Goal: Task Accomplishment & Management: Use online tool/utility

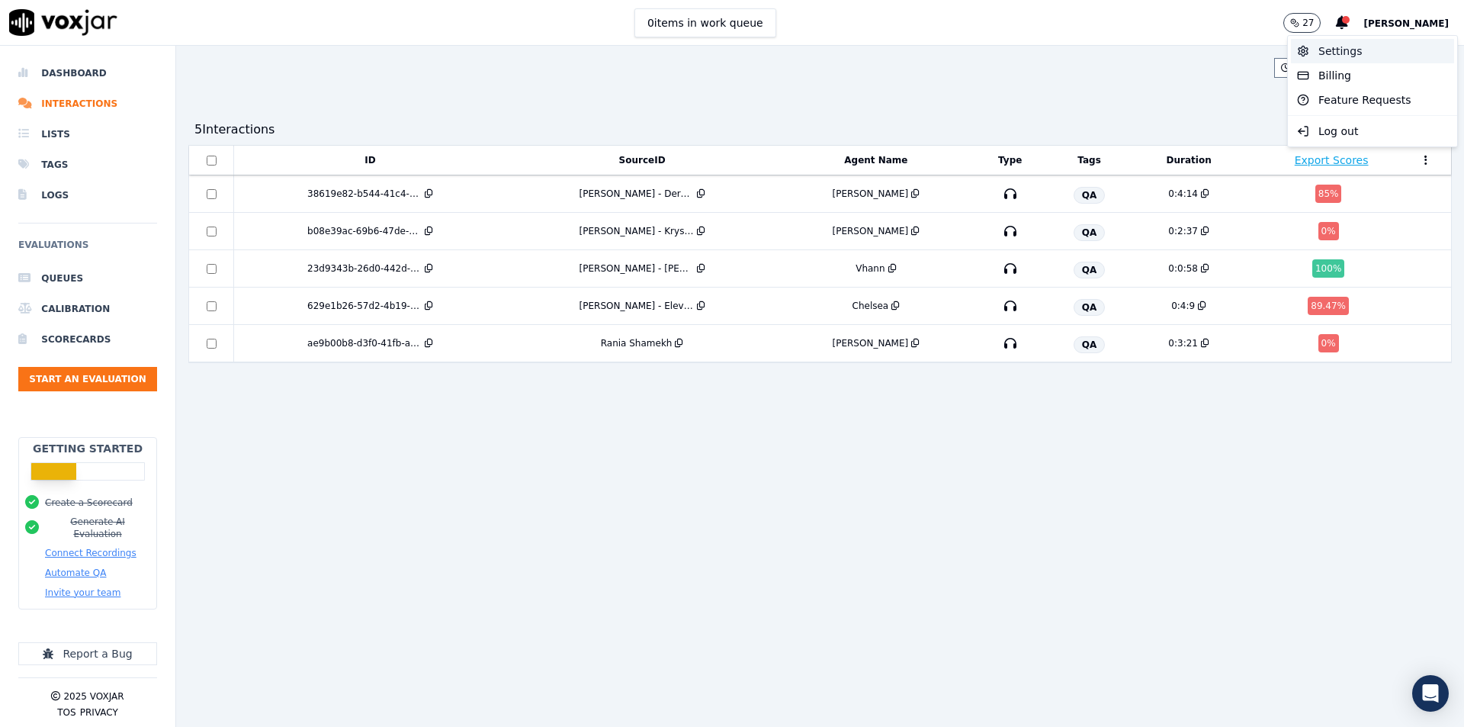
click at [1347, 59] on div "Settings" at bounding box center [1372, 51] width 163 height 24
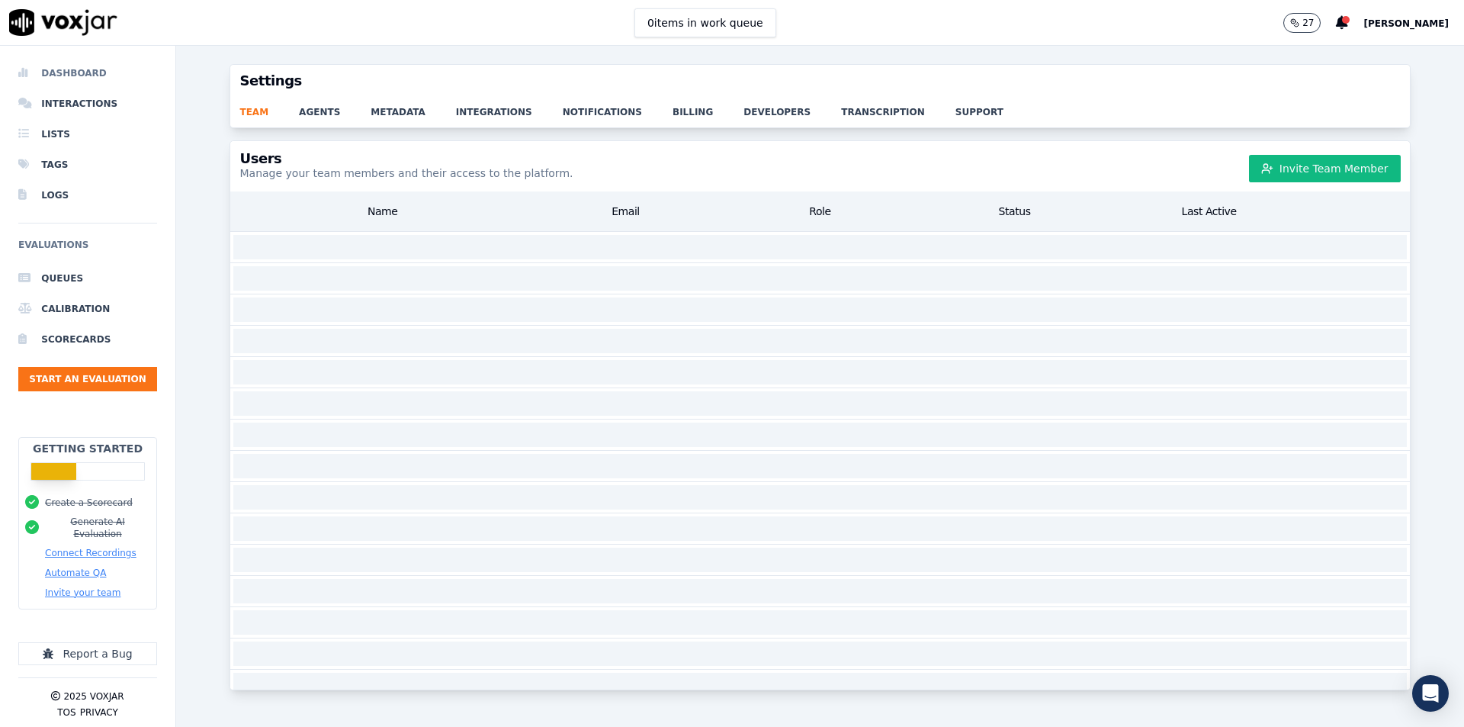
click at [29, 69] on icon at bounding box center [26, 73] width 17 height 12
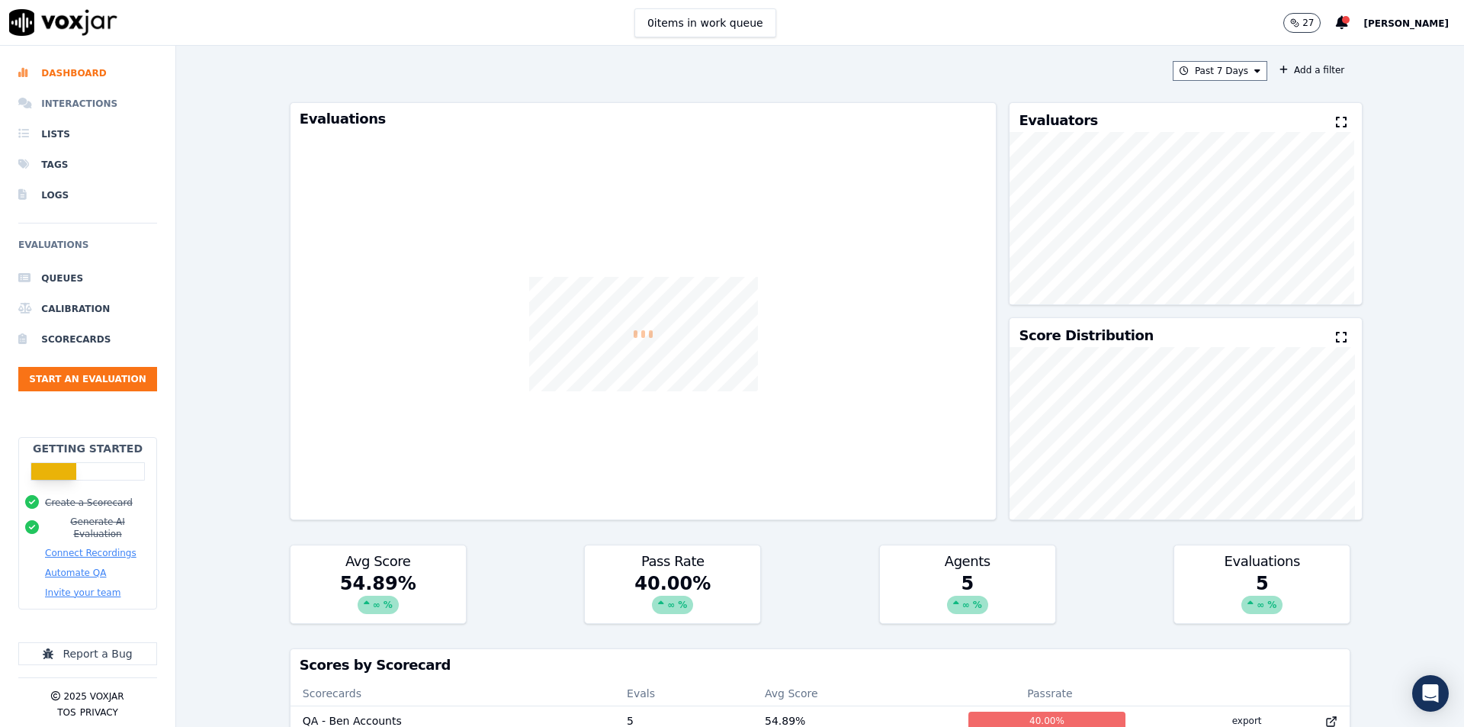
click at [52, 104] on li "Interactions" at bounding box center [87, 103] width 139 height 30
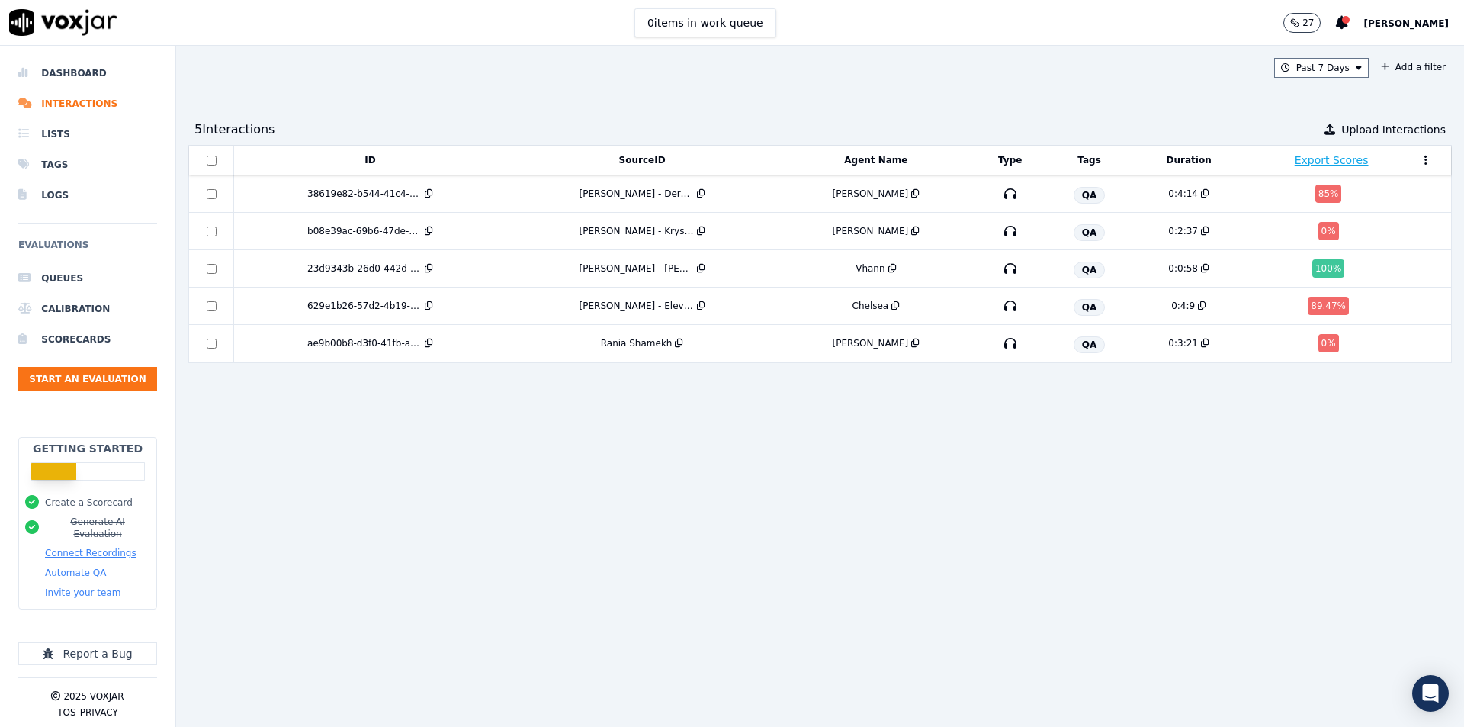
click at [1395, 20] on span "[PERSON_NAME]" at bounding box center [1405, 23] width 85 height 11
click at [1334, 54] on div "Settings" at bounding box center [1372, 51] width 163 height 24
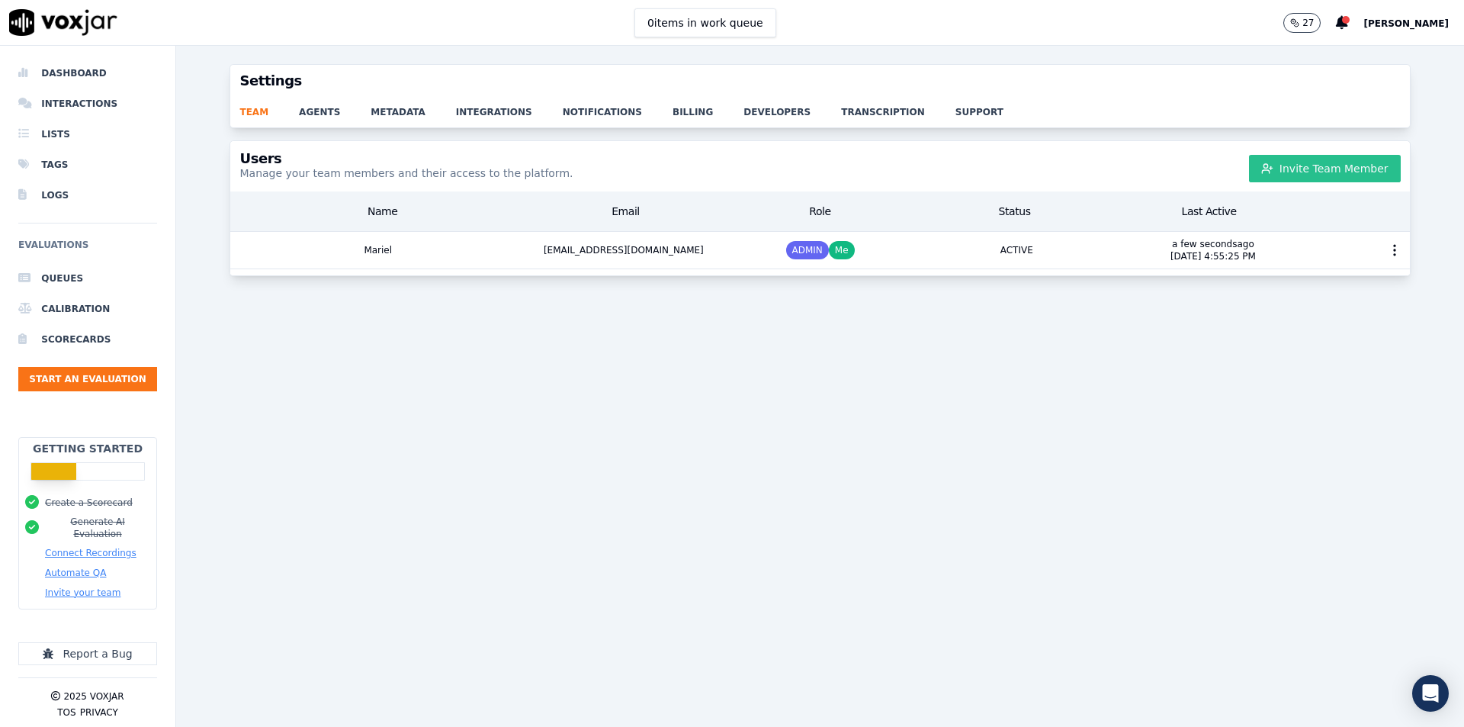
click at [1292, 165] on button "Invite Team Member" at bounding box center [1325, 168] width 152 height 27
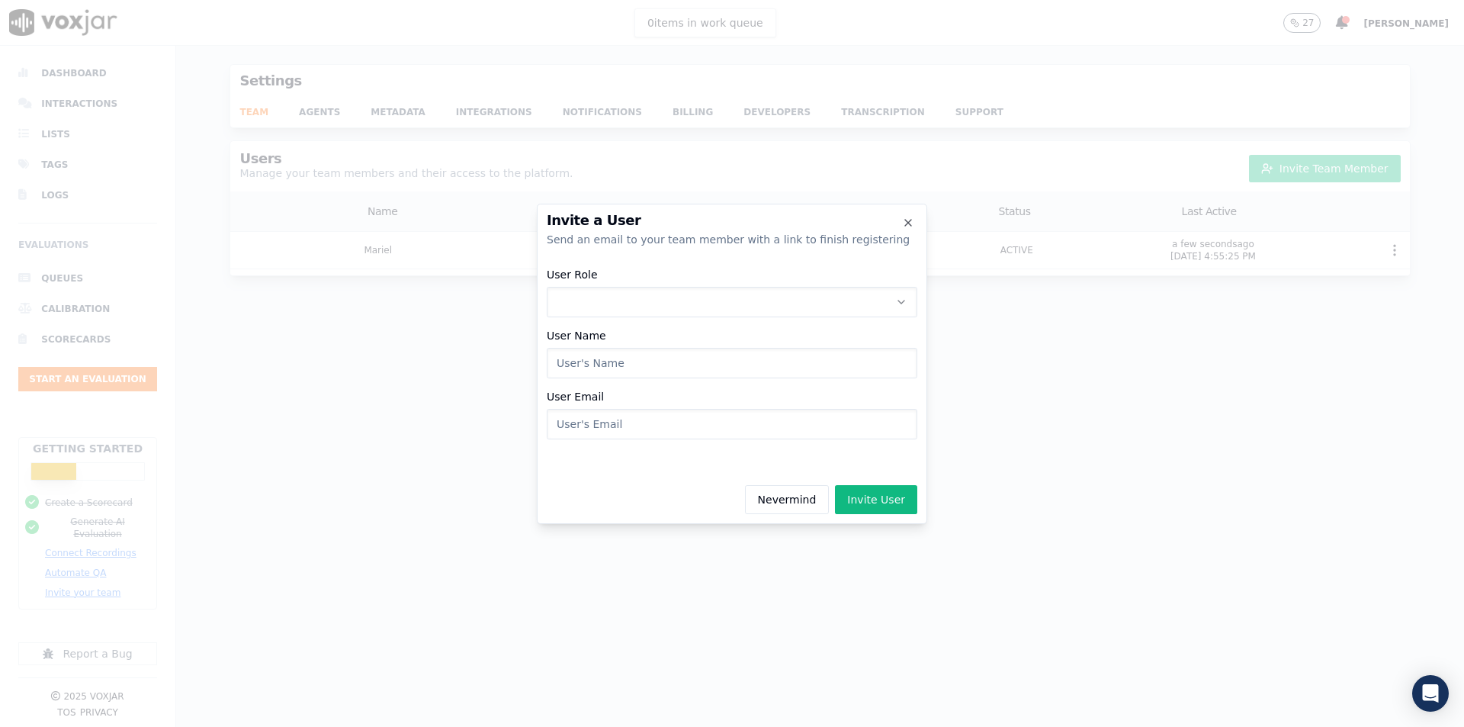
click at [692, 291] on button "User Role" at bounding box center [732, 302] width 371 height 30
click at [680, 385] on div "AGENT" at bounding box center [732, 391] width 351 height 24
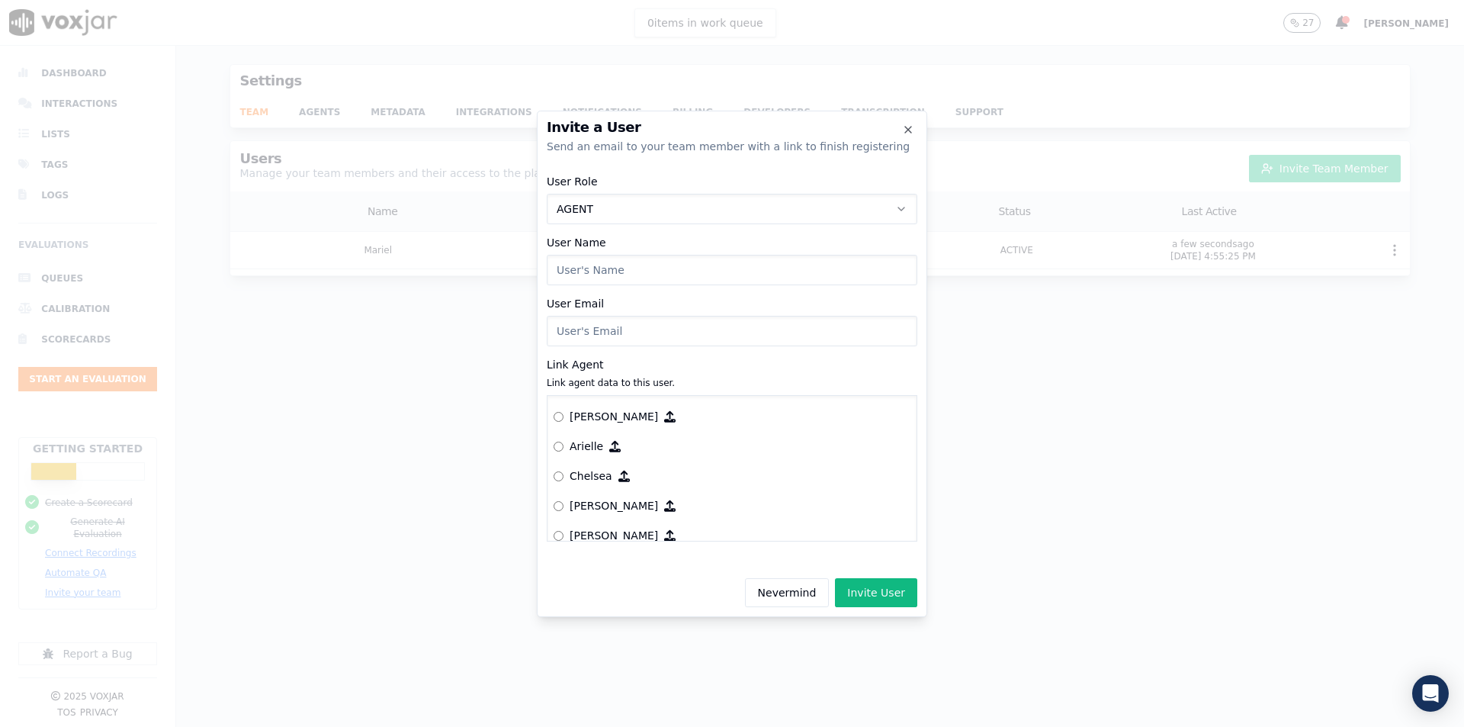
click at [664, 210] on button "AGENT" at bounding box center [732, 209] width 371 height 30
click at [639, 278] on div "EVALUATOR" at bounding box center [732, 274] width 351 height 24
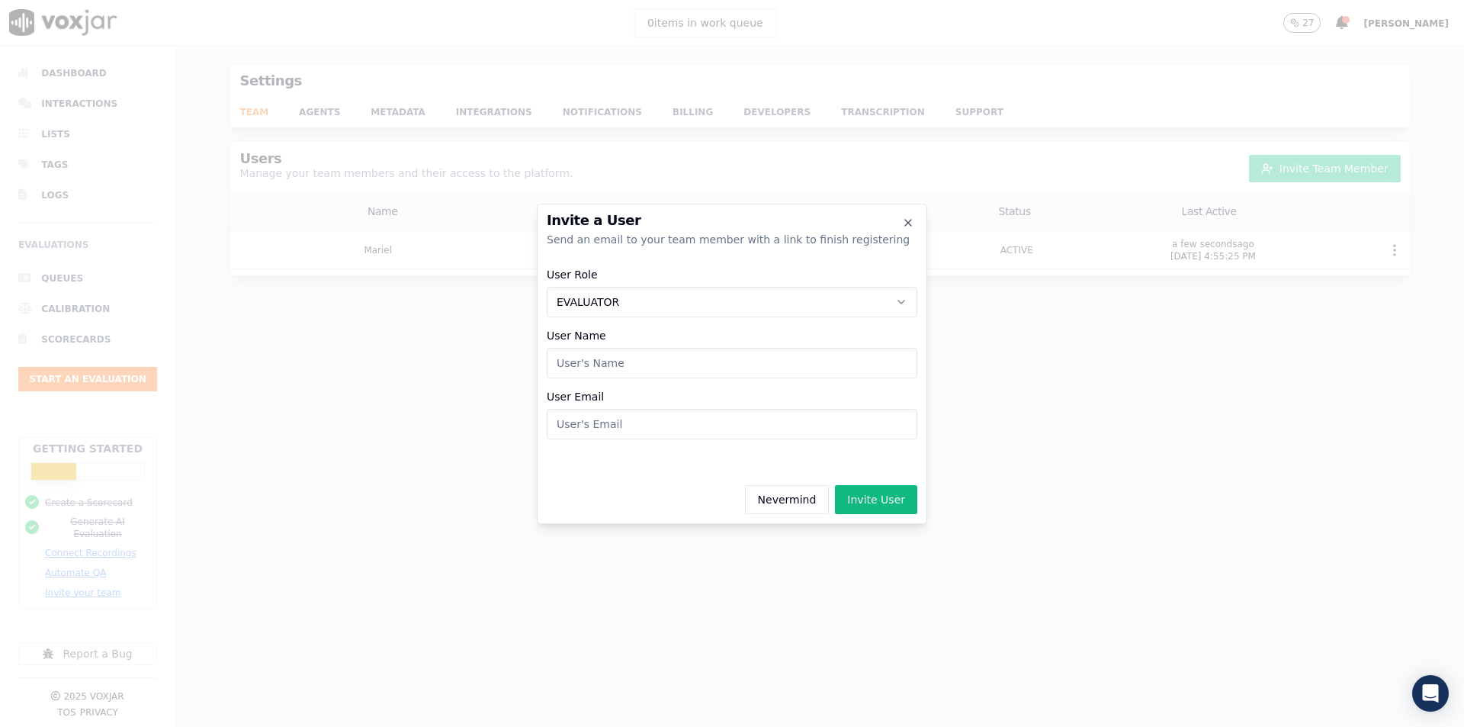
click at [670, 368] on input "User Name" at bounding box center [732, 363] width 371 height 30
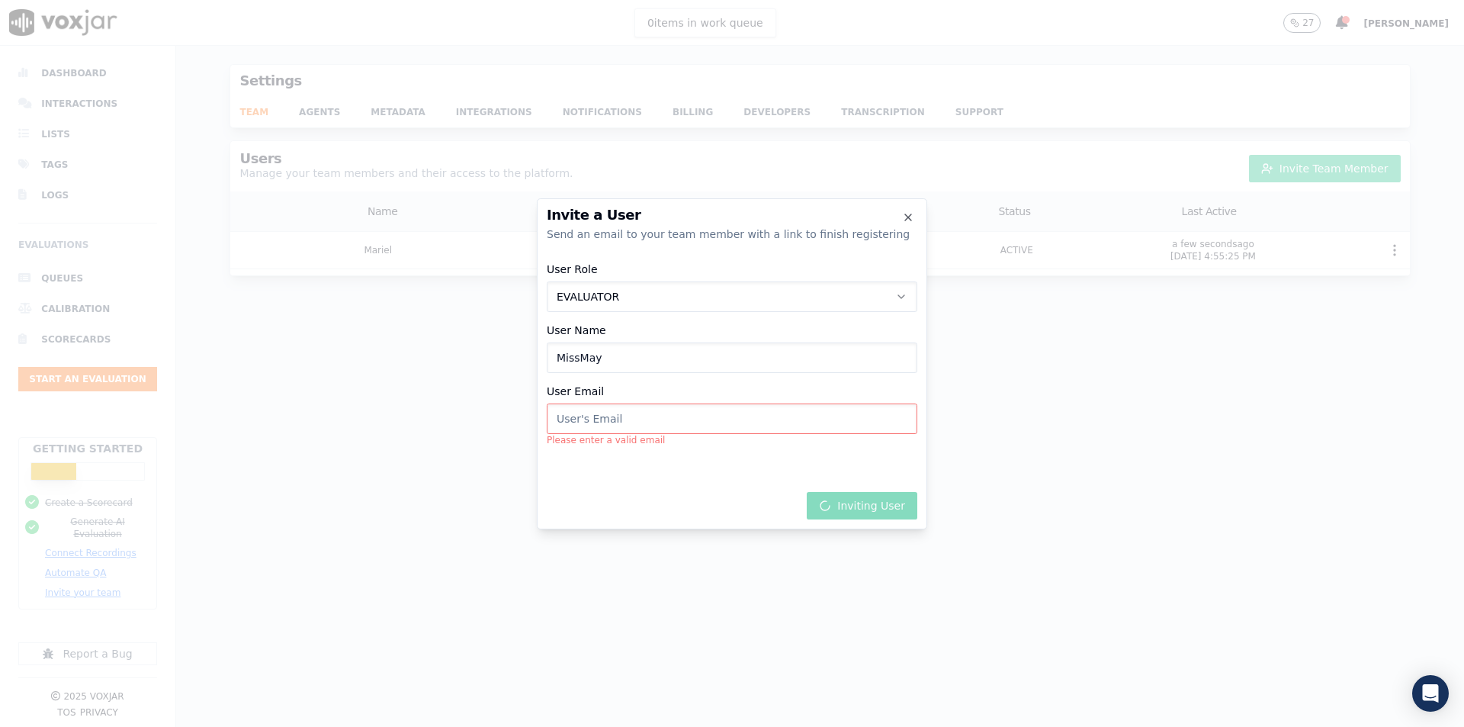
type input "MissMay"
click at [686, 426] on input "User Email" at bounding box center [732, 418] width 371 height 30
click at [591, 486] on div "Inviting User" at bounding box center [732, 503] width 371 height 34
click at [616, 307] on button "EVALUATOR" at bounding box center [732, 296] width 371 height 30
click at [551, 493] on div "Inviting User" at bounding box center [732, 503] width 371 height 34
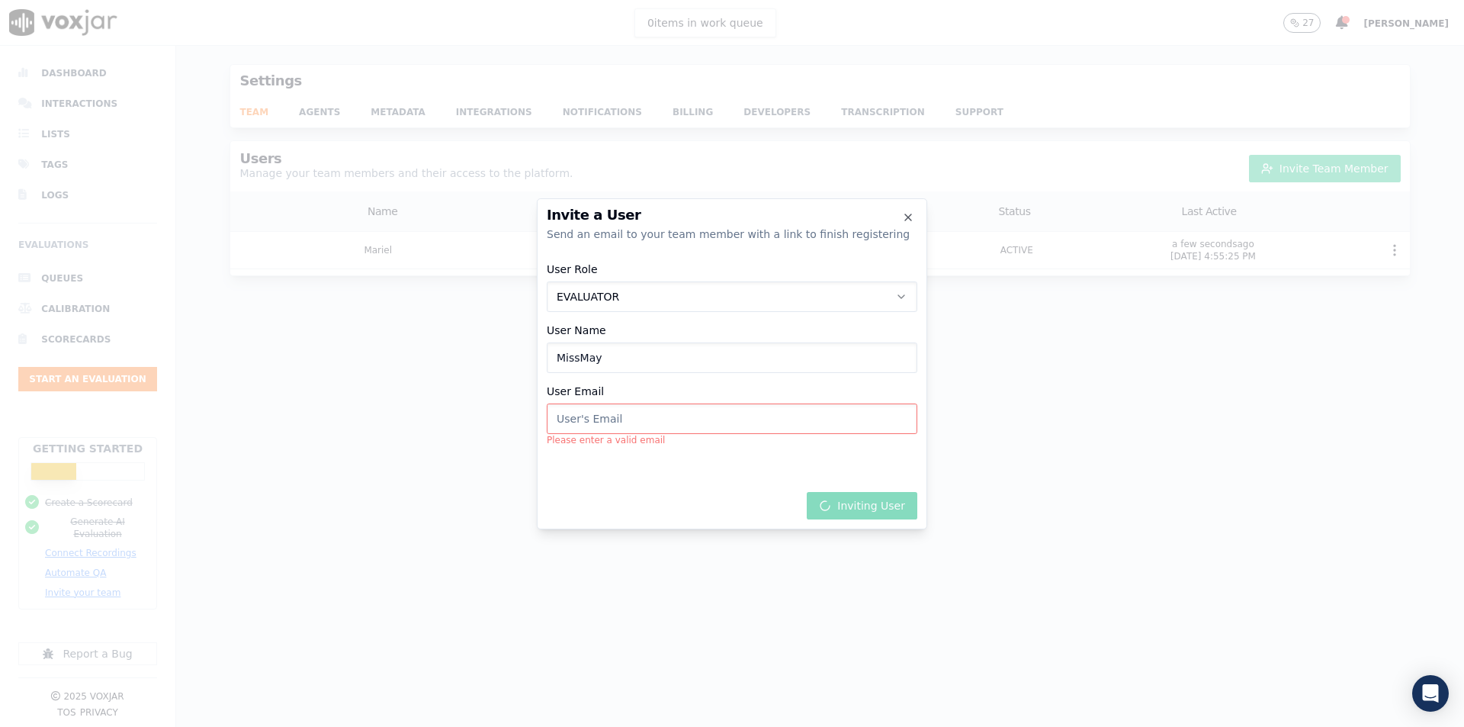
click at [599, 422] on input "User Email" at bounding box center [732, 418] width 371 height 30
click at [556, 478] on div "Invite a User Send an email to your team member with a link to finish registeri…" at bounding box center [732, 363] width 390 height 331
click at [558, 413] on input "User Email" at bounding box center [732, 418] width 371 height 30
click at [570, 472] on div "Invite a User Send an email to your team member with a link to finish registeri…" at bounding box center [732, 363] width 390 height 331
click at [633, 425] on input "User Email" at bounding box center [732, 418] width 371 height 30
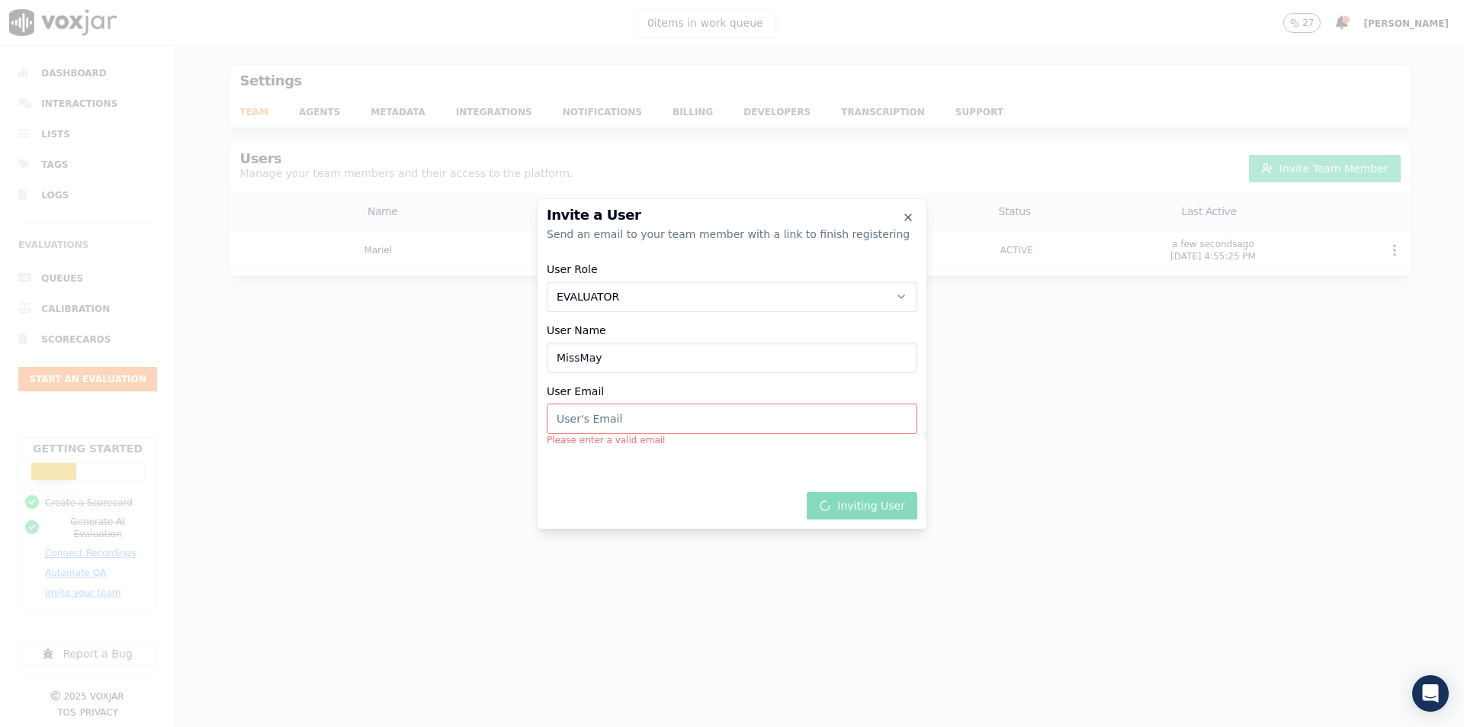
paste input "maygan.quintino@gmail.com"
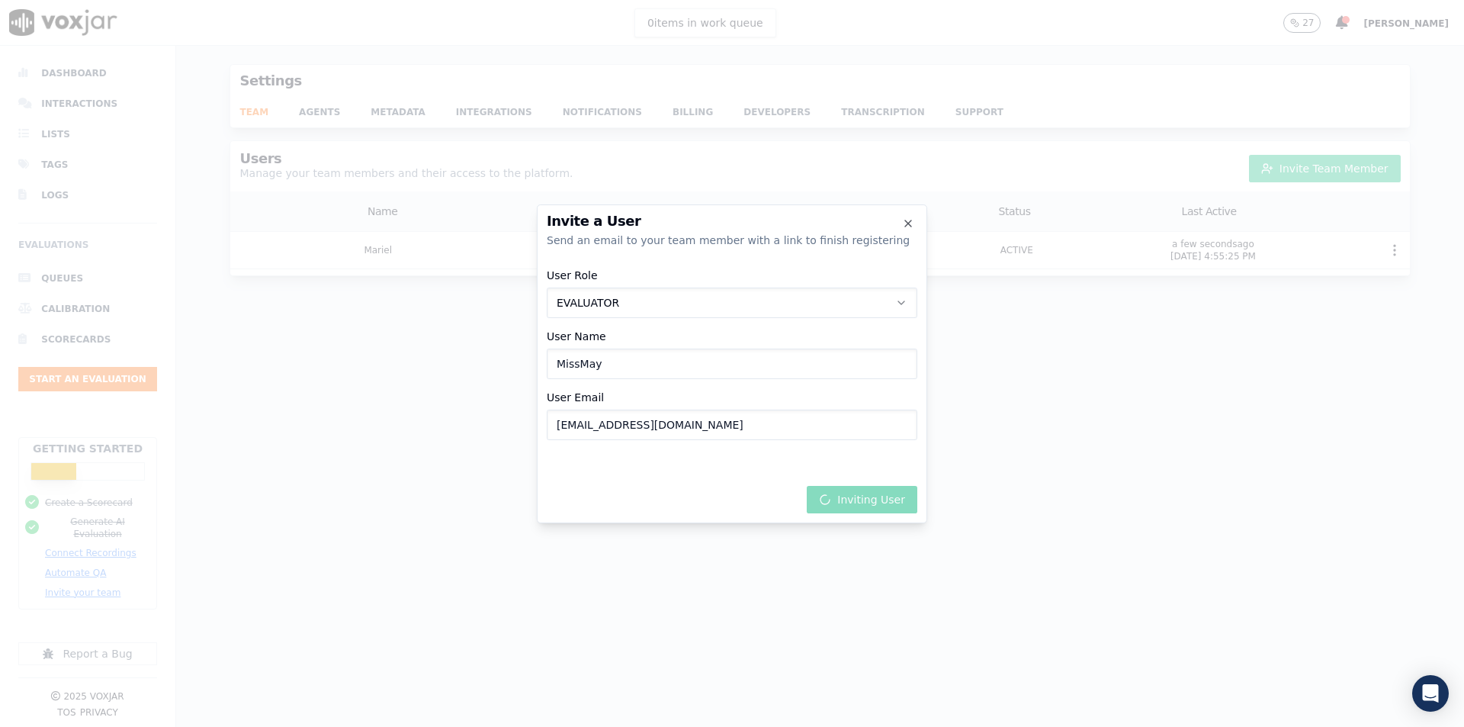
type input "maygan.quintino@gmail.com"
click at [857, 493] on div "Inviting User" at bounding box center [732, 497] width 371 height 34
click at [701, 480] on div "Inviting User" at bounding box center [732, 497] width 371 height 34
click at [779, 491] on div "Inviting User" at bounding box center [732, 497] width 371 height 34
click at [687, 364] on input "MissMay" at bounding box center [732, 363] width 371 height 30
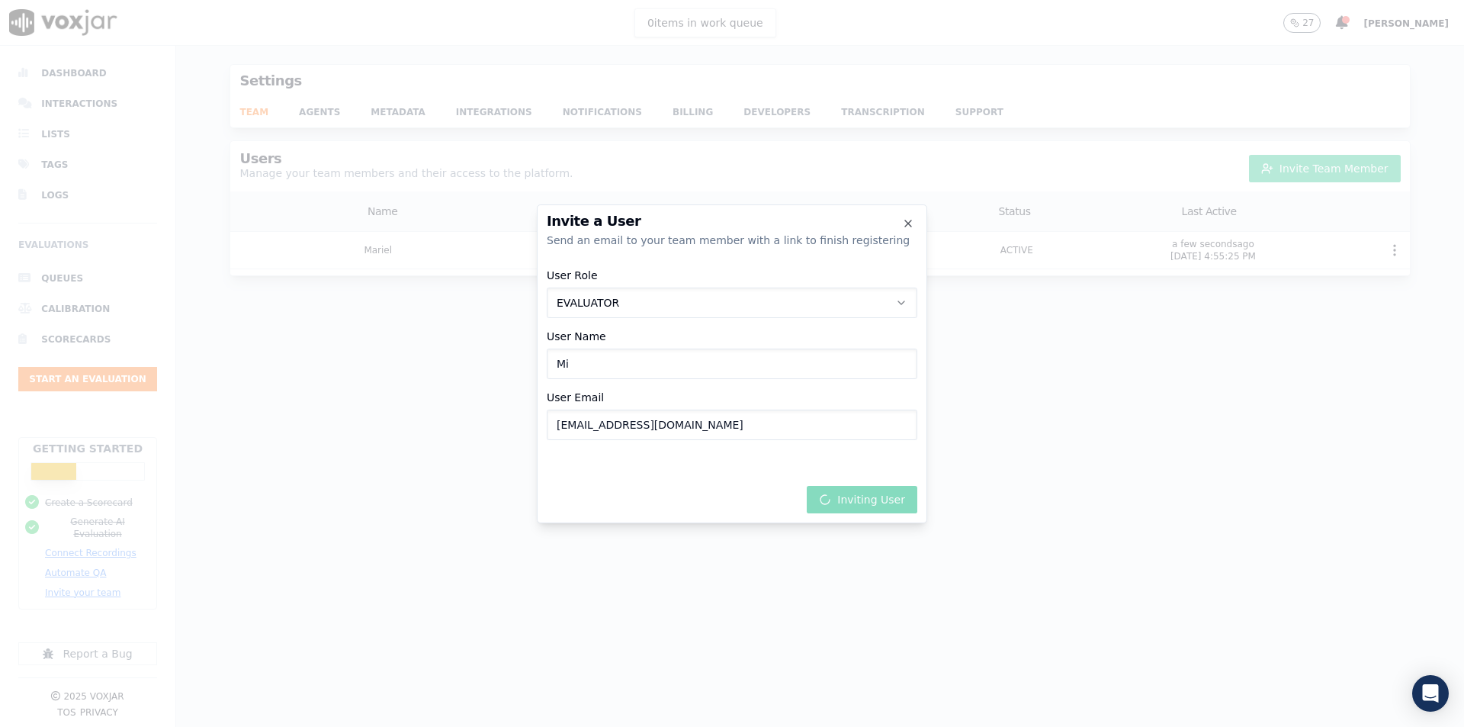
type input "M"
type input "Maygan"
click at [666, 492] on div "Inviting User" at bounding box center [732, 497] width 371 height 34
click at [758, 439] on input "maygan.quintino@gmail.com" at bounding box center [732, 424] width 371 height 30
type input "maygan.quintino@gmail.com"
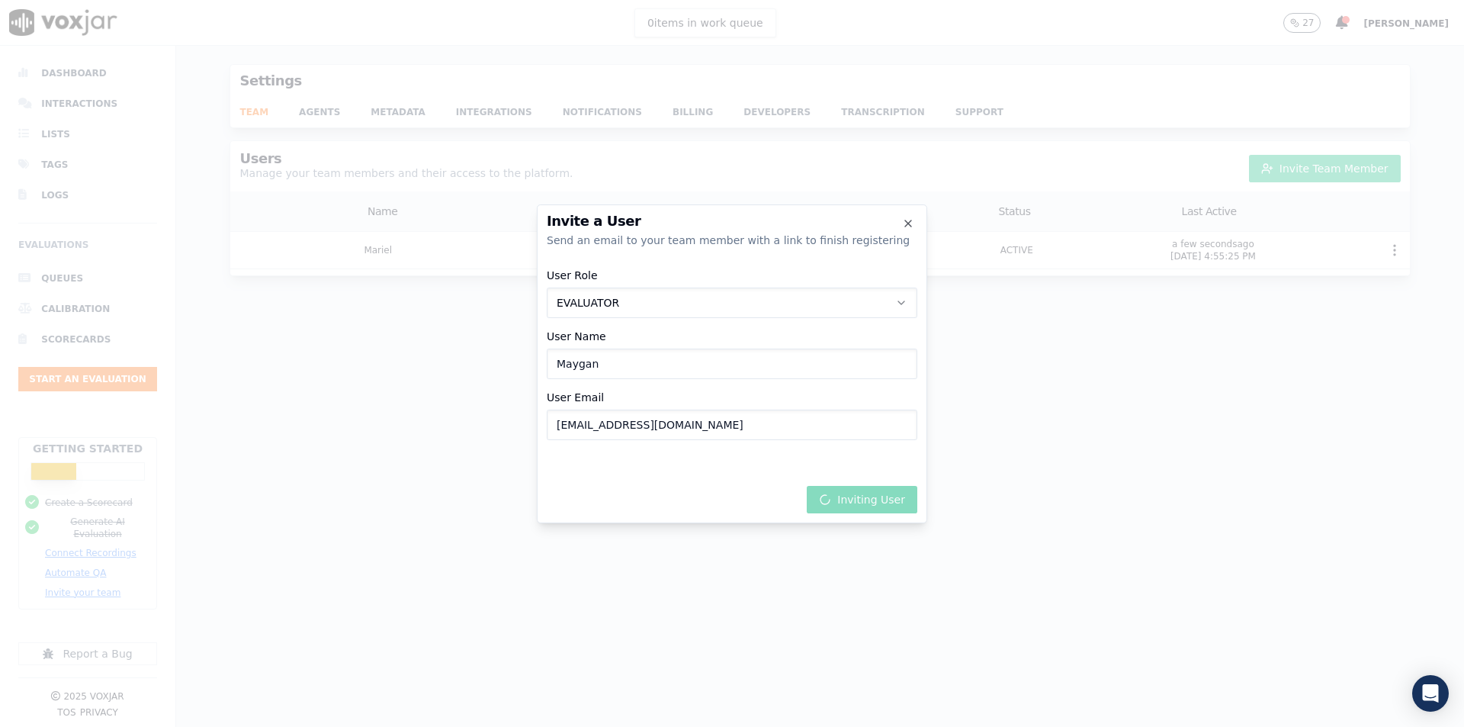
click at [704, 464] on div "Invite a User Send an email to your team member with a link to finish registeri…" at bounding box center [732, 363] width 390 height 319
click at [697, 399] on div "User Role EVALUATOR User Name Maygan User Email maygan.quintino@gmail.com" at bounding box center [732, 354] width 371 height 189
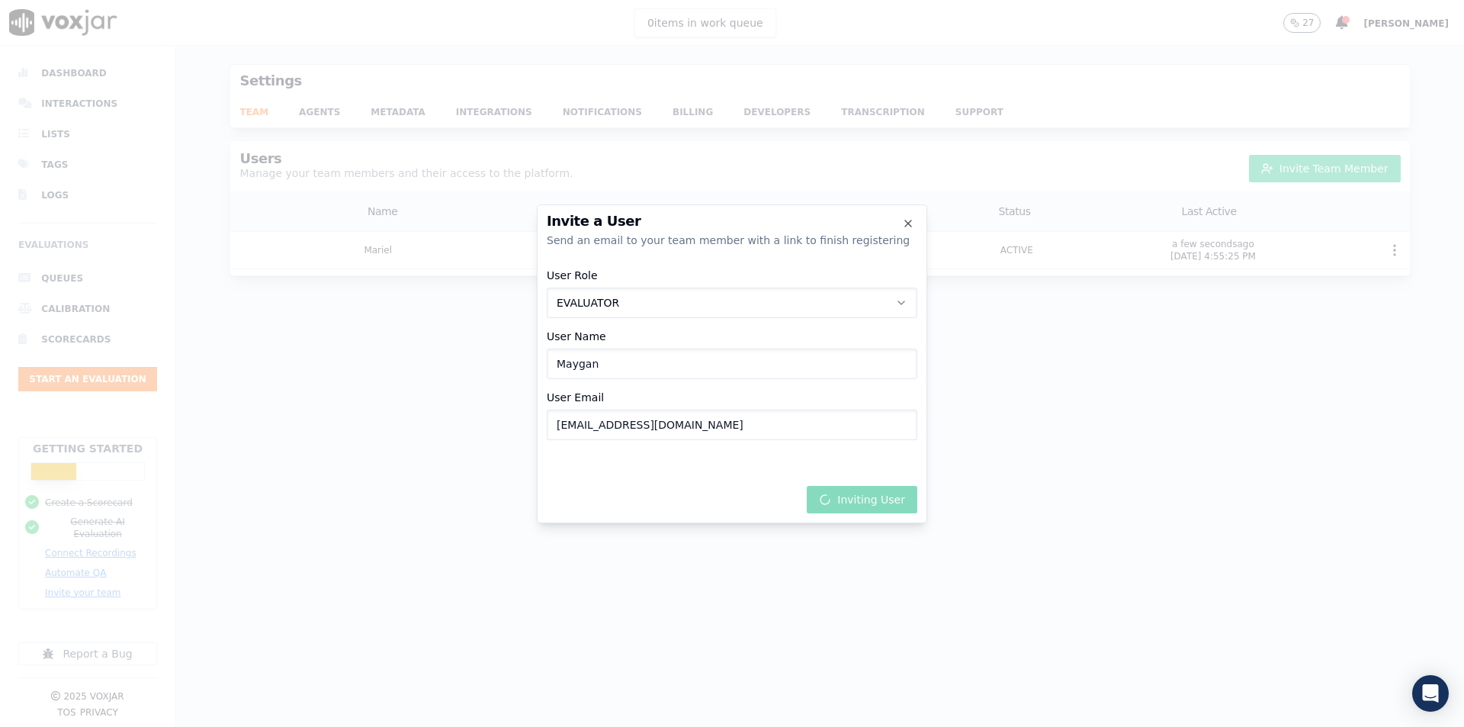
click at [687, 467] on div "Invite a User Send an email to your team member with a link to finish registeri…" at bounding box center [732, 363] width 390 height 319
drag, startPoint x: 703, startPoint y: 422, endPoint x: 529, endPoint y: 408, distance: 174.4
click at [529, 726] on div "Invite a User Send an email to your team member with a link to finish registeri…" at bounding box center [732, 727] width 1464 height 0
click at [653, 470] on div "Invite a User Send an email to your team member with a link to finish registeri…" at bounding box center [732, 363] width 390 height 319
click at [906, 222] on icon "button" at bounding box center [908, 223] width 12 height 12
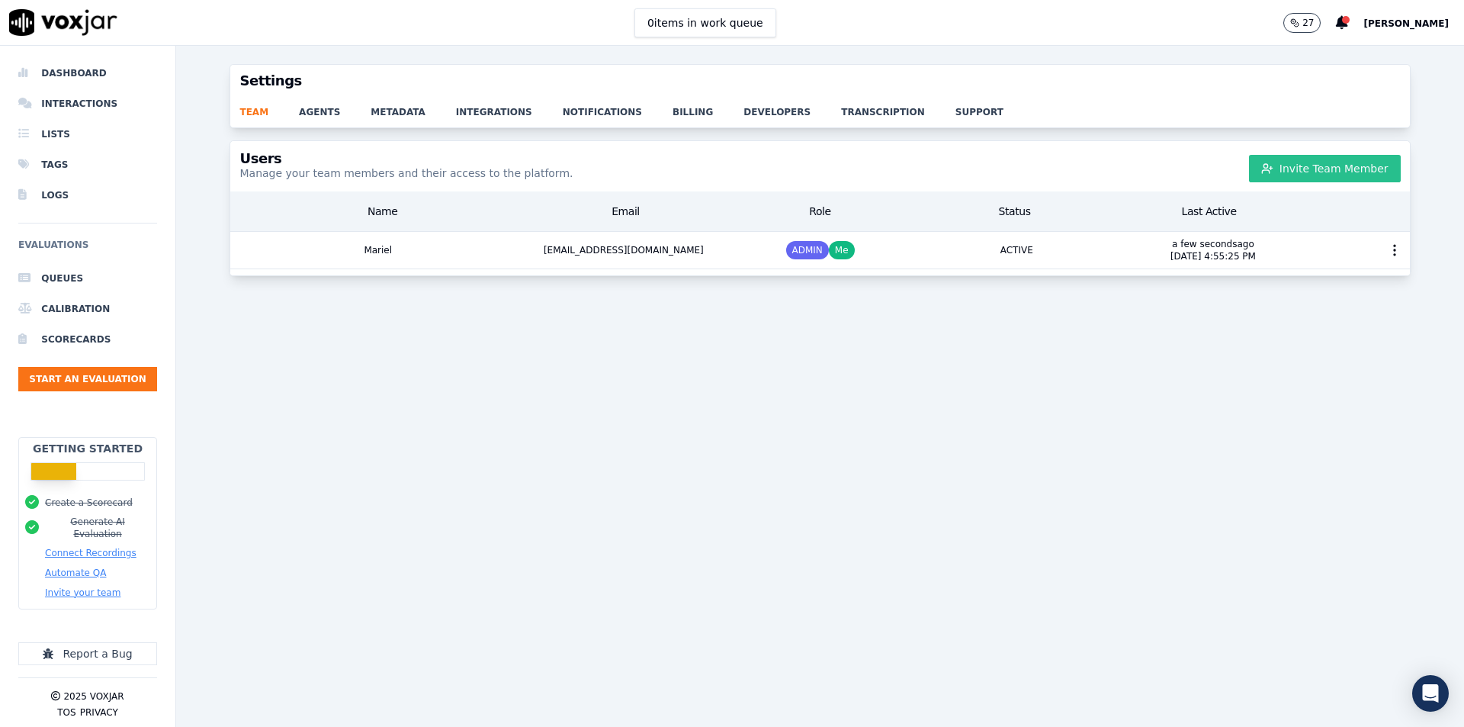
click at [1249, 167] on button "Invite Team Member" at bounding box center [1325, 168] width 152 height 27
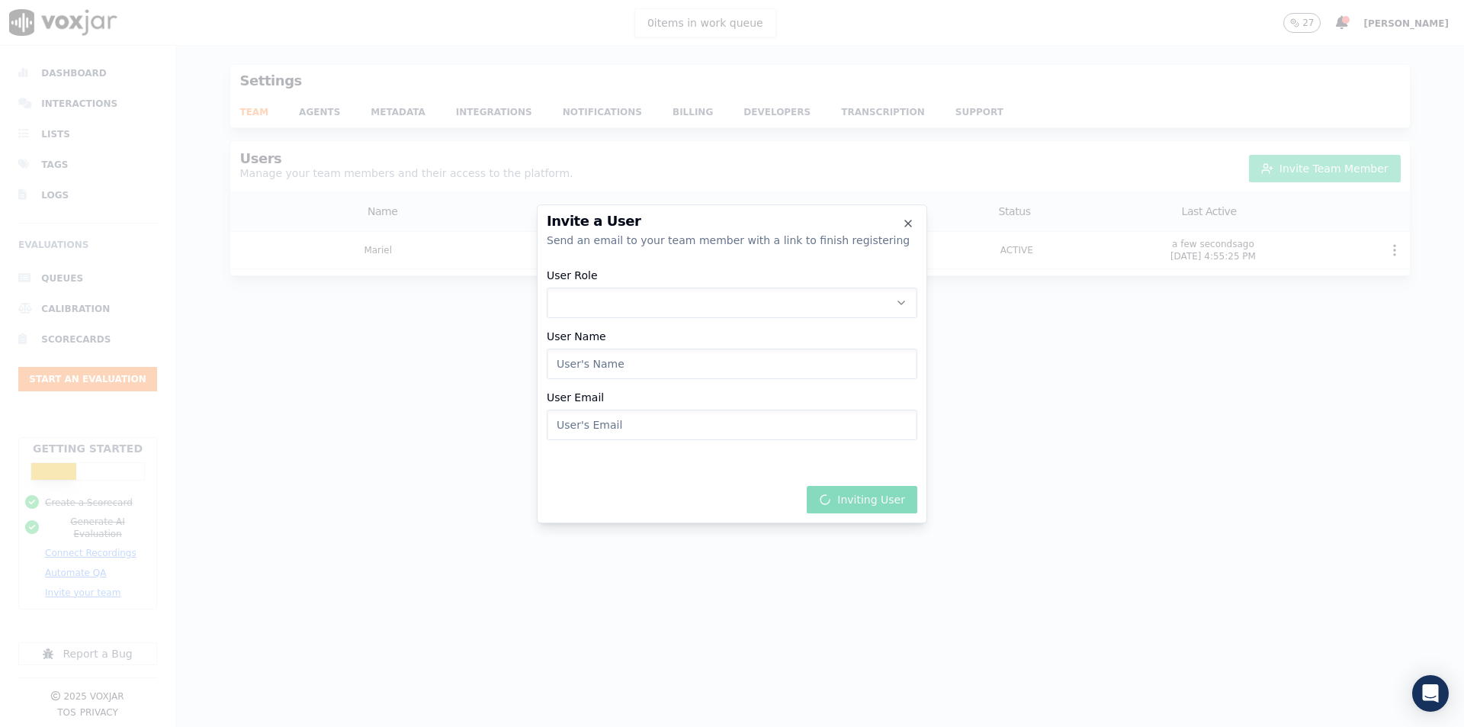
click at [652, 311] on button "User Role" at bounding box center [732, 302] width 371 height 30
click at [683, 371] on div "EVALUATOR" at bounding box center [732, 367] width 351 height 24
click at [682, 371] on input "User Name" at bounding box center [732, 363] width 371 height 30
type input "Maygan"
click at [685, 431] on input "User Email" at bounding box center [732, 424] width 371 height 30
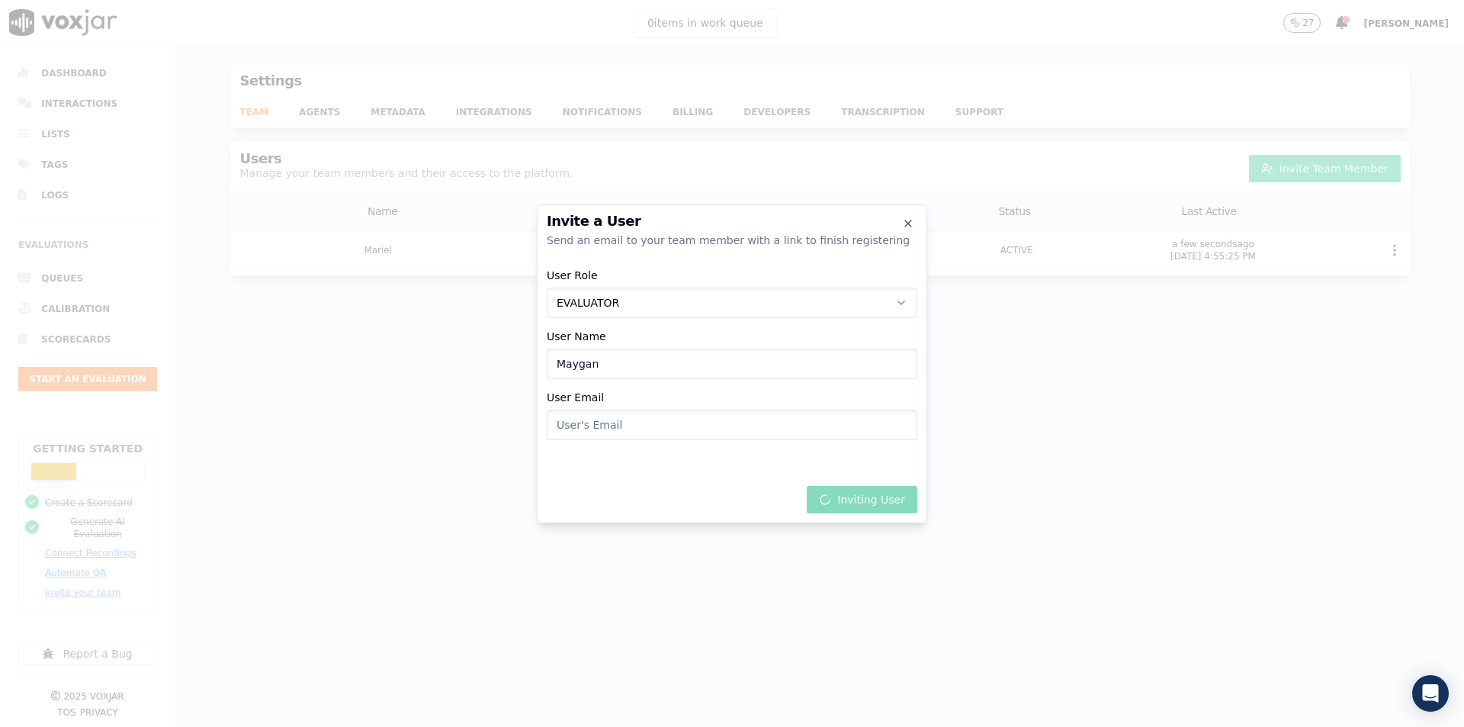
paste input "maygan.quintino@gmail.com"
type input "maygan.quintino@gmail.com"
click at [794, 483] on div "Inviting User" at bounding box center [732, 497] width 371 height 34
click at [734, 474] on div "Invite a User Send an email to your team member with a link to finish registeri…" at bounding box center [732, 363] width 390 height 319
click at [823, 316] on button "EVALUATOR" at bounding box center [732, 302] width 371 height 30
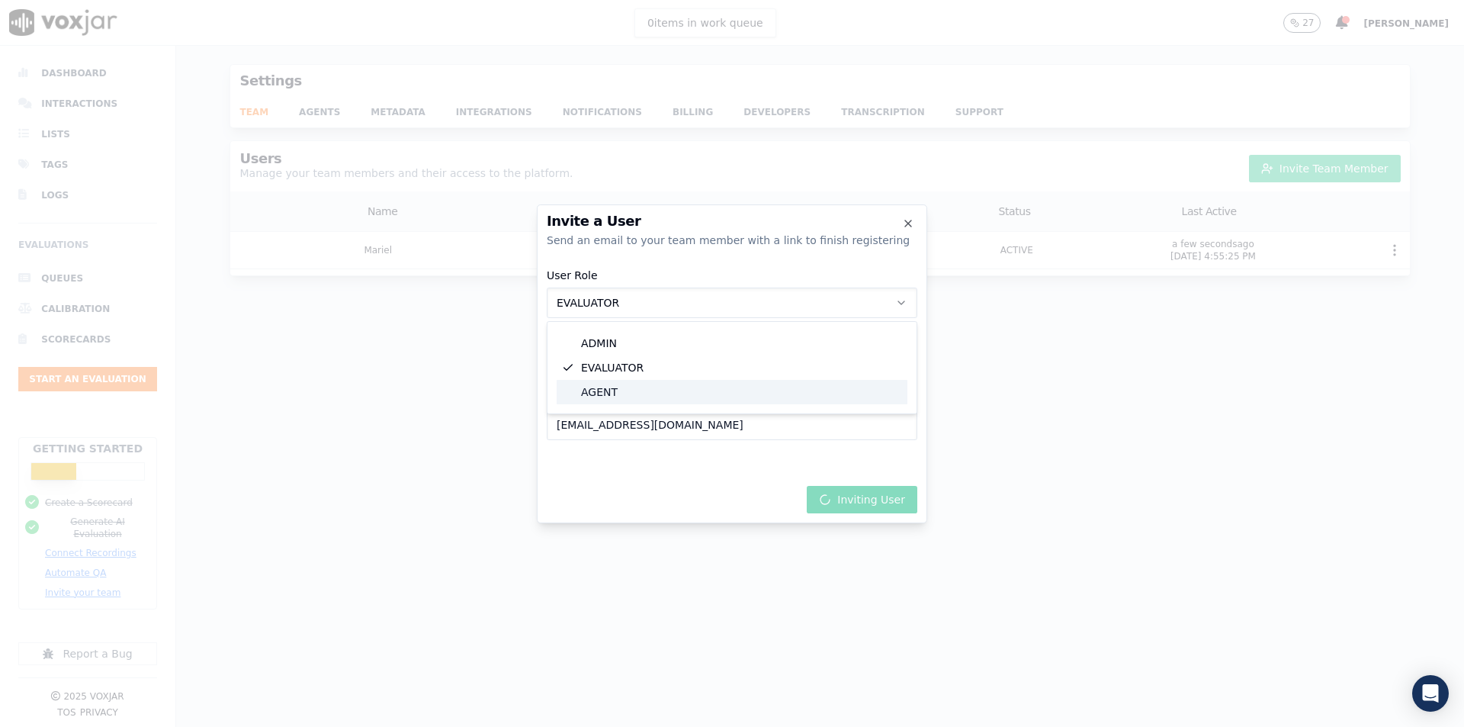
click at [608, 399] on div "AGENT" at bounding box center [732, 392] width 351 height 24
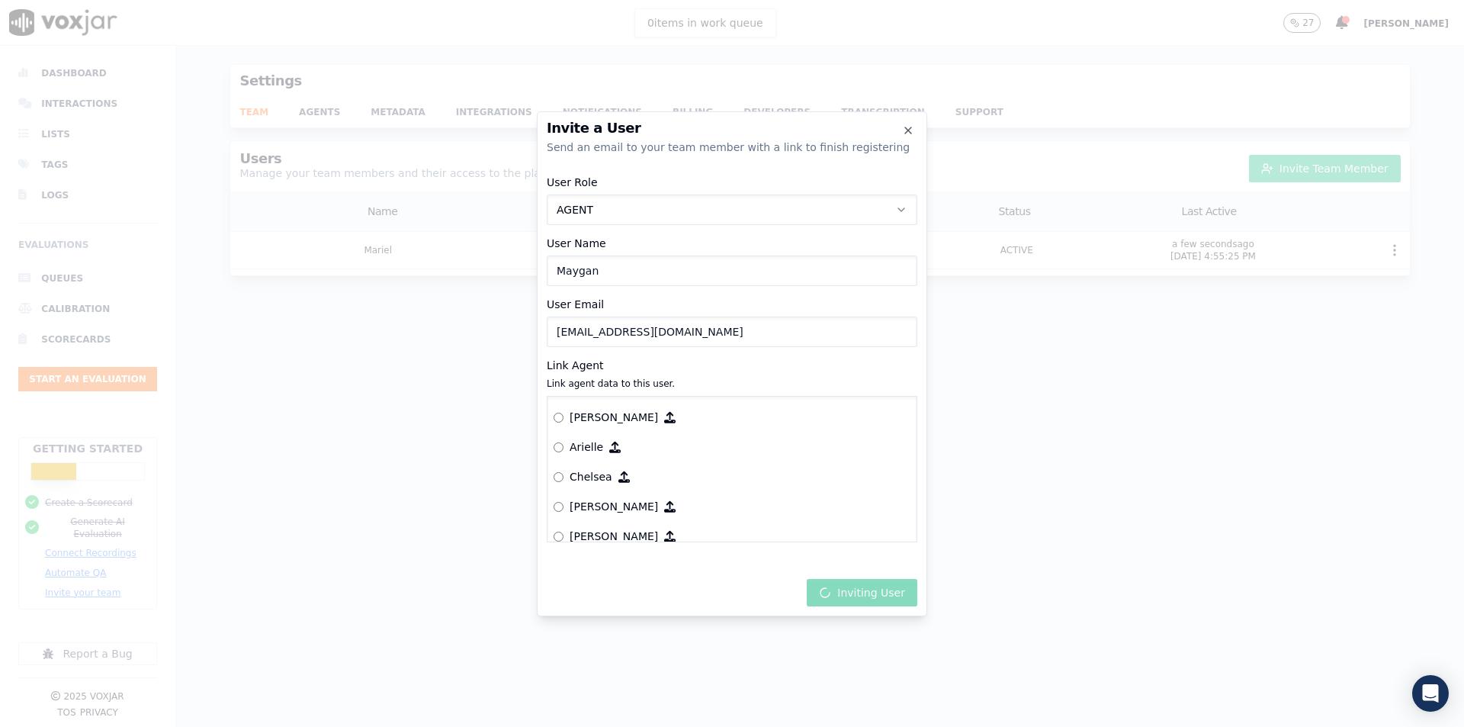
click at [701, 197] on button "AGENT" at bounding box center [732, 209] width 371 height 30
click at [666, 245] on div "ADMIN" at bounding box center [732, 250] width 351 height 24
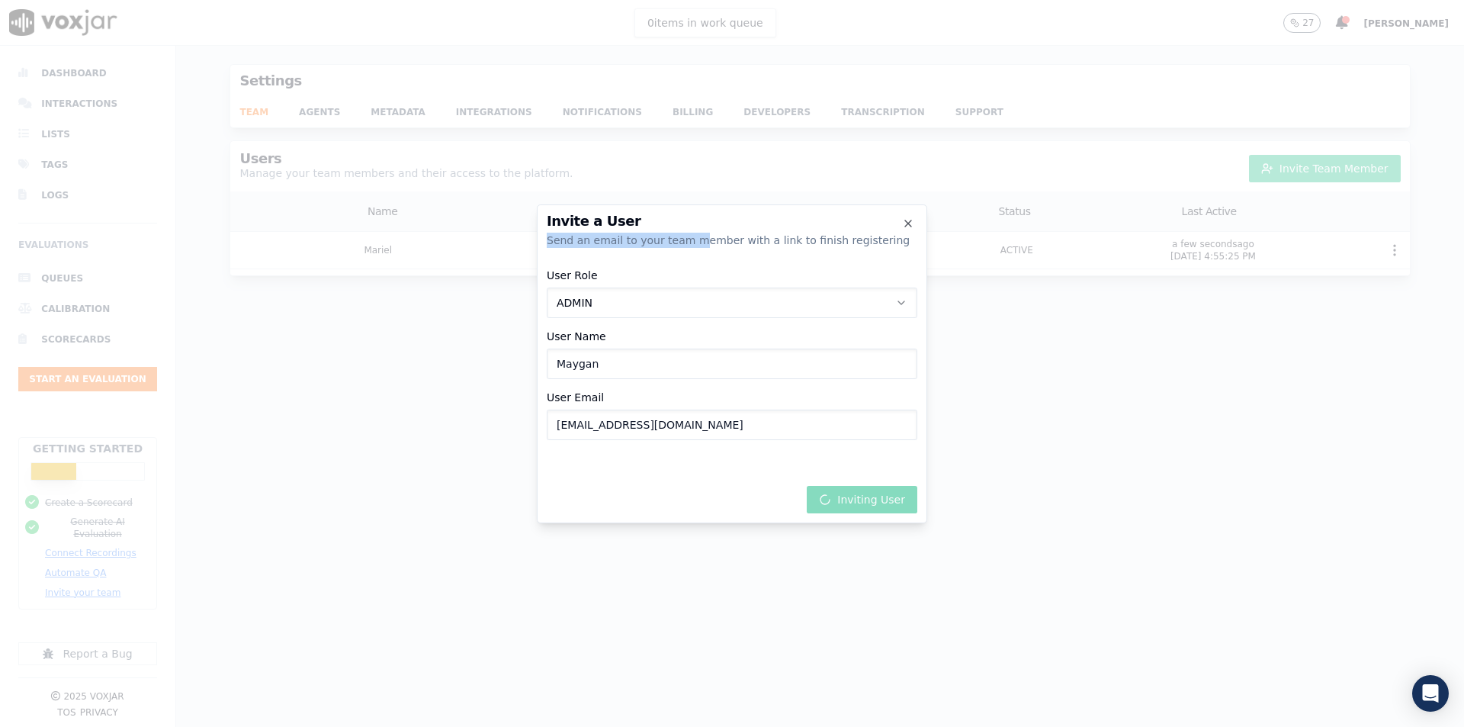
drag, startPoint x: 695, startPoint y: 218, endPoint x: 690, endPoint y: 246, distance: 28.7
click at [690, 246] on div "Invite a User Send an email to your team member with a link to finish registeri…" at bounding box center [732, 231] width 371 height 34
click at [708, 230] on div "Invite a User Send an email to your team member with a link to finish registeri…" at bounding box center [732, 231] width 371 height 34
drag, startPoint x: 746, startPoint y: 467, endPoint x: 766, endPoint y: 480, distance: 23.3
click at [747, 469] on div "Invite a User Send an email to your team member with a link to finish registeri…" at bounding box center [732, 363] width 390 height 319
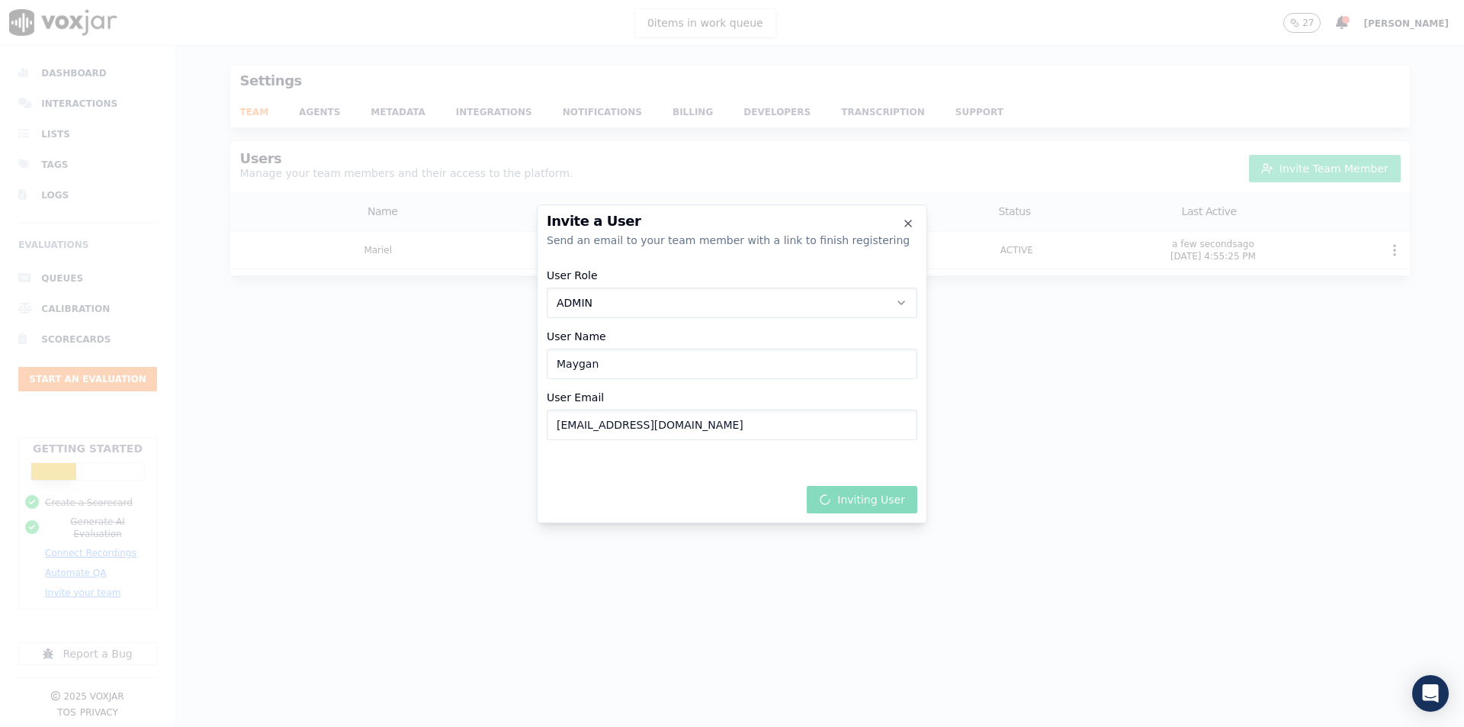
click at [820, 497] on div "Inviting User" at bounding box center [732, 497] width 371 height 34
click at [897, 210] on div "Invite a User Send an email to your team member with a link to finish registeri…" at bounding box center [732, 363] width 390 height 319
click at [900, 224] on h2 "Invite a User" at bounding box center [732, 221] width 371 height 14
click at [902, 226] on icon "button" at bounding box center [908, 223] width 12 height 12
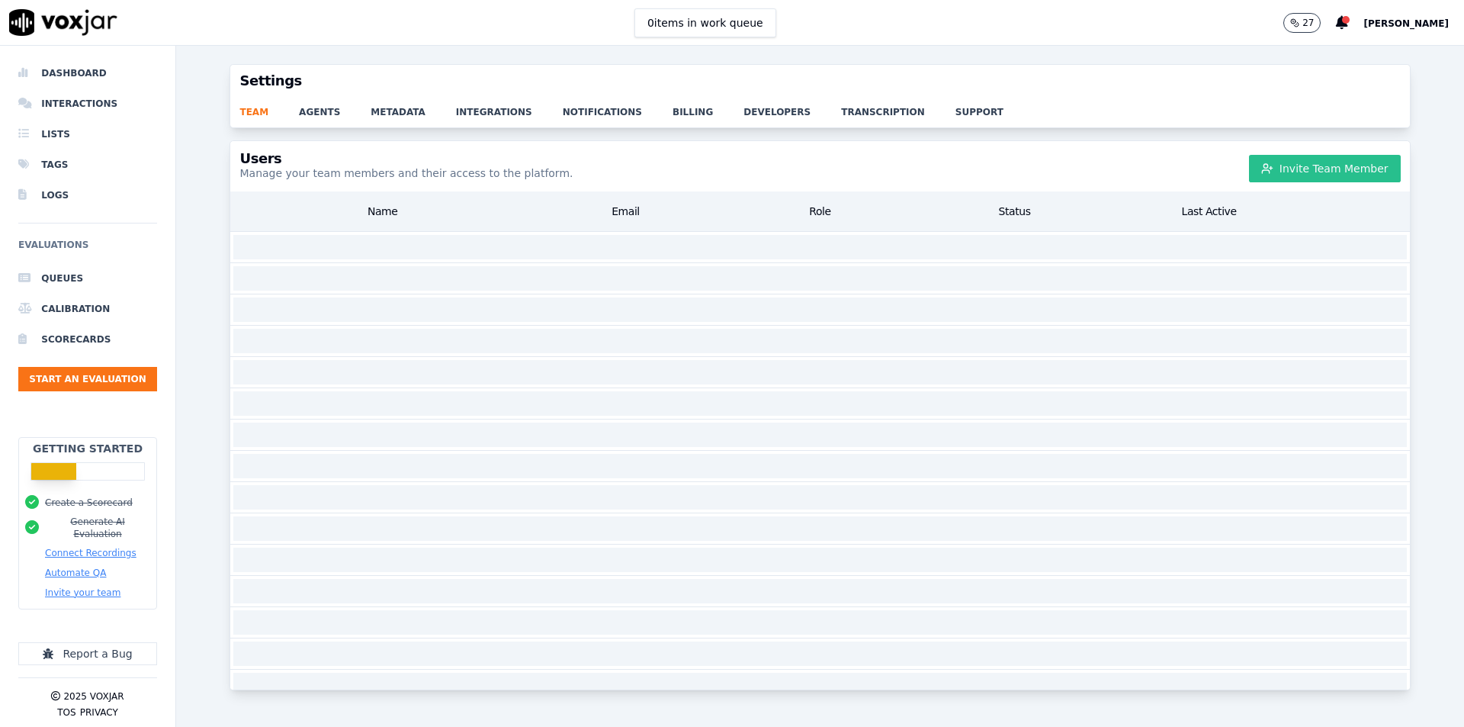
click at [1249, 170] on button "Invite Team Member" at bounding box center [1325, 168] width 152 height 27
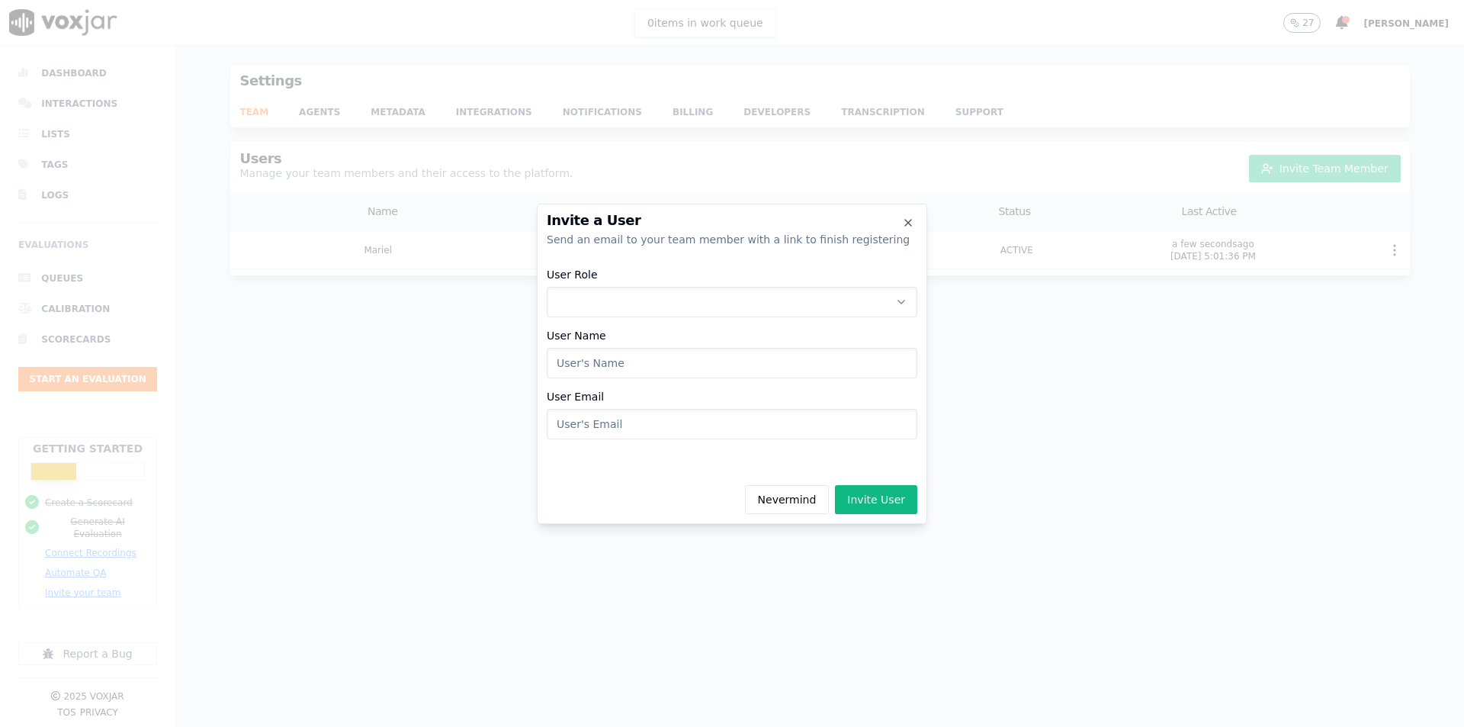
click at [801, 291] on button "User Role" at bounding box center [732, 302] width 371 height 30
click at [677, 362] on div "EVALUATOR" at bounding box center [732, 367] width 351 height 24
click at [676, 361] on input "User Name" at bounding box center [732, 363] width 371 height 30
type input "Maygan"
click at [681, 417] on input "User Email" at bounding box center [732, 424] width 371 height 30
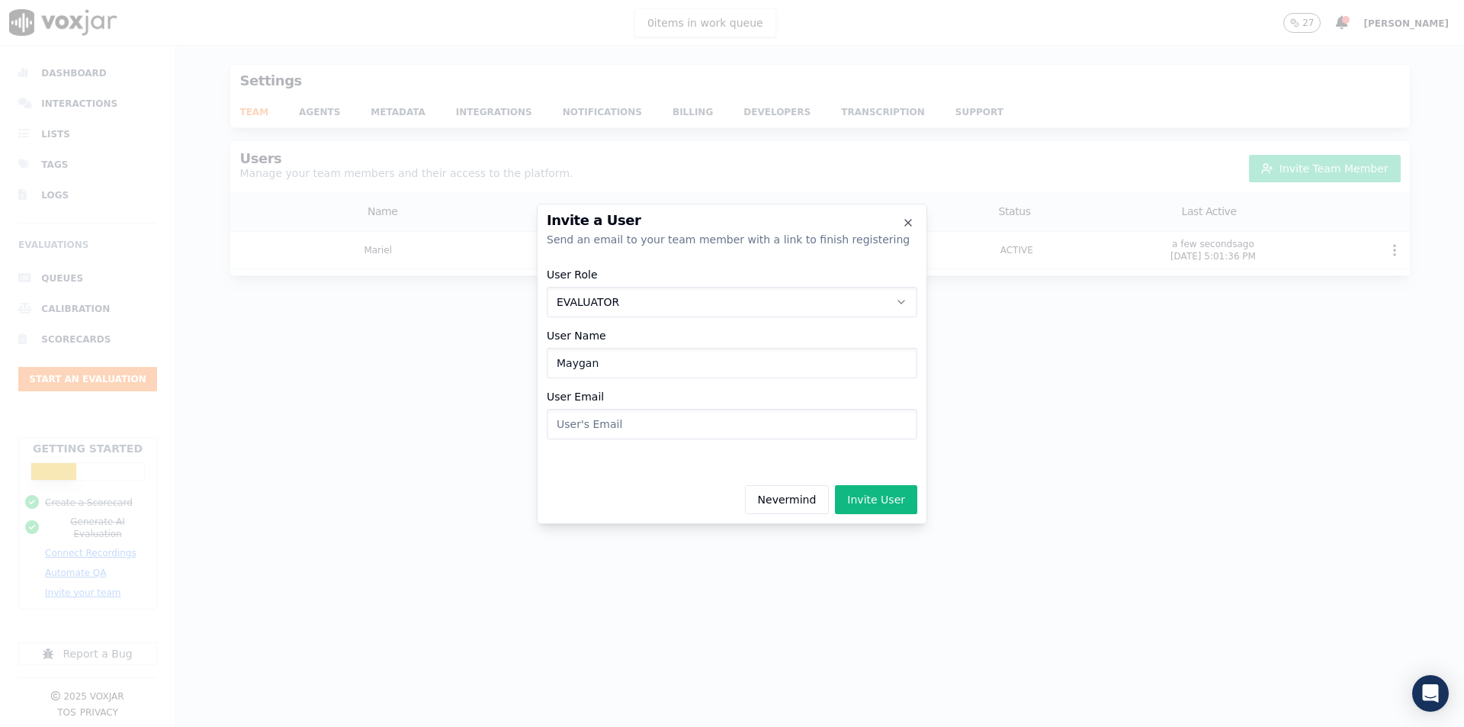
paste input "maygan.quintino@gmail.com"
type input "maygan.quintino@gmail.com"
click at [877, 492] on button "Invite User" at bounding box center [876, 499] width 82 height 29
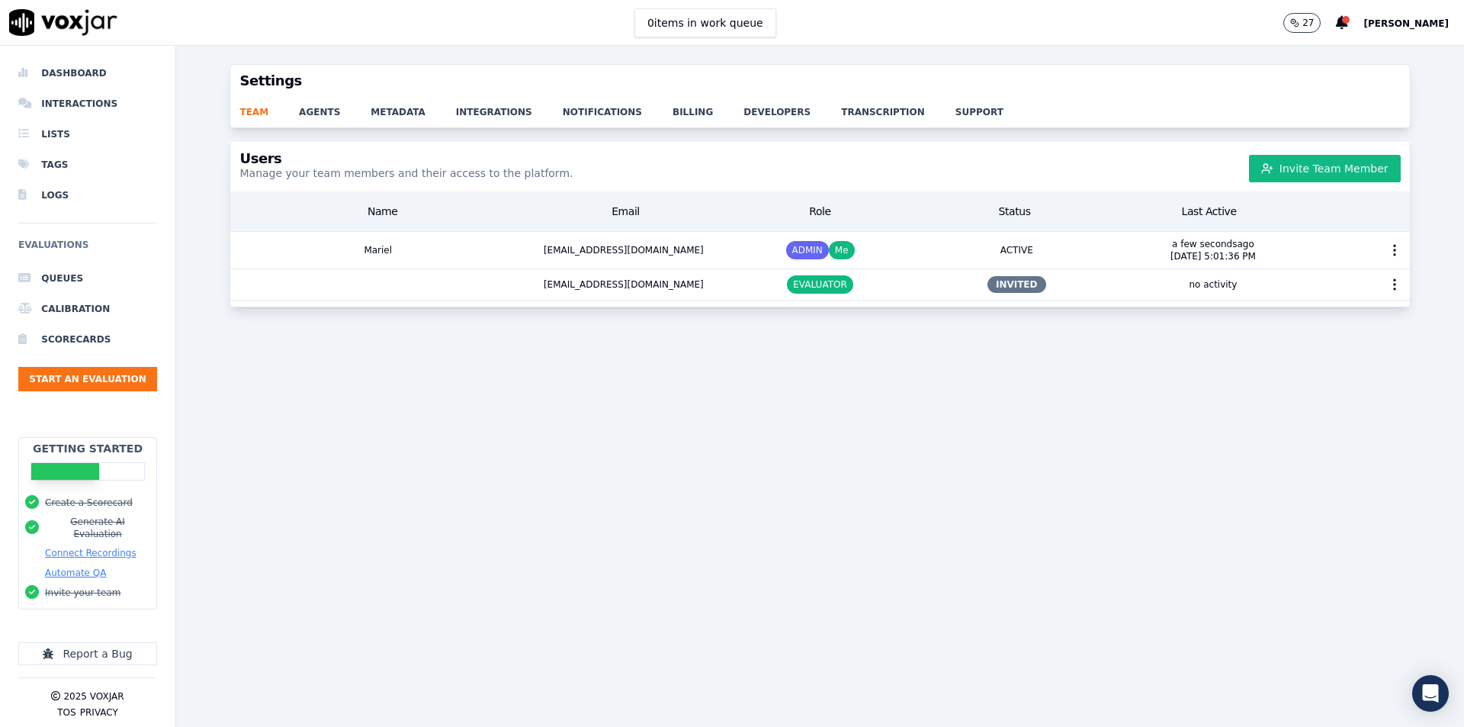
click at [949, 397] on div "Users Manage your team members and their access to the platform. Invite Team Me…" at bounding box center [820, 424] width 1288 height 568
click at [69, 380] on button "Start an Evaluation" at bounding box center [87, 379] width 139 height 24
click at [307, 115] on link "agents" at bounding box center [335, 107] width 72 height 21
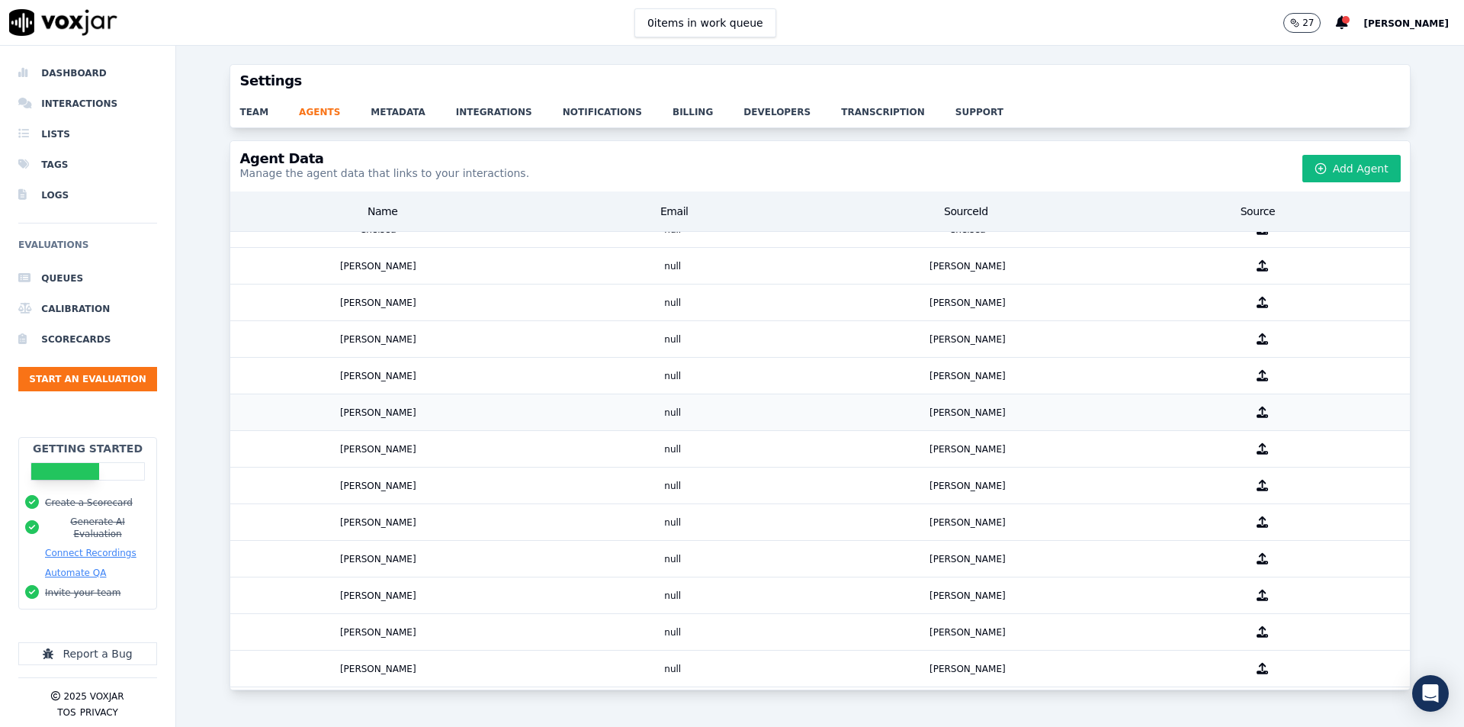
scroll to position [169, 0]
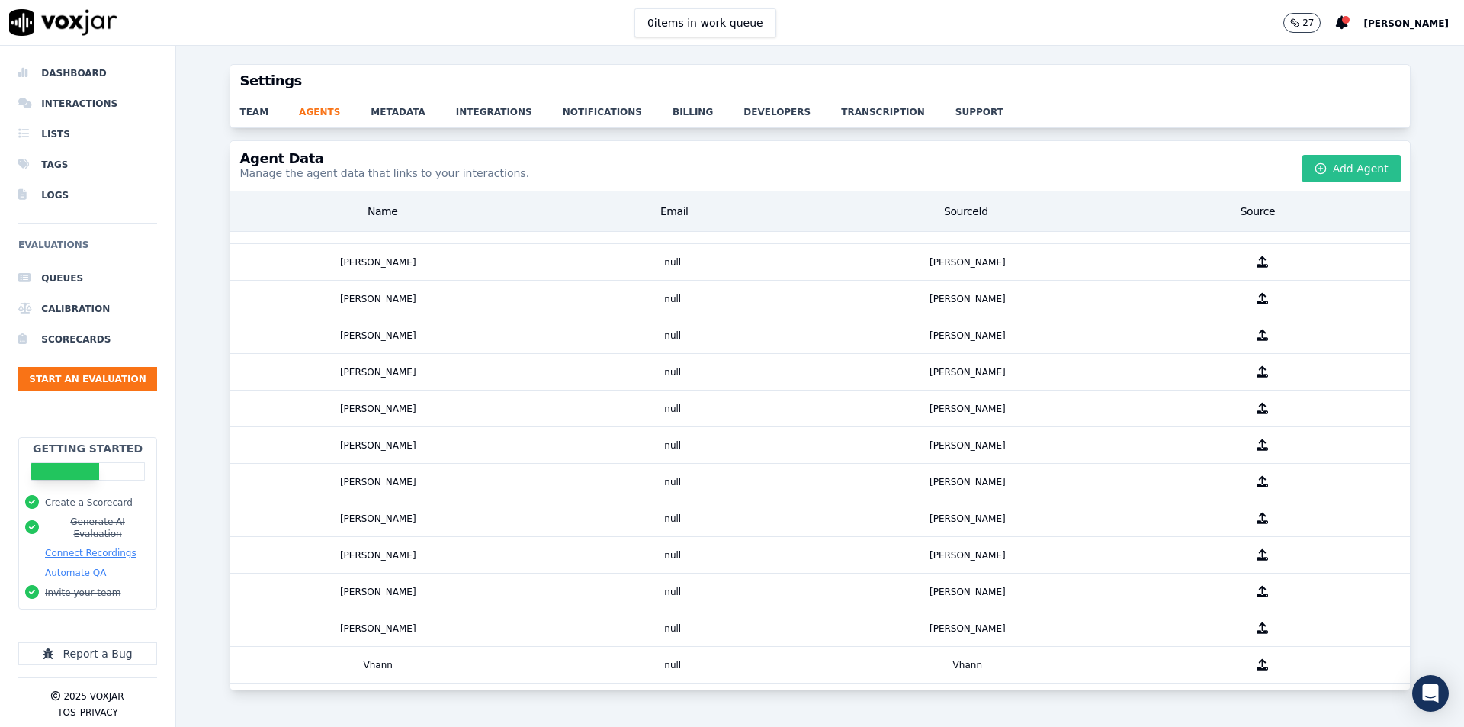
click at [1324, 169] on button "Add Agent" at bounding box center [1351, 168] width 98 height 27
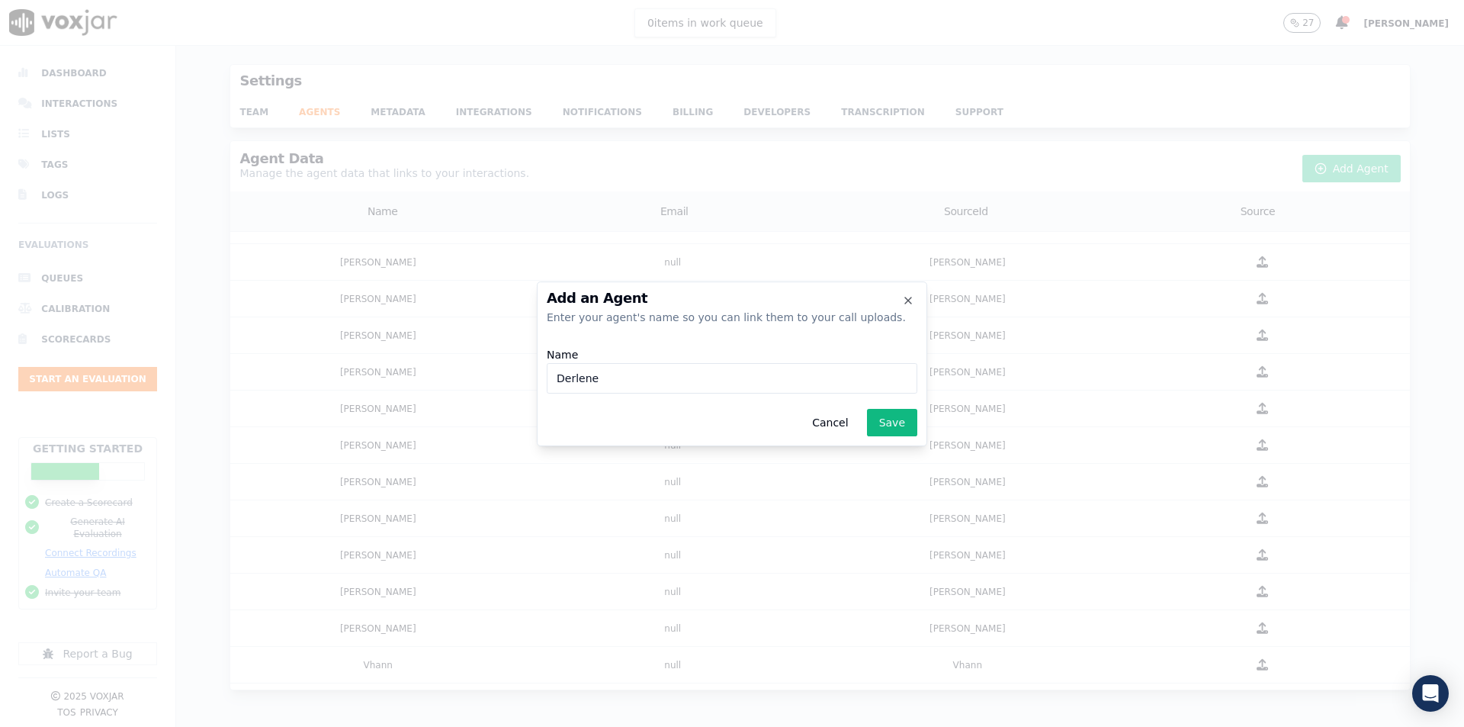
type input "Derlene"
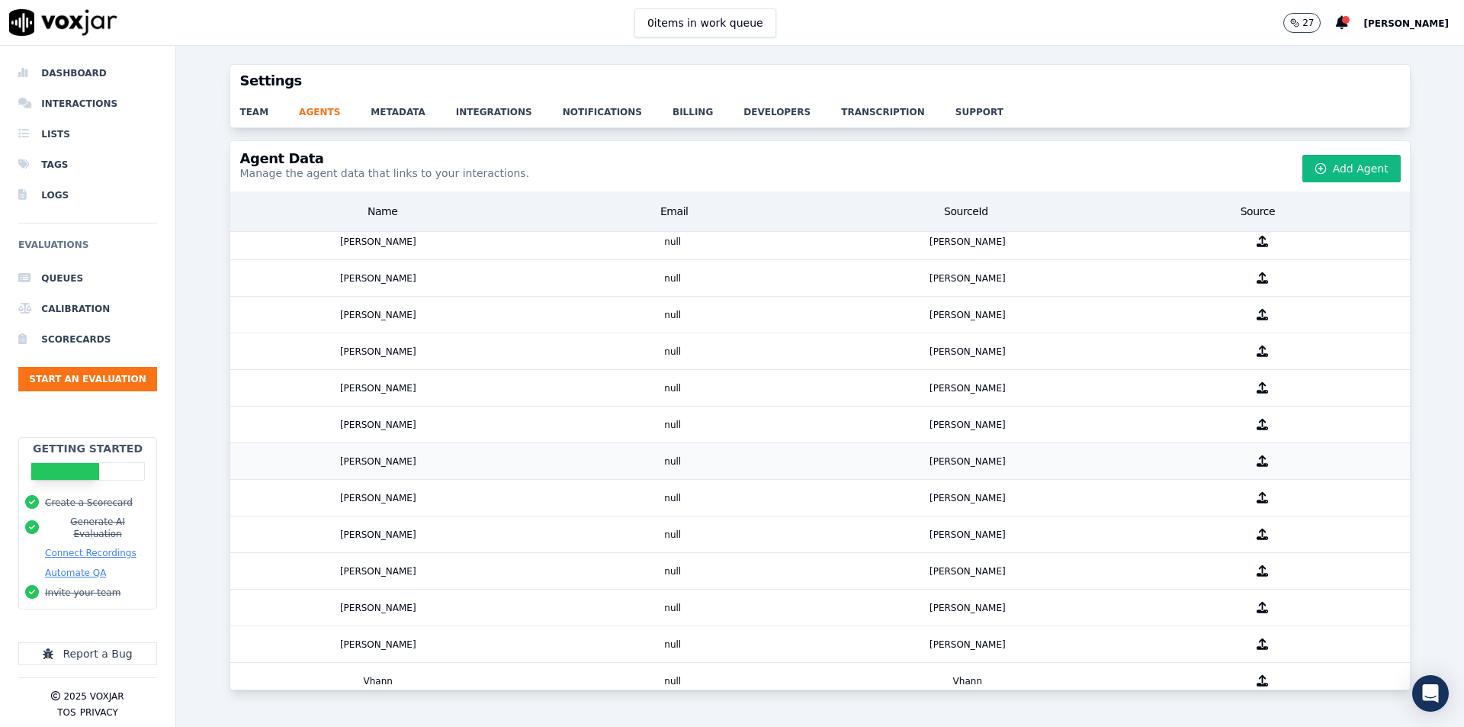
scroll to position [205, 0]
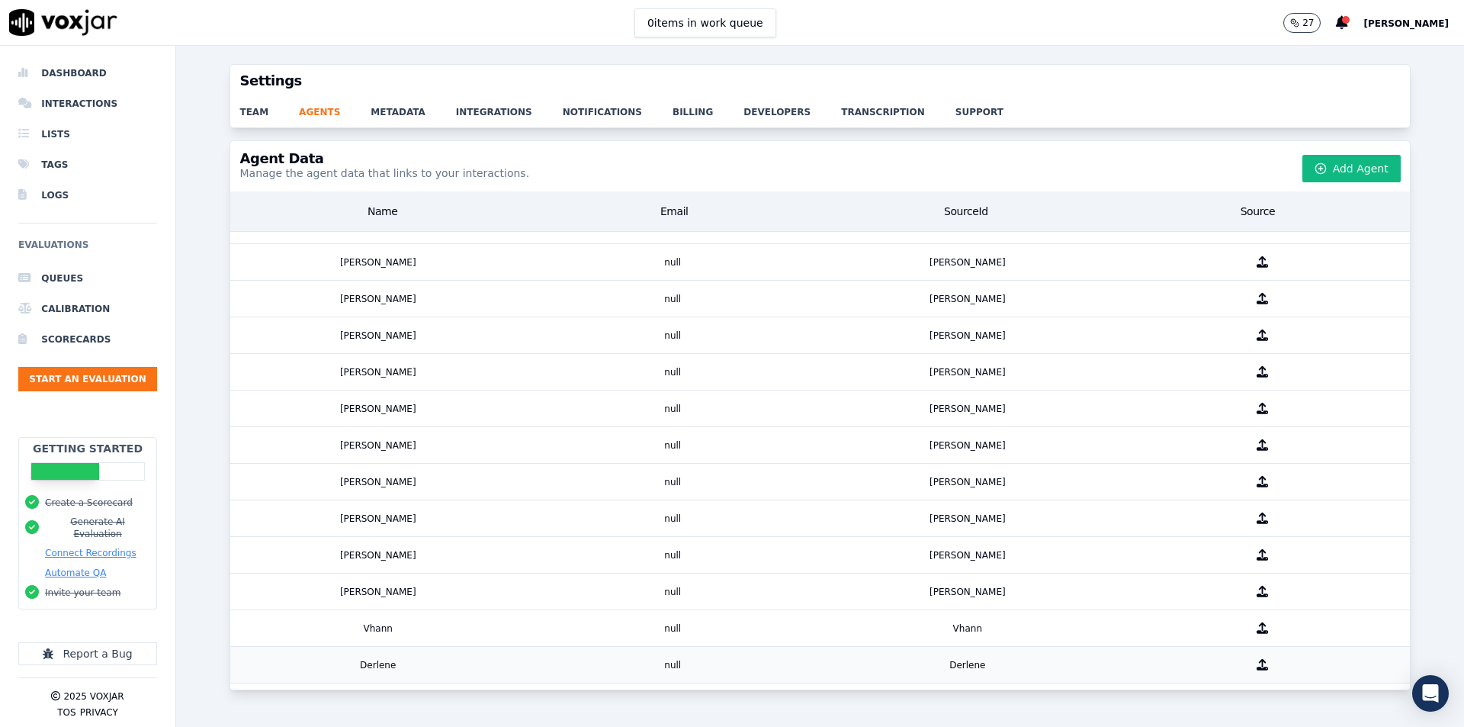
drag, startPoint x: 1019, startPoint y: 634, endPoint x: 994, endPoint y: 635, distance: 26.0
click at [994, 647] on div "Derlene" at bounding box center [967, 665] width 295 height 36
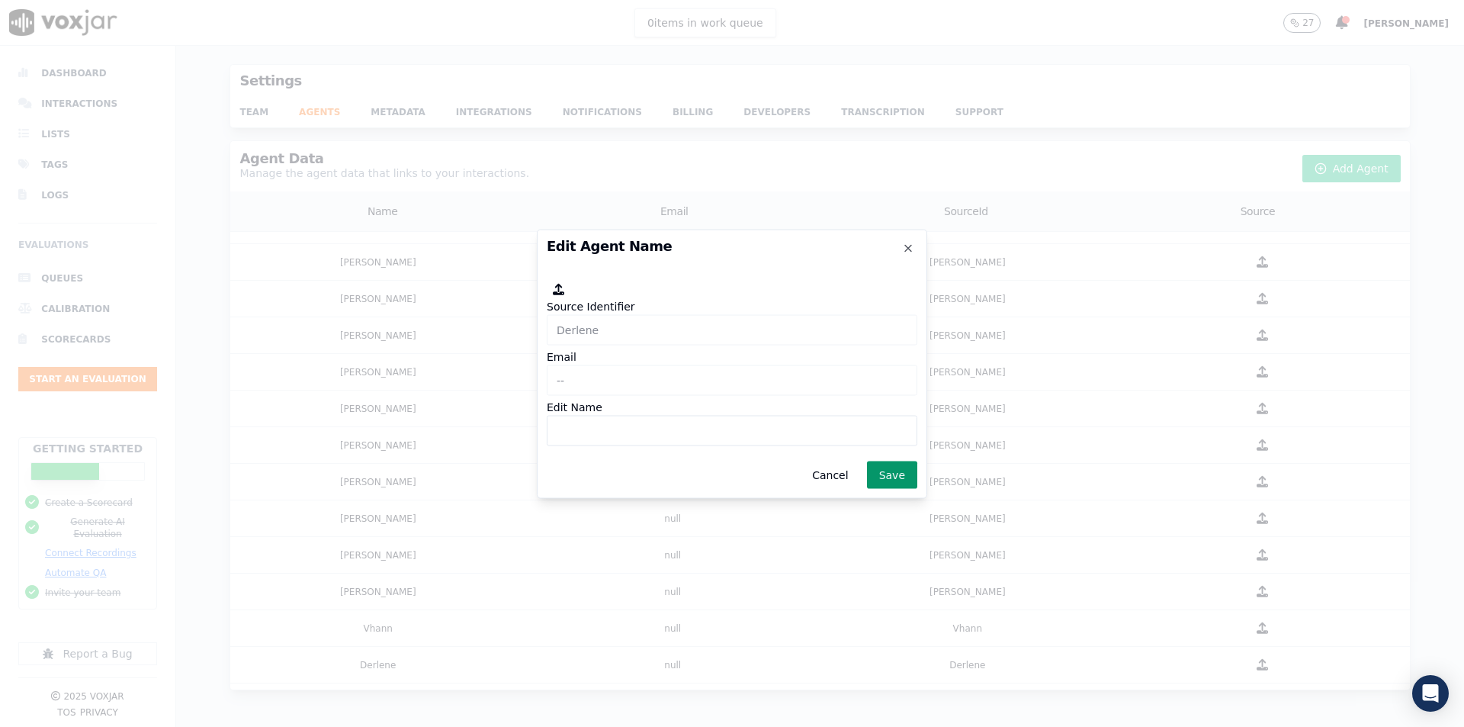
click at [894, 474] on button "Save" at bounding box center [892, 474] width 50 height 27
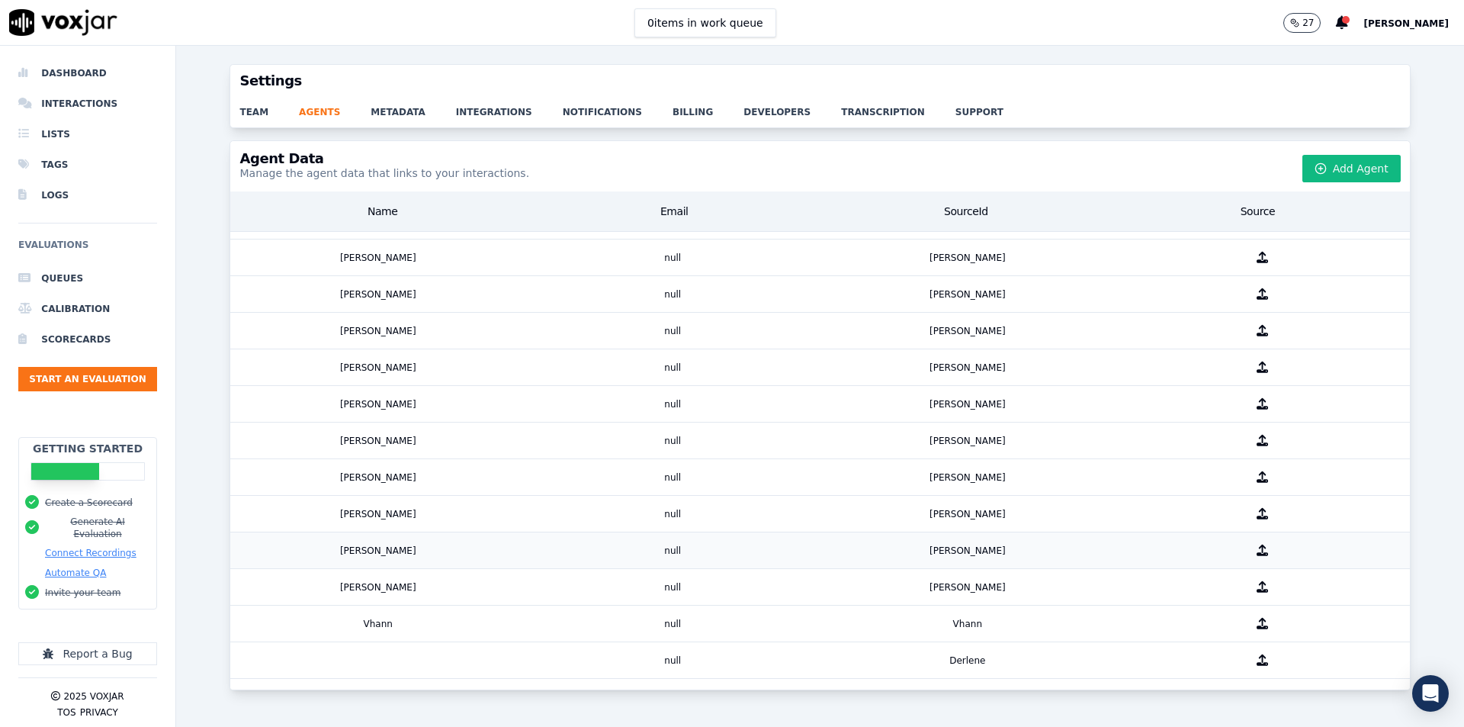
scroll to position [209, 0]
click at [580, 642] on div "null" at bounding box center [672, 660] width 295 height 36
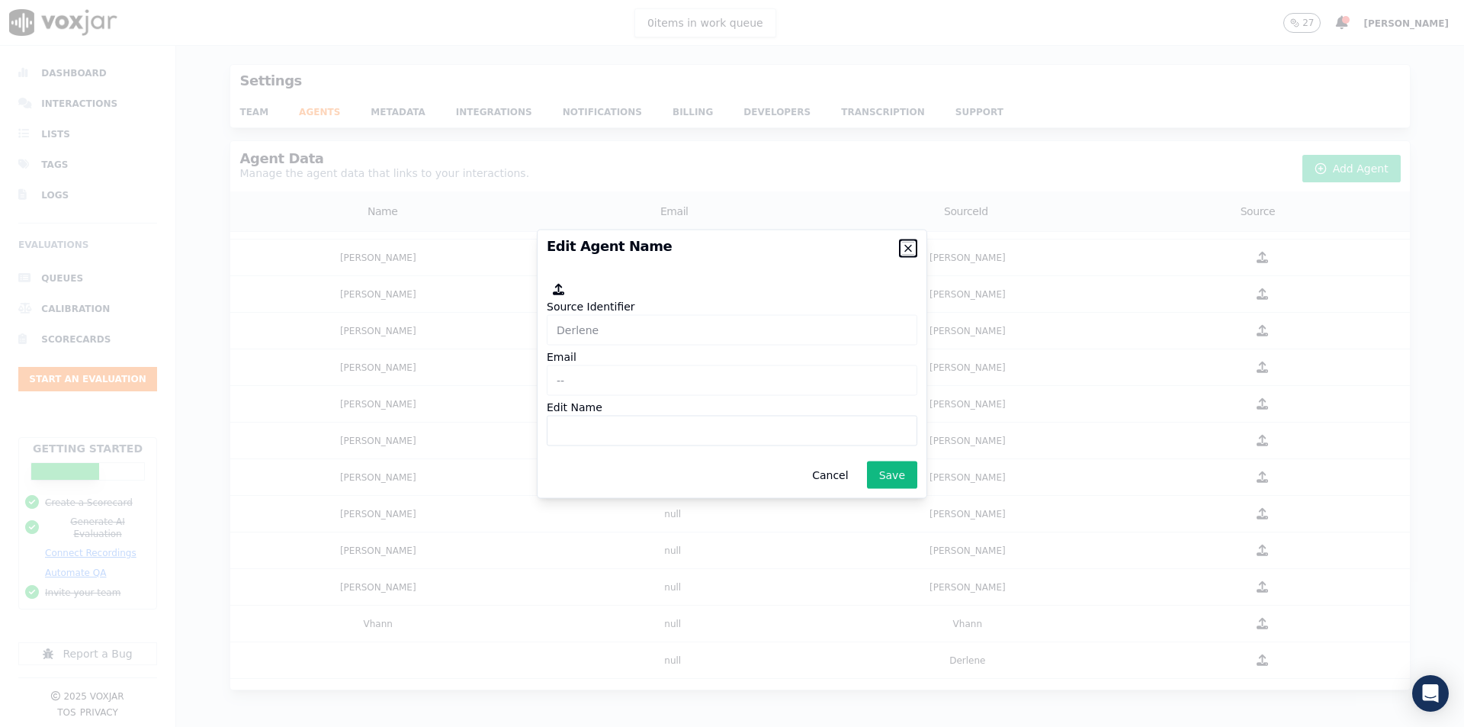
click at [909, 249] on icon "button" at bounding box center [908, 248] width 12 height 12
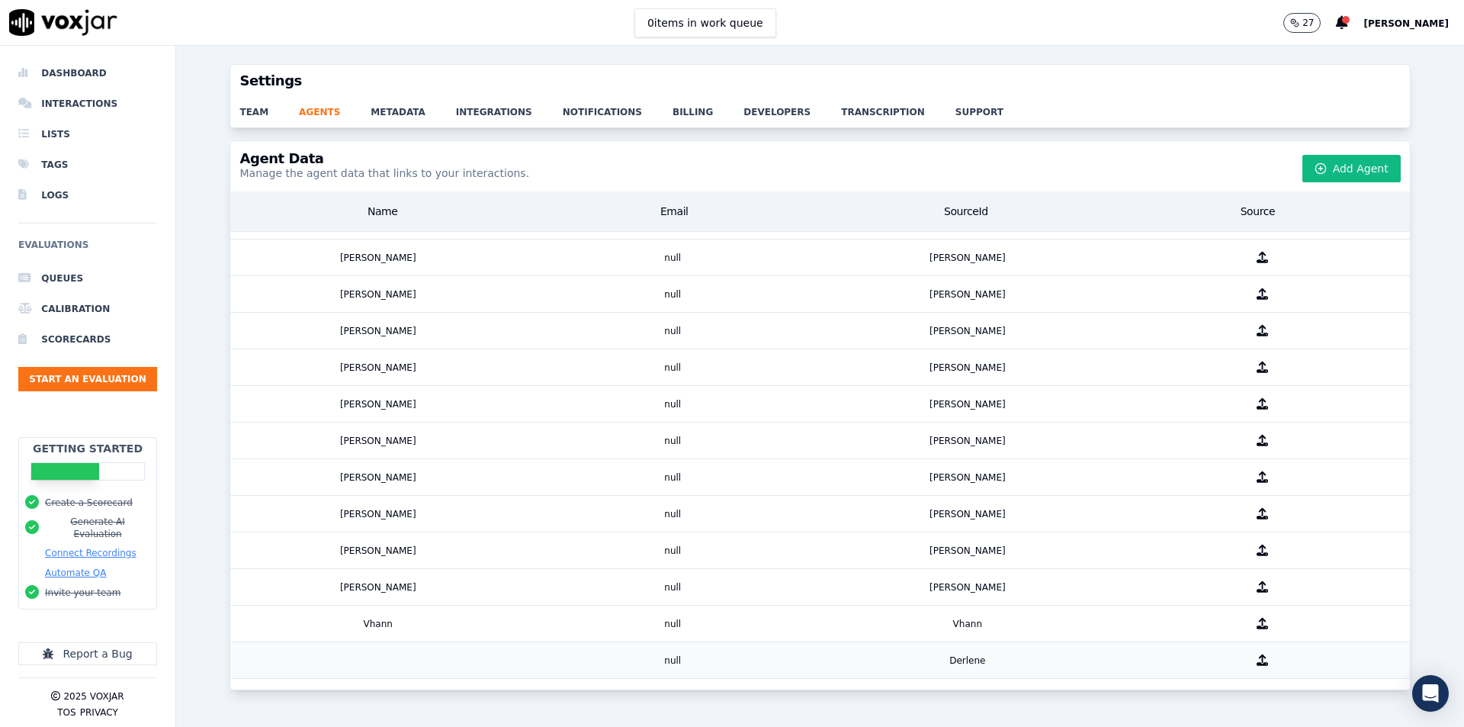
click at [1257, 654] on icon "button" at bounding box center [1262, 659] width 11 height 11
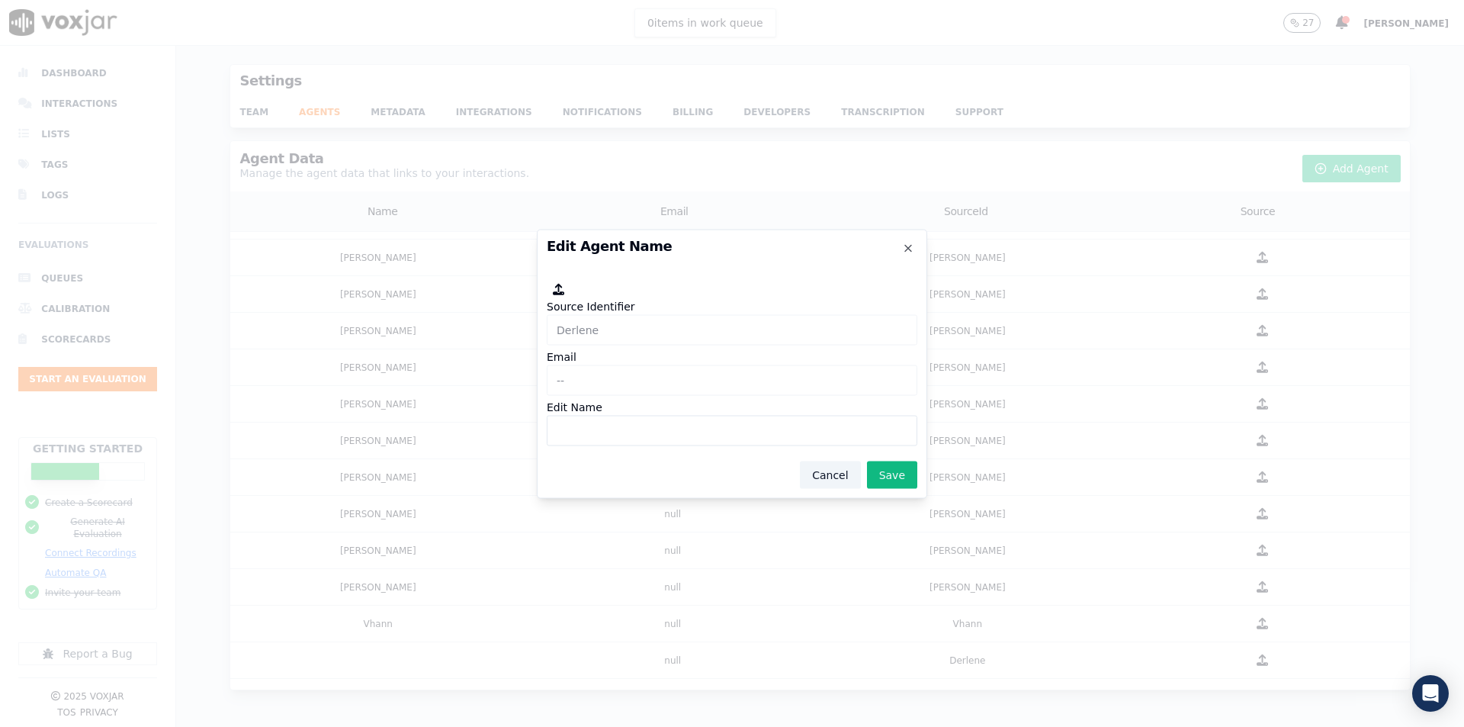
click at [836, 477] on button "Cancel" at bounding box center [830, 474] width 60 height 27
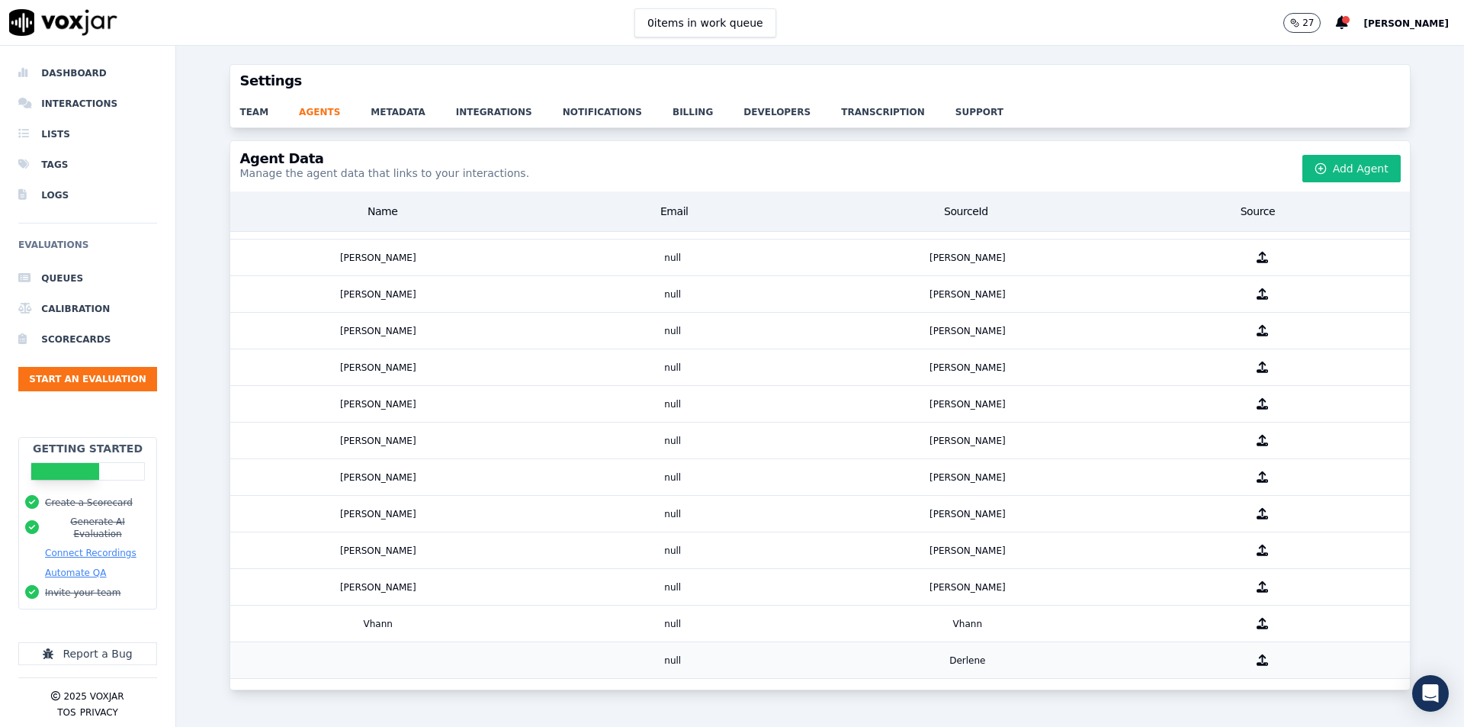
click at [525, 642] on div "null" at bounding box center [672, 660] width 295 height 36
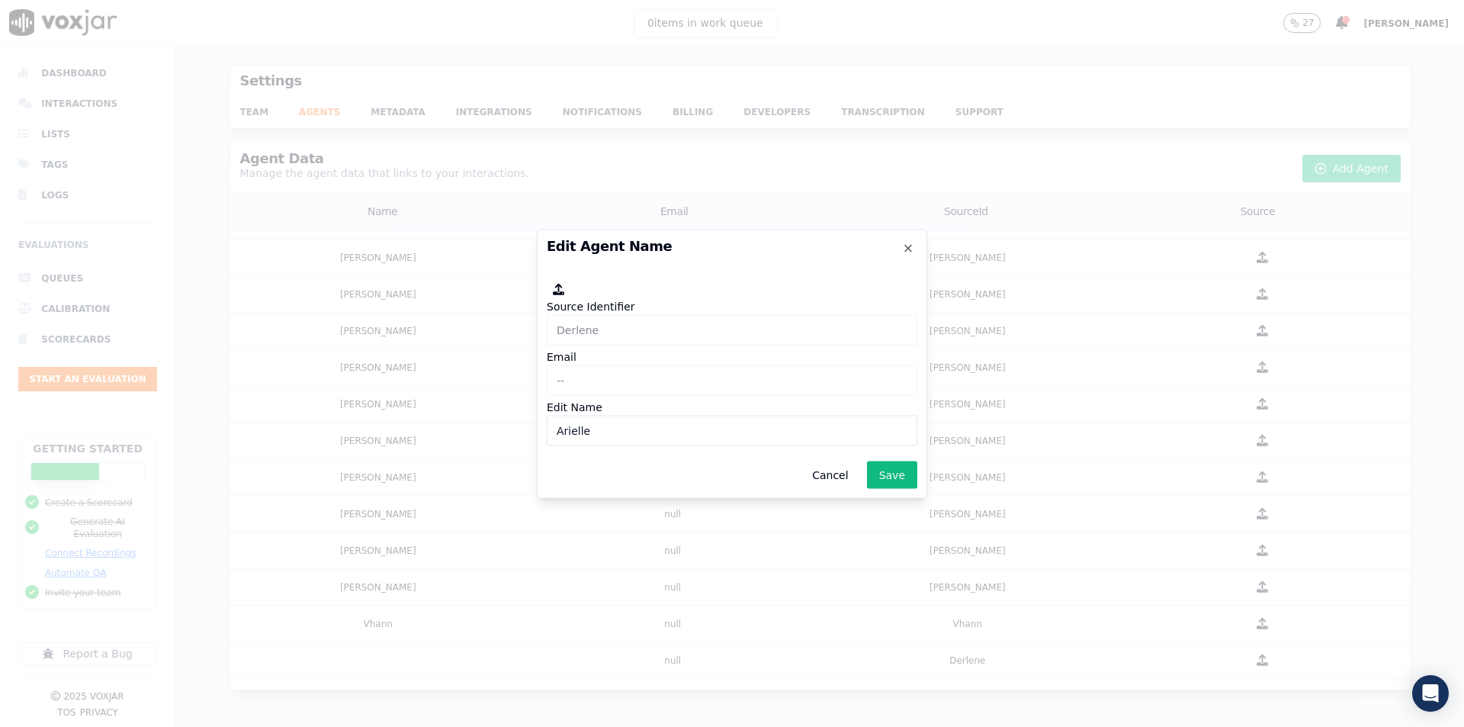
type input "Arielle"
click at [878, 470] on button "Save" at bounding box center [892, 474] width 50 height 27
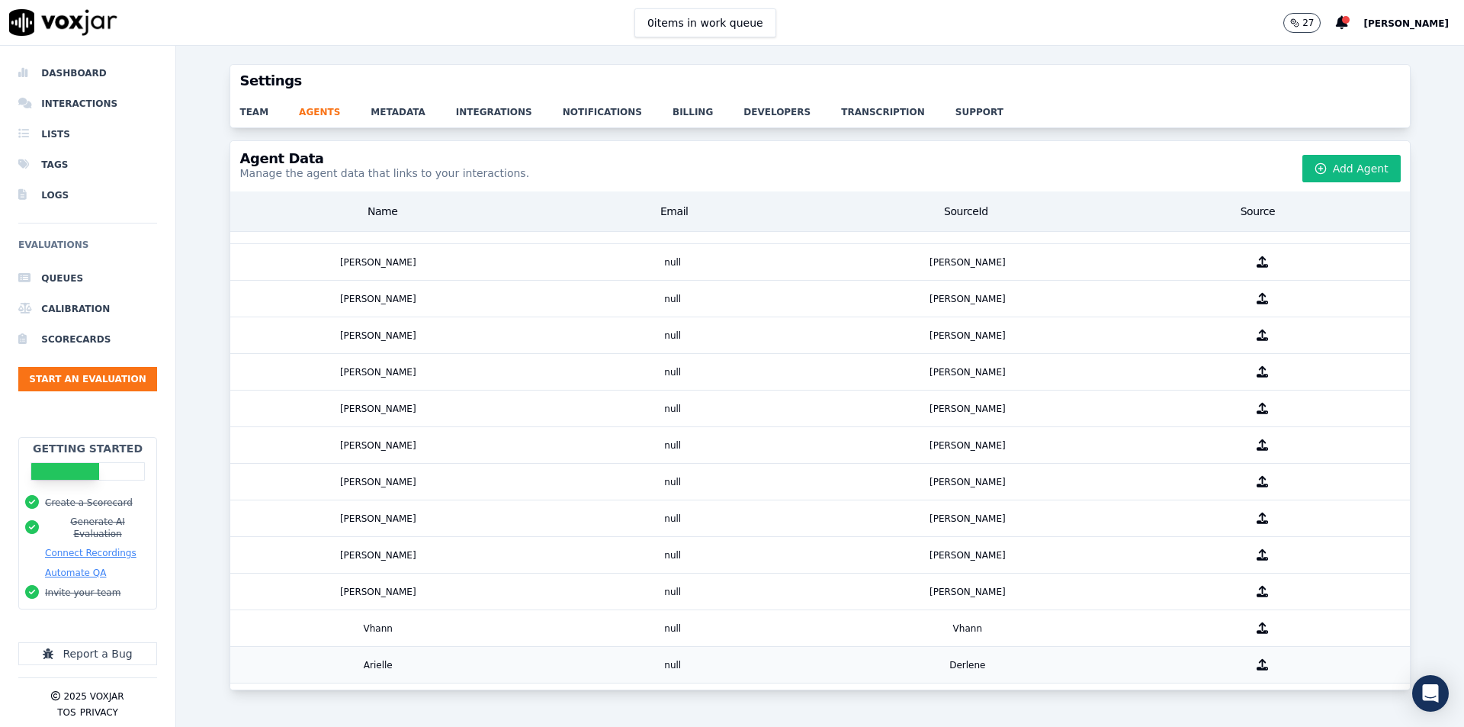
click at [585, 647] on div "null" at bounding box center [672, 665] width 295 height 36
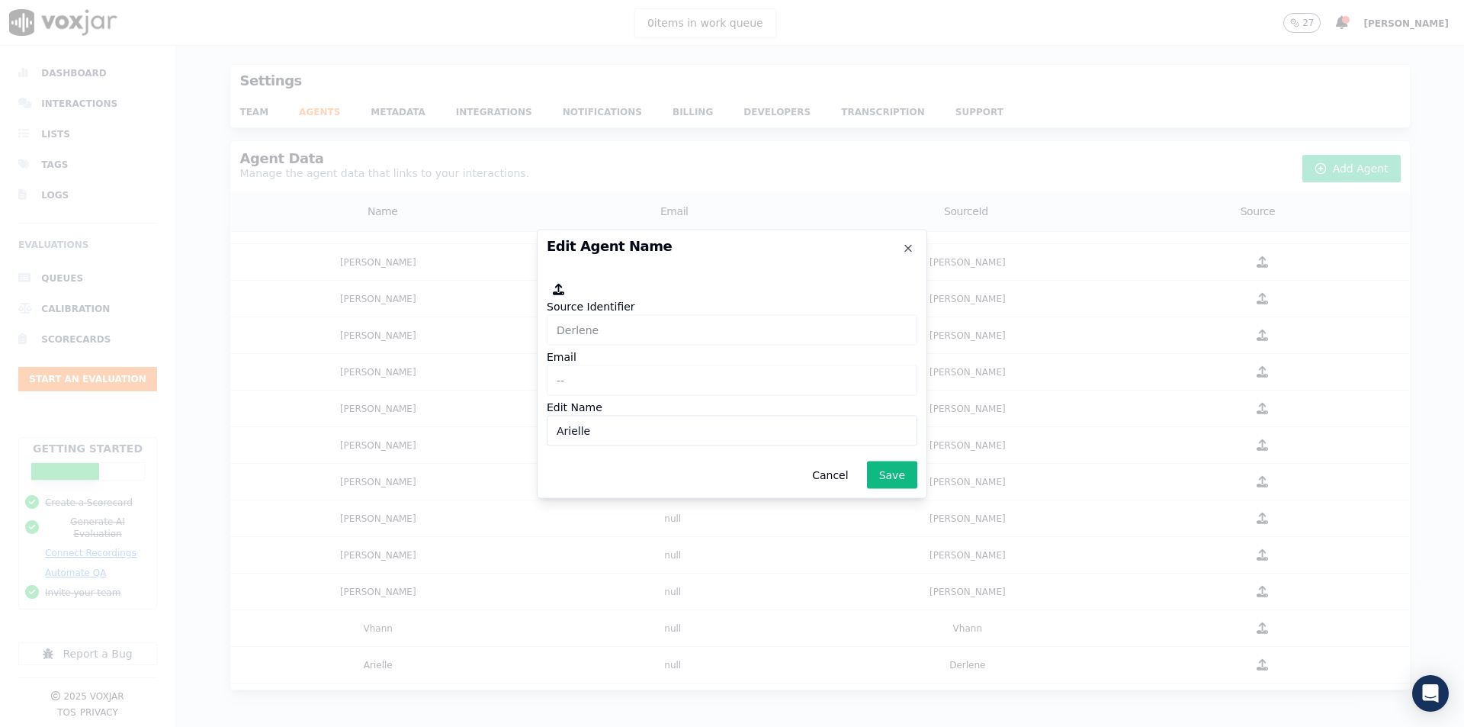
click at [900, 245] on h2 "Edit Agent Name" at bounding box center [732, 246] width 371 height 14
click at [909, 244] on icon "button" at bounding box center [908, 248] width 12 height 12
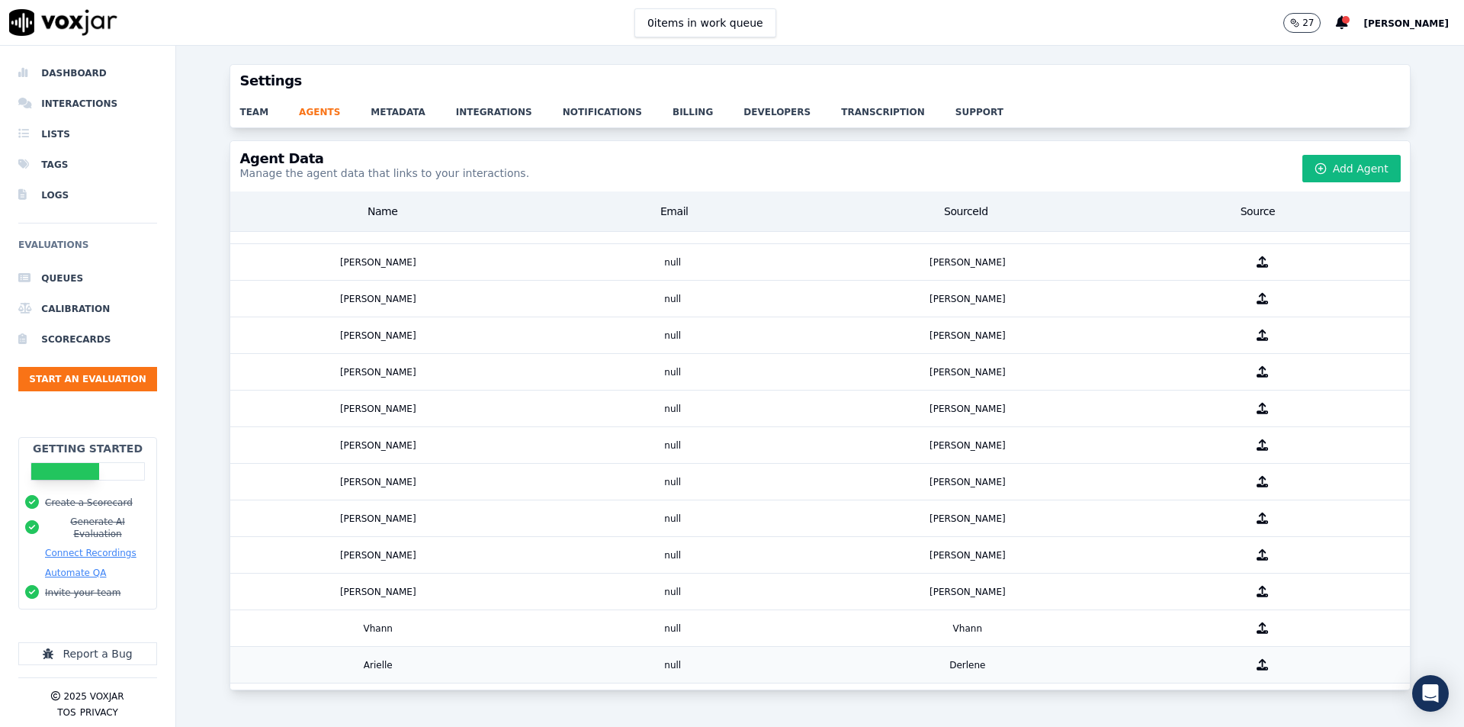
click at [552, 647] on div "null" at bounding box center [672, 665] width 295 height 36
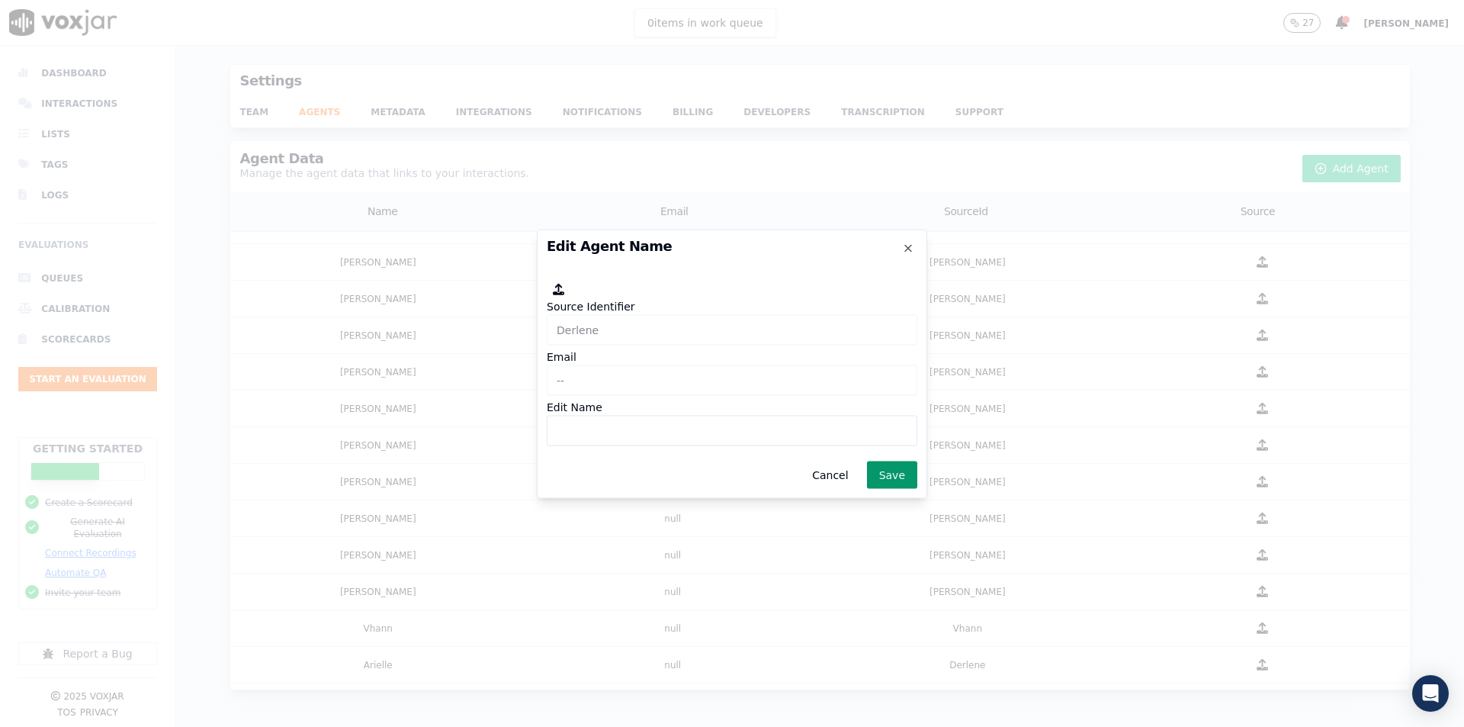
click at [884, 471] on button "Save" at bounding box center [892, 474] width 50 height 27
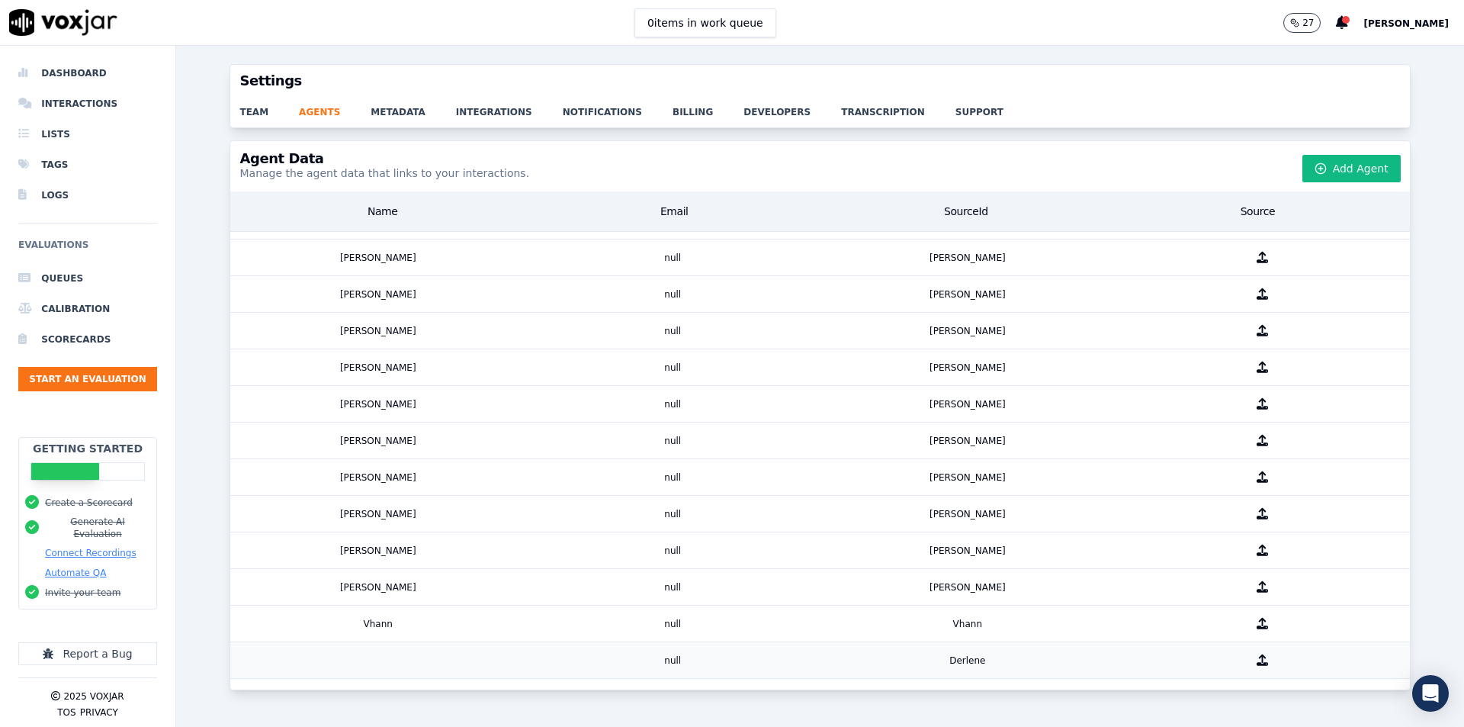
click at [846, 646] on div "Derlene" at bounding box center [967, 660] width 295 height 36
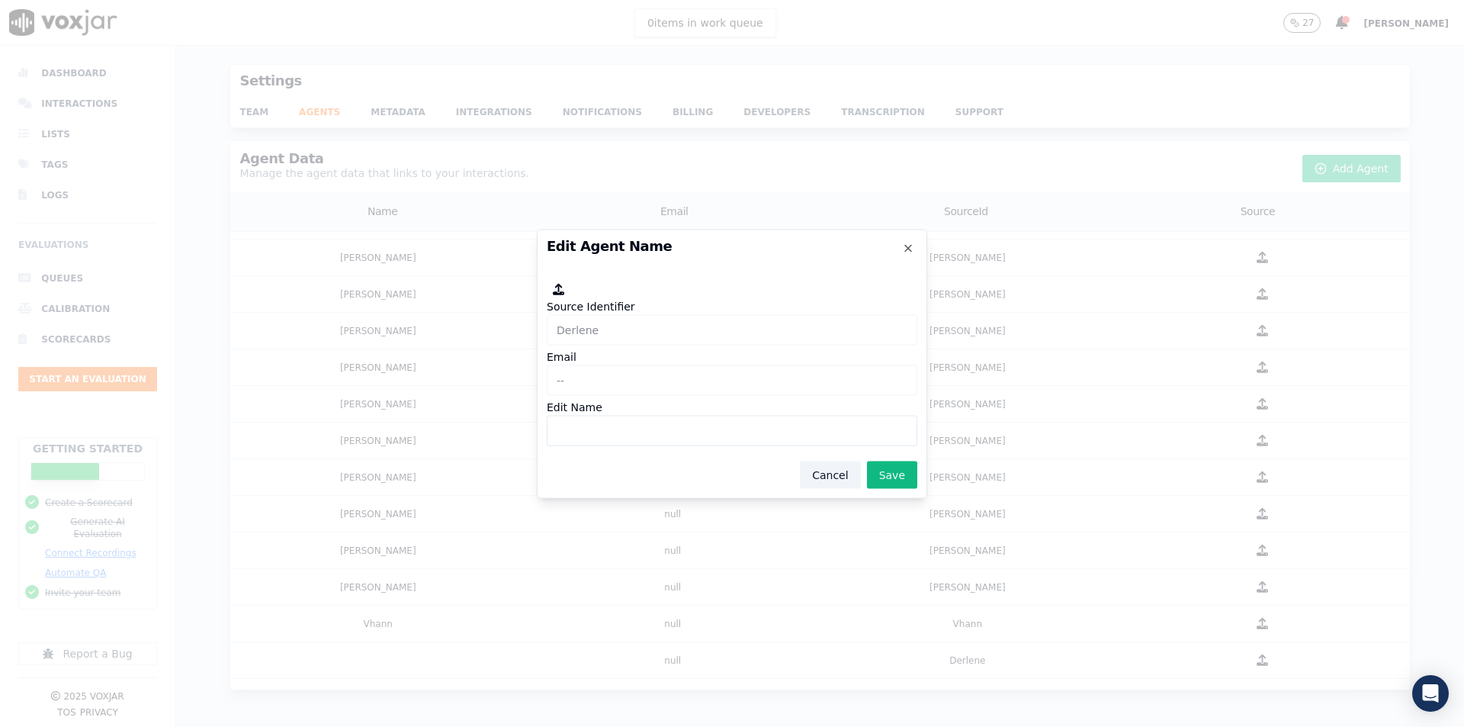
click at [839, 487] on button "Cancel" at bounding box center [830, 474] width 60 height 27
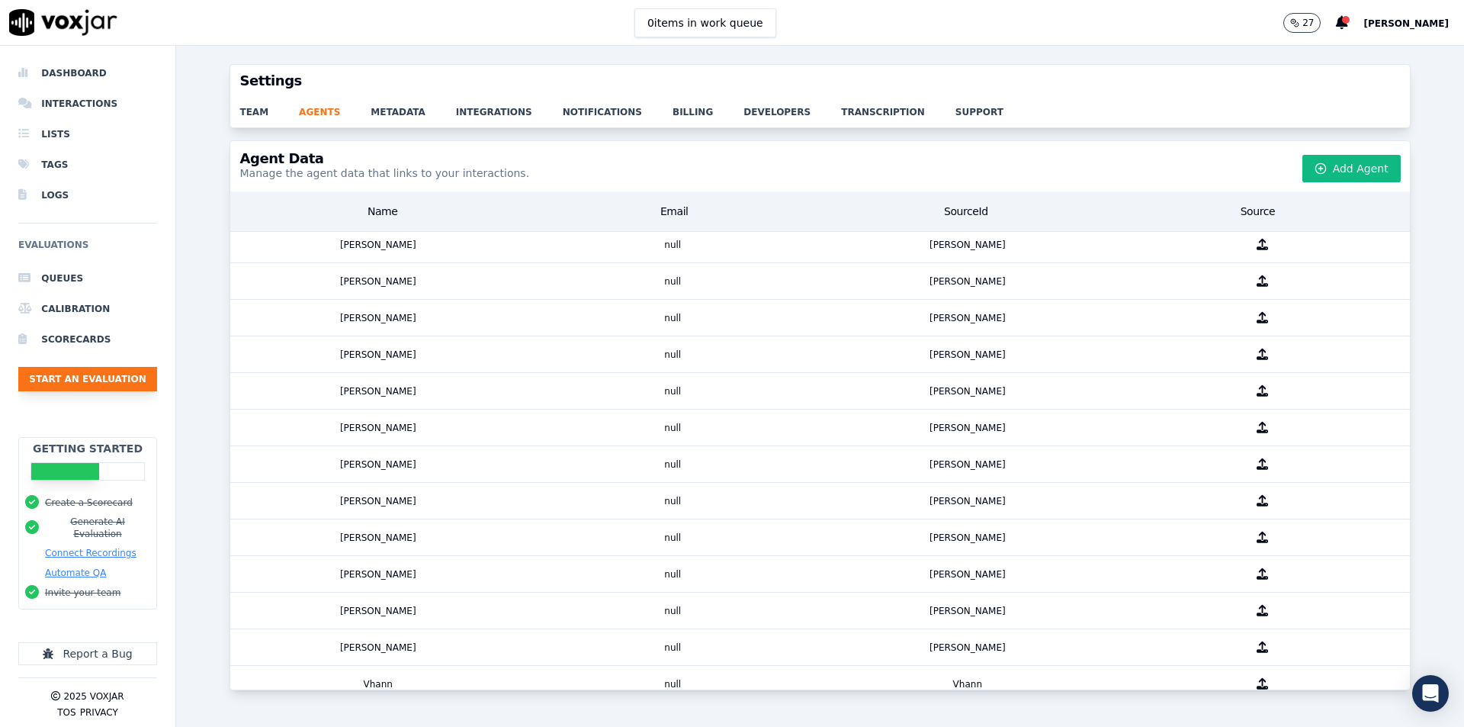
scroll to position [0, 0]
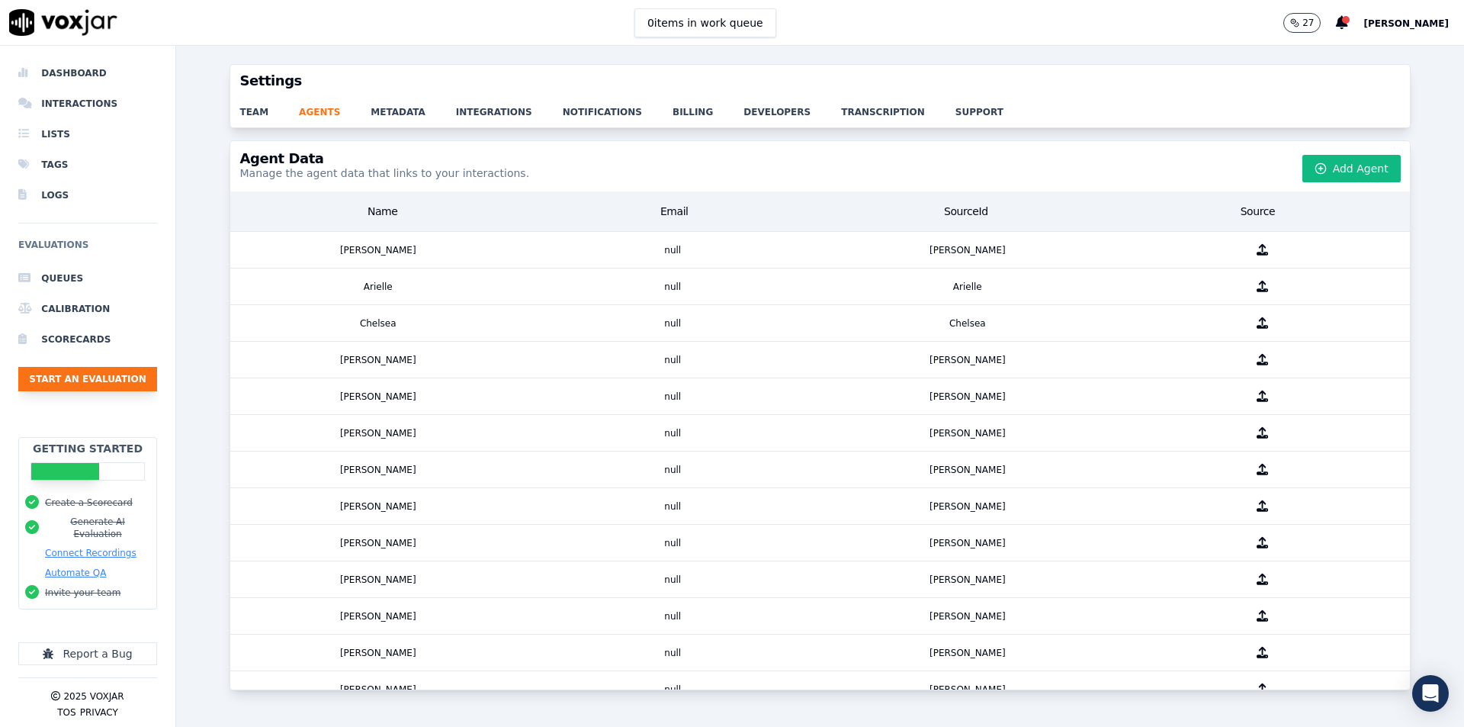
click at [59, 371] on button "Start an Evaluation" at bounding box center [87, 379] width 139 height 24
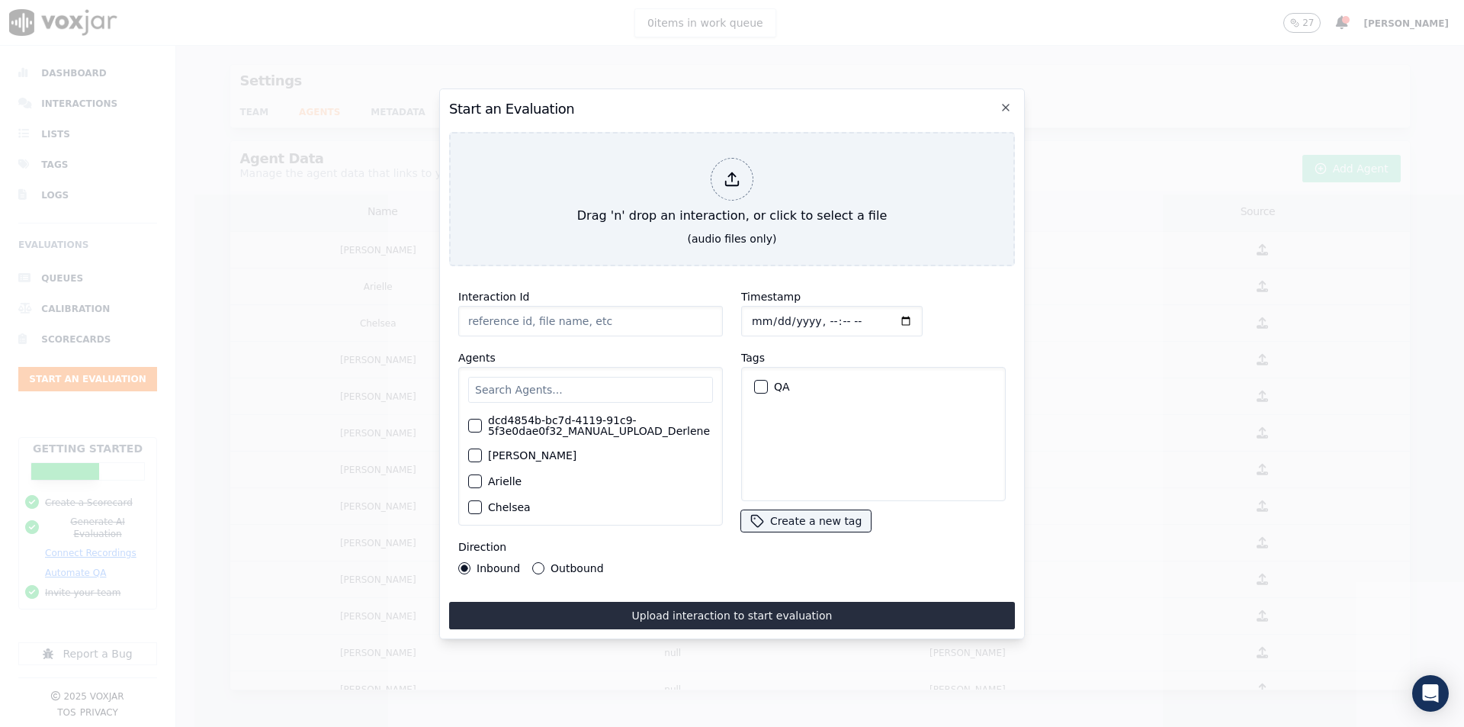
click at [541, 318] on input "Interaction Id" at bounding box center [590, 321] width 265 height 30
paste input "Michael Prieto"
type input "[PERSON_NAME]"
click at [582, 391] on input "text" at bounding box center [590, 390] width 245 height 26
type input "dar"
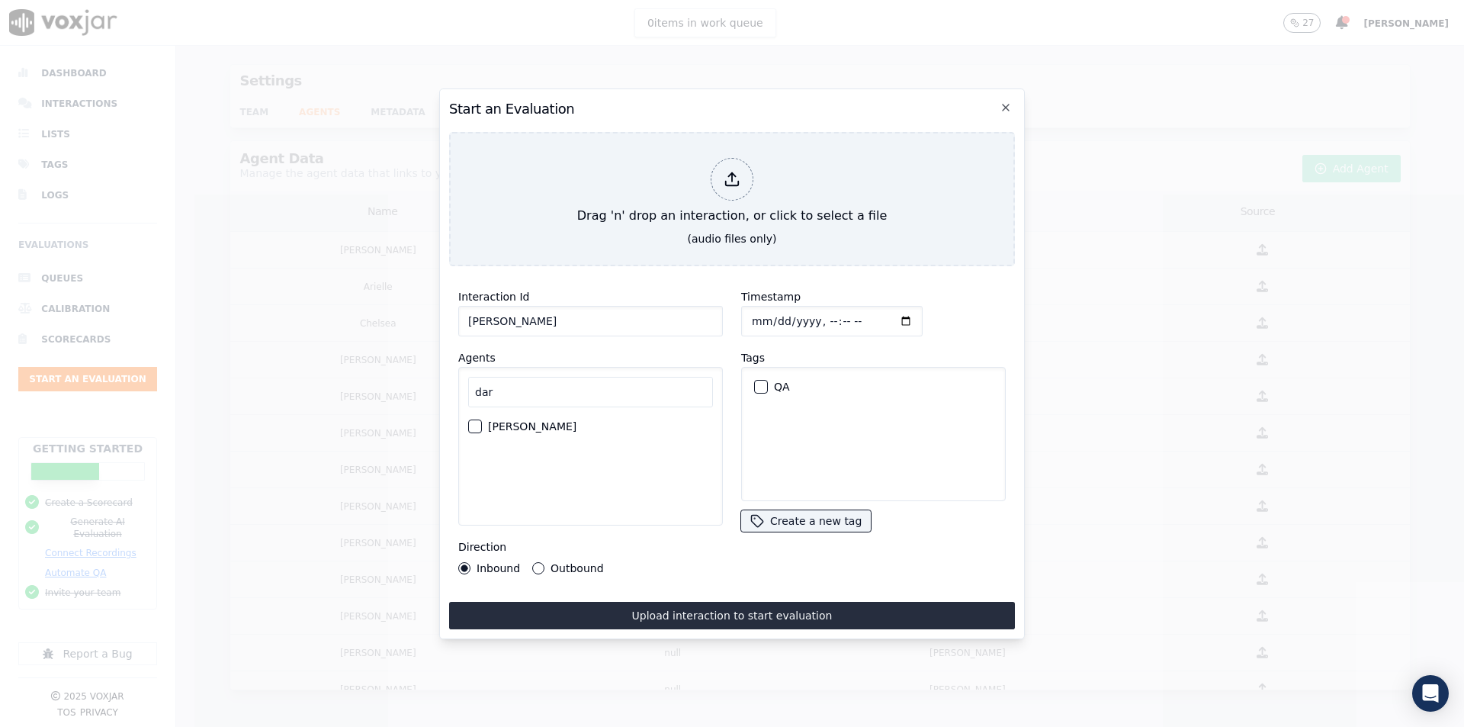
click at [551, 423] on div "[PERSON_NAME]" at bounding box center [590, 426] width 245 height 26
click at [470, 421] on div "button" at bounding box center [474, 426] width 11 height 11
click at [757, 381] on div "button" at bounding box center [760, 386] width 11 height 11
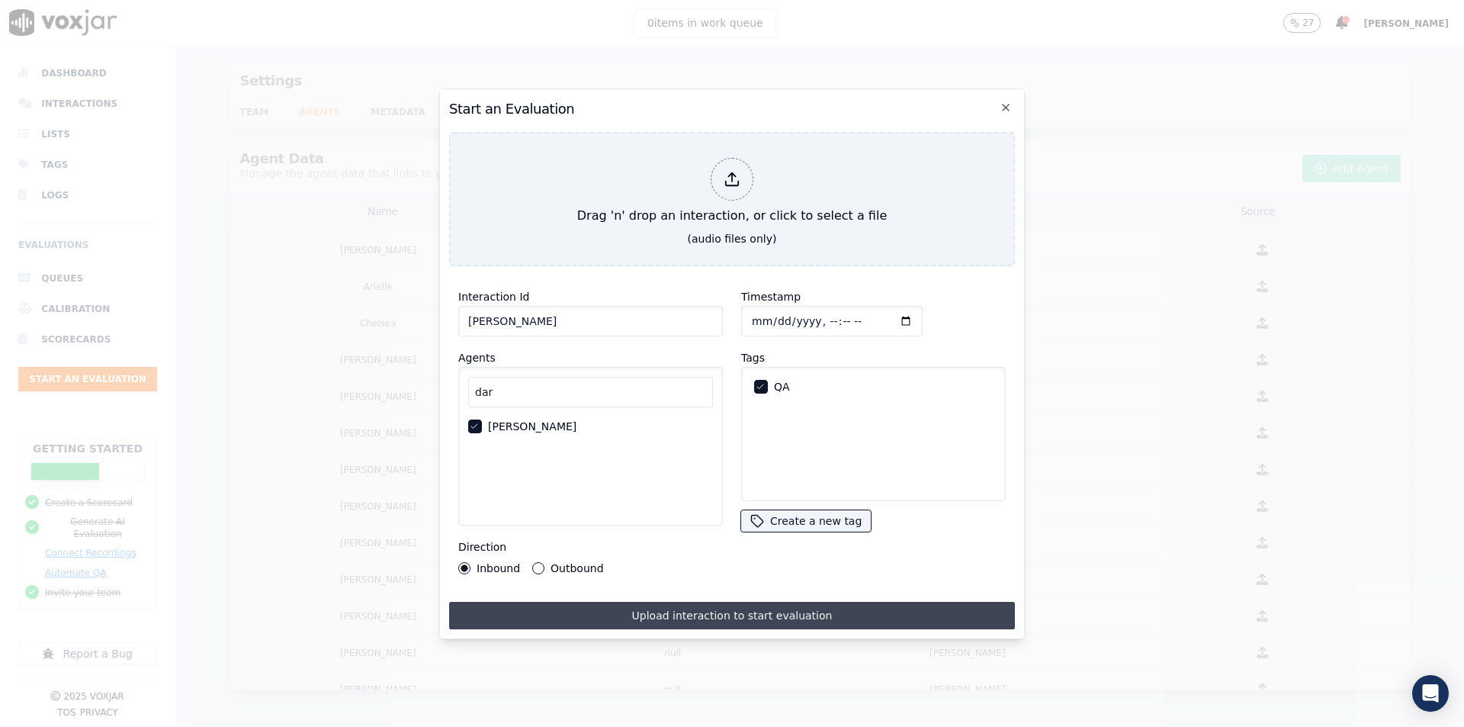
click at [585, 606] on button "Upload interaction to start evaluation" at bounding box center [732, 615] width 566 height 27
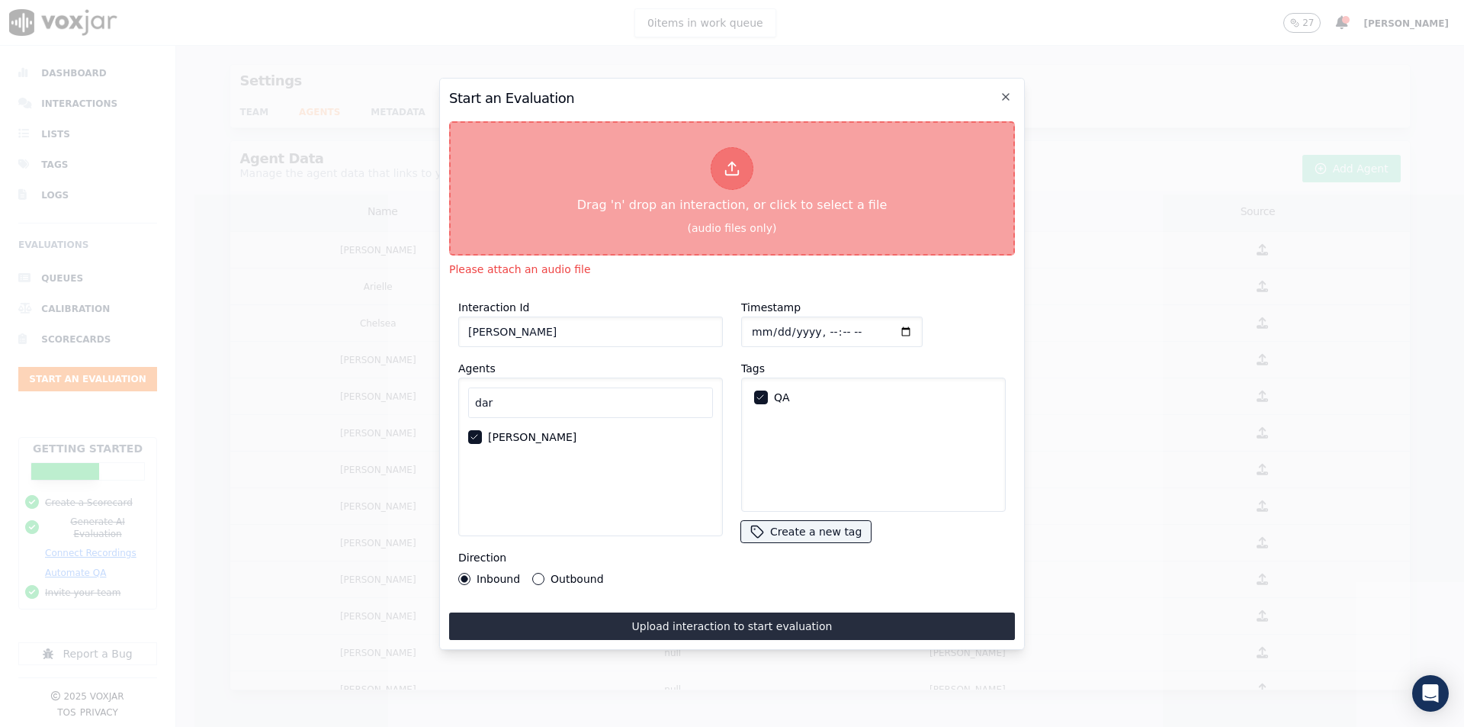
click at [748, 162] on div at bounding box center [732, 168] width 43 height 43
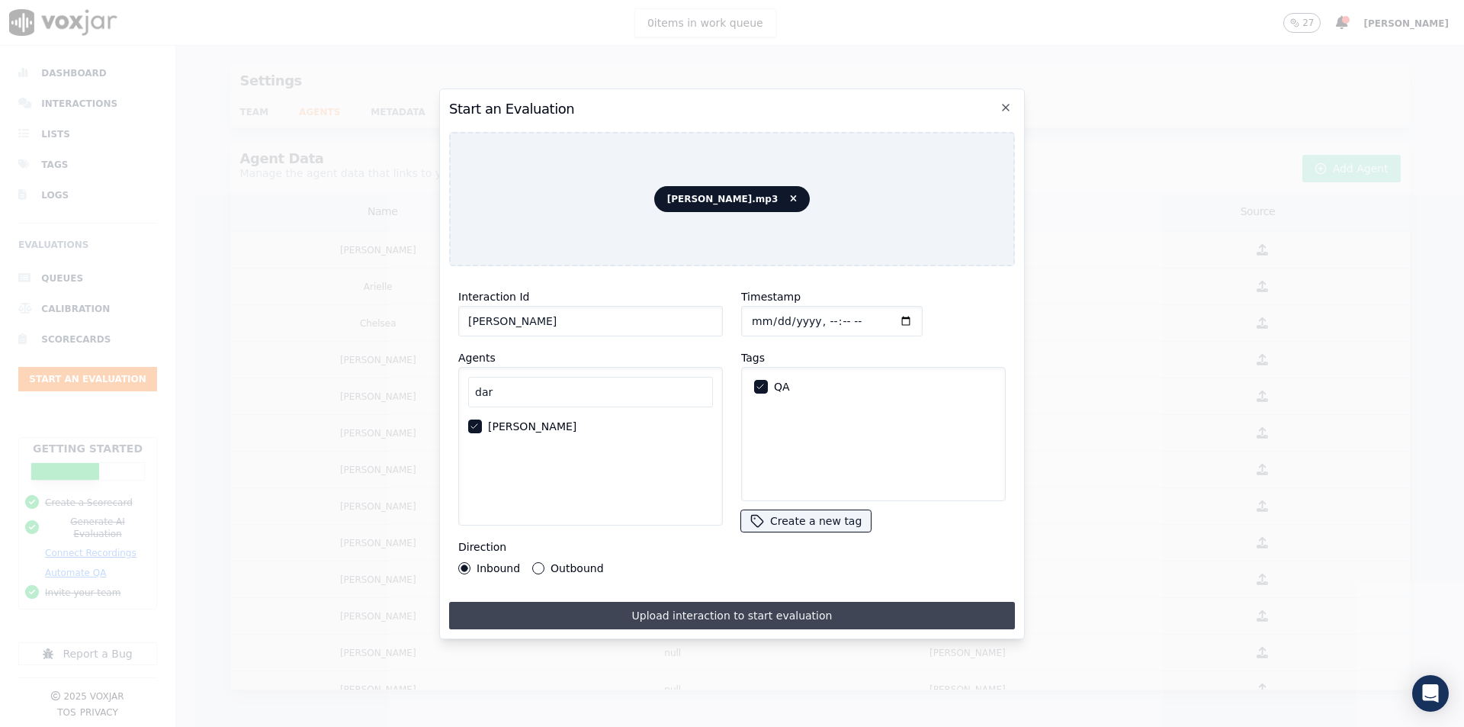
click at [743, 608] on button "Upload interaction to start evaluation" at bounding box center [732, 615] width 566 height 27
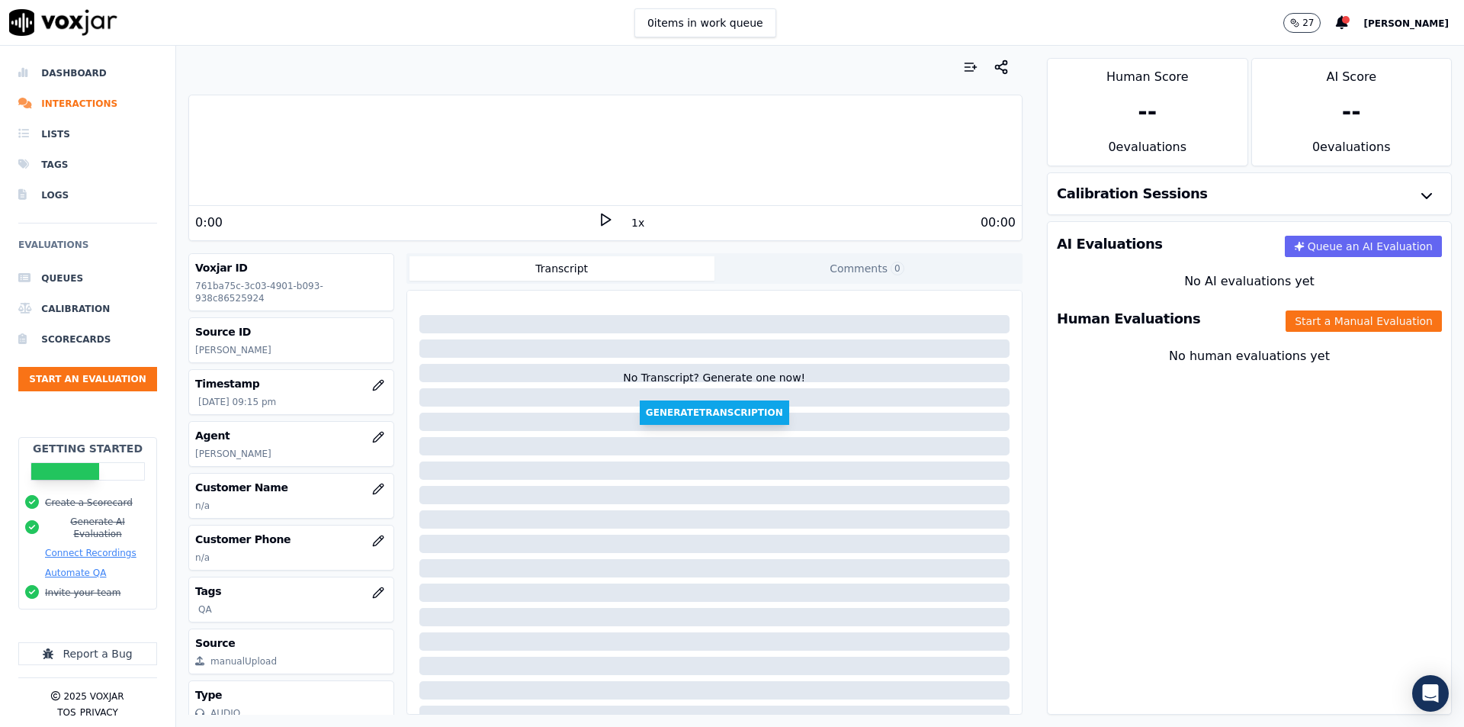
click at [689, 414] on button "Generate Transcription" at bounding box center [714, 412] width 149 height 24
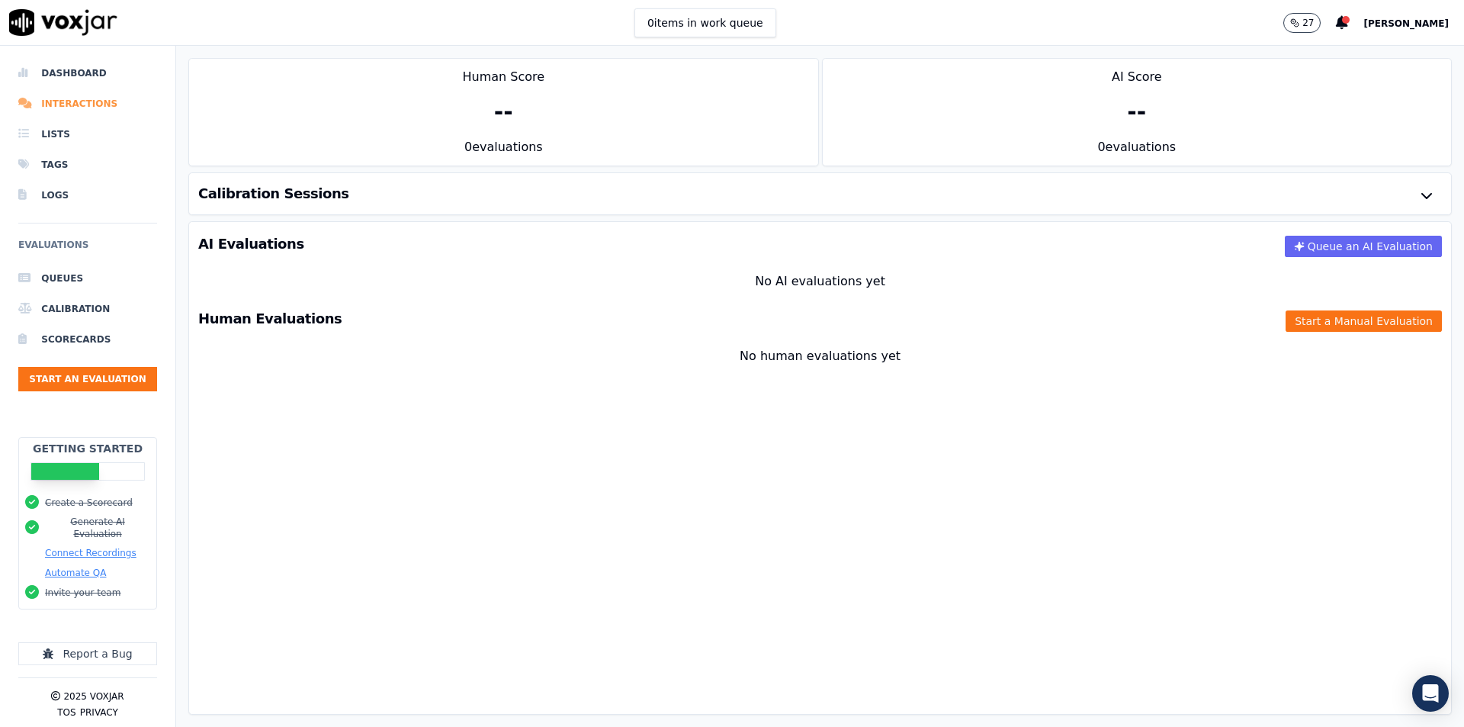
click at [66, 101] on li "Interactions" at bounding box center [87, 103] width 139 height 30
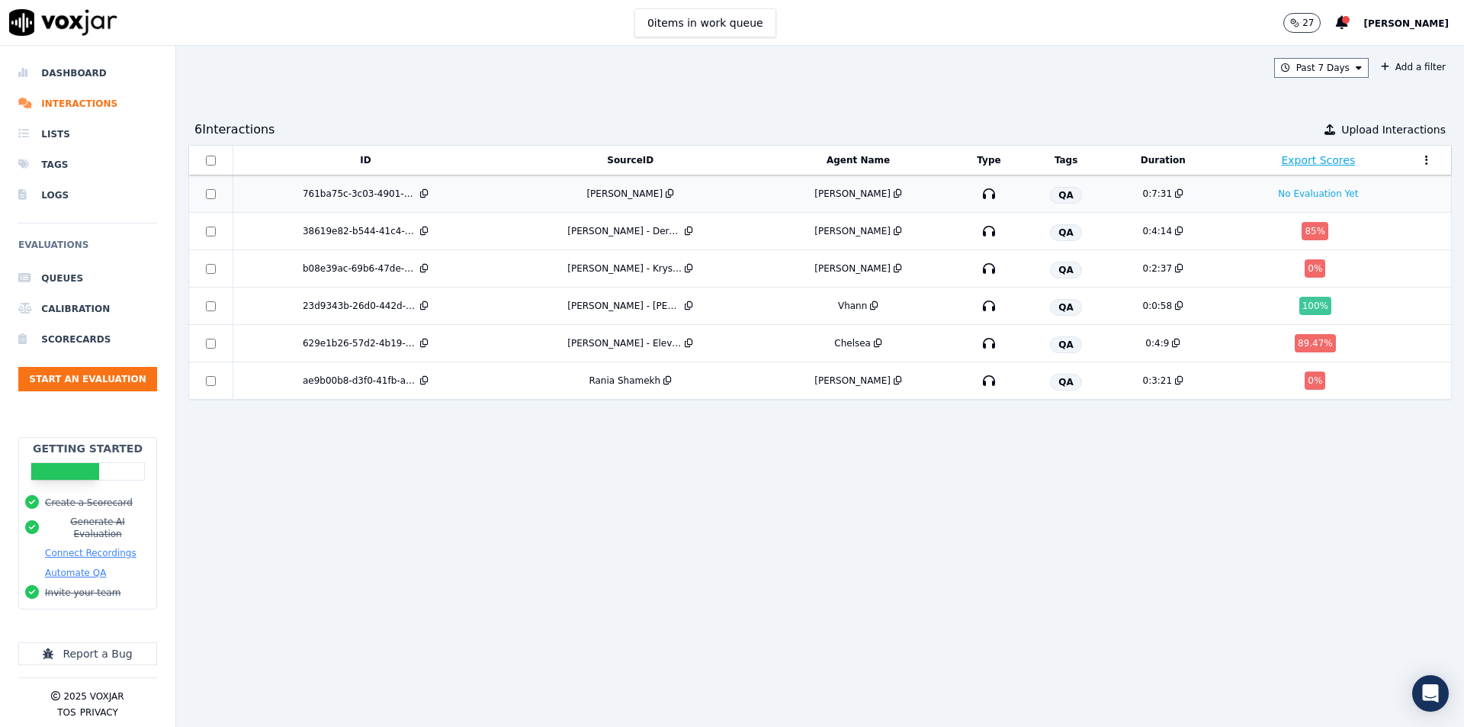
click at [535, 196] on div "[PERSON_NAME]" at bounding box center [630, 194] width 252 height 12
click at [470, 90] on div "Past 7 Days Add a filter 6 Interaction s Upload Interactions ID SourceID Agent …" at bounding box center [820, 386] width 1288 height 681
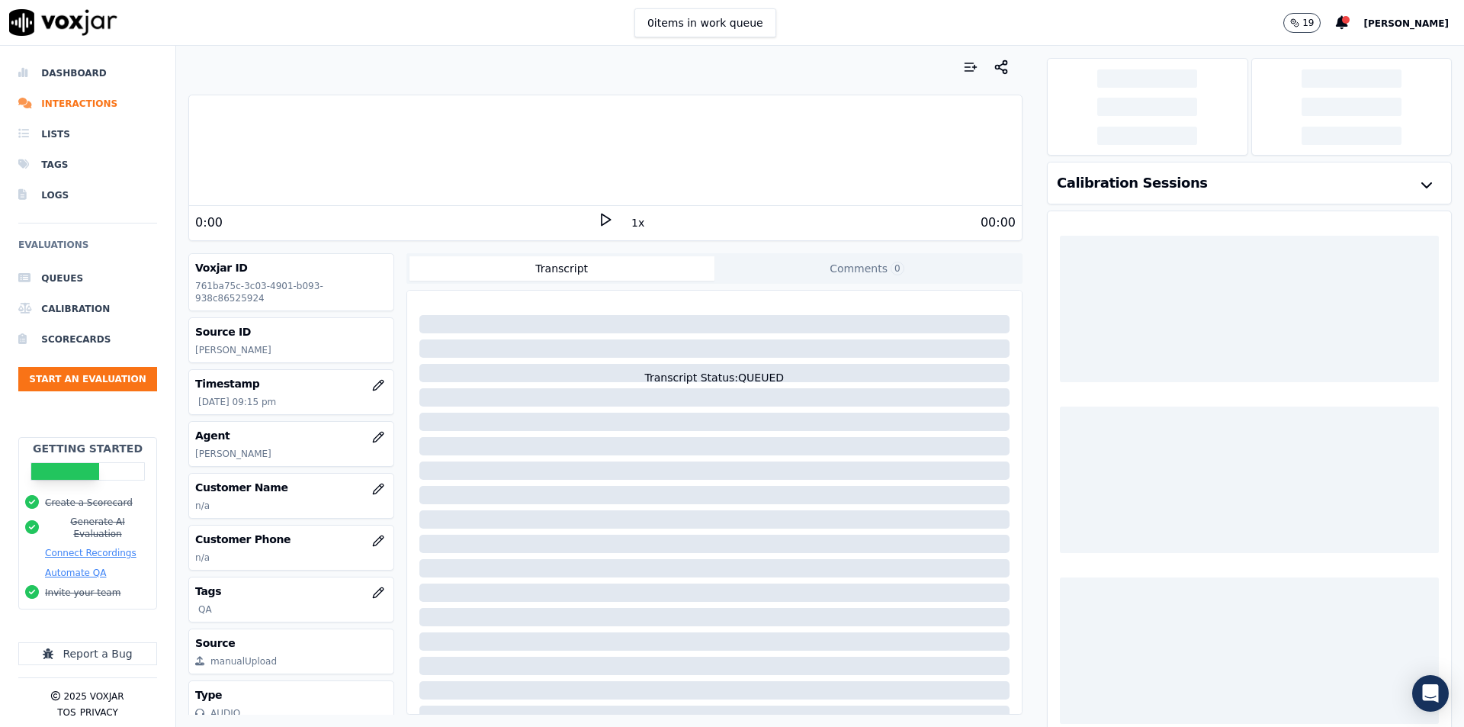
click at [602, 218] on polygon at bounding box center [606, 219] width 9 height 11
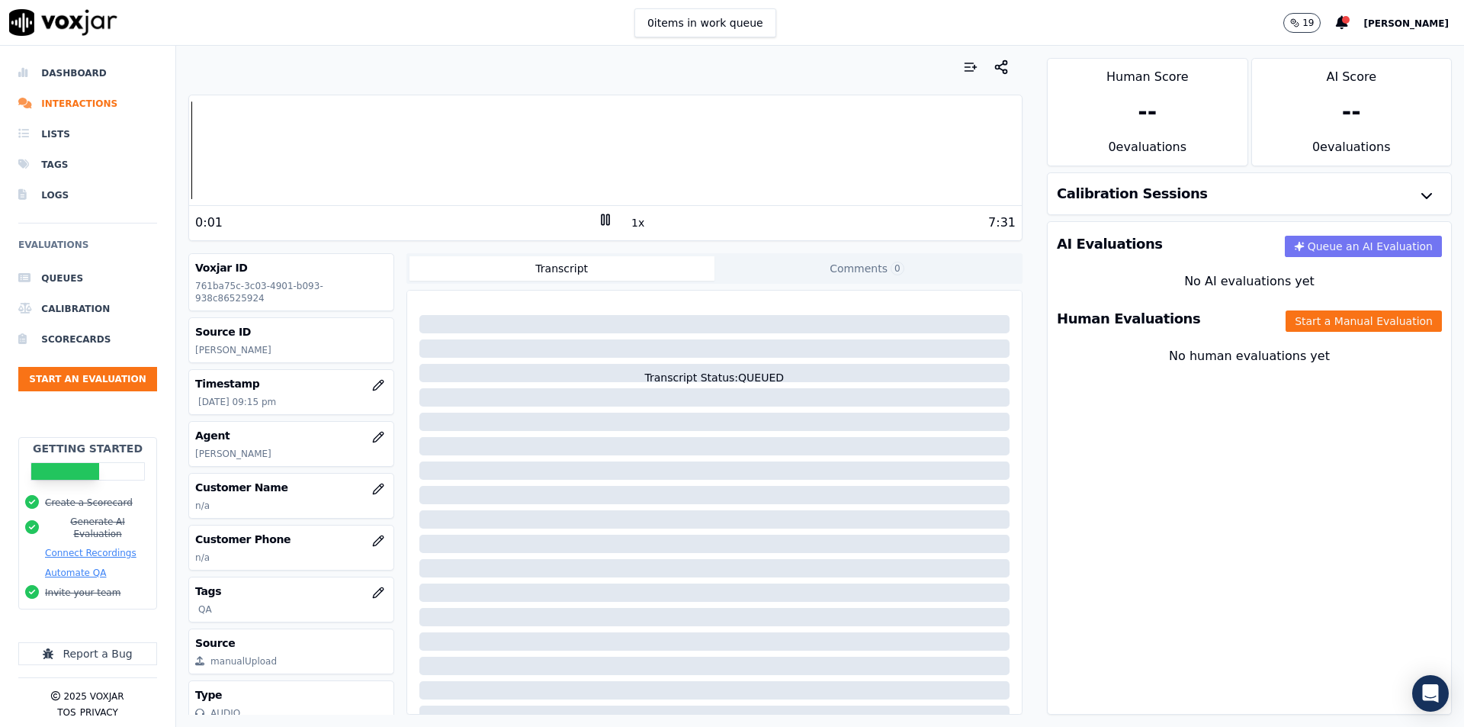
click at [1327, 249] on button "Queue an AI Evaluation" at bounding box center [1363, 246] width 157 height 21
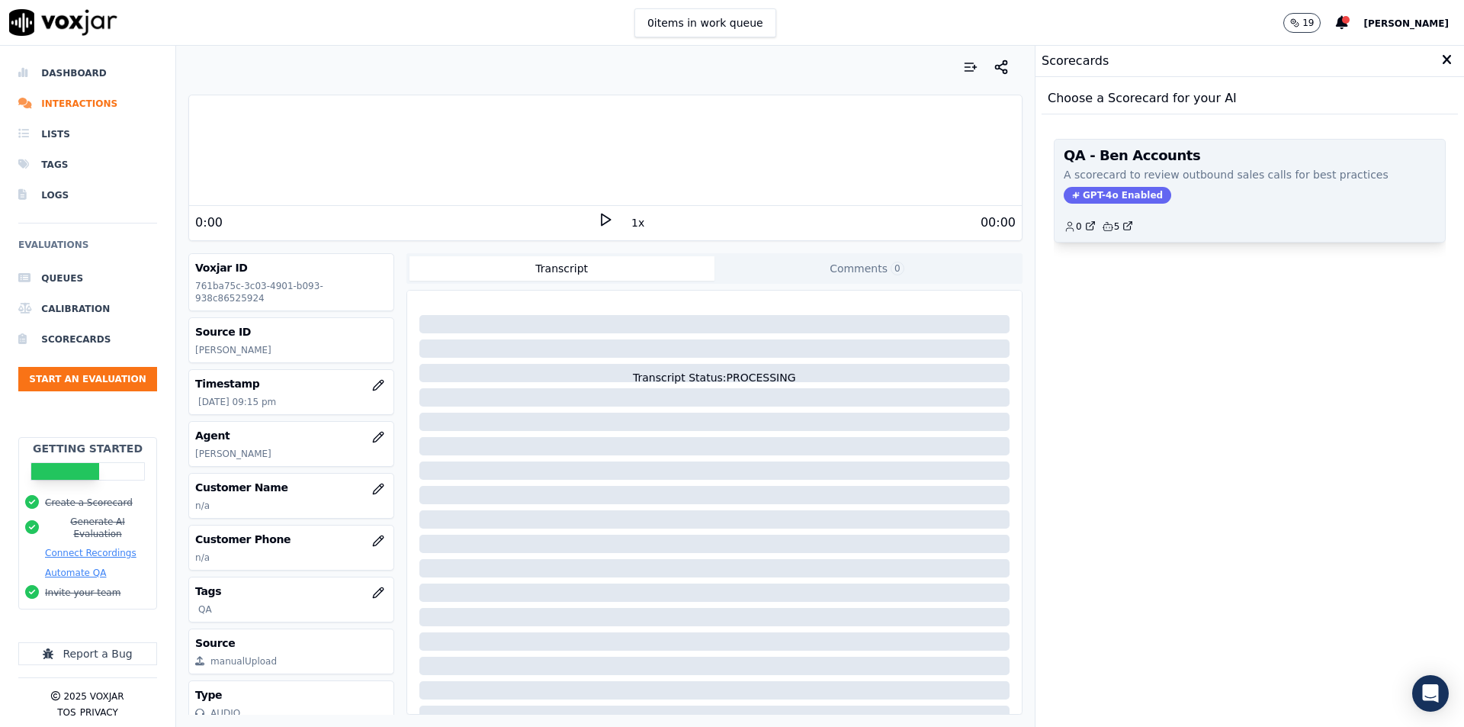
click at [1177, 183] on div "QA - Ben Accounts A scorecard to review outbound sales calls for best practices…" at bounding box center [1250, 191] width 390 height 102
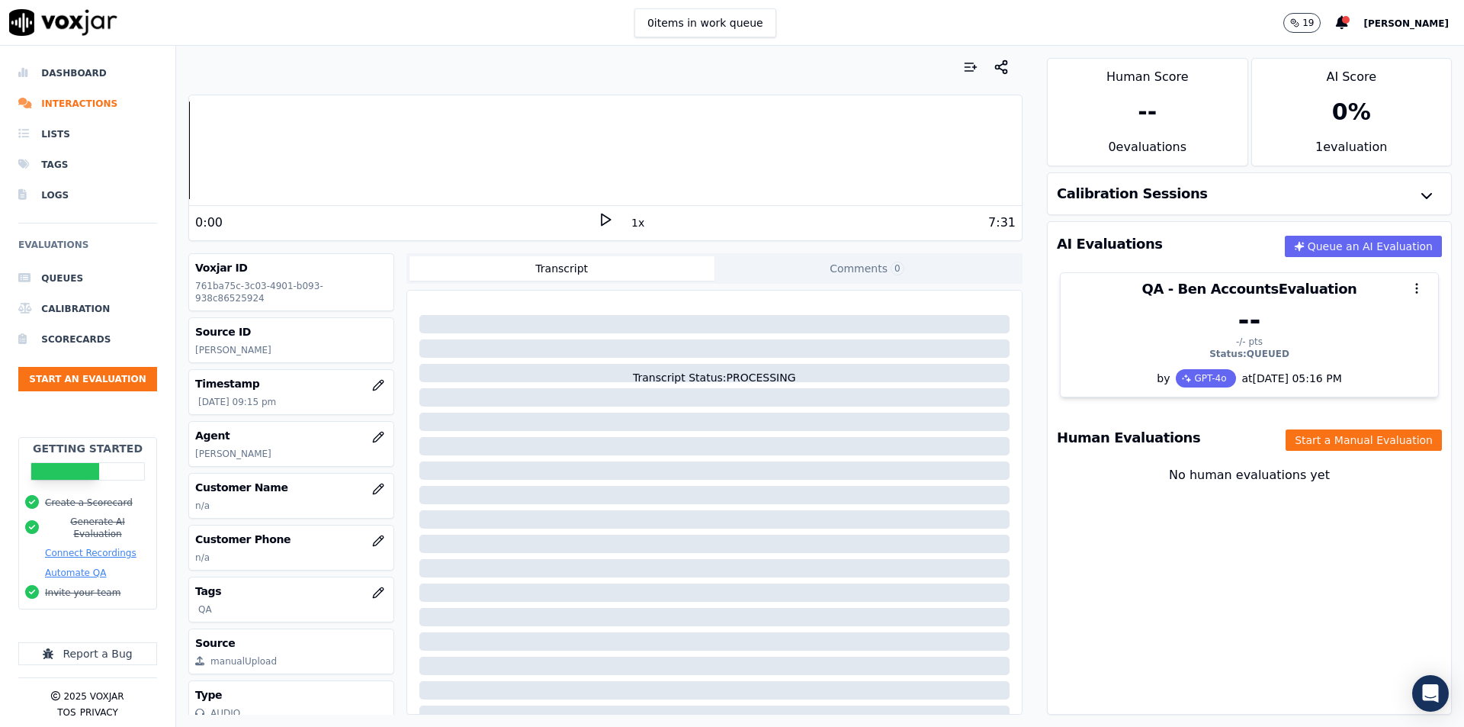
click at [69, 567] on button "Automate QA" at bounding box center [75, 573] width 61 height 12
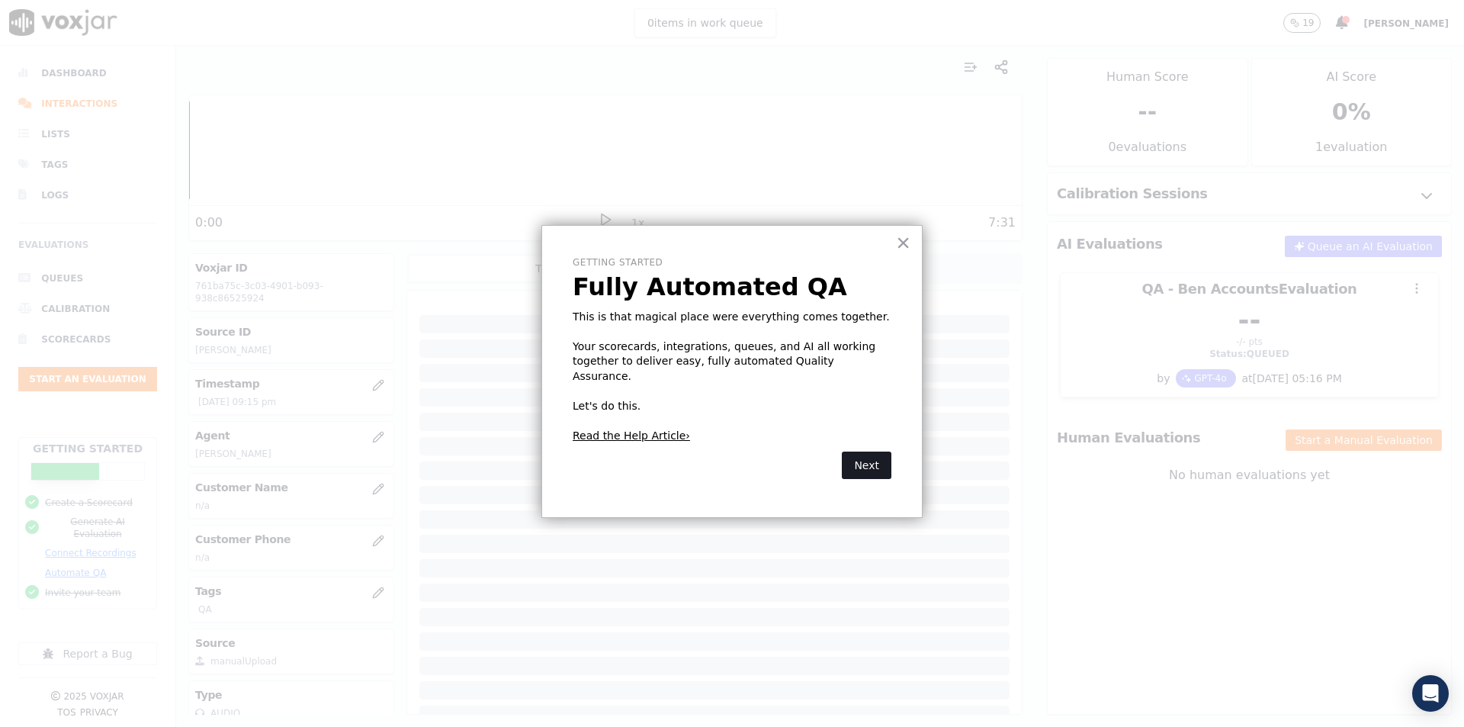
click at [869, 452] on button "Next" at bounding box center [867, 464] width 50 height 27
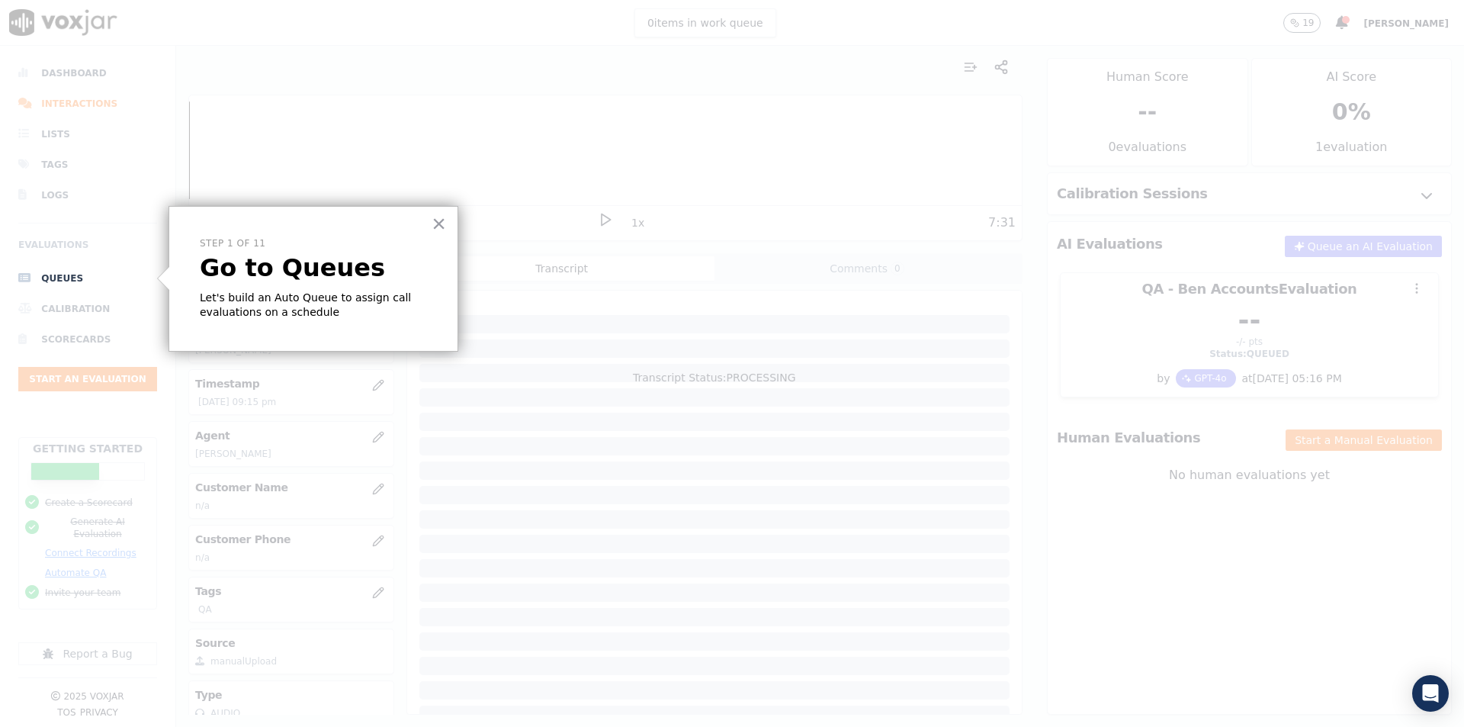
click at [369, 282] on p "Go to Queues" at bounding box center [313, 267] width 227 height 29
click at [440, 220] on button "×" at bounding box center [439, 223] width 14 height 24
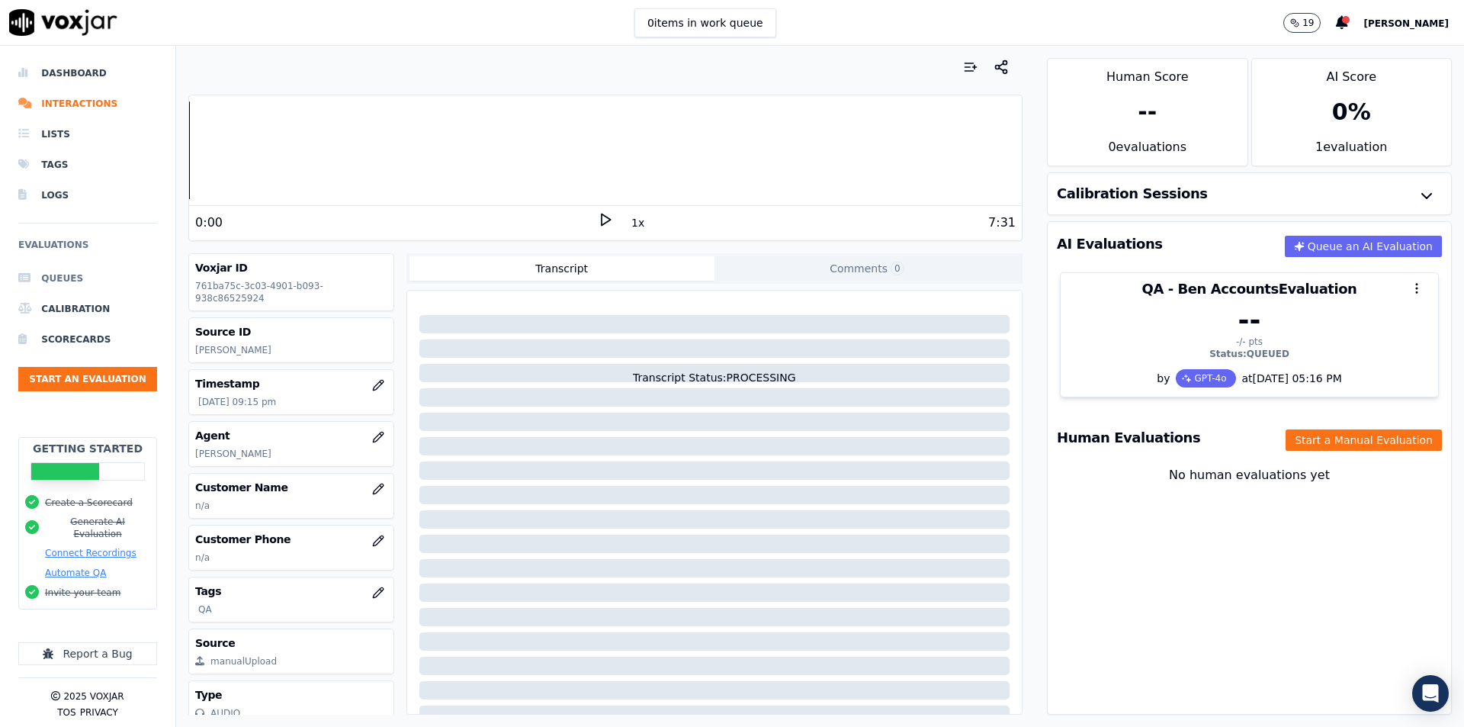
click at [59, 280] on li "Queues" at bounding box center [87, 278] width 139 height 30
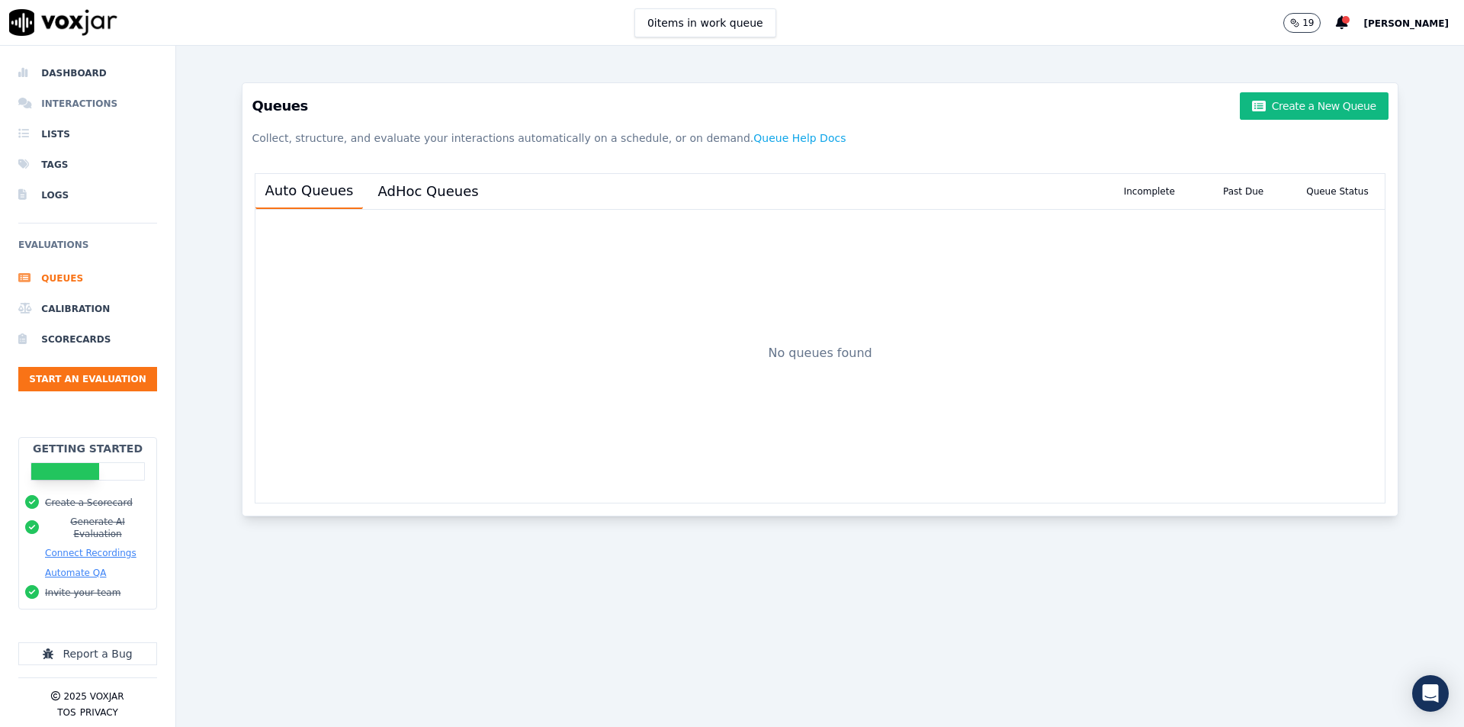
click at [79, 104] on li "Interactions" at bounding box center [87, 103] width 139 height 30
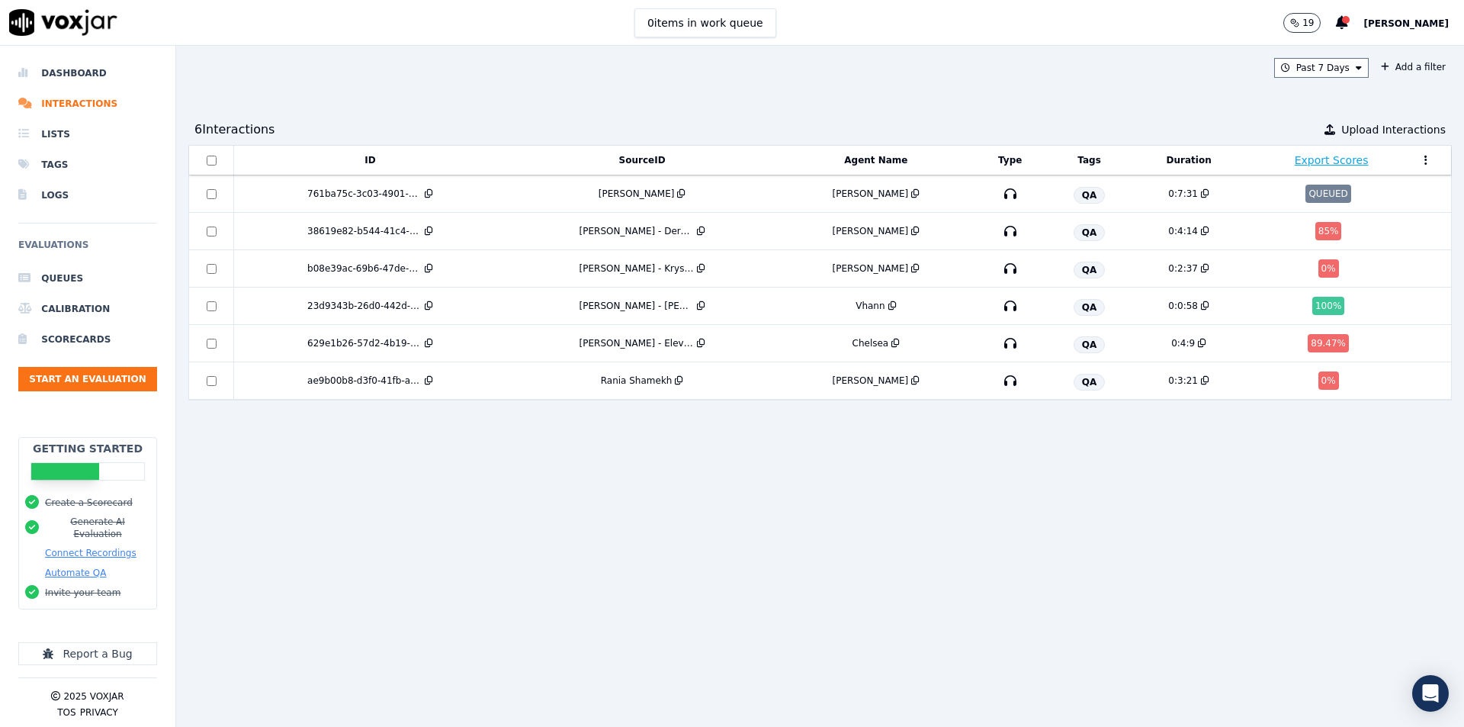
drag, startPoint x: 109, startPoint y: 441, endPoint x: 142, endPoint y: 560, distance: 123.4
click at [142, 566] on div "Automate QA" at bounding box center [87, 573] width 125 height 14
click at [58, 269] on li "Queues" at bounding box center [87, 278] width 139 height 30
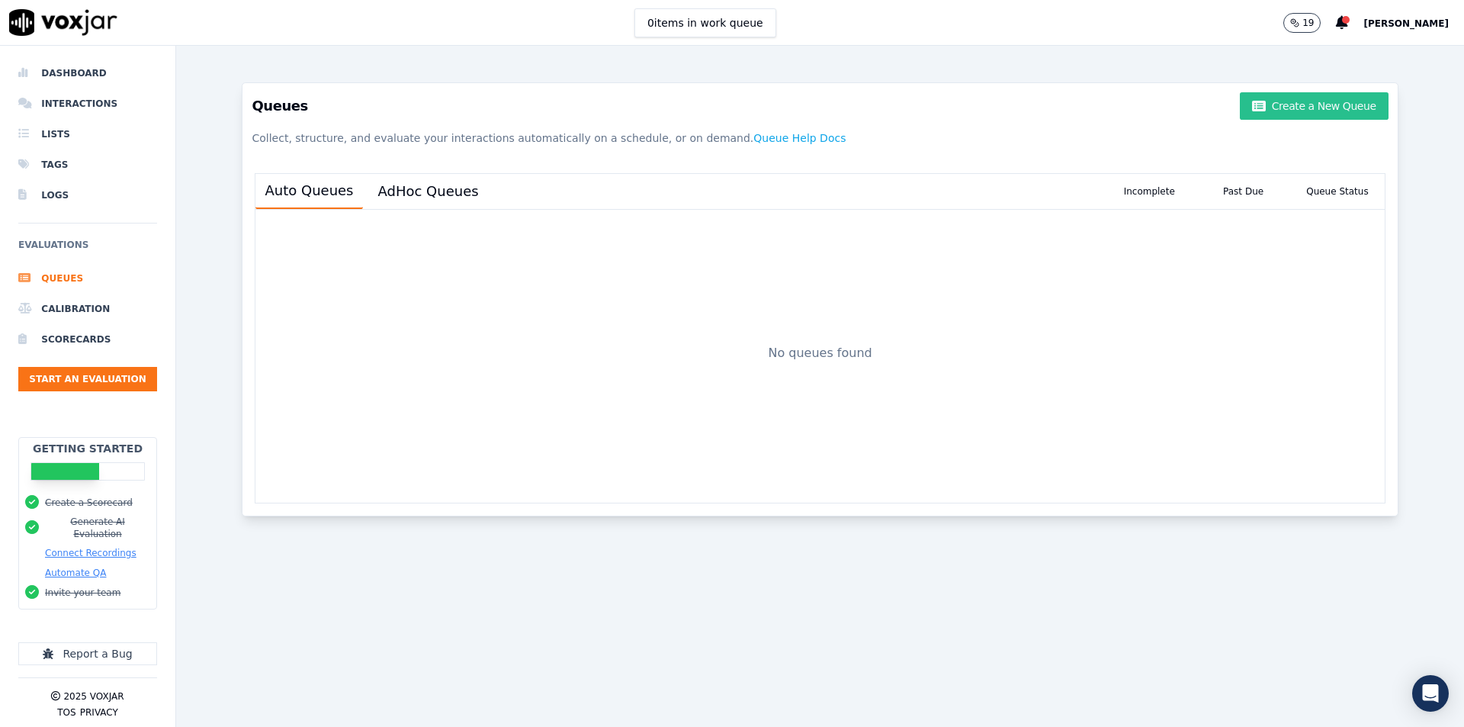
click at [1327, 111] on button "Create a New Queue" at bounding box center [1314, 105] width 148 height 27
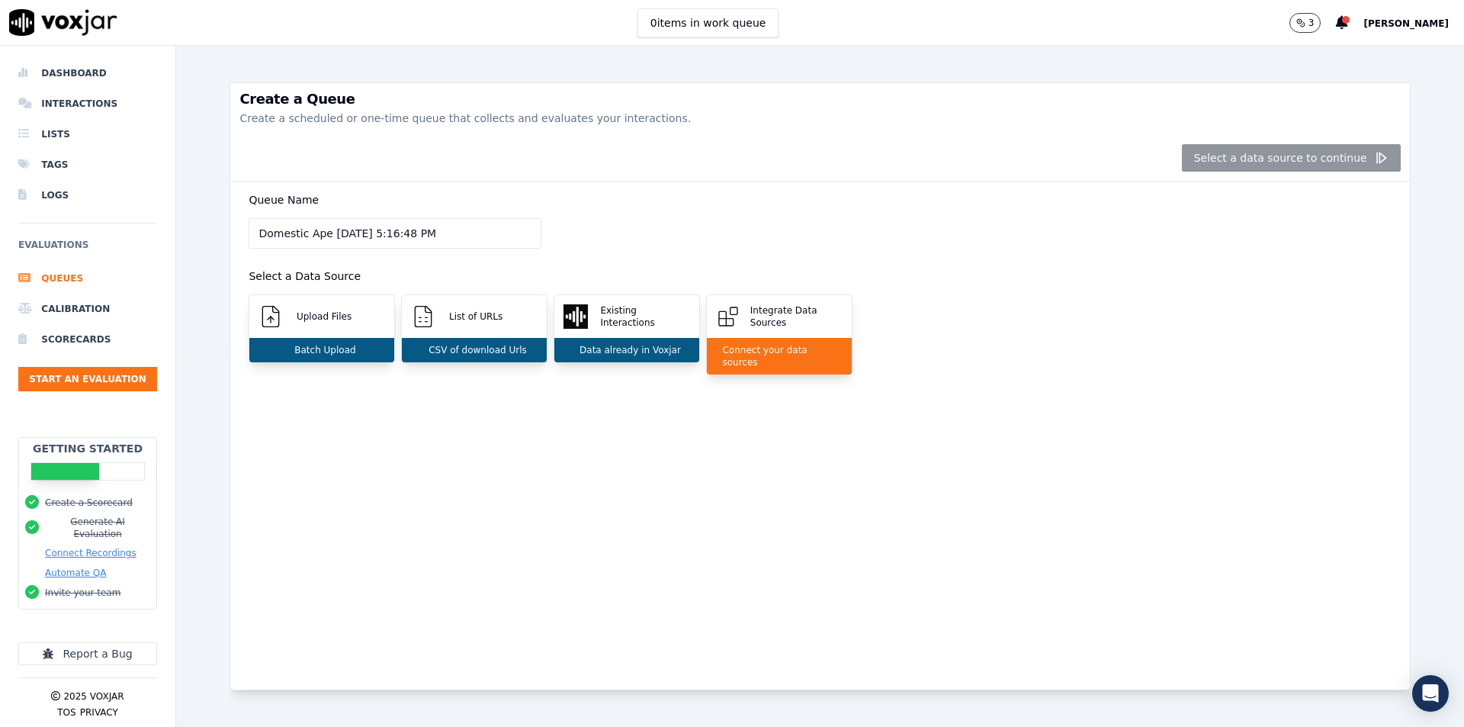
click at [727, 382] on div "Queue Name Domestic Ape 9/9/2025, 5:16:48 PM Select a Data Source Upload Files …" at bounding box center [819, 291] width 1161 height 221
click at [61, 78] on li "Dashboard" at bounding box center [87, 73] width 139 height 30
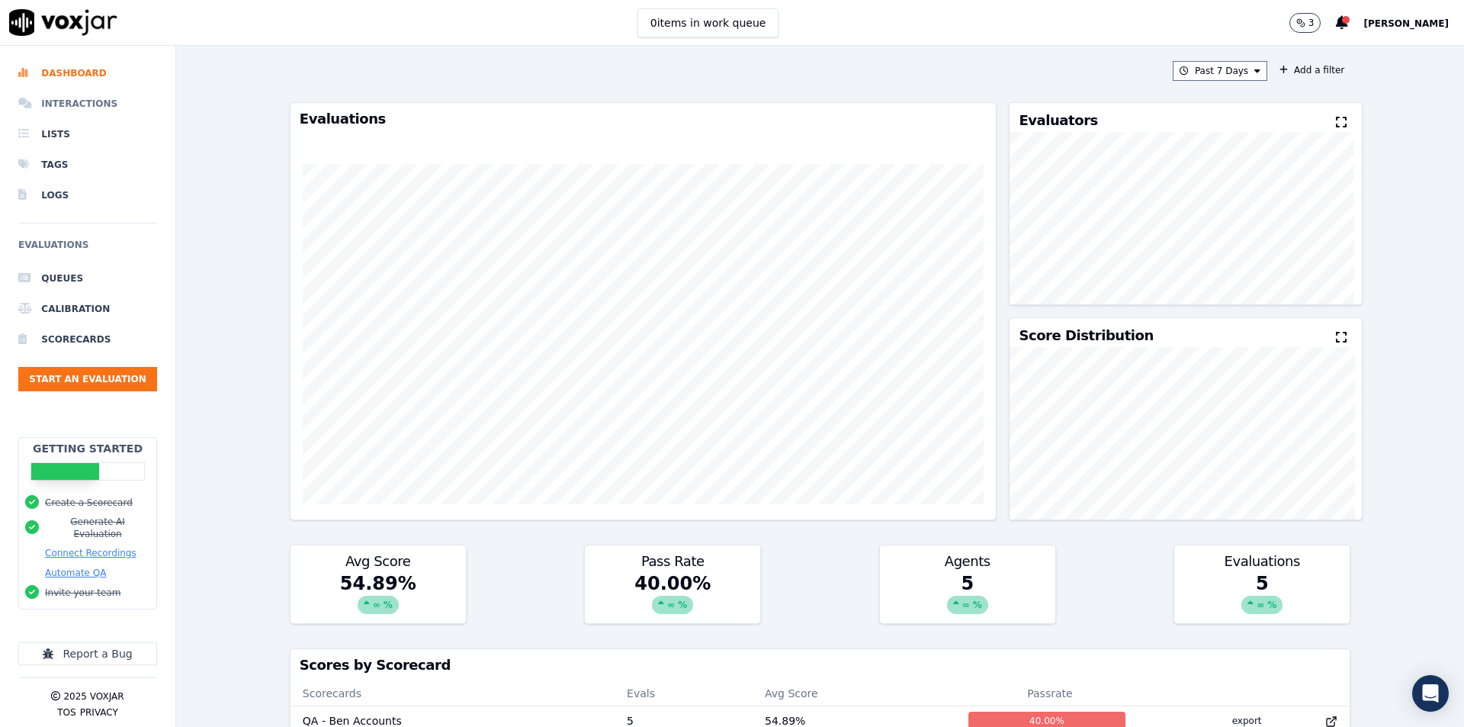
click at [79, 101] on li "Interactions" at bounding box center [87, 103] width 139 height 30
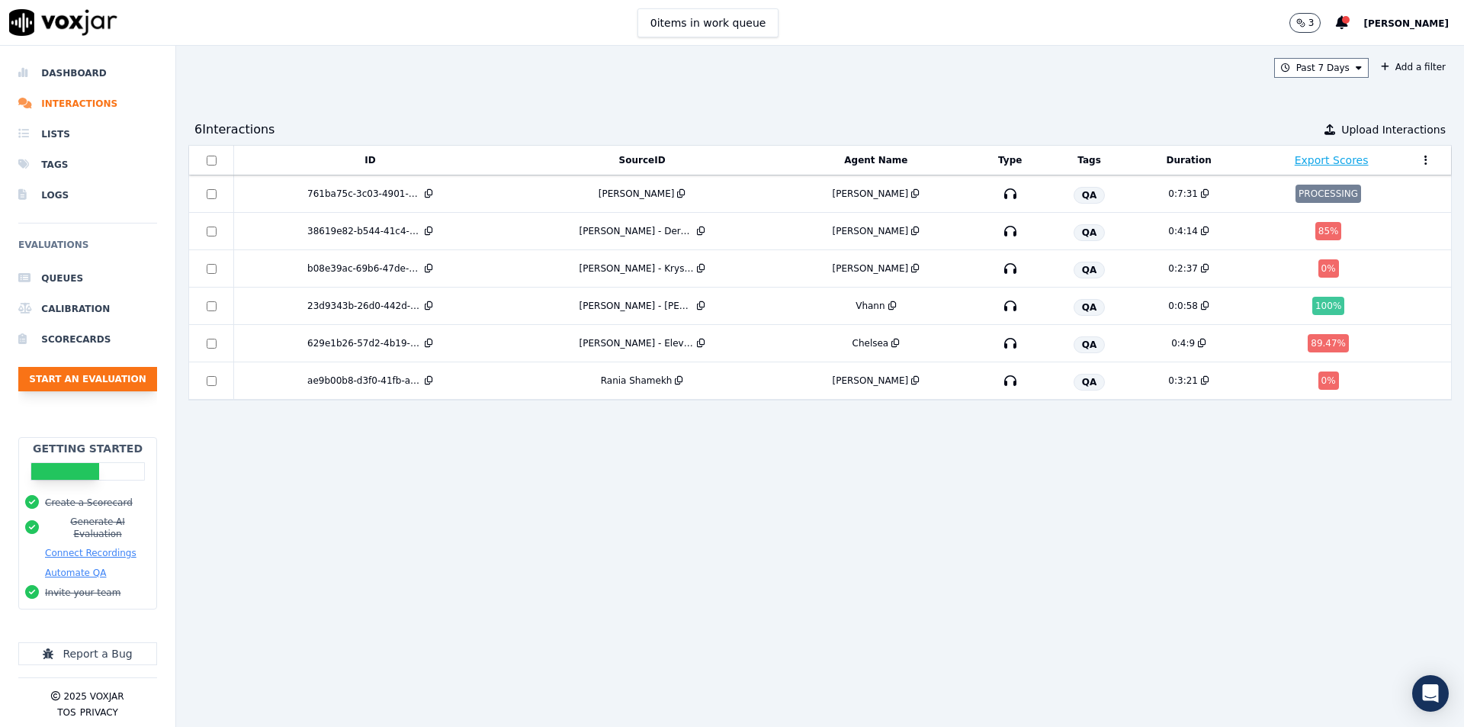
click at [73, 381] on button "Start an Evaluation" at bounding box center [87, 379] width 139 height 24
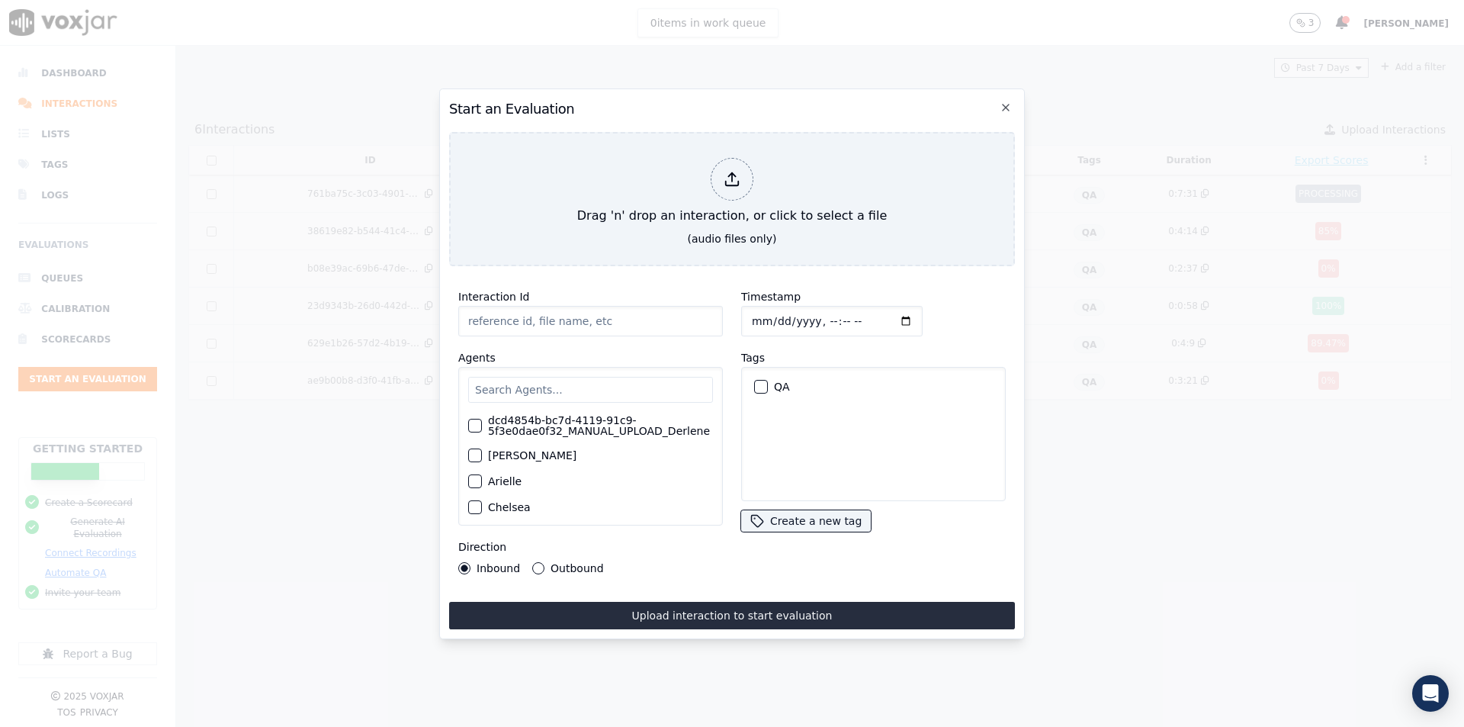
click at [604, 316] on input "Interaction Id" at bounding box center [590, 321] width 265 height 30
paste input "[PERSON_NAME]"
type input "[PERSON_NAME]"
click at [592, 352] on div "Agents dcd4854b-bc7d-4119-91c9-5f3e0dae0f32_MANUAL_UPLOAD_Derlene Allan Arielle…" at bounding box center [590, 436] width 265 height 177
click at [538, 387] on input "text" at bounding box center [590, 390] width 245 height 26
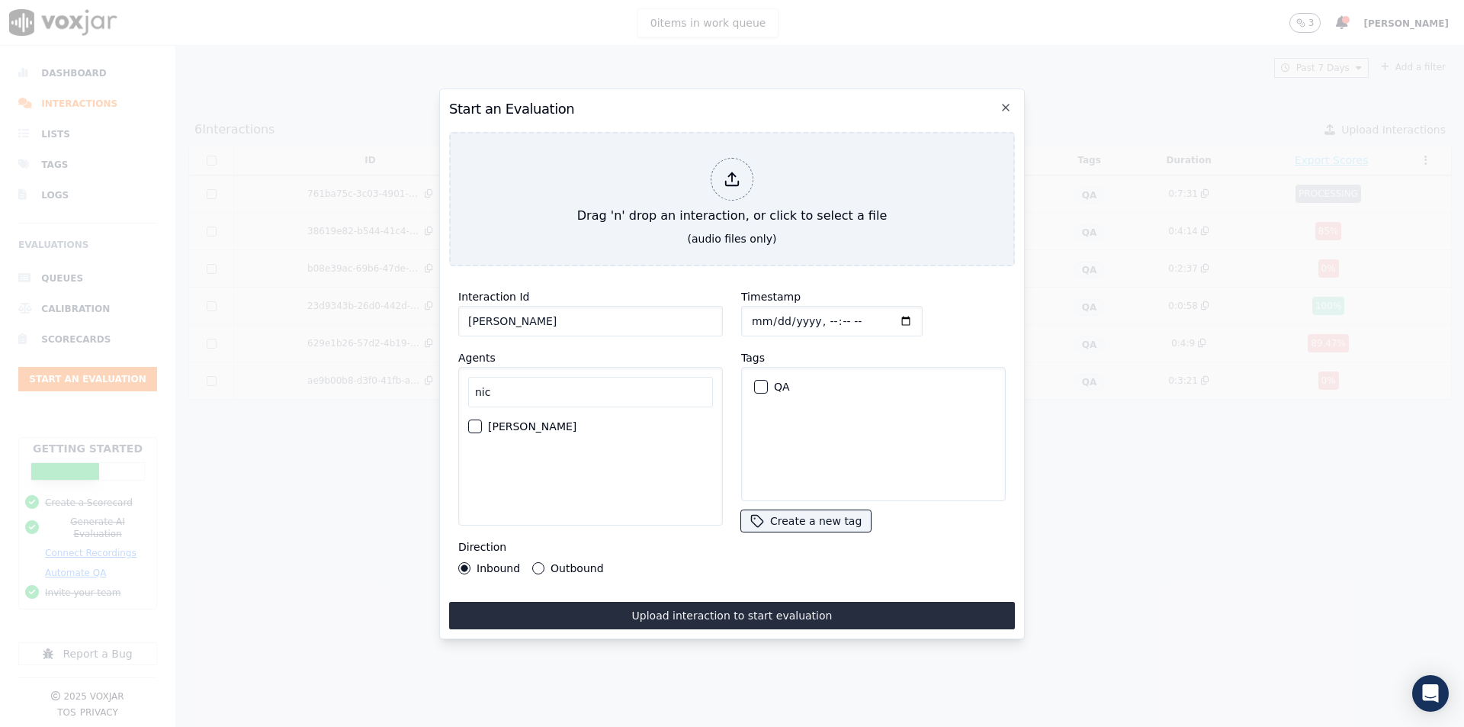
type input "nic"
click at [483, 423] on div "[PERSON_NAME]" at bounding box center [590, 426] width 245 height 26
click at [468, 420] on button "[PERSON_NAME]" at bounding box center [475, 426] width 14 height 14
click at [755, 381] on div "button" at bounding box center [760, 386] width 11 height 11
click at [541, 568] on div "Interaction Id Nino Ninidze Agents nic Nicole Direction Inbound Outbound" at bounding box center [590, 430] width 283 height 305
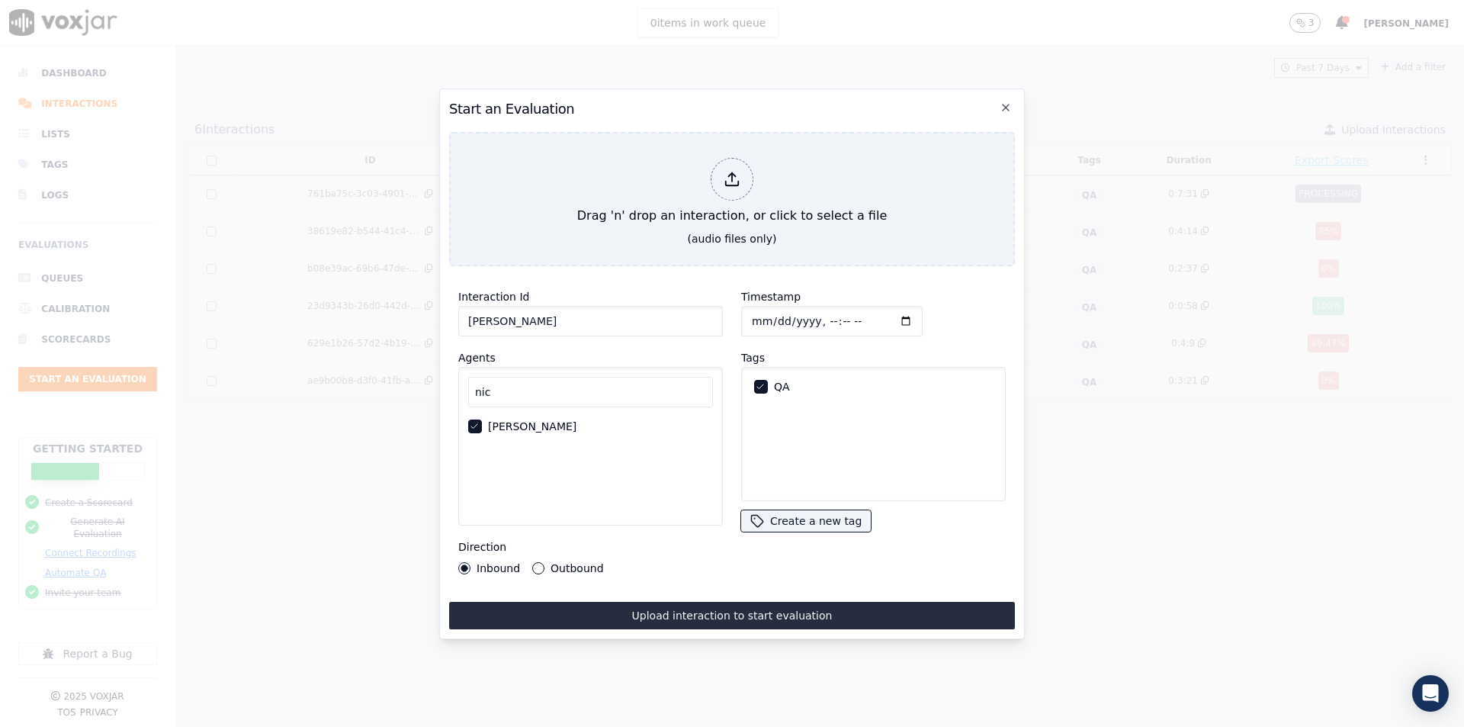
drag, startPoint x: 535, startPoint y: 560, endPoint x: 558, endPoint y: 558, distance: 23.7
click at [535, 562] on button "Outbound" at bounding box center [538, 568] width 12 height 12
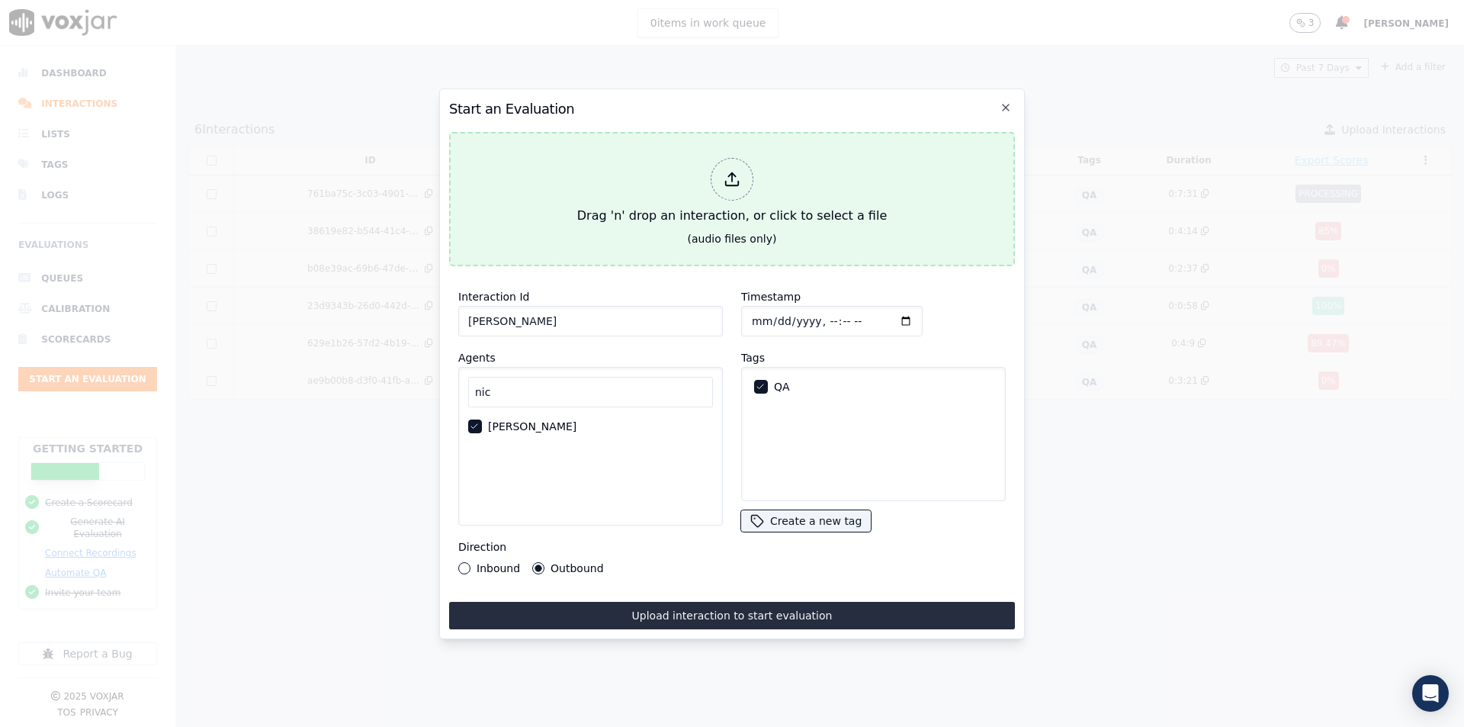
click at [750, 176] on div at bounding box center [732, 179] width 43 height 43
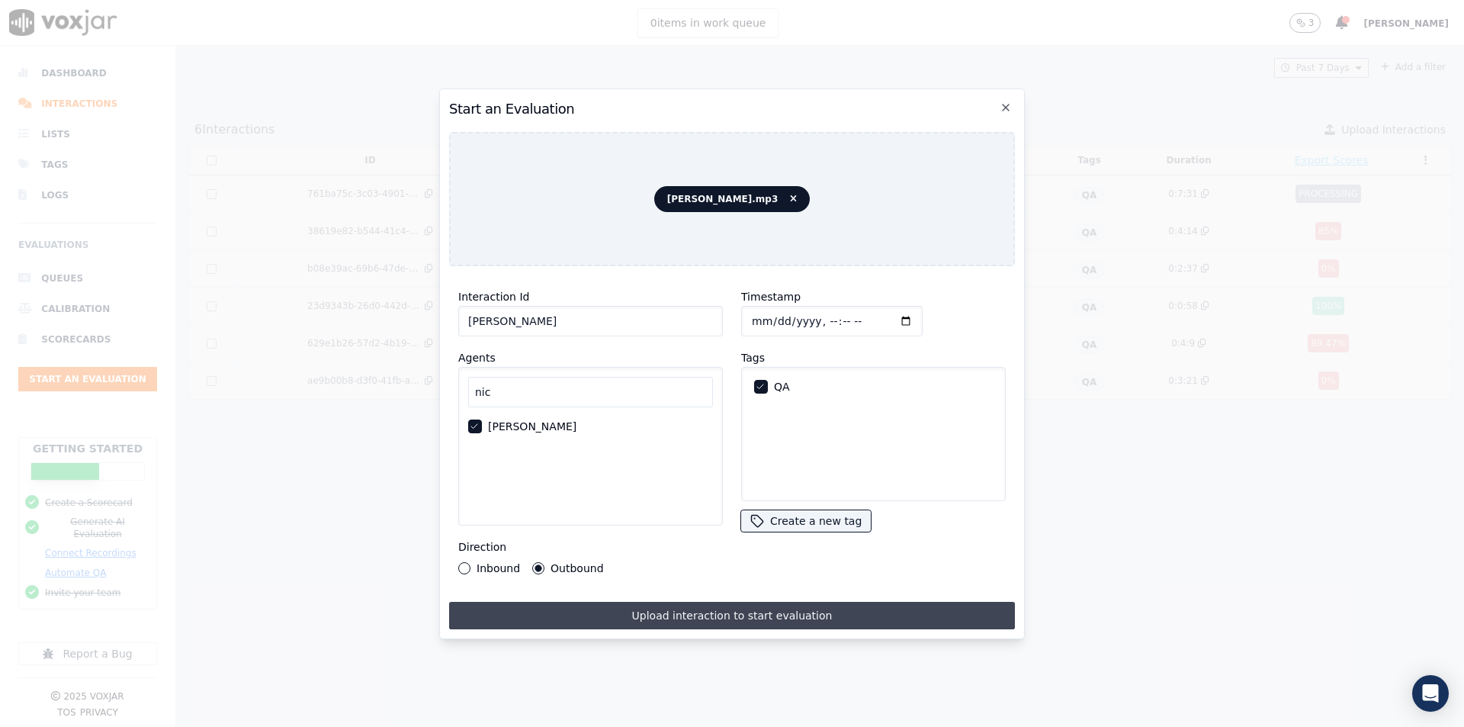
click at [673, 612] on button "Upload interaction to start evaluation" at bounding box center [732, 615] width 566 height 27
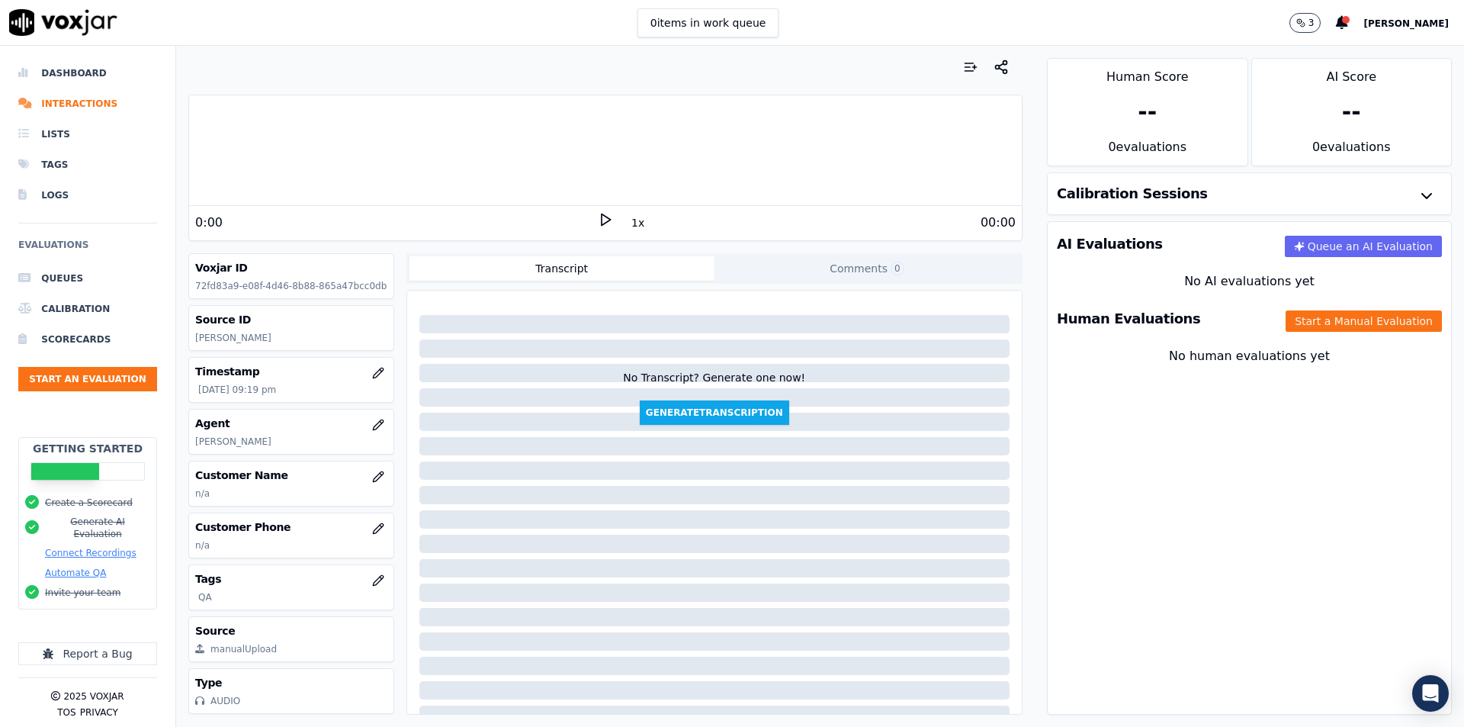
drag, startPoint x: 692, startPoint y: 413, endPoint x: 821, endPoint y: 378, distance: 134.1
click at [692, 413] on button "Generate Transcription" at bounding box center [714, 412] width 149 height 24
click at [1290, 247] on button "Queue an AI Evaluation" at bounding box center [1363, 246] width 157 height 21
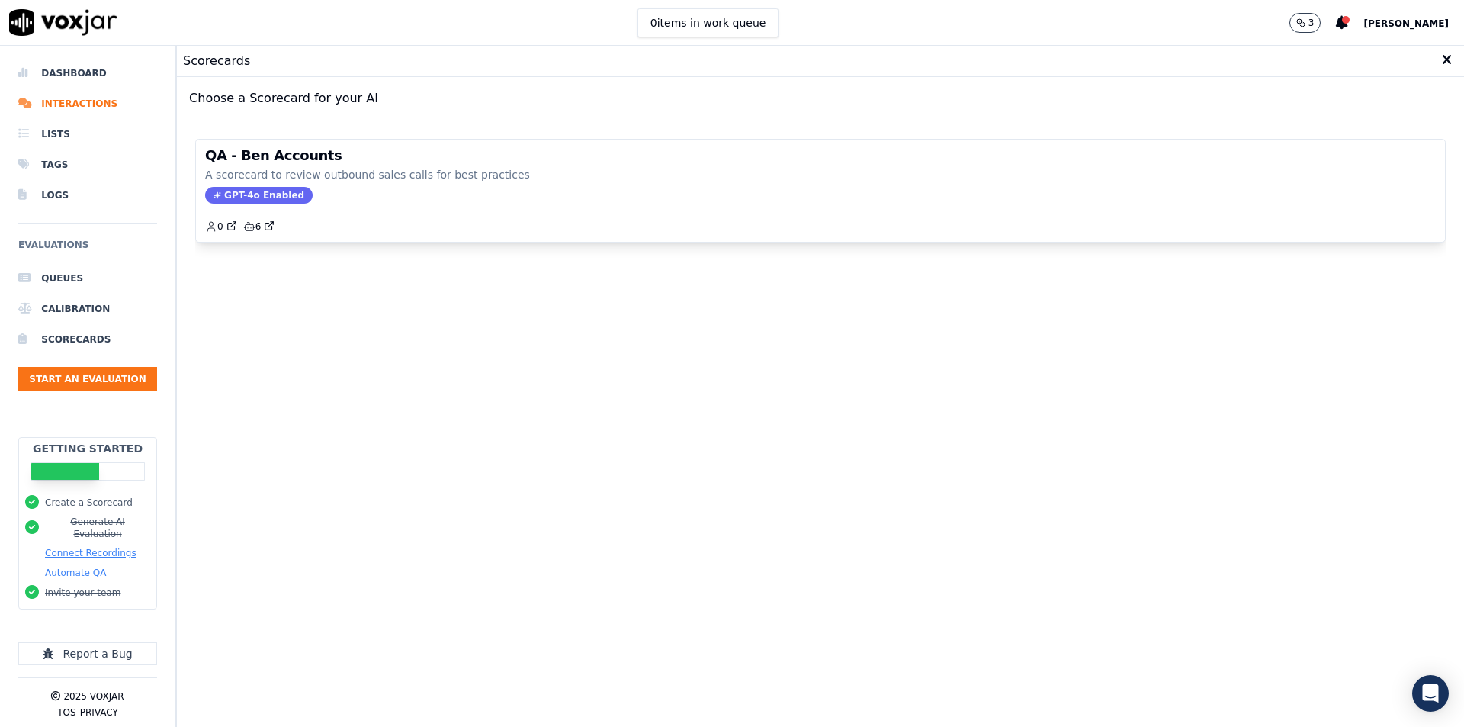
click at [1413, 56] on div "Scorecards" at bounding box center [820, 61] width 1287 height 31
click at [1442, 58] on icon at bounding box center [1447, 60] width 10 height 14
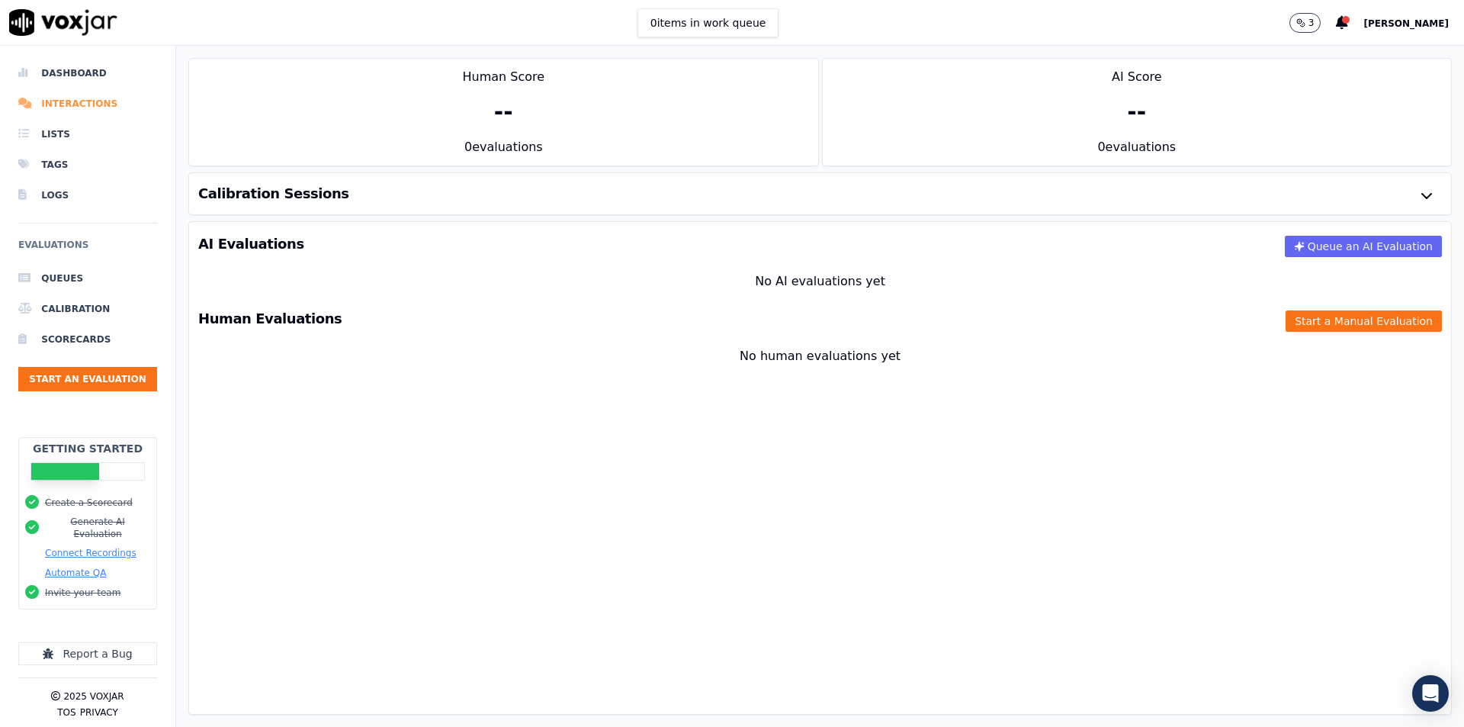
click at [87, 101] on li "Interactions" at bounding box center [87, 103] width 139 height 30
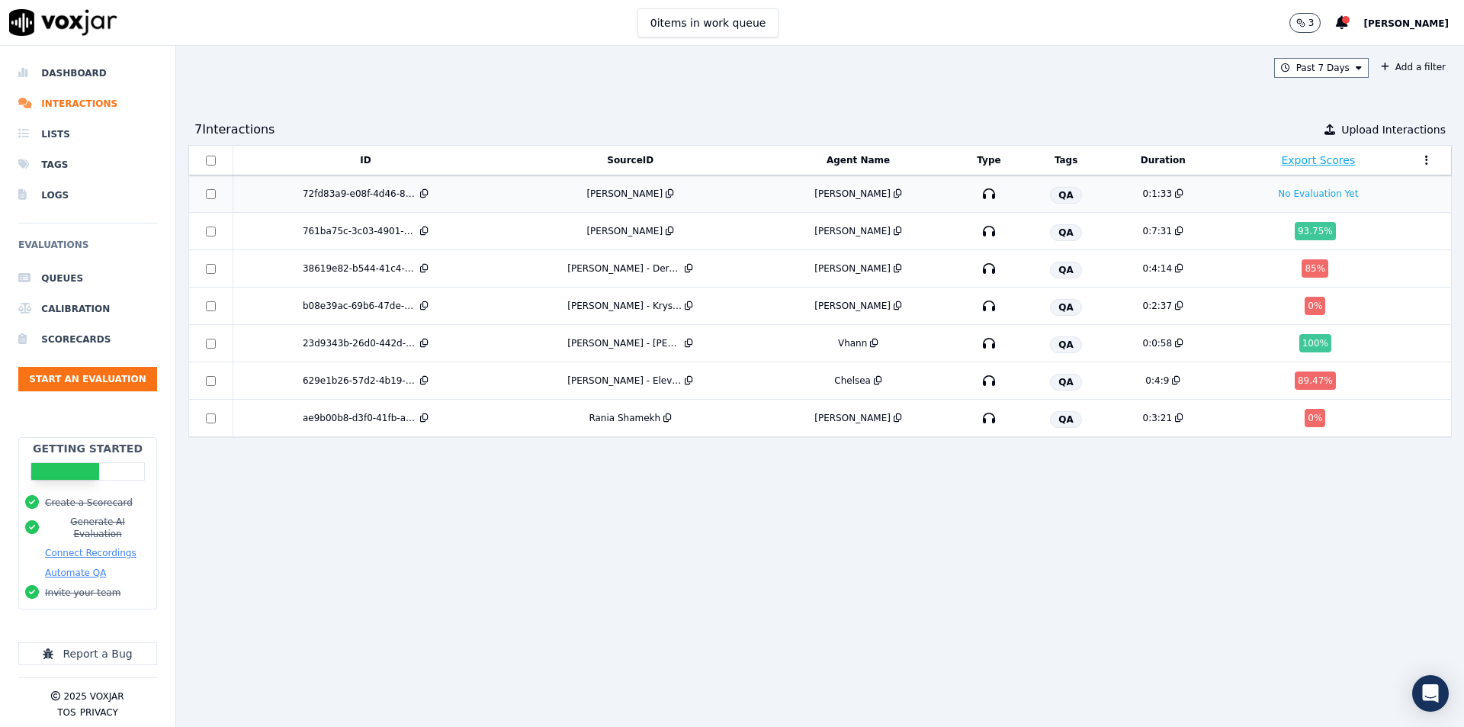
click at [1218, 201] on td "No Evaluation Yet" at bounding box center [1318, 193] width 201 height 37
click at [808, 230] on div "[PERSON_NAME]" at bounding box center [858, 231] width 179 height 12
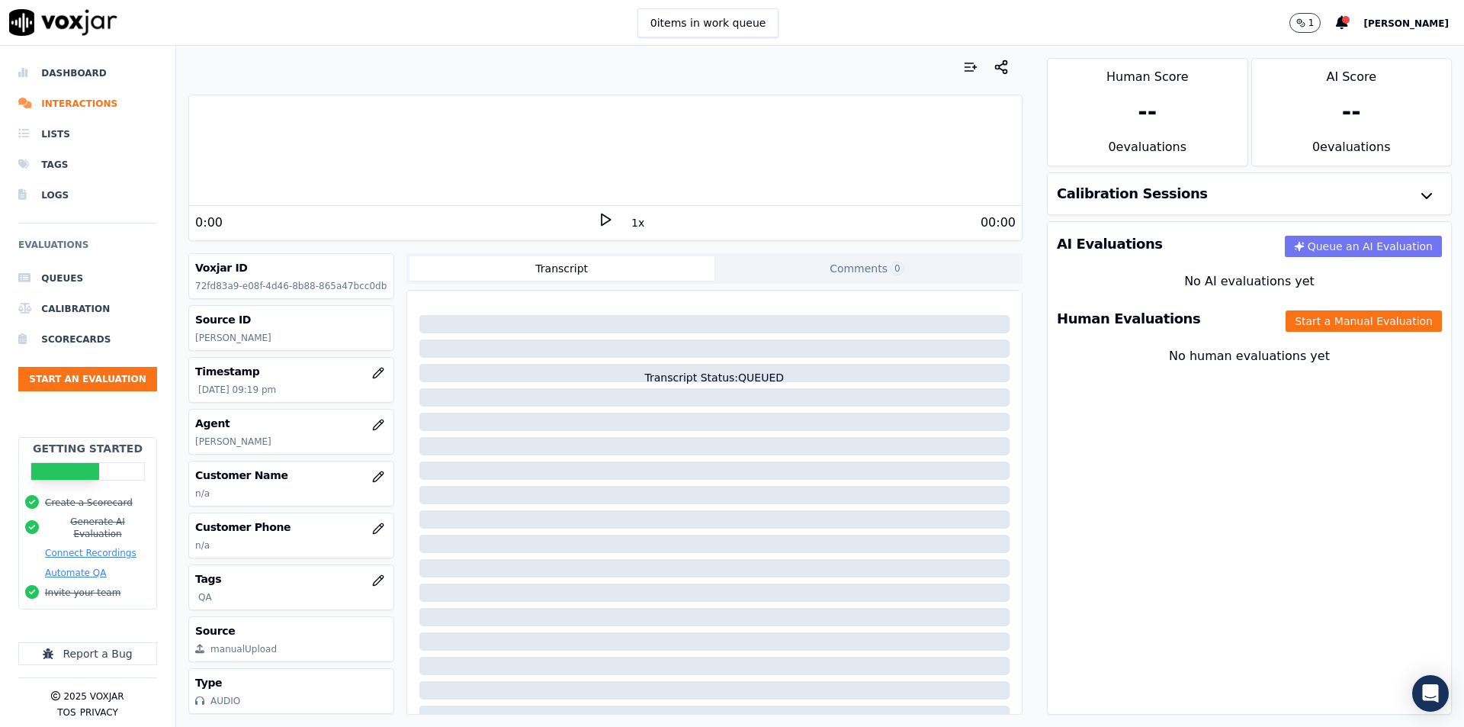
click at [1300, 253] on button "Queue an AI Evaluation" at bounding box center [1363, 246] width 157 height 21
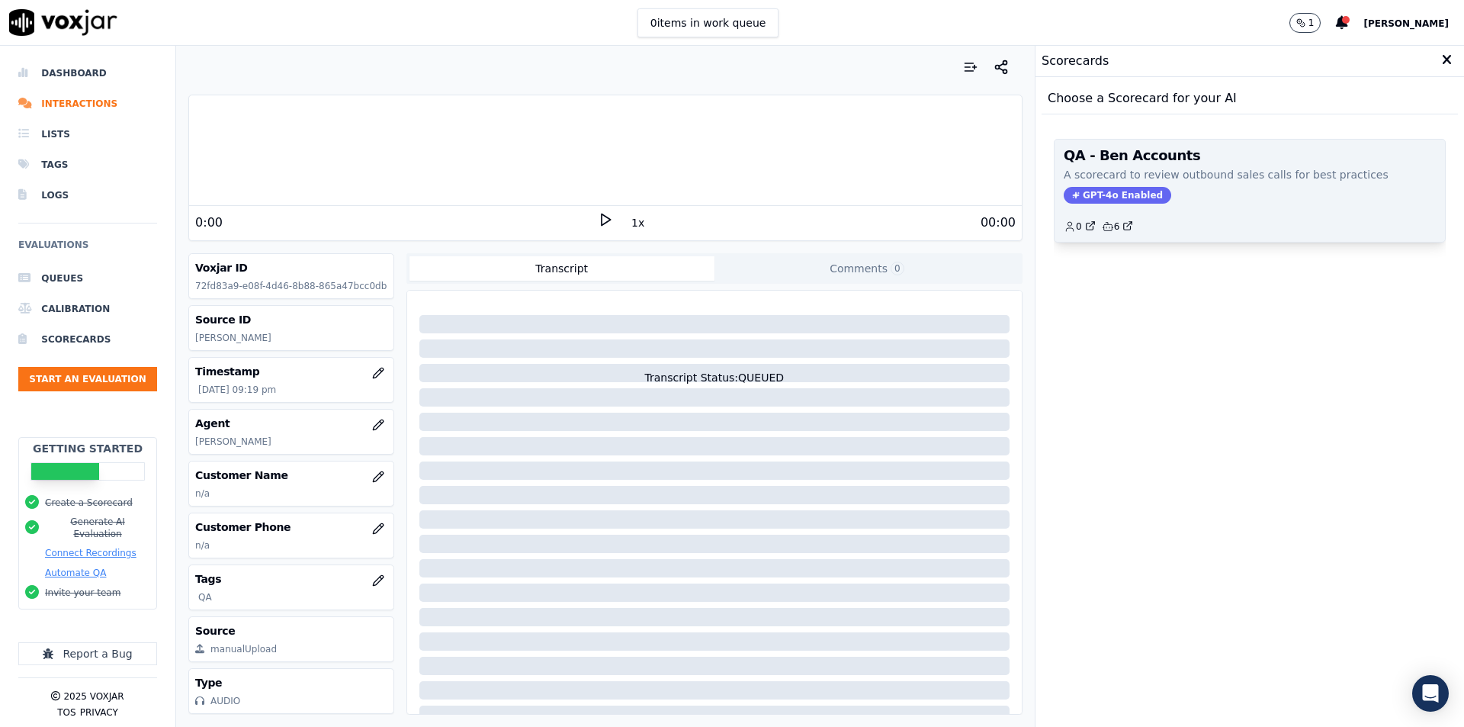
click at [1118, 188] on span "GPT-4o Enabled" at bounding box center [1118, 195] width 108 height 17
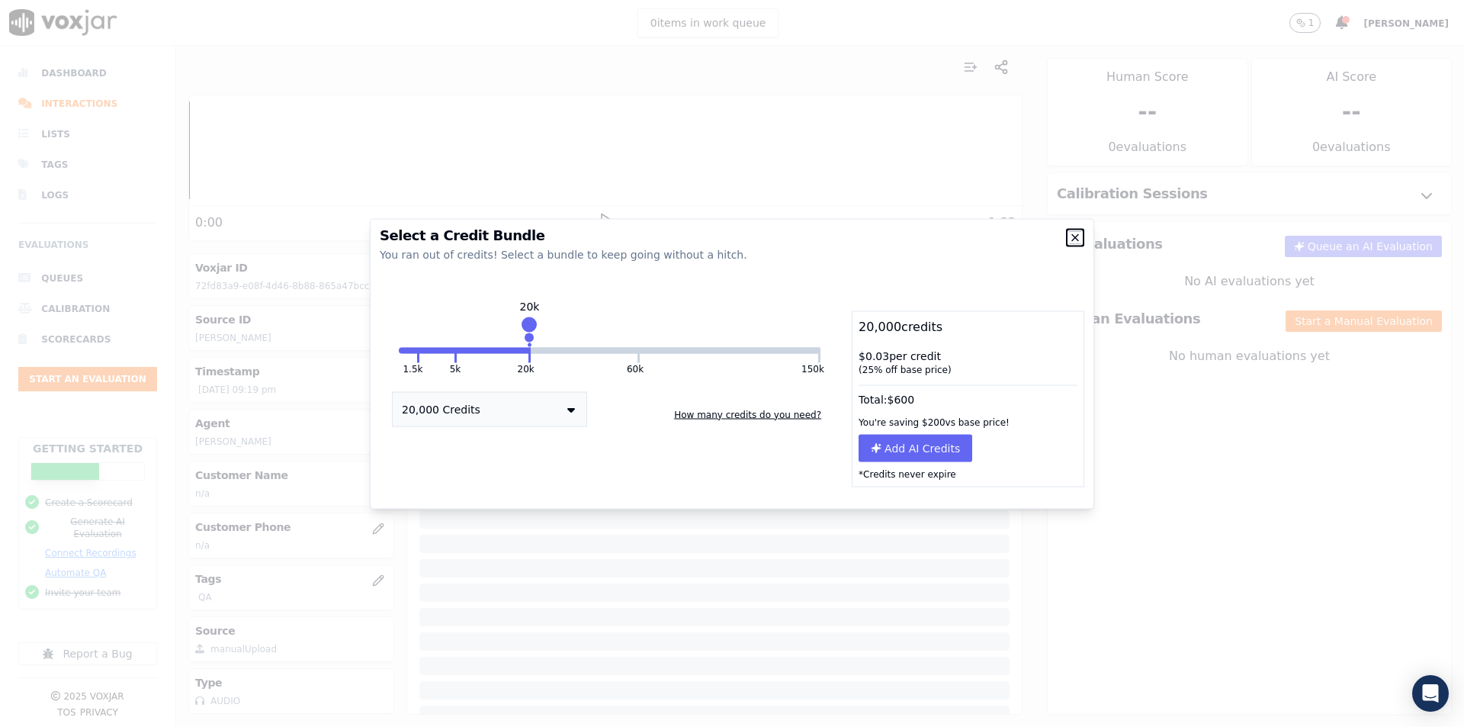
click at [1075, 239] on icon "button" at bounding box center [1075, 237] width 12 height 12
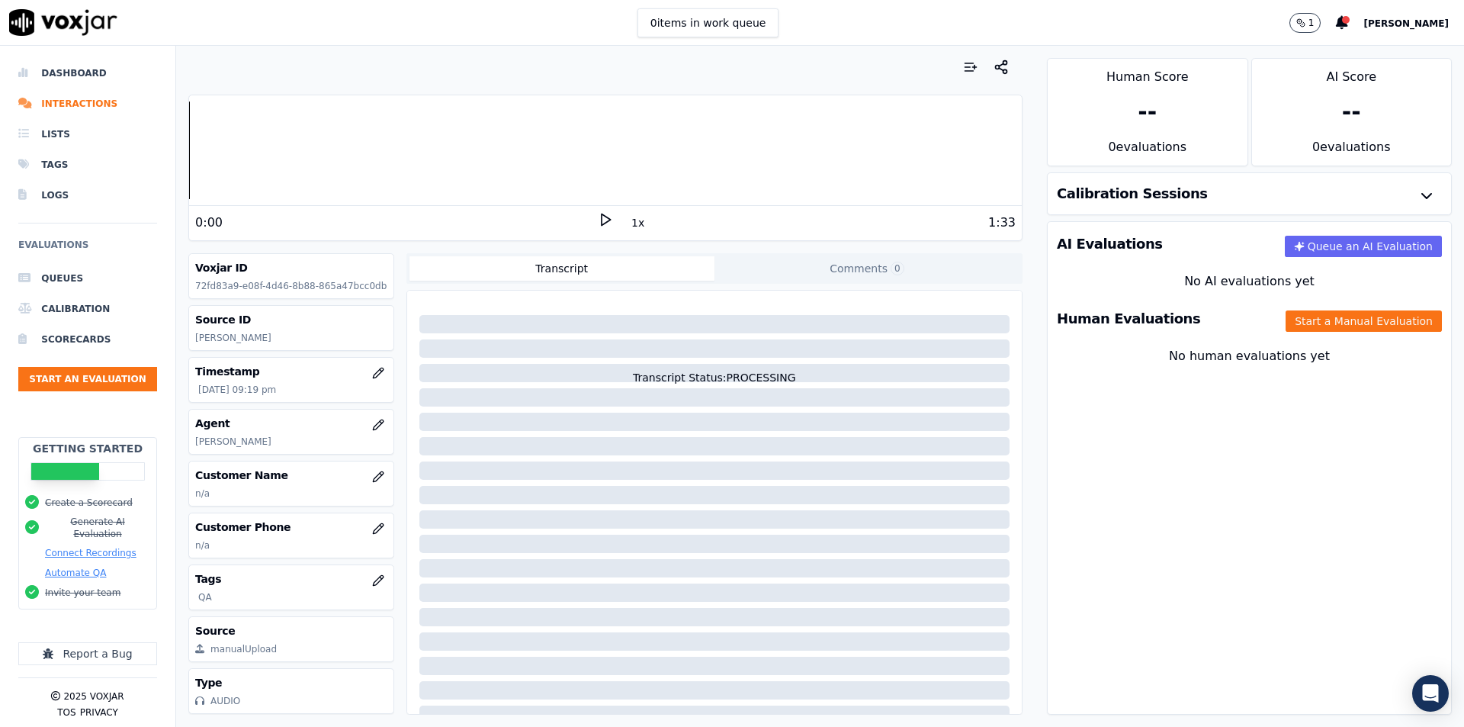
scroll to position [69, 0]
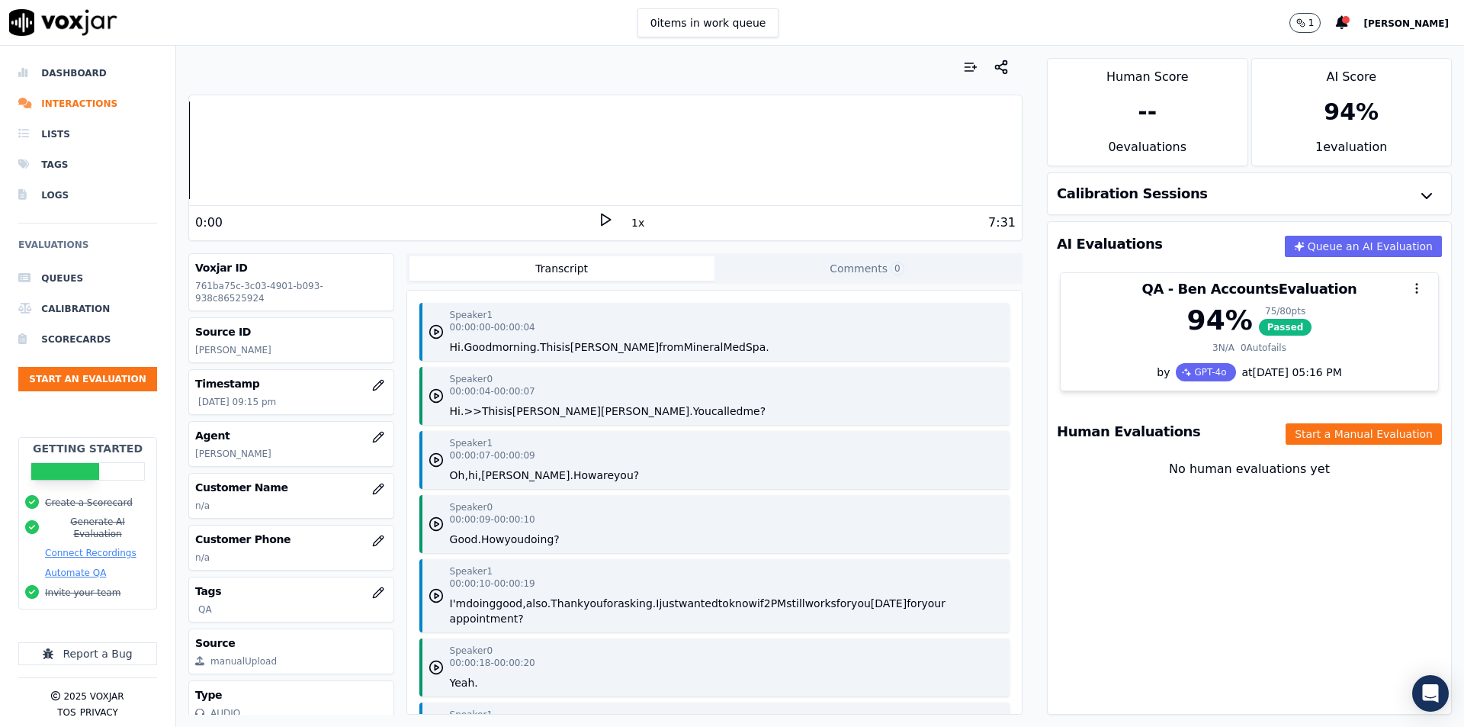
click at [1297, 22] on div "0 items in work queue 1 [PERSON_NAME]" at bounding box center [732, 23] width 1464 height 46
click at [1321, 15] on button "1" at bounding box center [1305, 23] width 32 height 20
click at [1303, 19] on button "1" at bounding box center [1305, 23] width 32 height 20
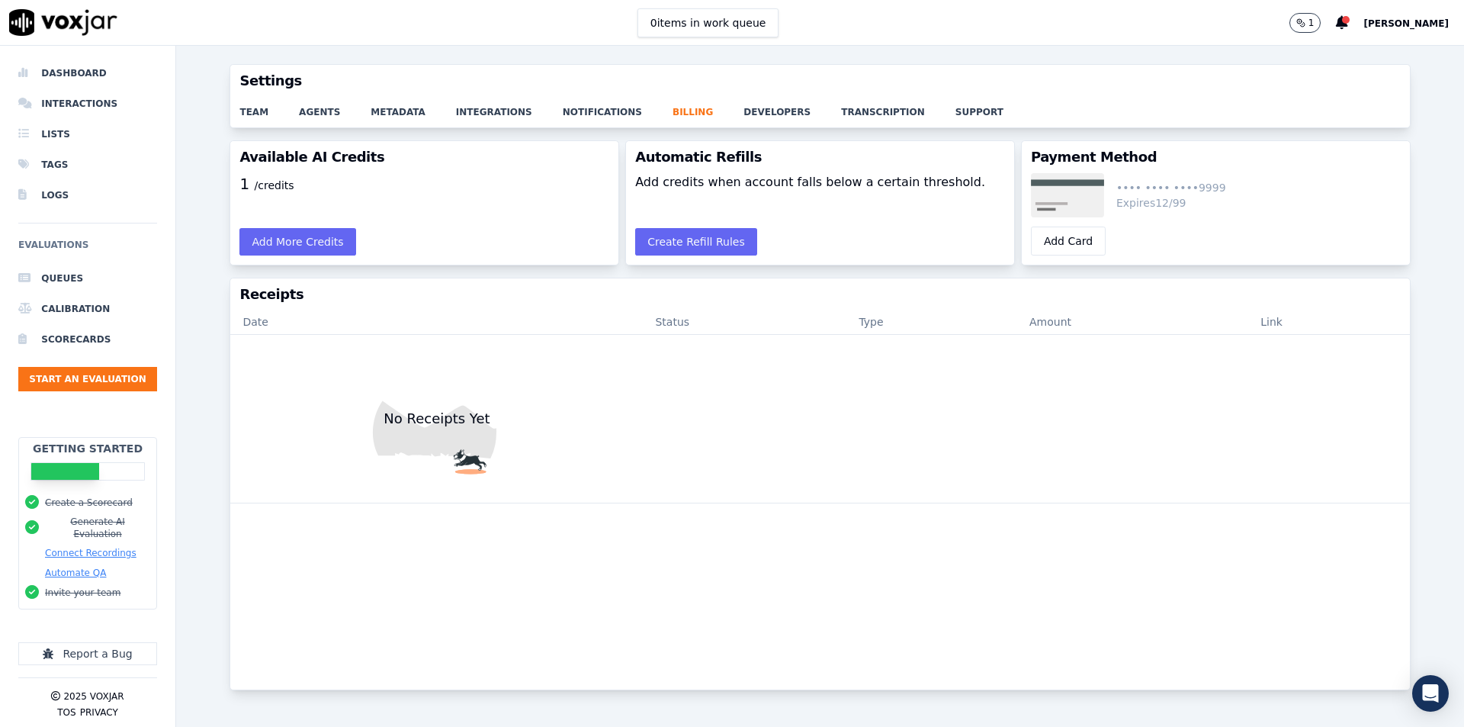
click at [1303, 19] on button "1" at bounding box center [1305, 23] width 32 height 20
click at [318, 252] on button "Add More Credits" at bounding box center [297, 241] width 116 height 27
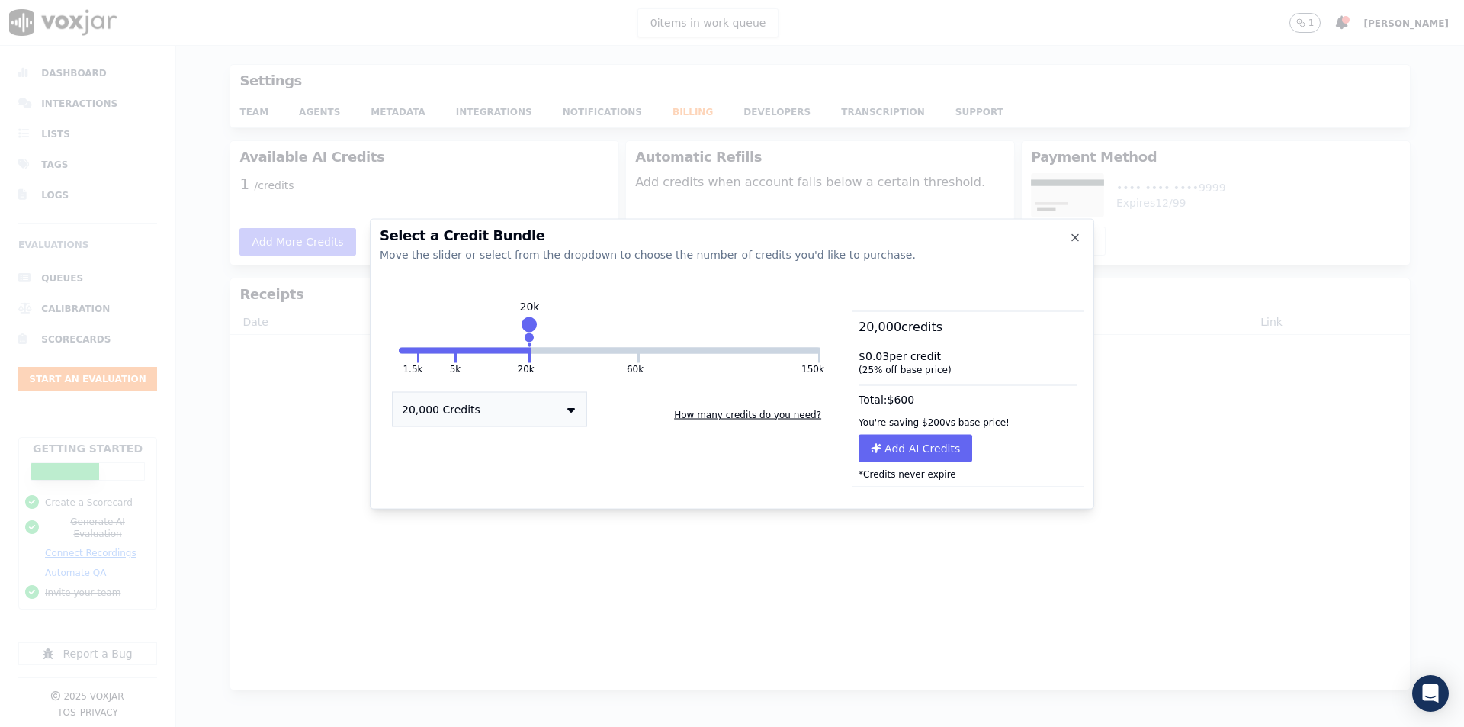
click at [1062, 236] on h2 "Select a Credit Bundle" at bounding box center [732, 235] width 705 height 14
click at [1087, 238] on div "Select a Credit Bundle Move the slider or select from the dropdown to choose th…" at bounding box center [732, 363] width 724 height 291
click at [1071, 240] on icon "button" at bounding box center [1075, 237] width 12 height 12
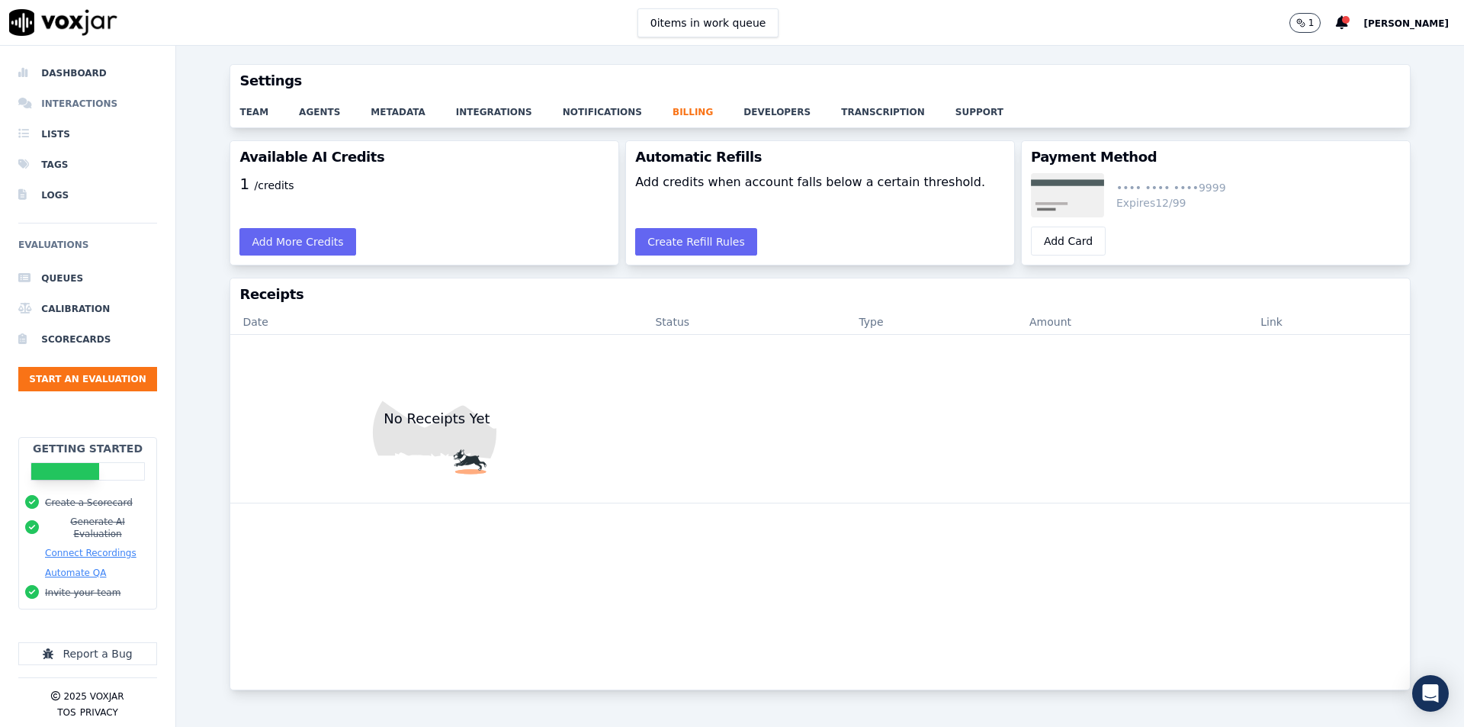
click at [32, 106] on icon at bounding box center [26, 104] width 17 height 12
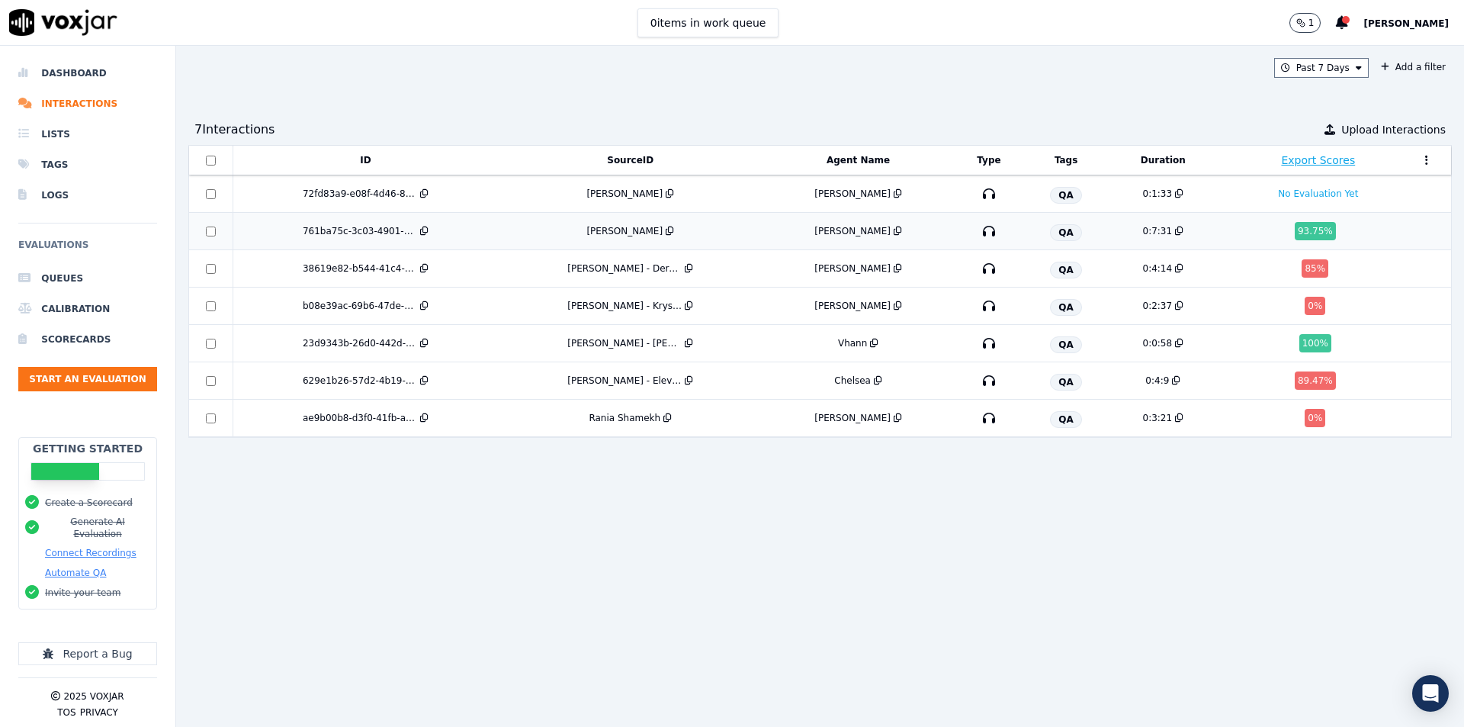
click at [756, 228] on div "[PERSON_NAME]" at bounding box center [630, 231] width 252 height 12
click at [539, 188] on div "[PERSON_NAME]" at bounding box center [630, 194] width 252 height 12
click at [565, 242] on td "[PERSON_NAME]" at bounding box center [630, 231] width 265 height 37
click at [653, 196] on div "[PERSON_NAME]" at bounding box center [624, 194] width 76 height 12
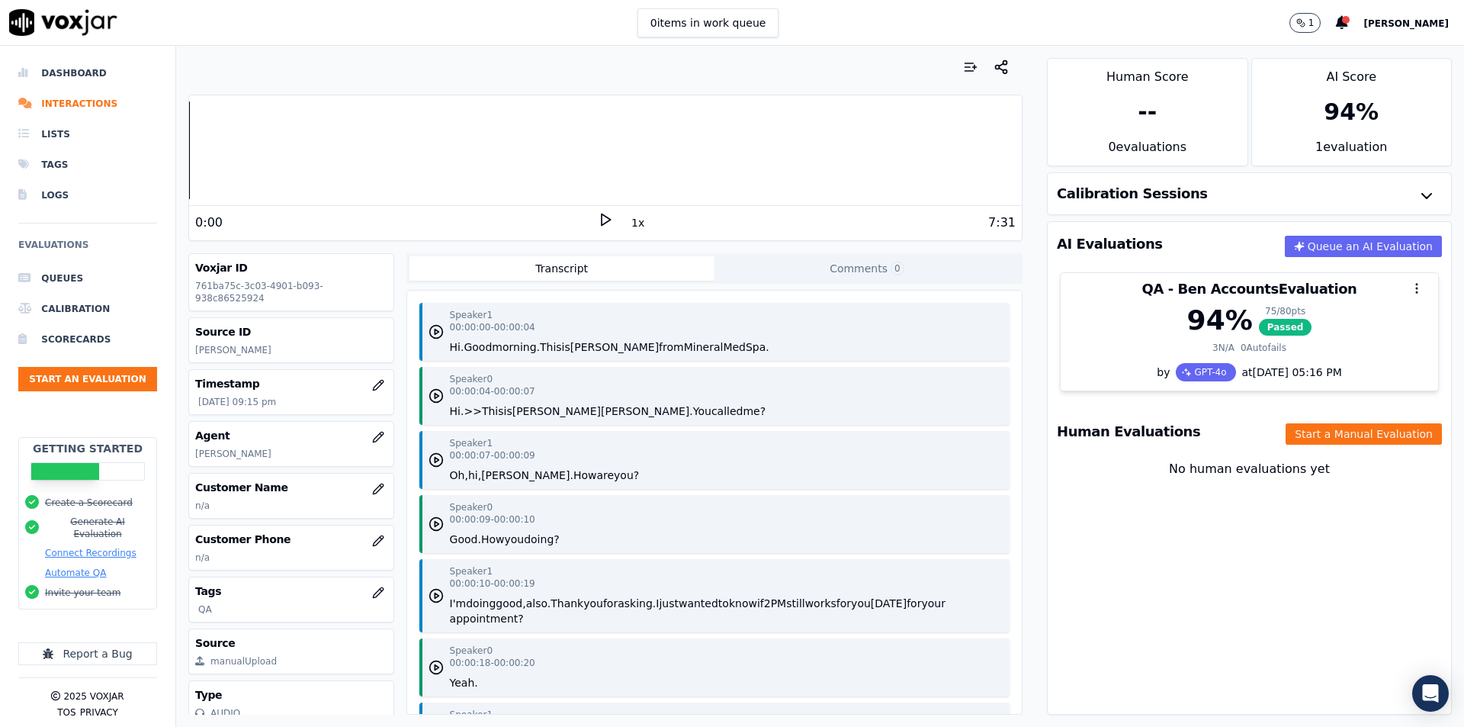
click at [602, 217] on polygon at bounding box center [606, 219] width 9 height 11
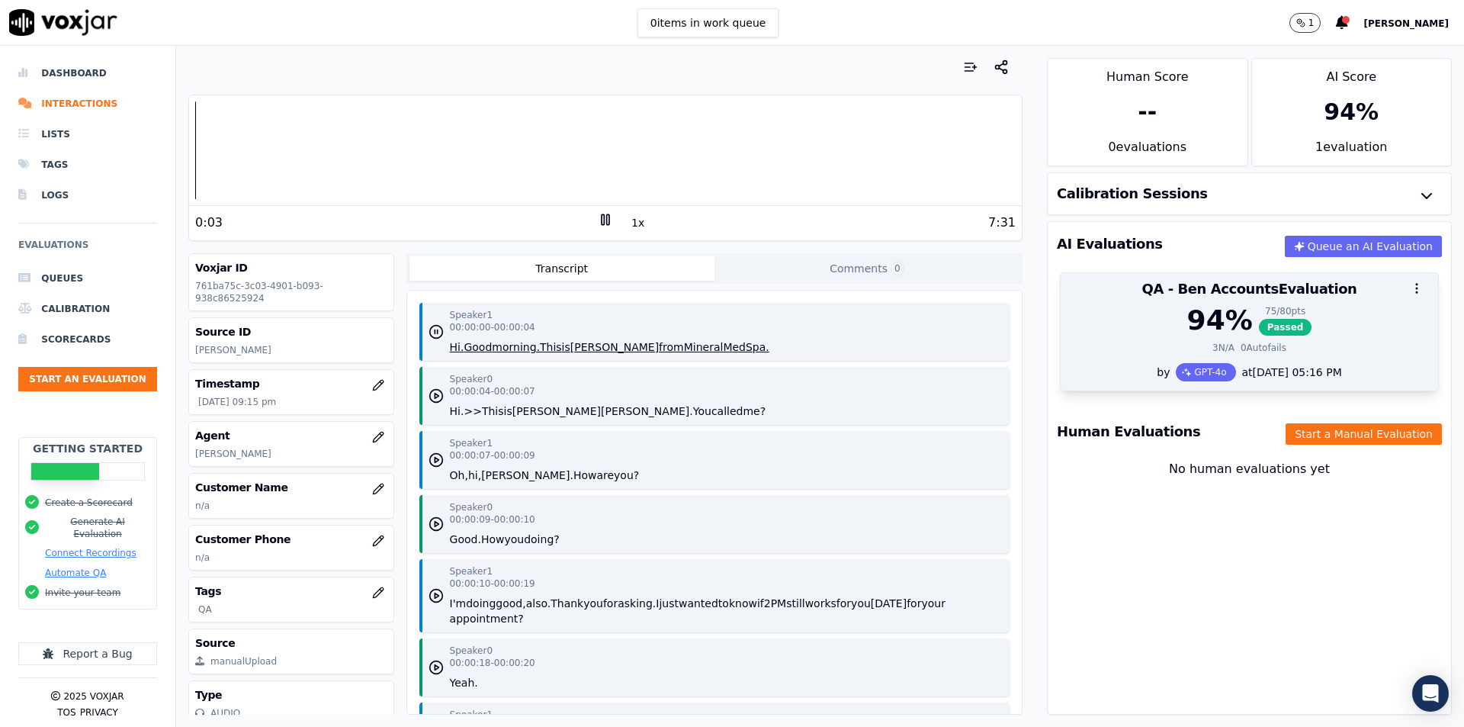
click at [1269, 347] on div "3 N/A 0 Autofails" at bounding box center [1249, 348] width 359 height 12
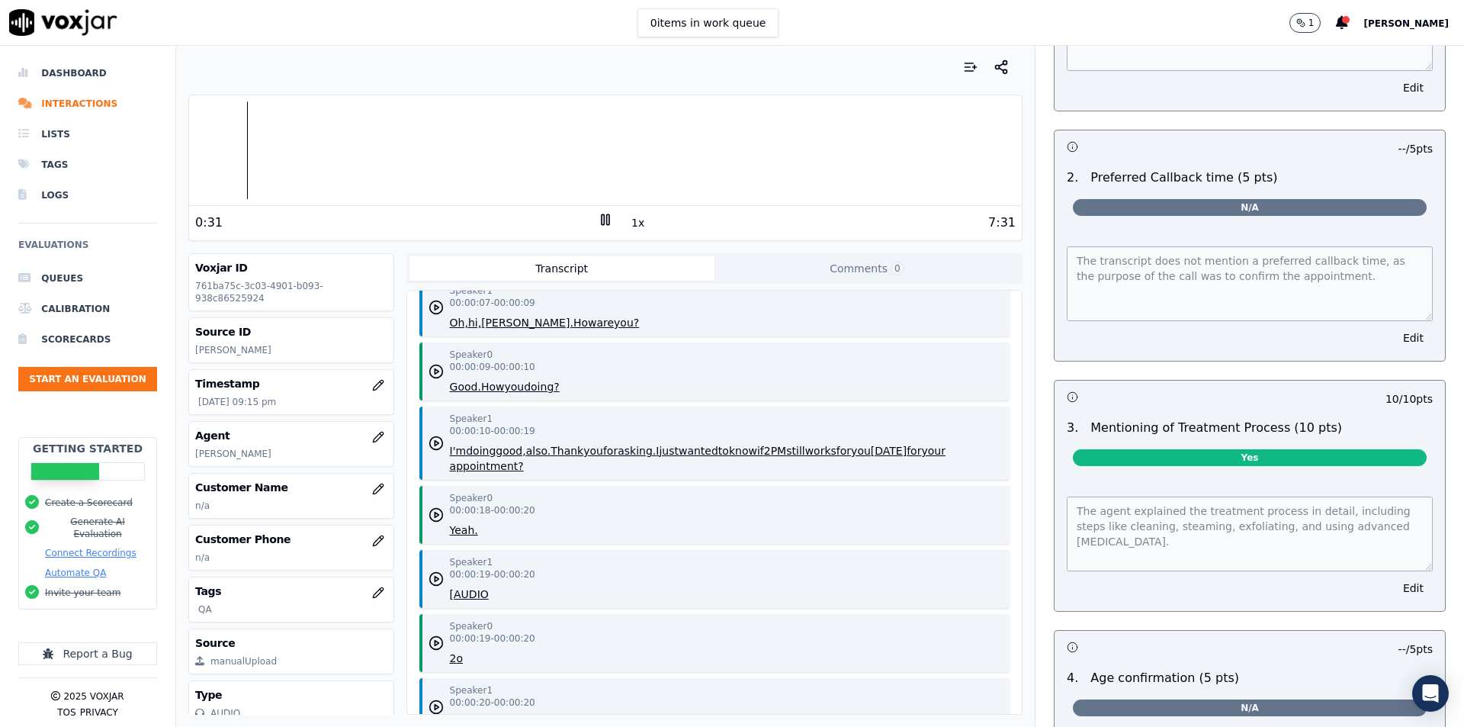
scroll to position [1372, 0]
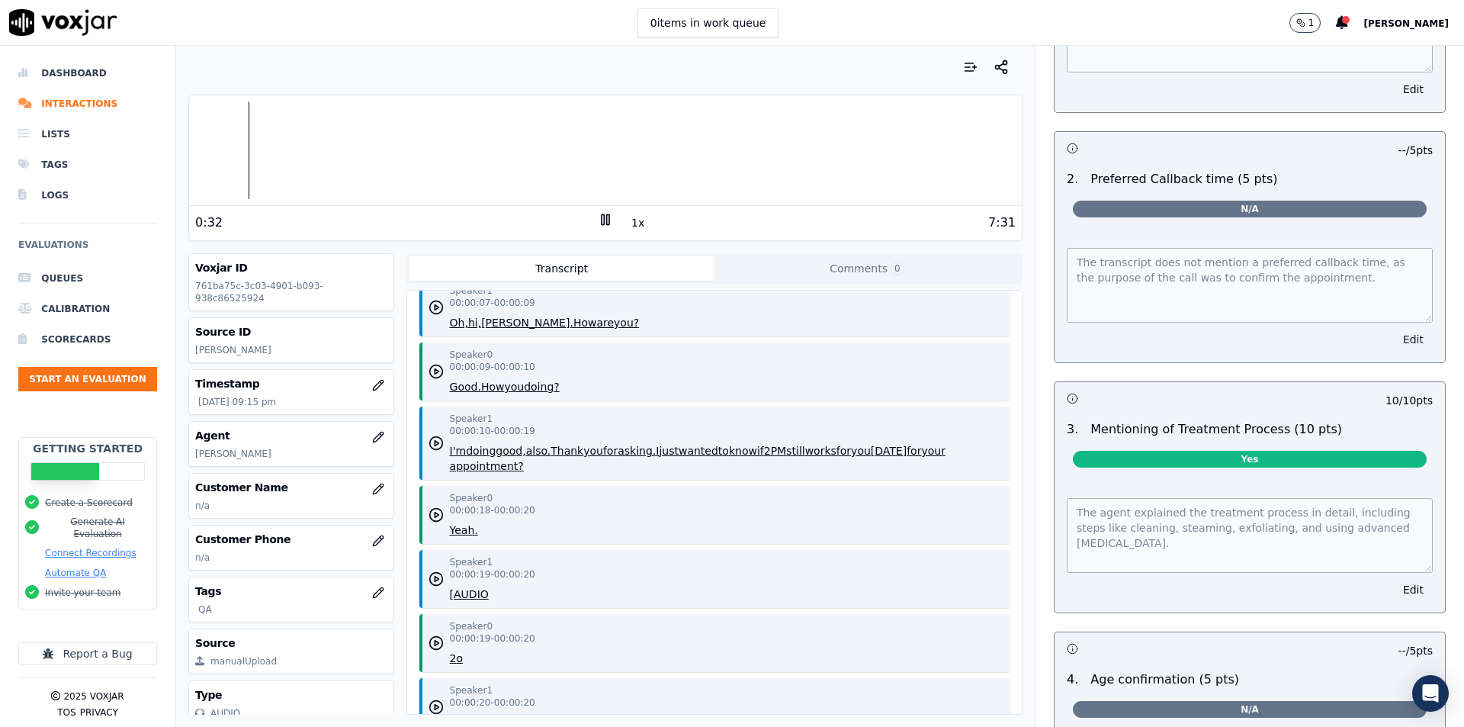
click at [1394, 329] on button "Edit" at bounding box center [1413, 339] width 39 height 21
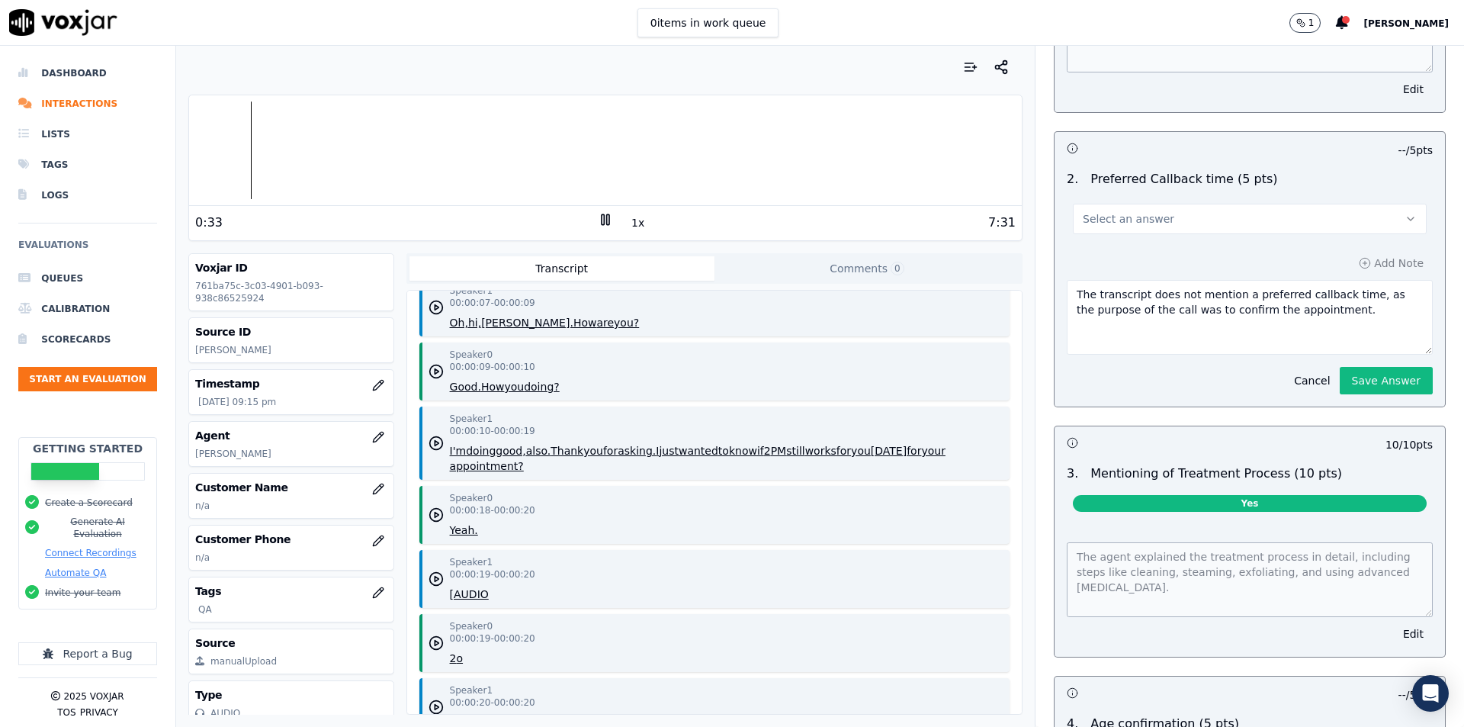
click at [1219, 204] on button "Select an answer" at bounding box center [1250, 219] width 354 height 30
click at [1149, 274] on div "No" at bounding box center [1224, 270] width 327 height 24
drag, startPoint x: 1350, startPoint y: 307, endPoint x: 970, endPoint y: 255, distance: 383.2
click at [970, 255] on div "Your browser does not support the audio element. 0:35 1x 7:31 Voxjar ID 761ba75…" at bounding box center [820, 386] width 1288 height 681
type textarea "N"
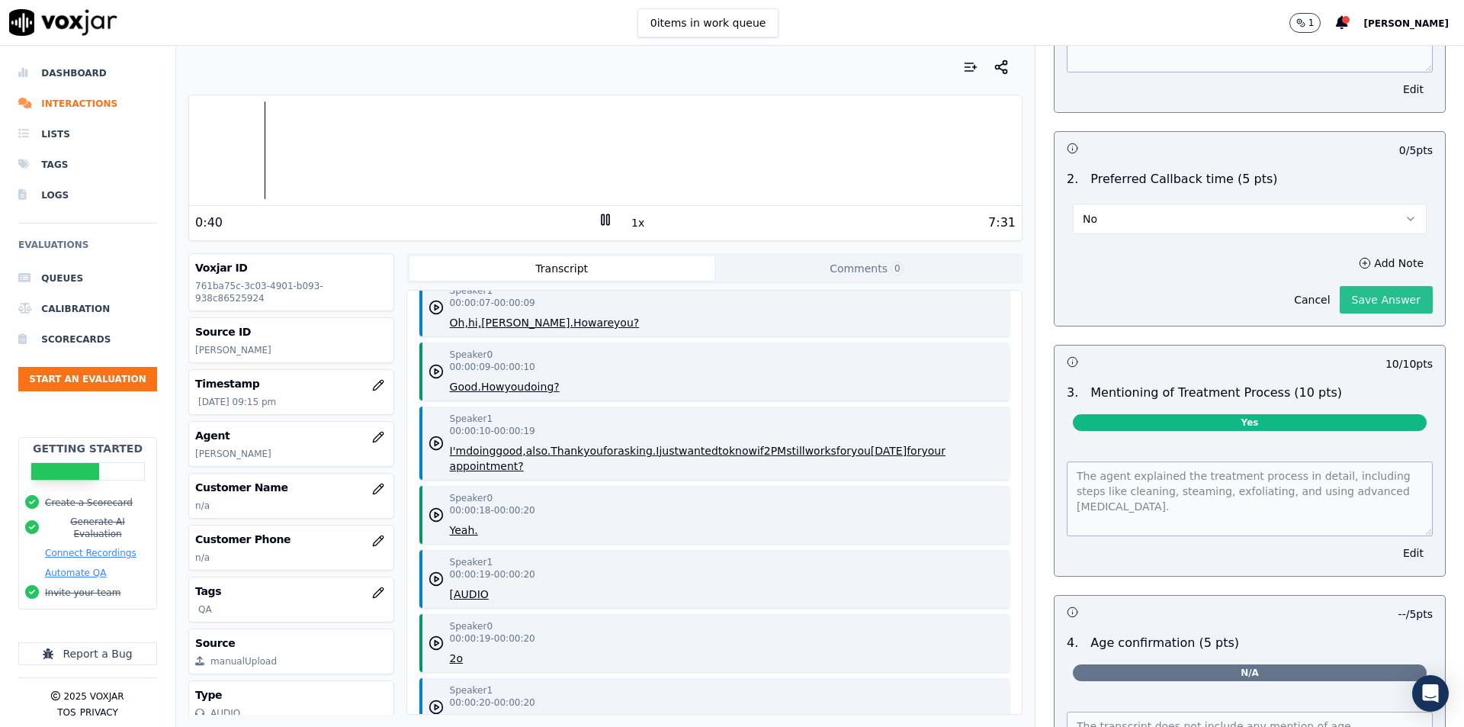
click at [1353, 377] on div "10 / 10 pts 1 . Confirmed appointment date & time accurately (10 pts) Yes The a…" at bounding box center [1250, 604] width 392 height 1446
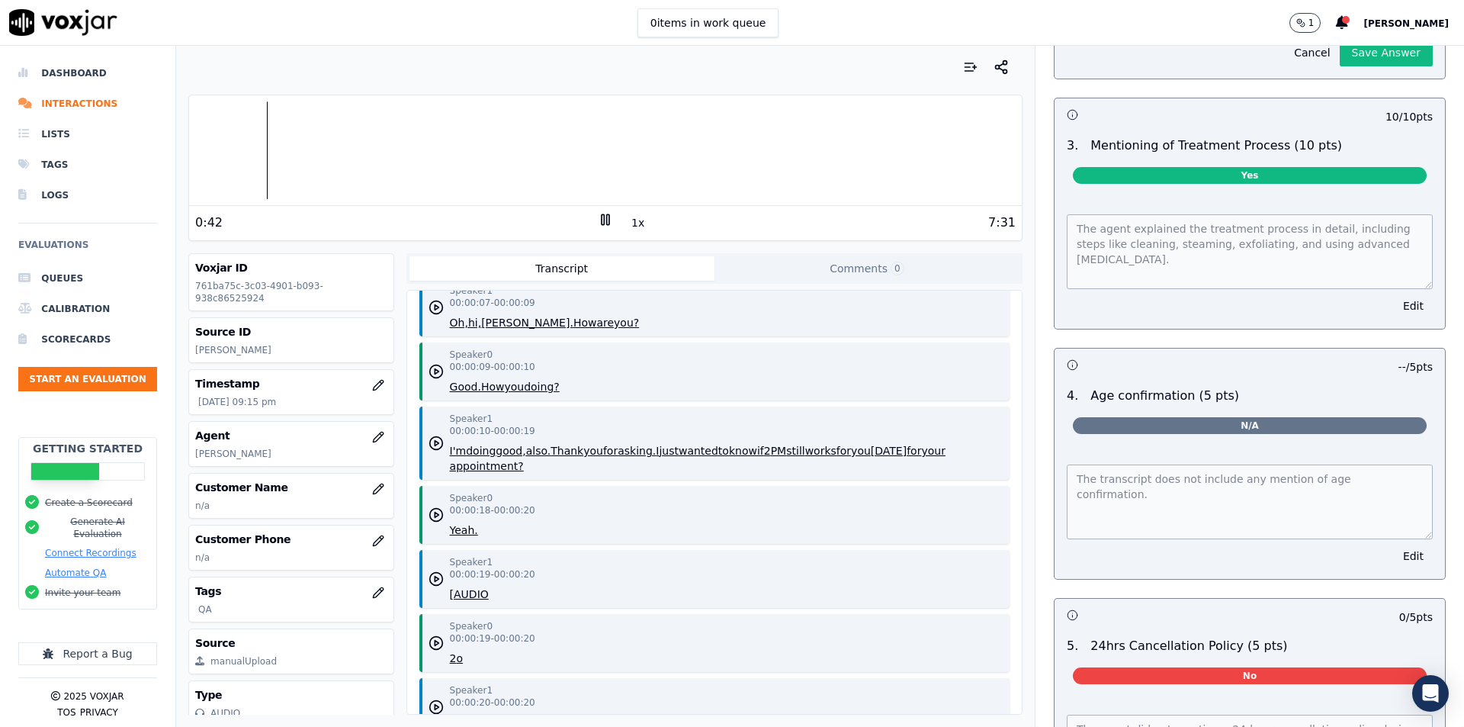
scroll to position [1449, 0]
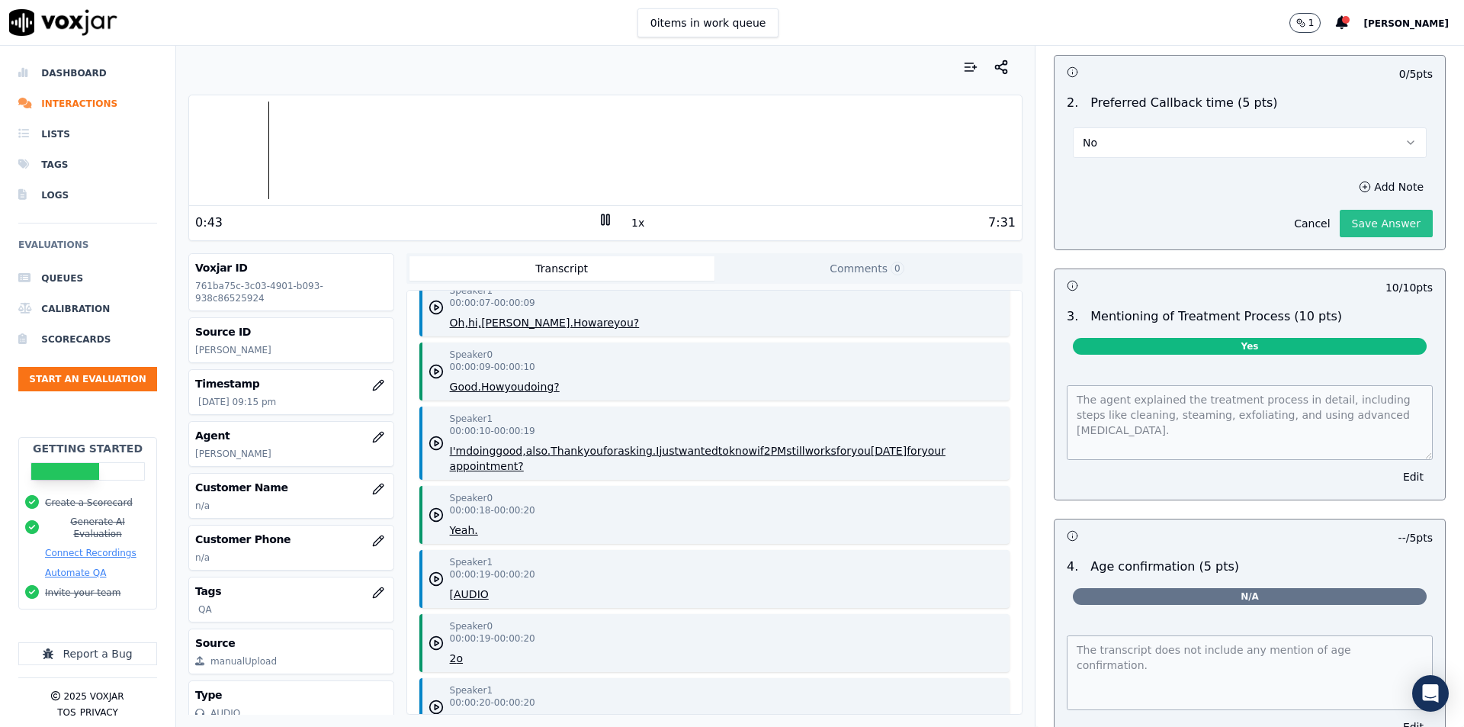
click at [1347, 222] on button "Save Answer" at bounding box center [1386, 223] width 93 height 27
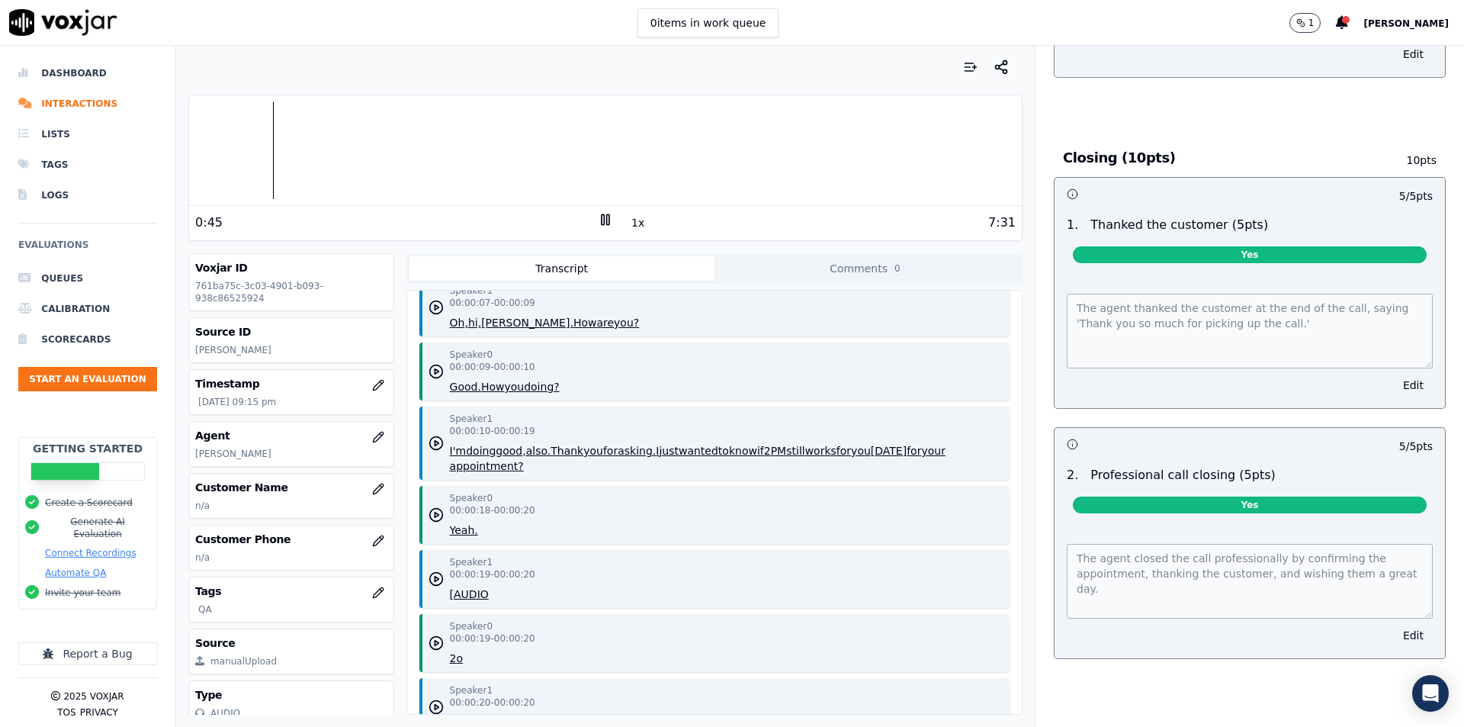
scroll to position [3553, 0]
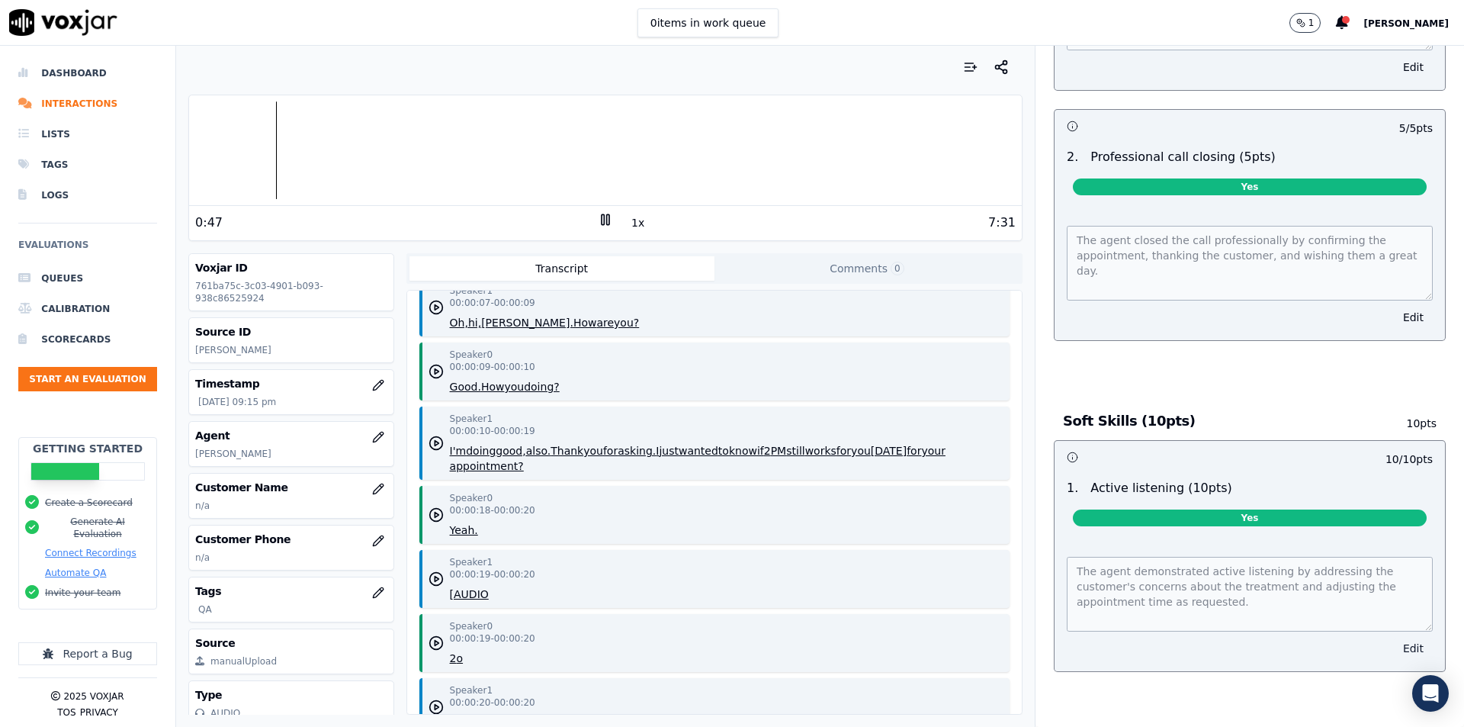
click at [1394, 637] on button "Edit" at bounding box center [1413, 647] width 39 height 21
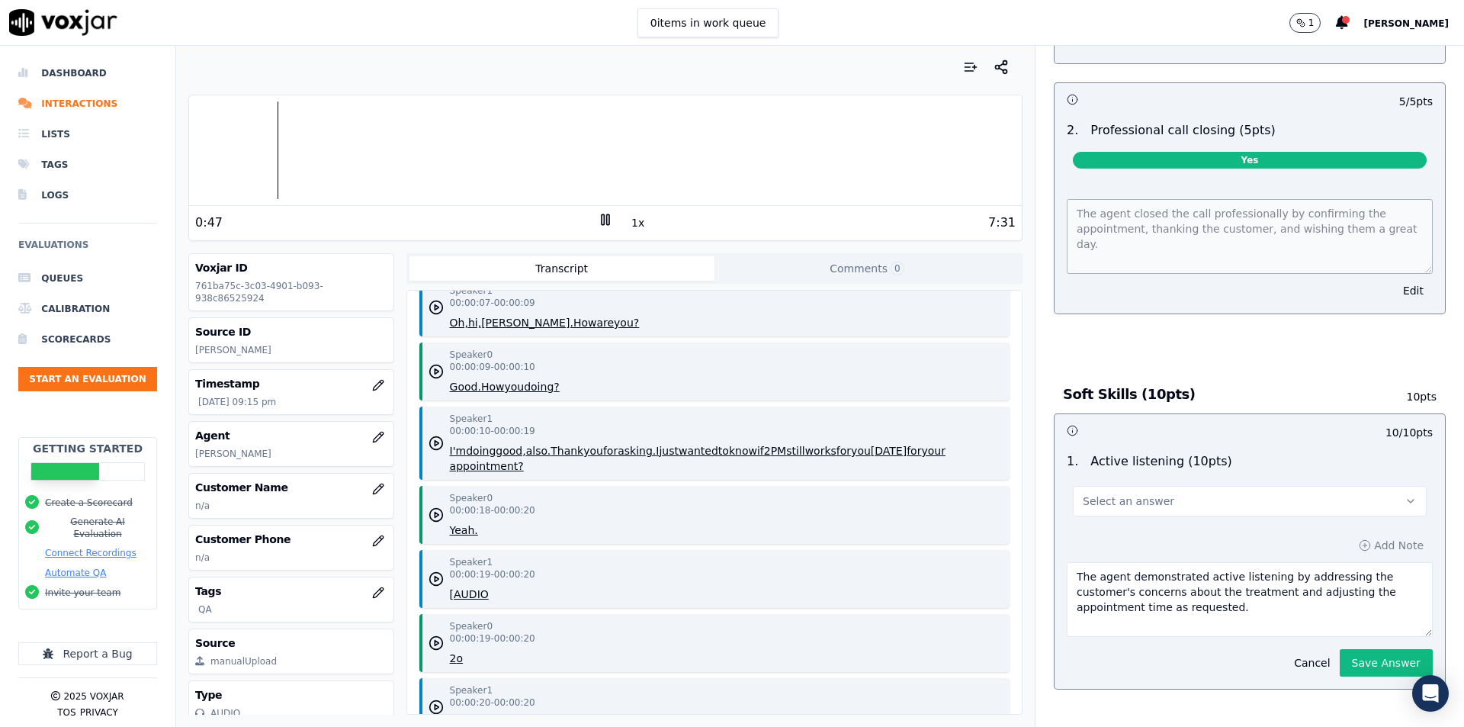
click at [1256, 499] on button "Select an answer" at bounding box center [1250, 501] width 354 height 30
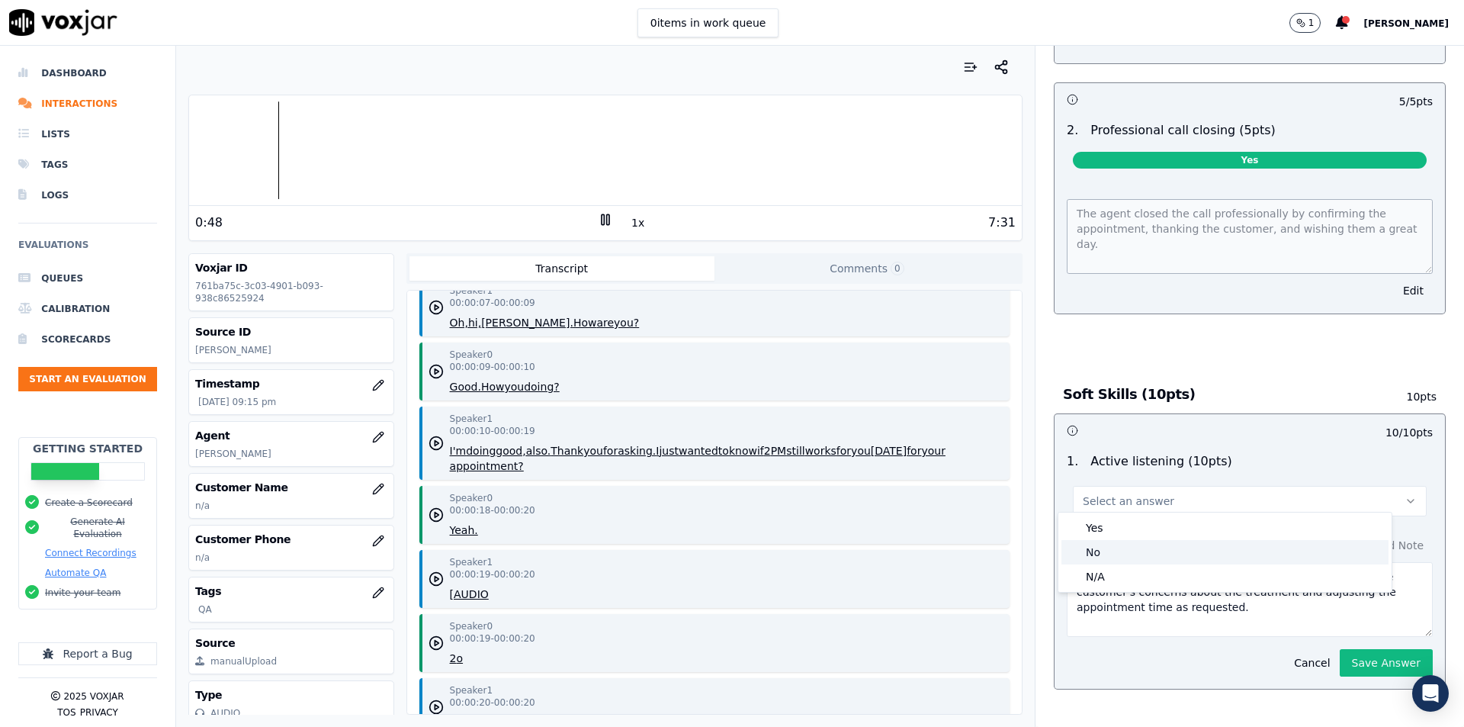
click at [1148, 547] on div "No" at bounding box center [1224, 552] width 327 height 24
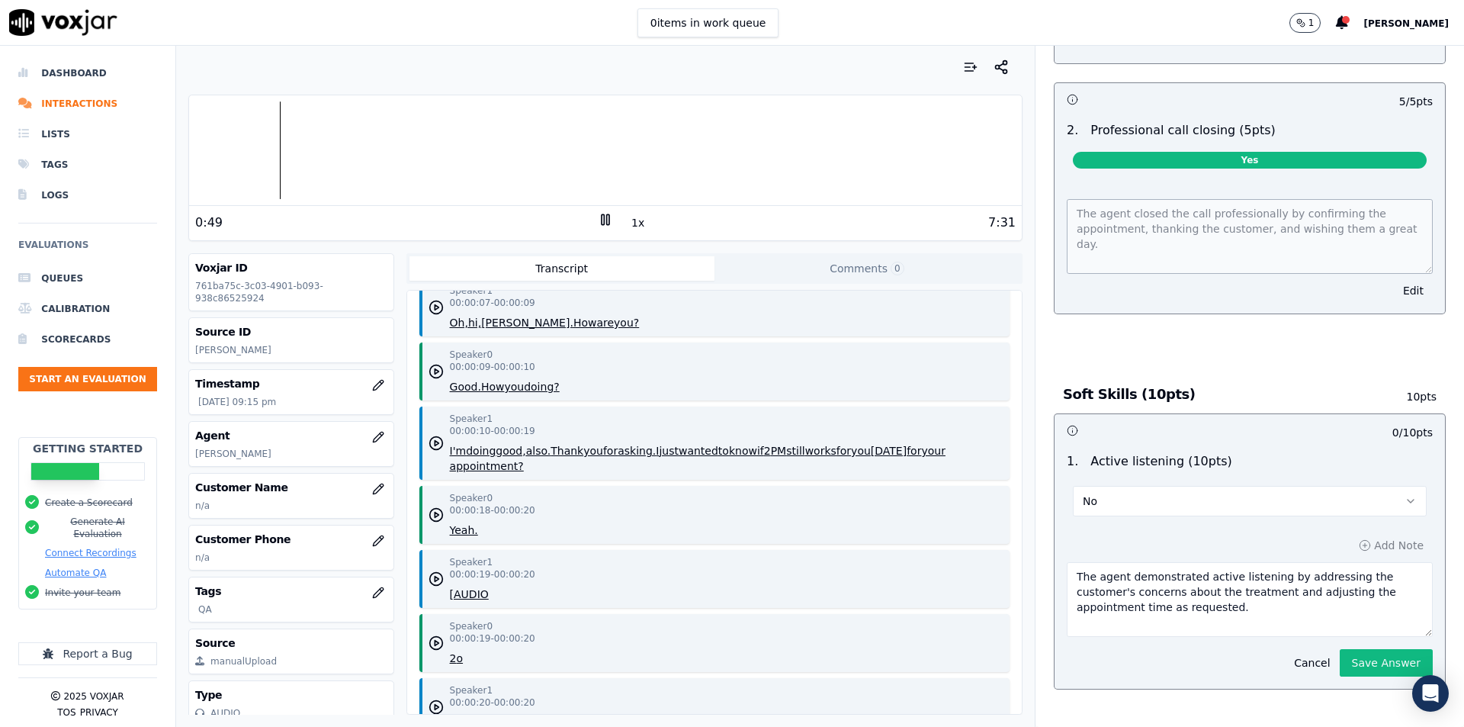
scroll to position [3518, 0]
drag, startPoint x: 1247, startPoint y: 608, endPoint x: 1070, endPoint y: 570, distance: 181.5
click at [1070, 570] on textarea "The agent demonstrated active listening by addressing the customer's concerns a…" at bounding box center [1250, 599] width 366 height 75
type textarea "T"
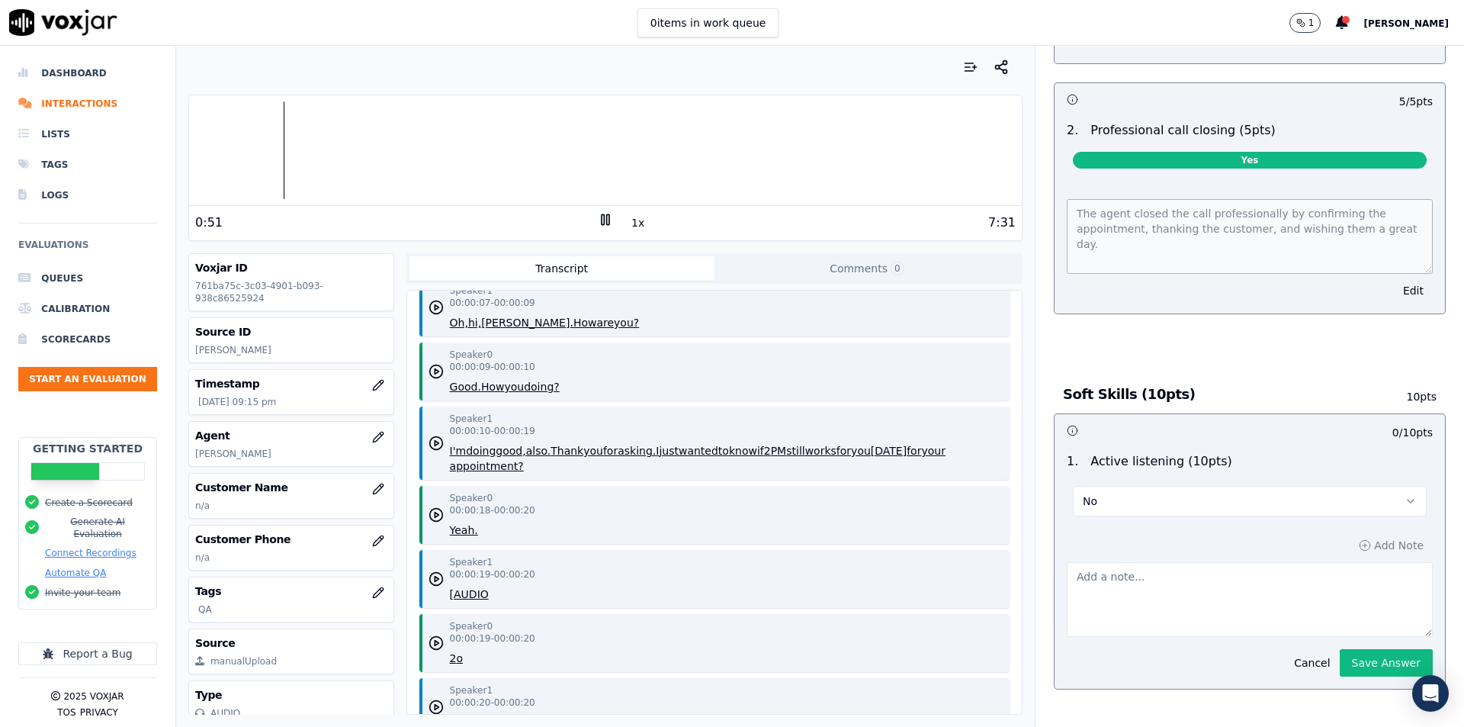
type textarea "T"
type textarea "M"
type textarea "T"
click at [1343, 649] on button "Save Answer" at bounding box center [1386, 662] width 93 height 27
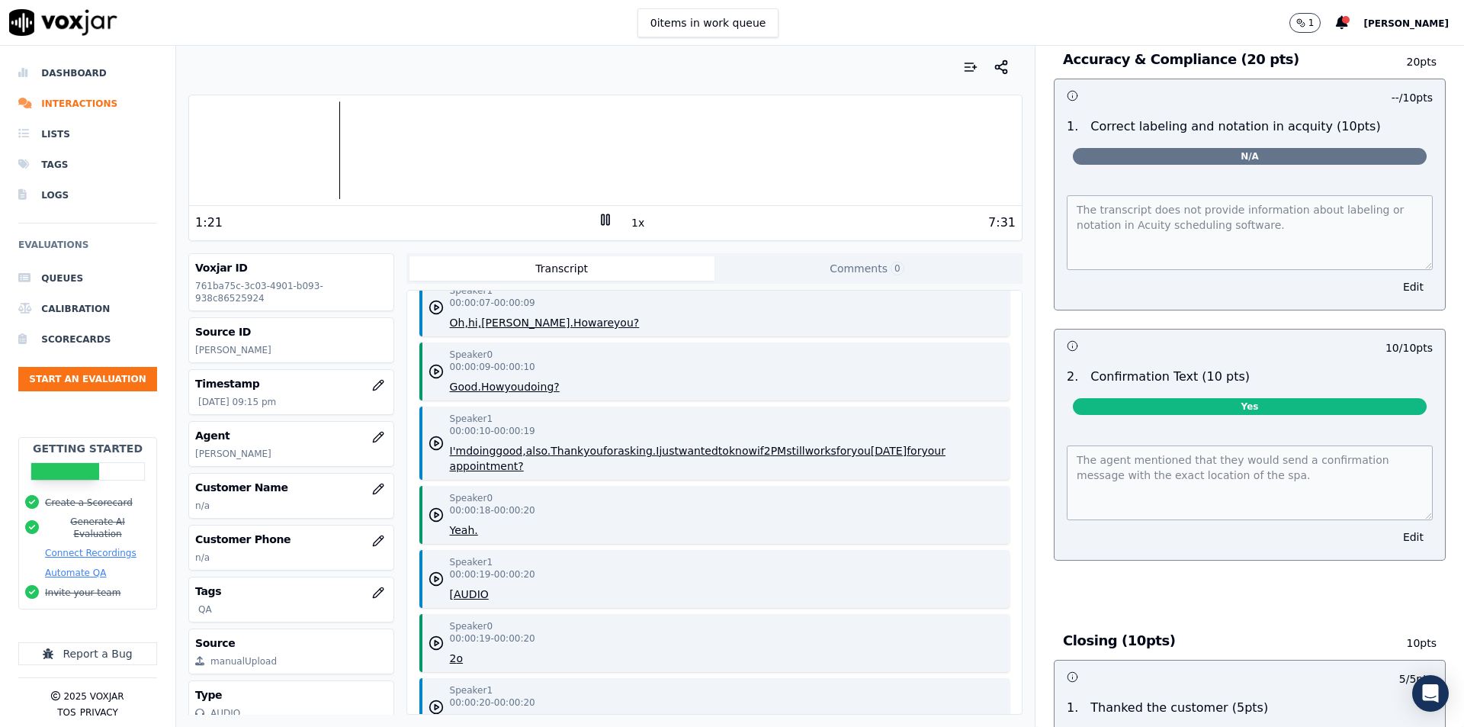
scroll to position [2679, 0]
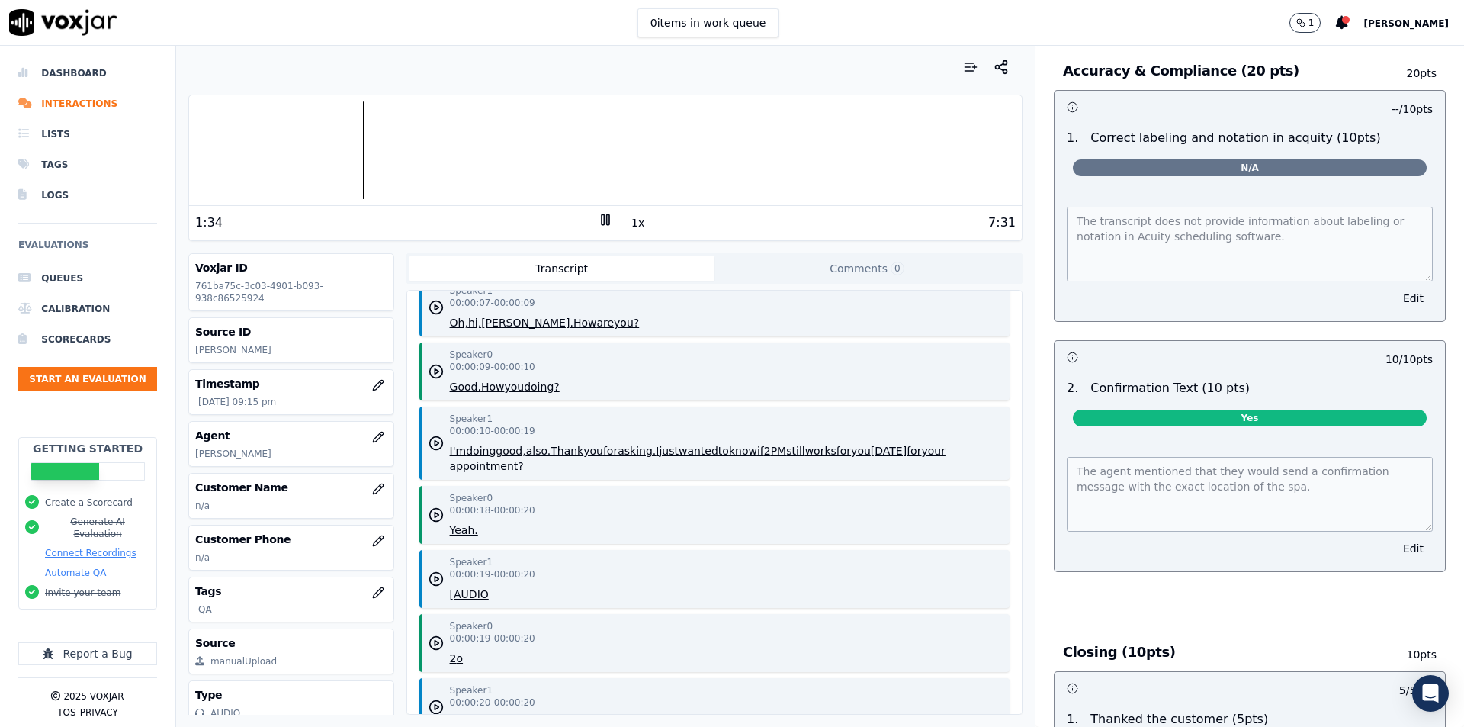
click at [1214, 326] on div "-- / 10 pts 1 . Correct labeling and notation in acquity (10pts) N/A The transc…" at bounding box center [1250, 331] width 392 height 482
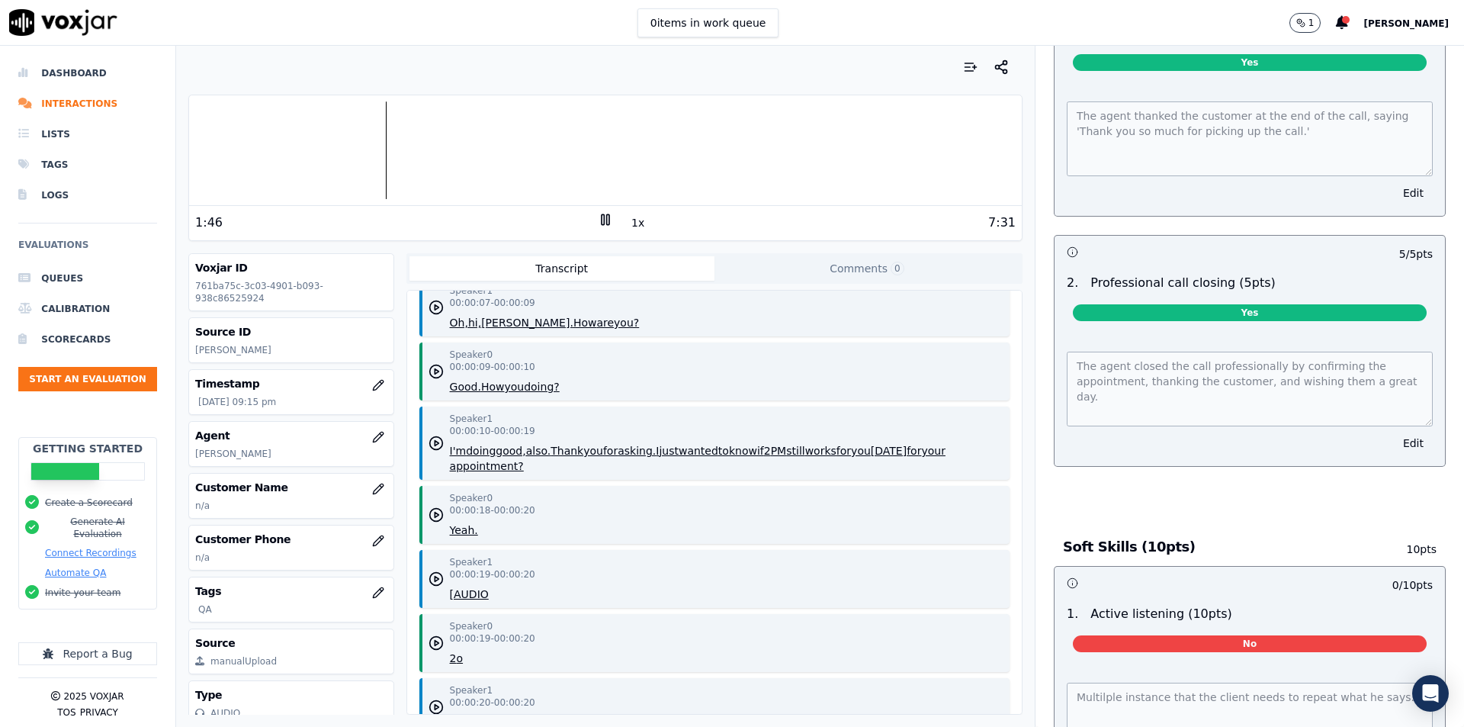
scroll to position [3533, 0]
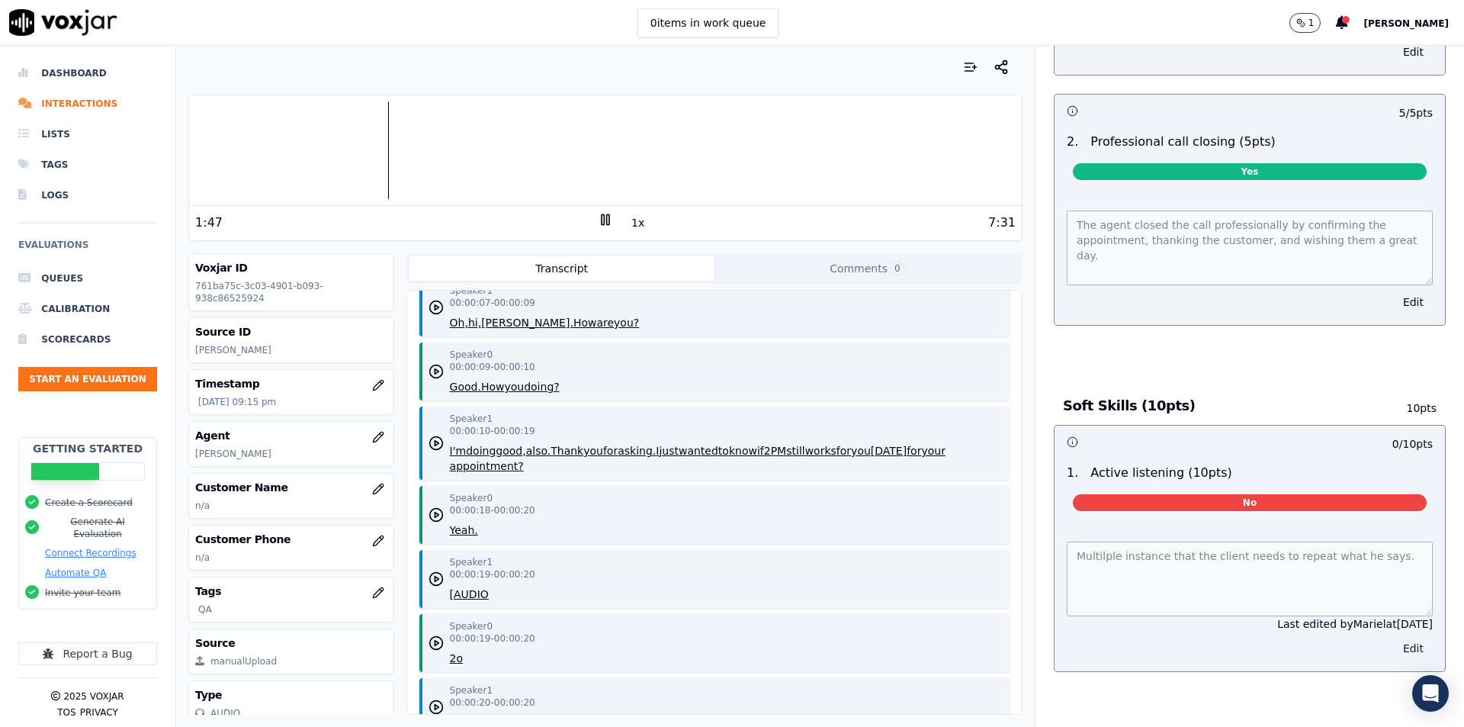
click at [1394, 637] on button "Edit" at bounding box center [1413, 647] width 39 height 21
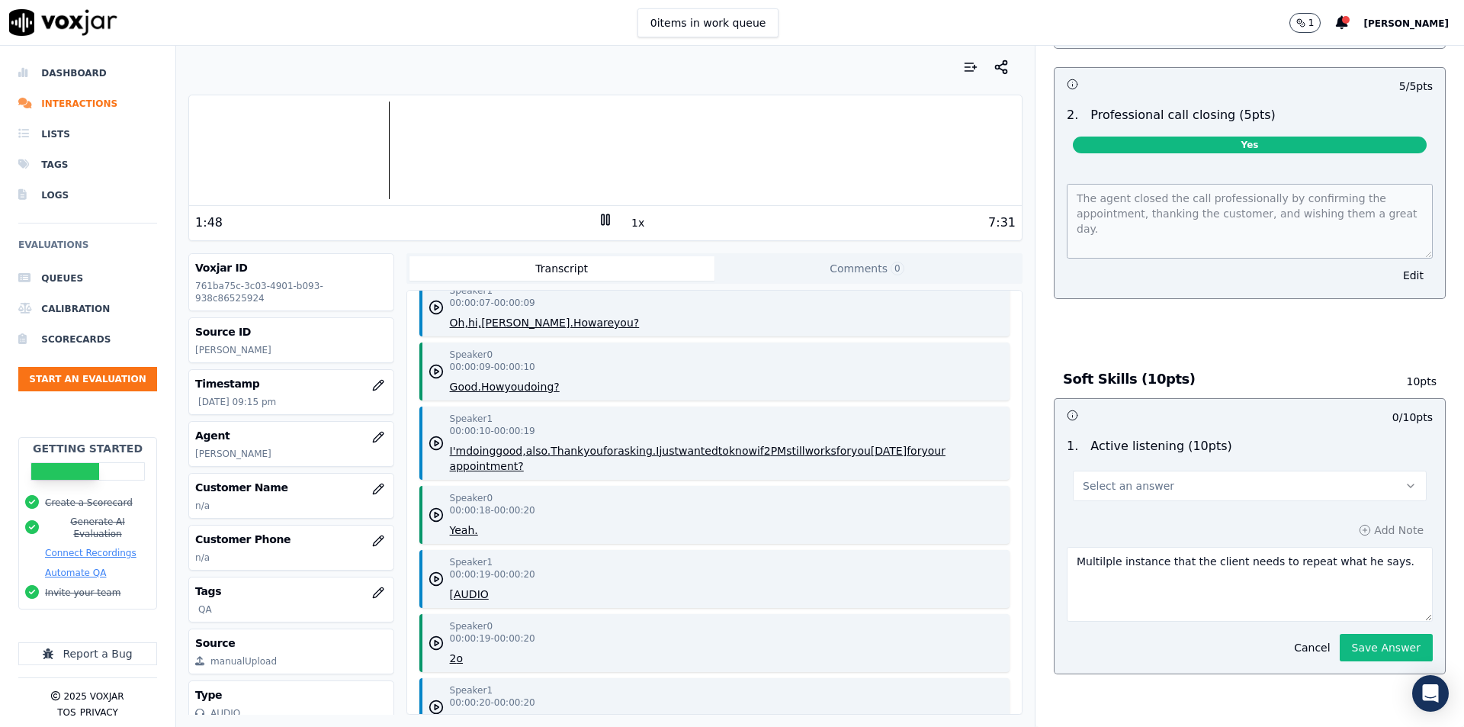
click at [1364, 571] on textarea "Multilple instance that the client needs to repeat what he says." at bounding box center [1250, 584] width 366 height 75
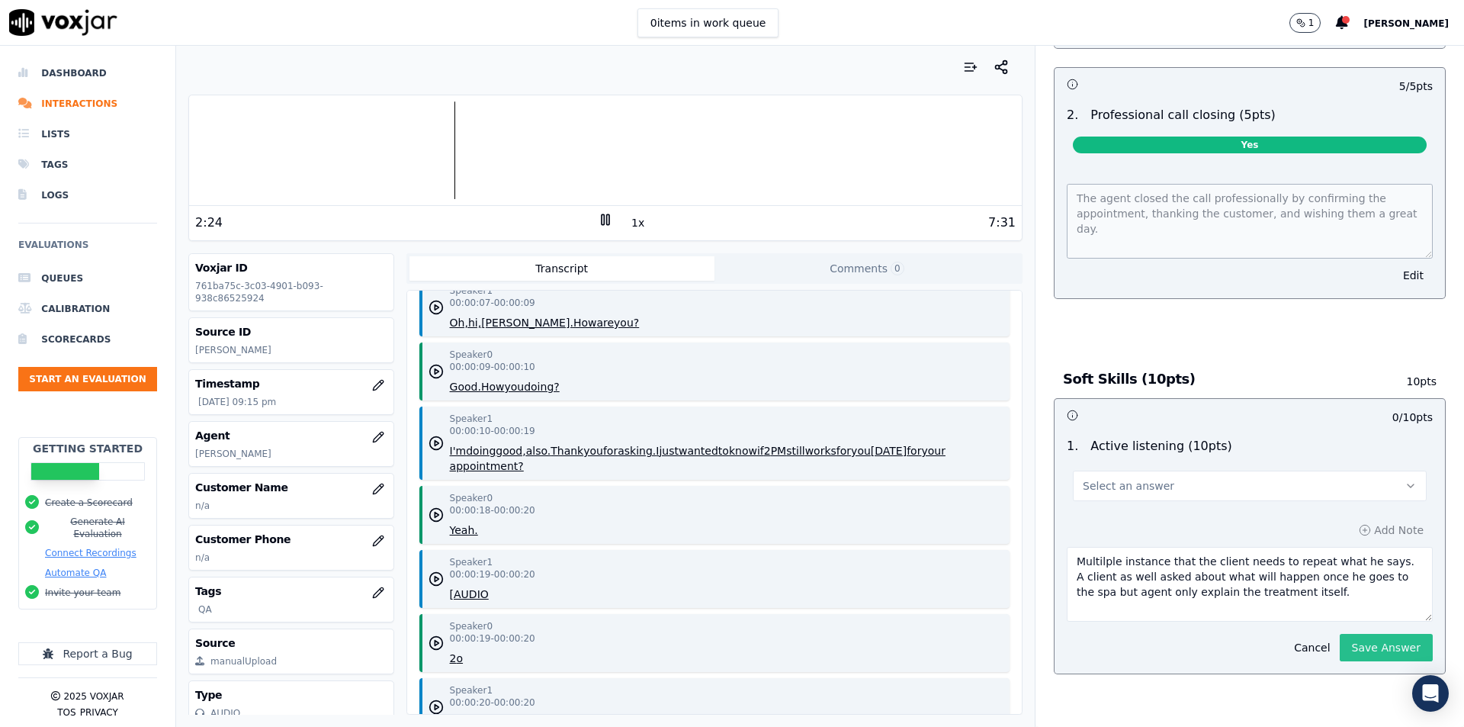
type textarea "Multilple instance that the client needs to repeat what he says. A client as we…"
click at [1358, 652] on button "Save Answer" at bounding box center [1386, 647] width 93 height 27
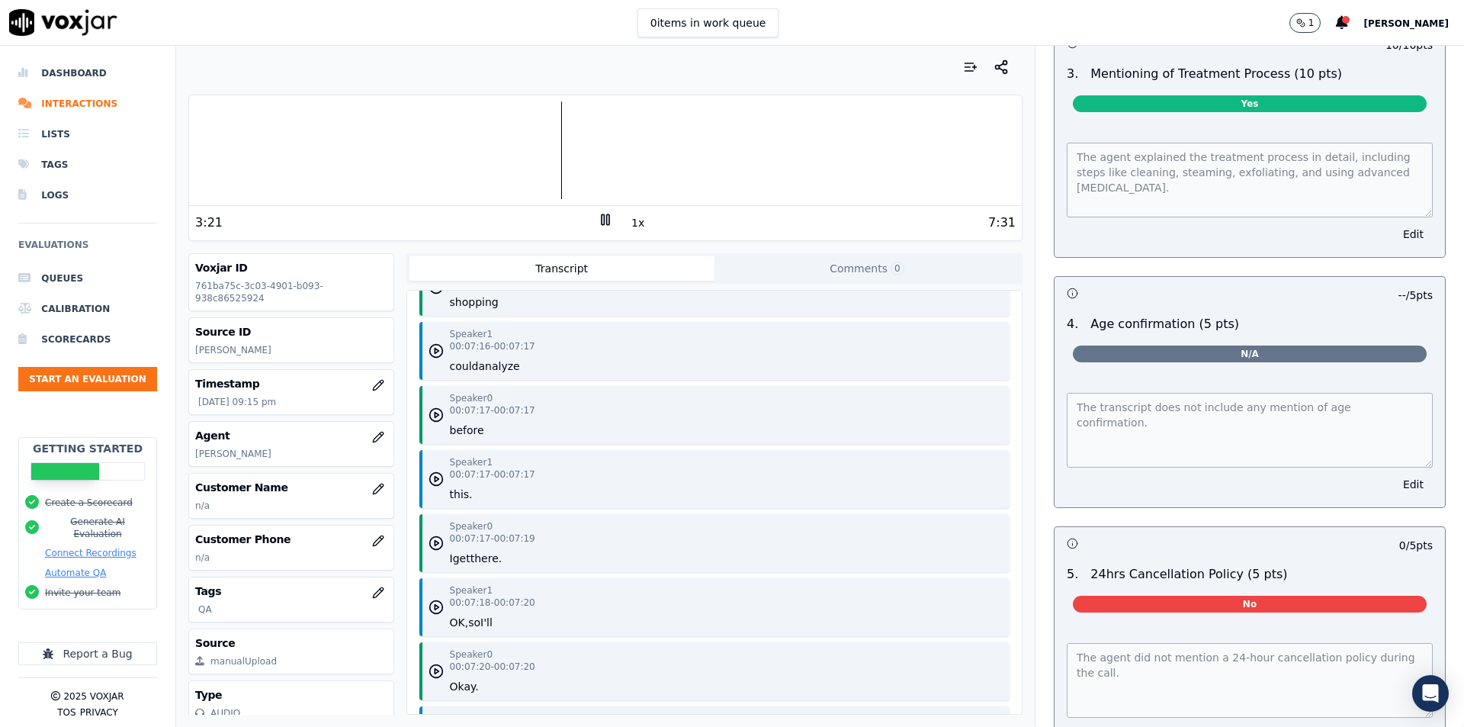
scroll to position [8095, 0]
click at [1394, 485] on button "Edit" at bounding box center [1413, 484] width 39 height 21
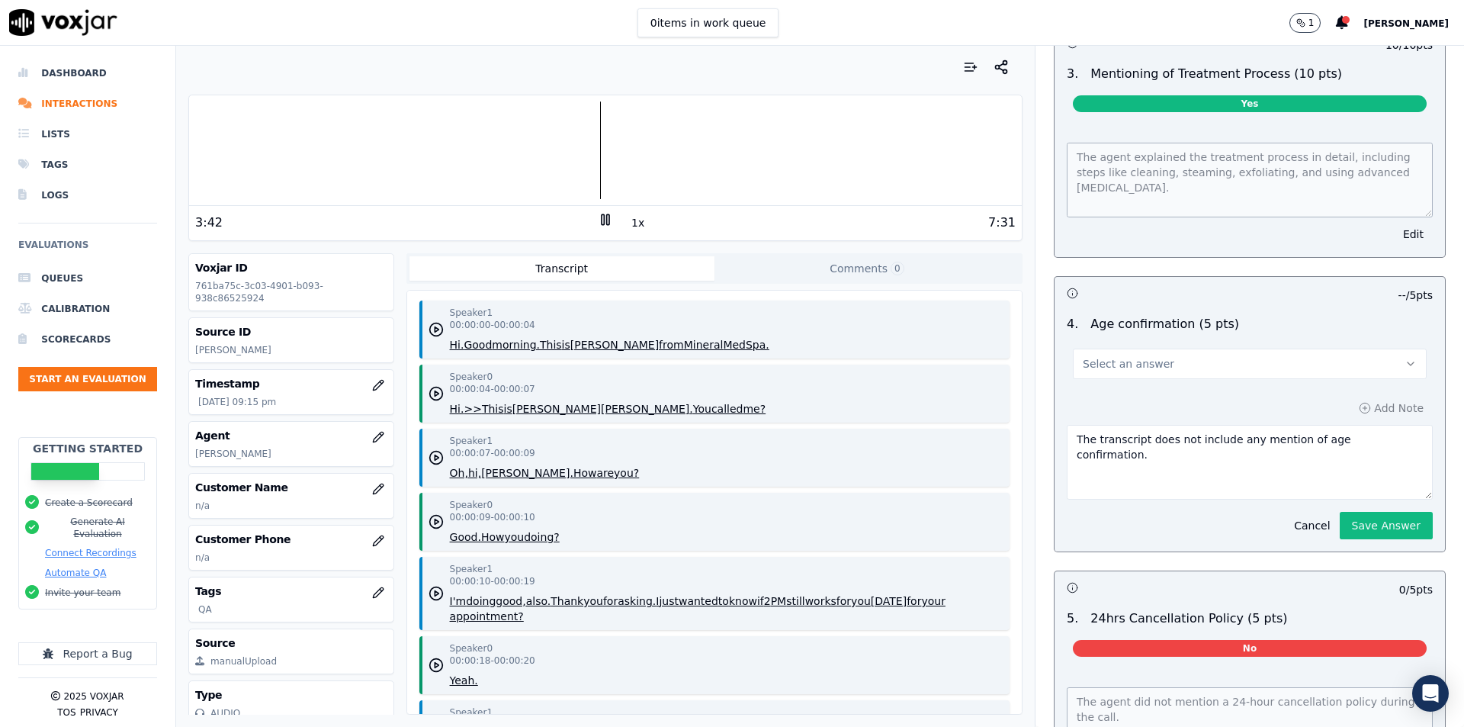
scroll to position [0, 0]
click at [1201, 363] on button "Select an answer" at bounding box center [1250, 363] width 354 height 30
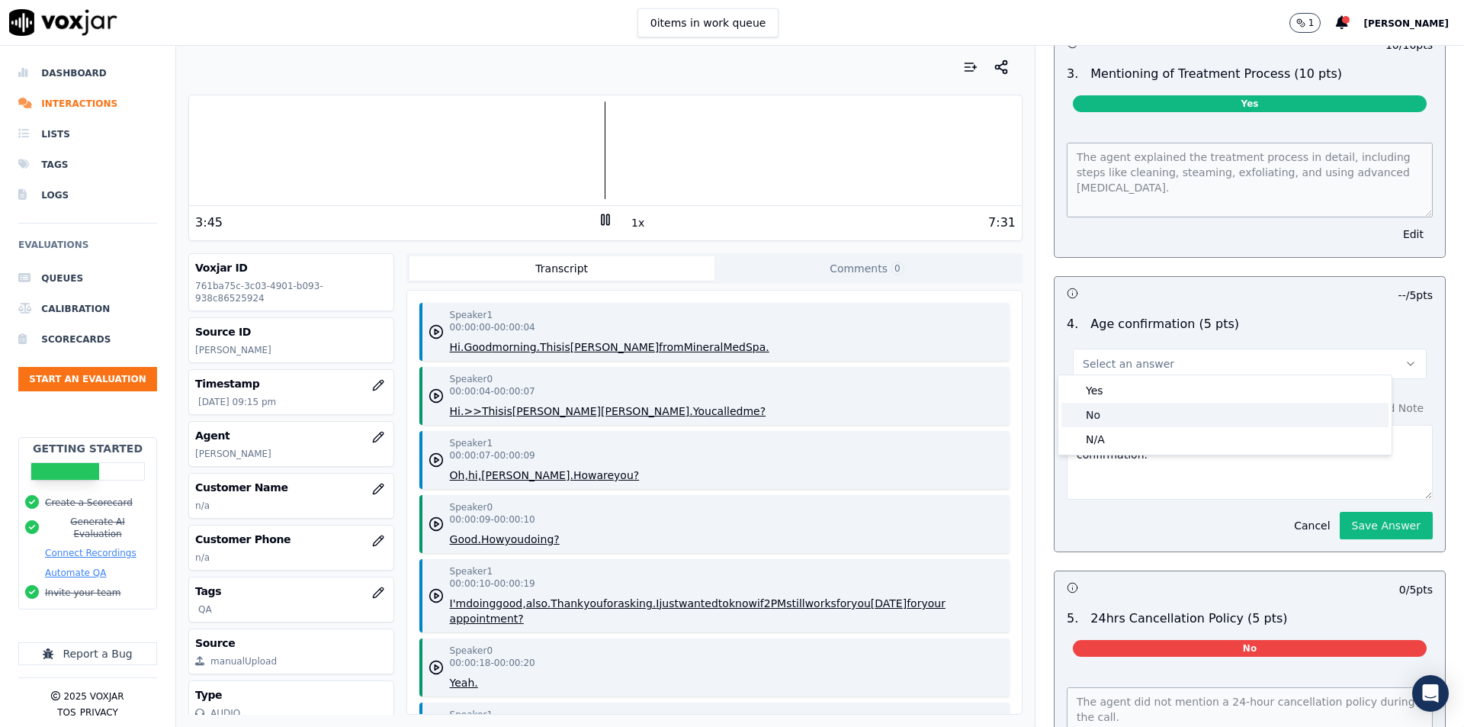
click at [1126, 413] on div "No" at bounding box center [1224, 415] width 327 height 24
drag, startPoint x: 1369, startPoint y: 433, endPoint x: 911, endPoint y: 440, distance: 458.3
click at [911, 440] on div "Your browser does not support the audio element. 3:49 1x 7:31 Voxjar ID 761ba75…" at bounding box center [820, 386] width 1288 height 681
type textarea "Client didn't confirm."
click at [1371, 525] on button "Save Answer" at bounding box center [1386, 525] width 93 height 27
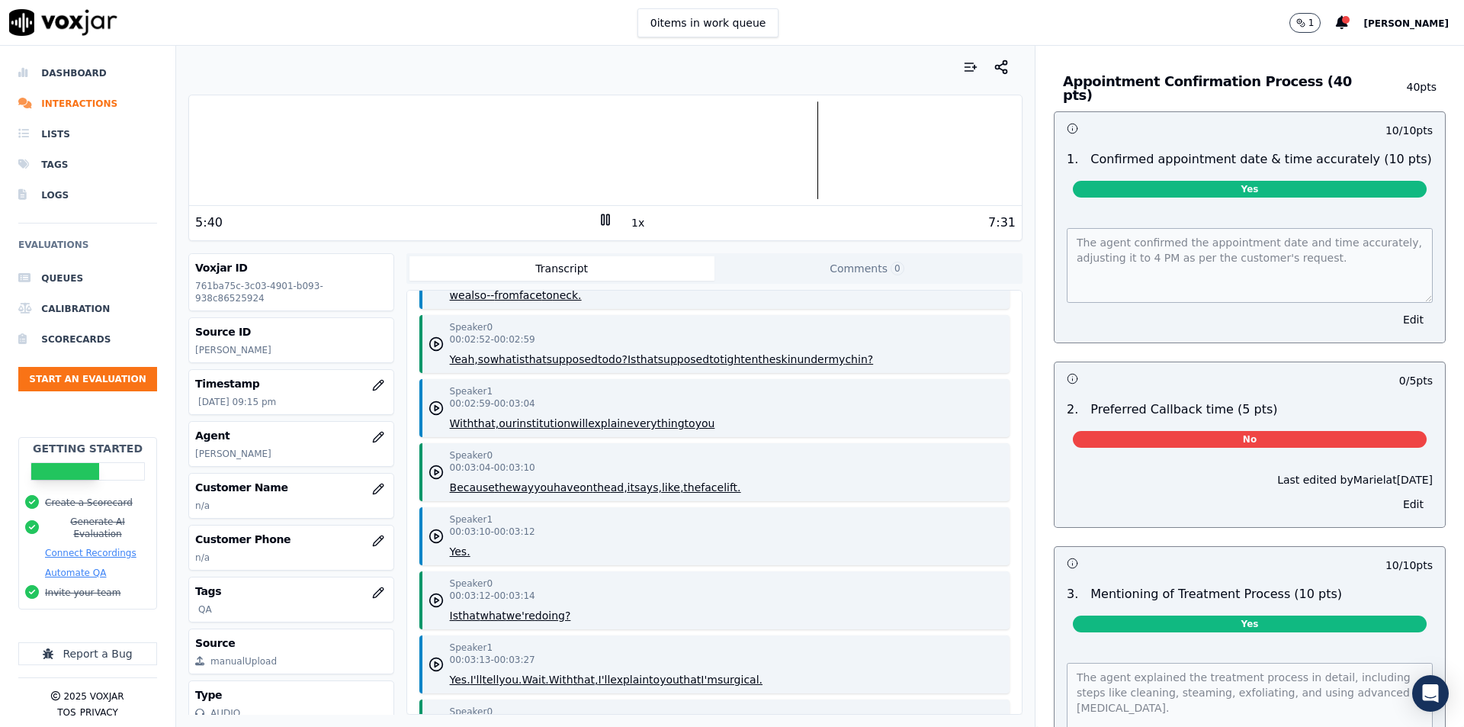
scroll to position [1144, 0]
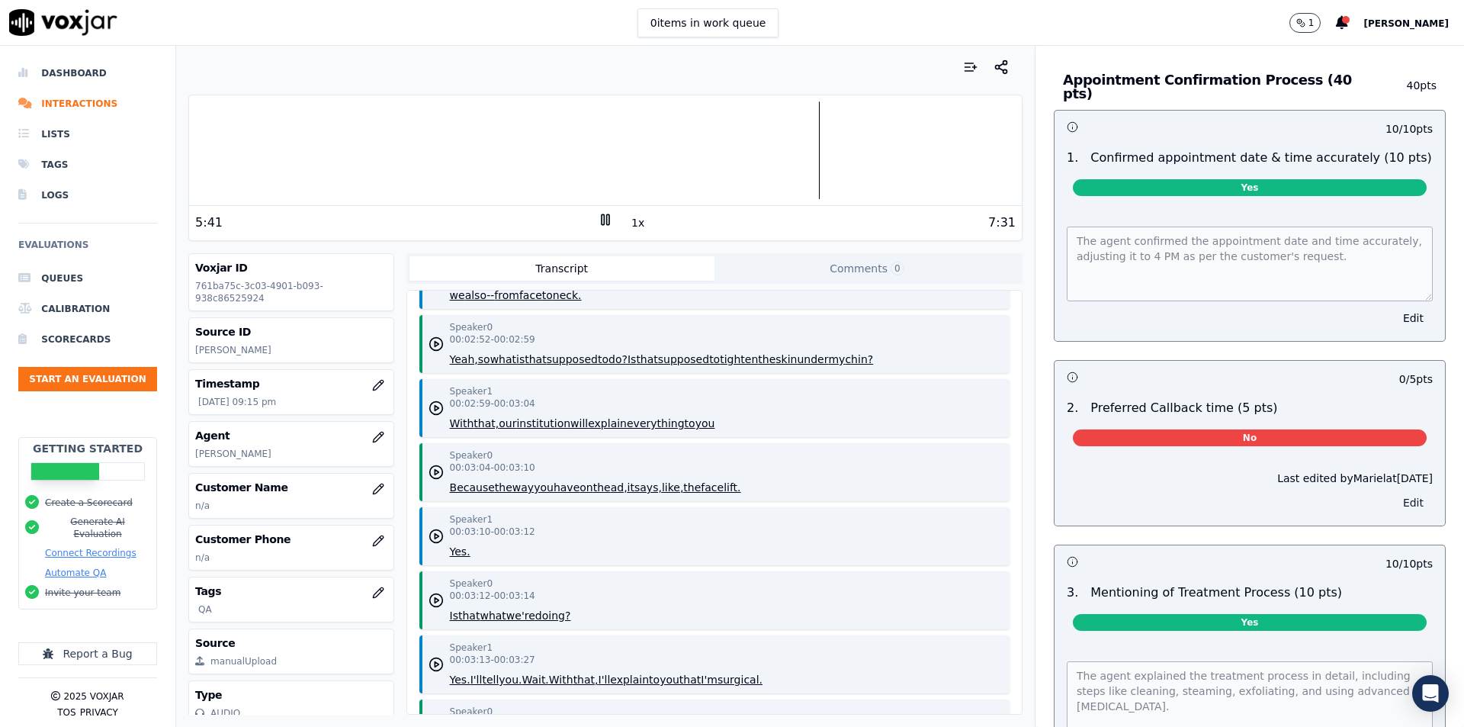
click at [1394, 492] on button "Edit" at bounding box center [1413, 502] width 39 height 21
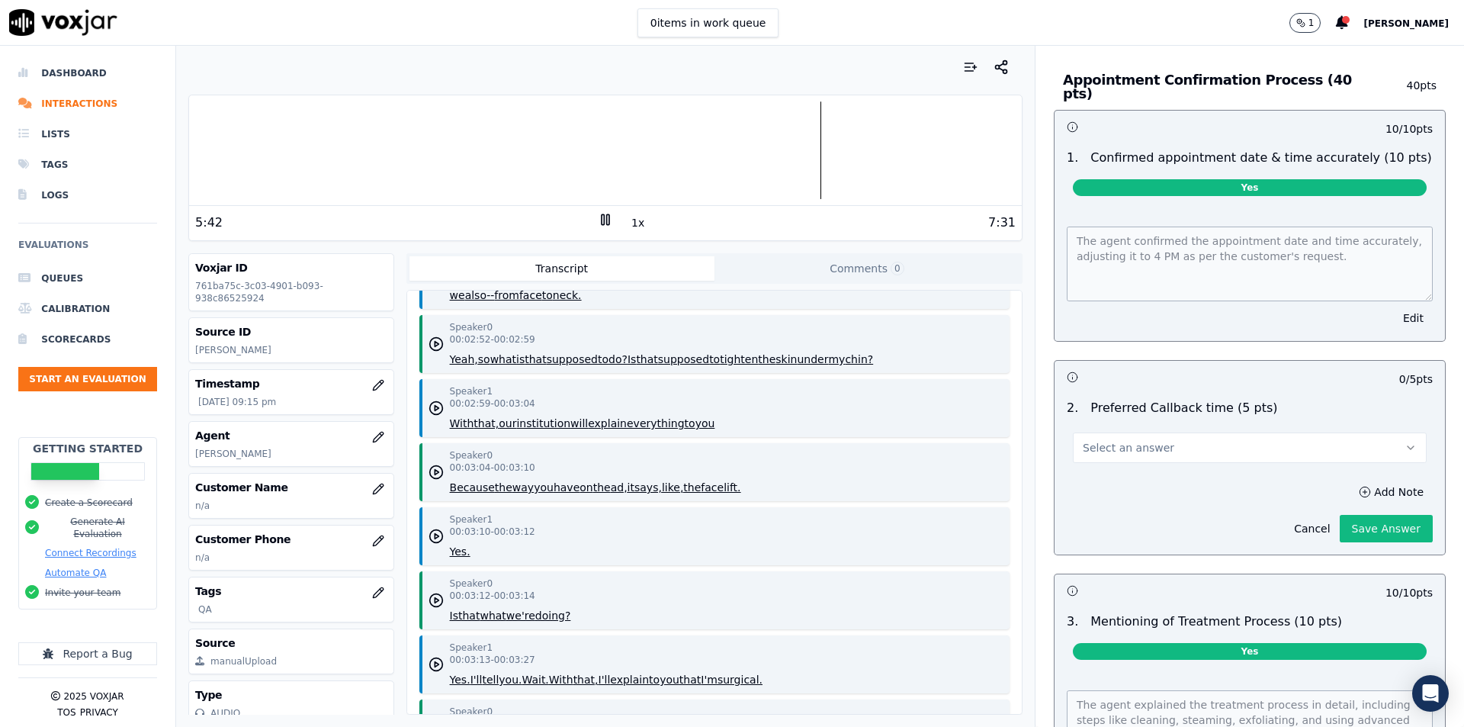
click at [1303, 432] on button "Select an answer" at bounding box center [1250, 447] width 354 height 30
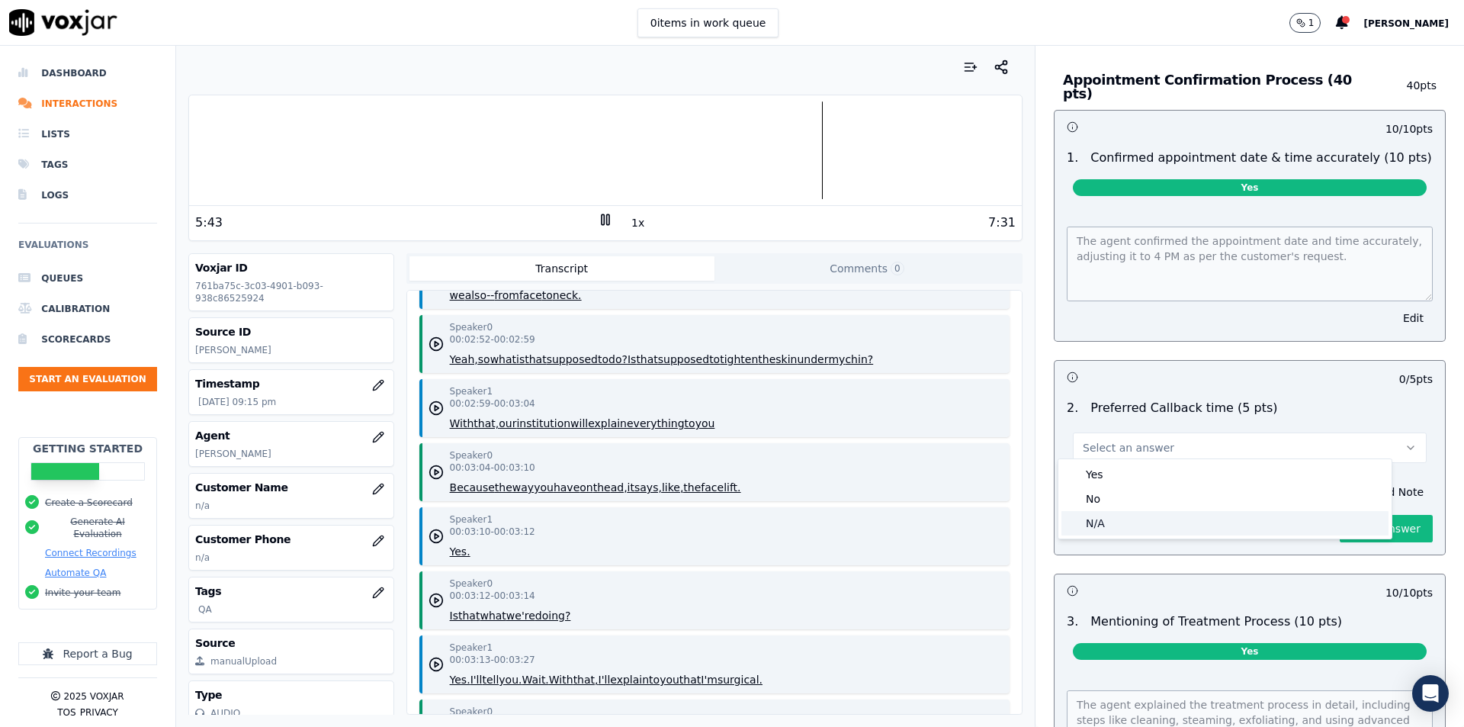
click at [1145, 515] on div "N/A" at bounding box center [1224, 523] width 327 height 24
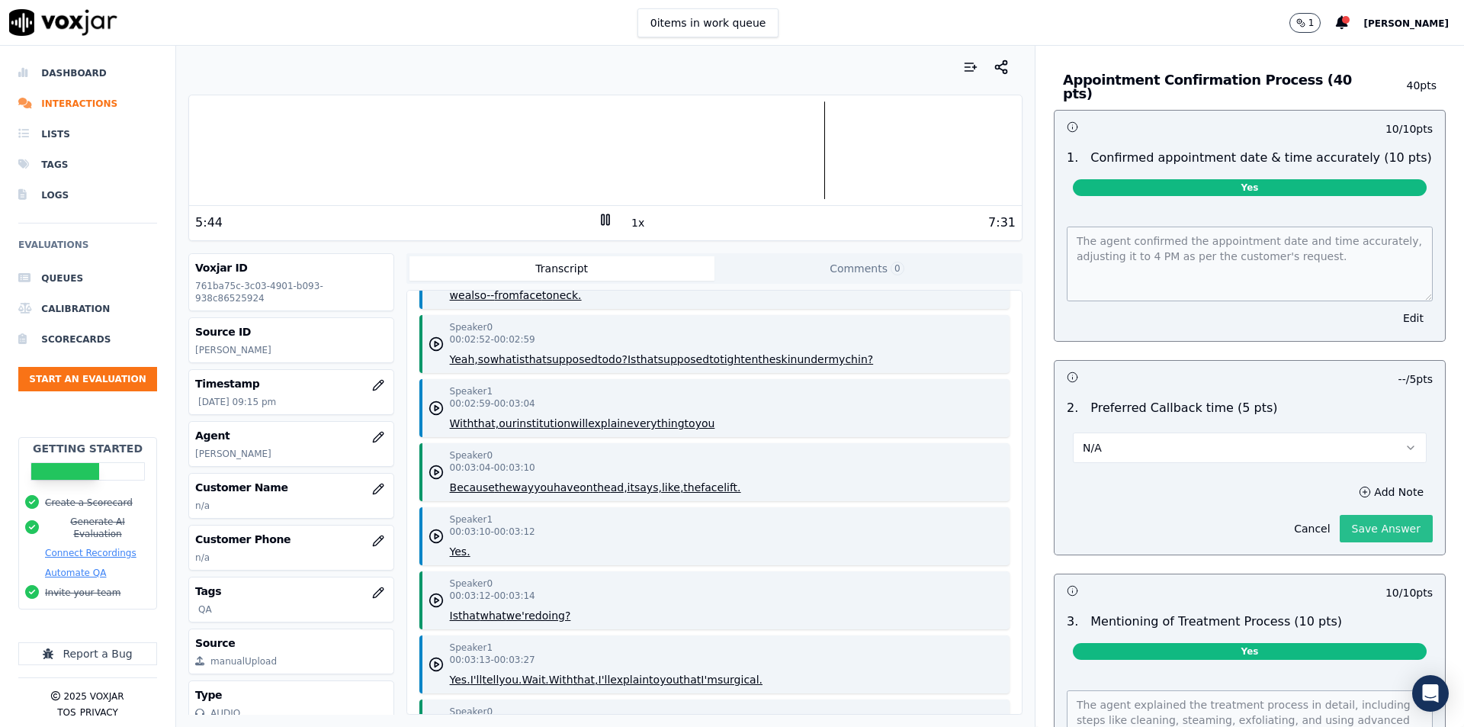
click at [1358, 528] on button "Save Answer" at bounding box center [1386, 528] width 93 height 27
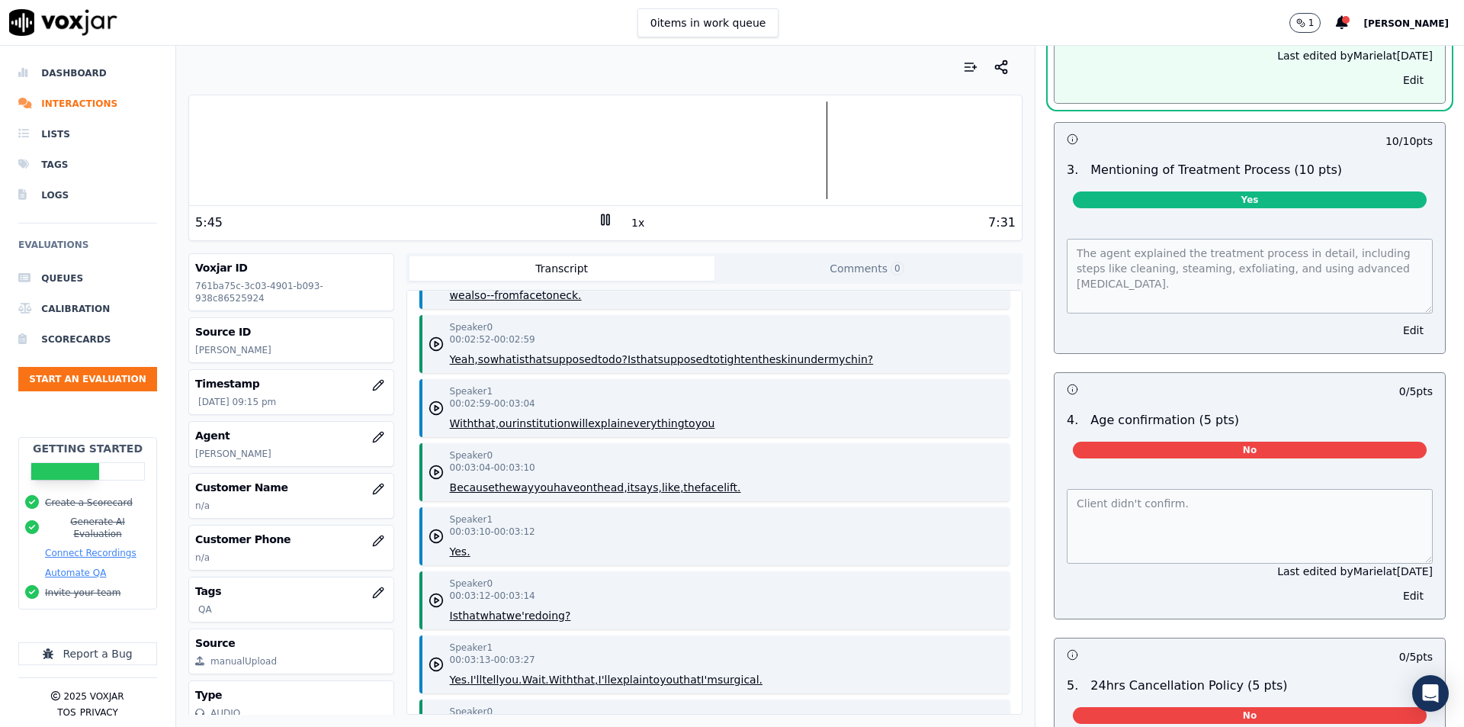
scroll to position [1626, 0]
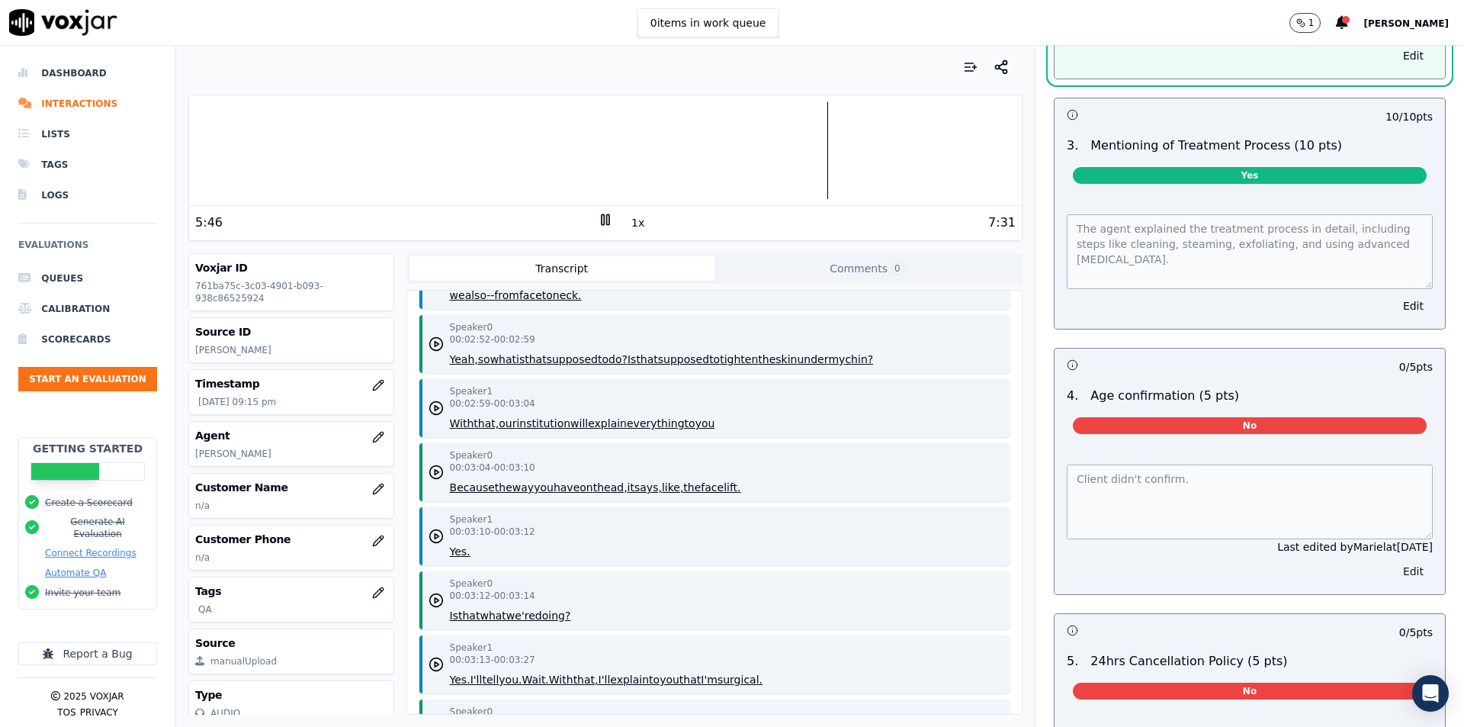
click at [1394, 560] on button "Edit" at bounding box center [1413, 570] width 39 height 21
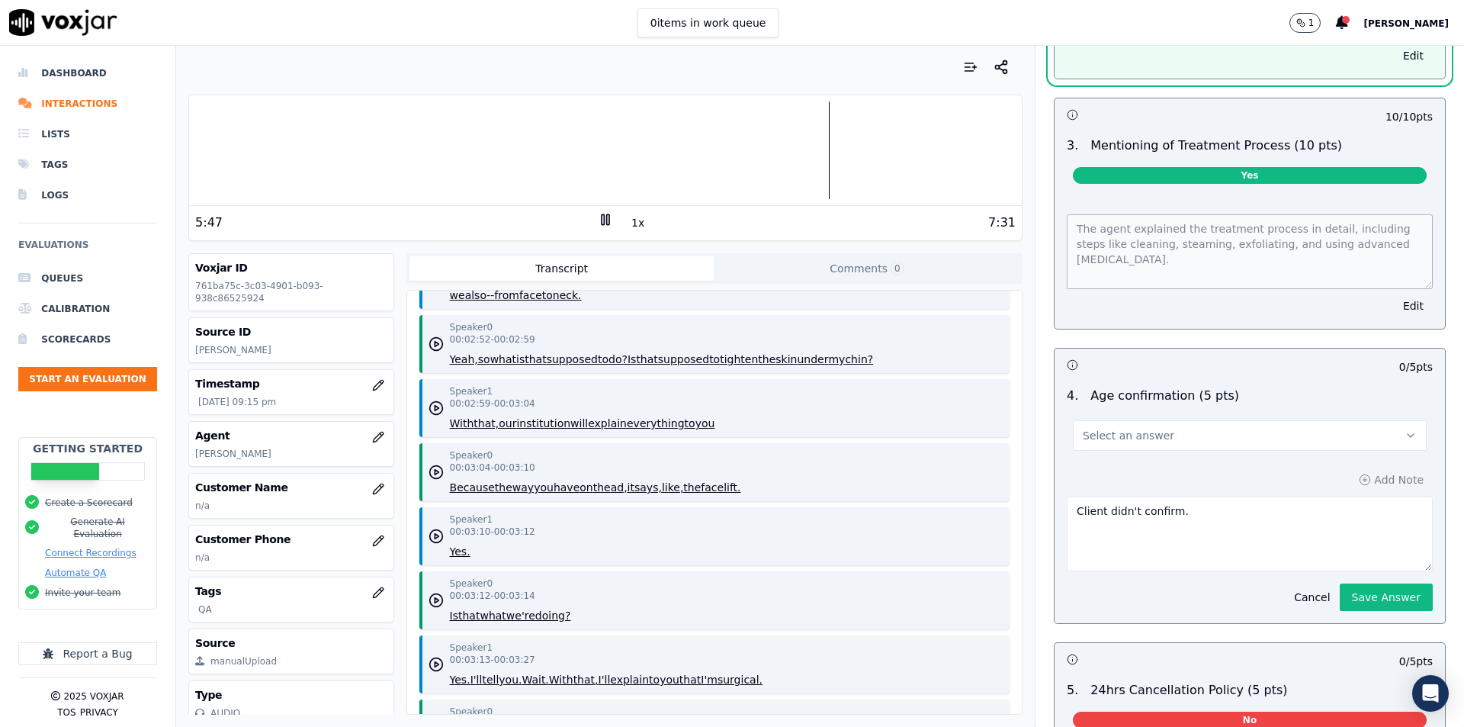
click at [1204, 427] on button "Select an answer" at bounding box center [1250, 435] width 354 height 30
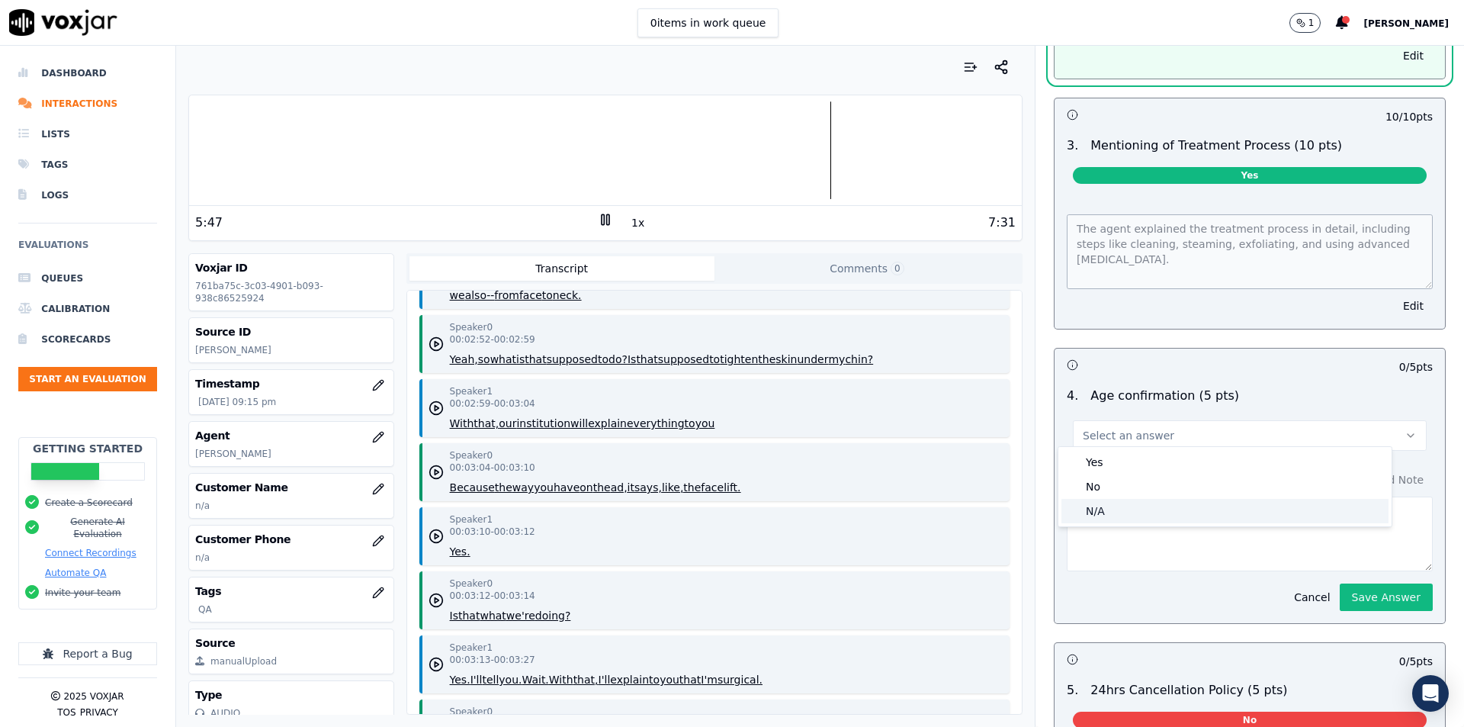
click at [1149, 509] on div "N/A" at bounding box center [1224, 511] width 327 height 24
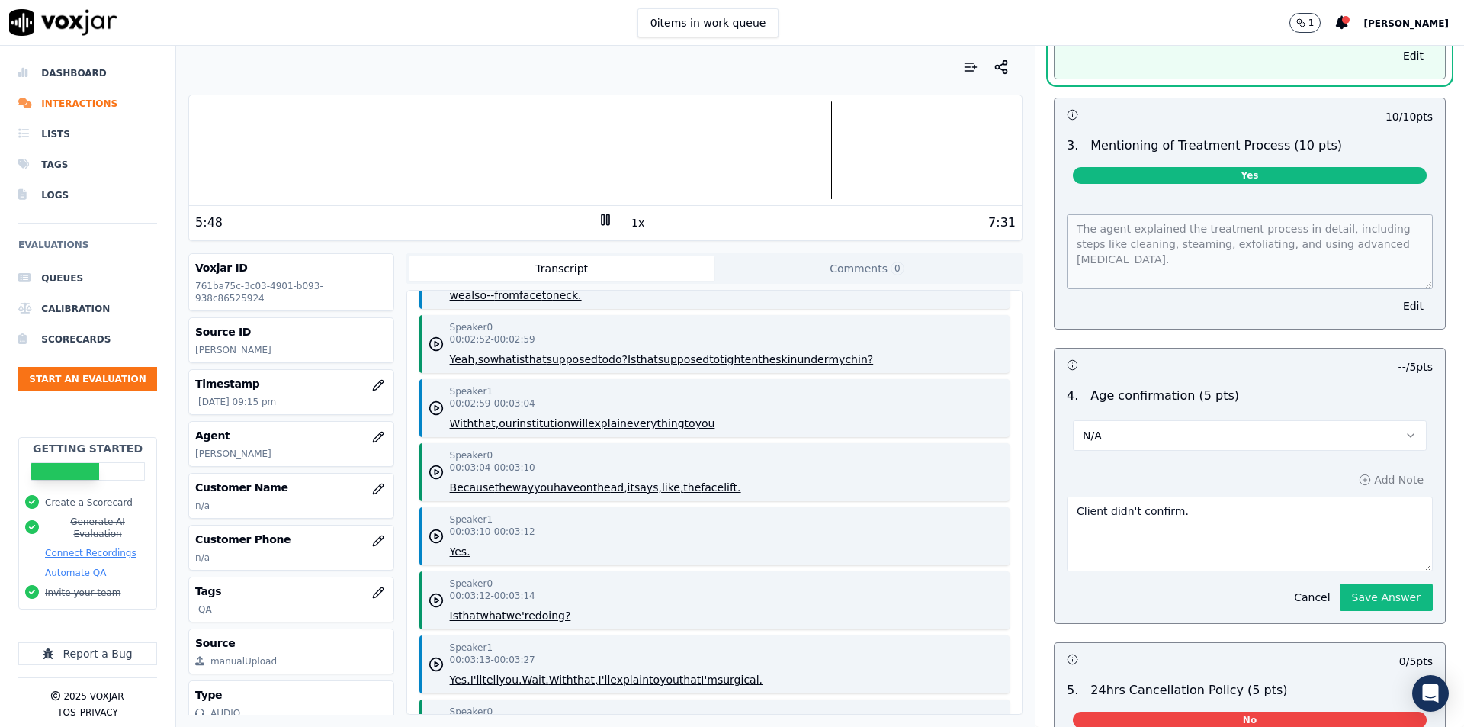
click at [1340, 583] on button "Save Answer" at bounding box center [1386, 596] width 93 height 27
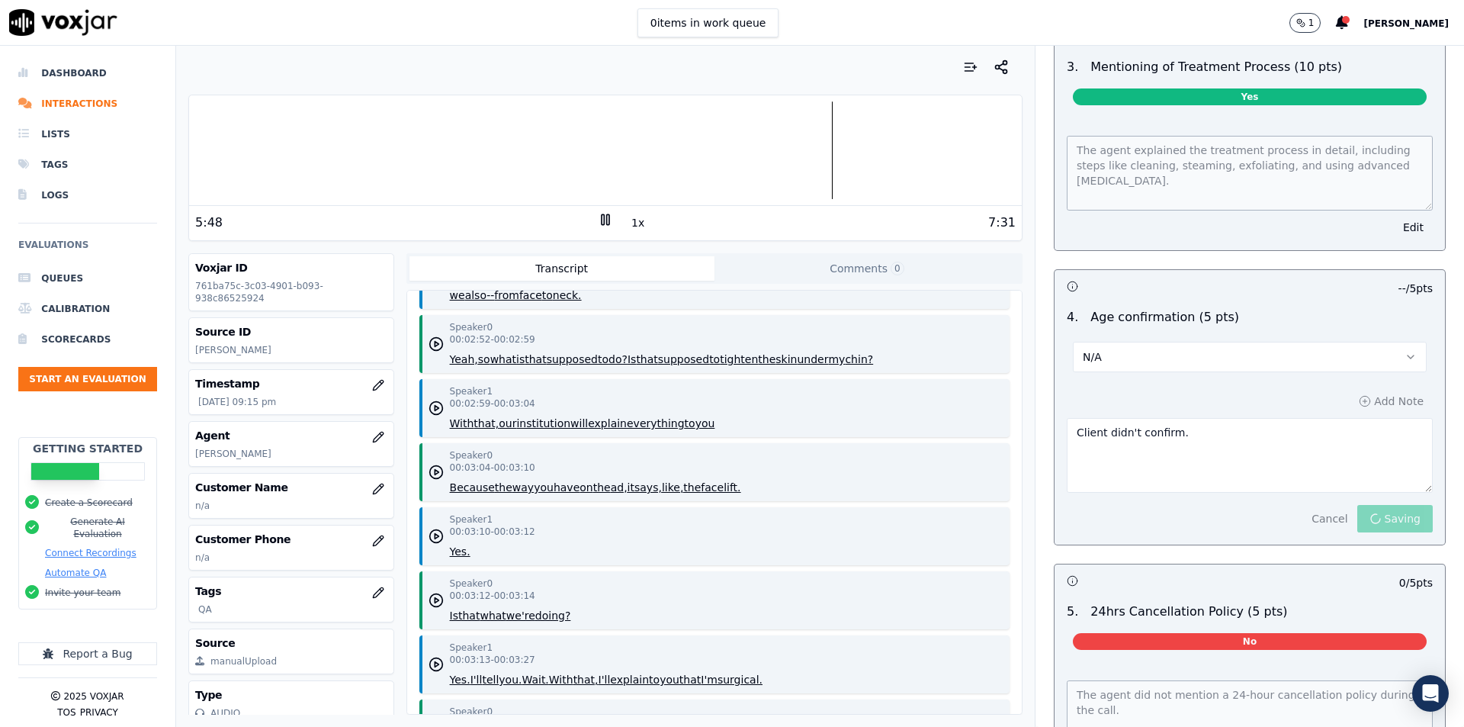
scroll to position [1931, 0]
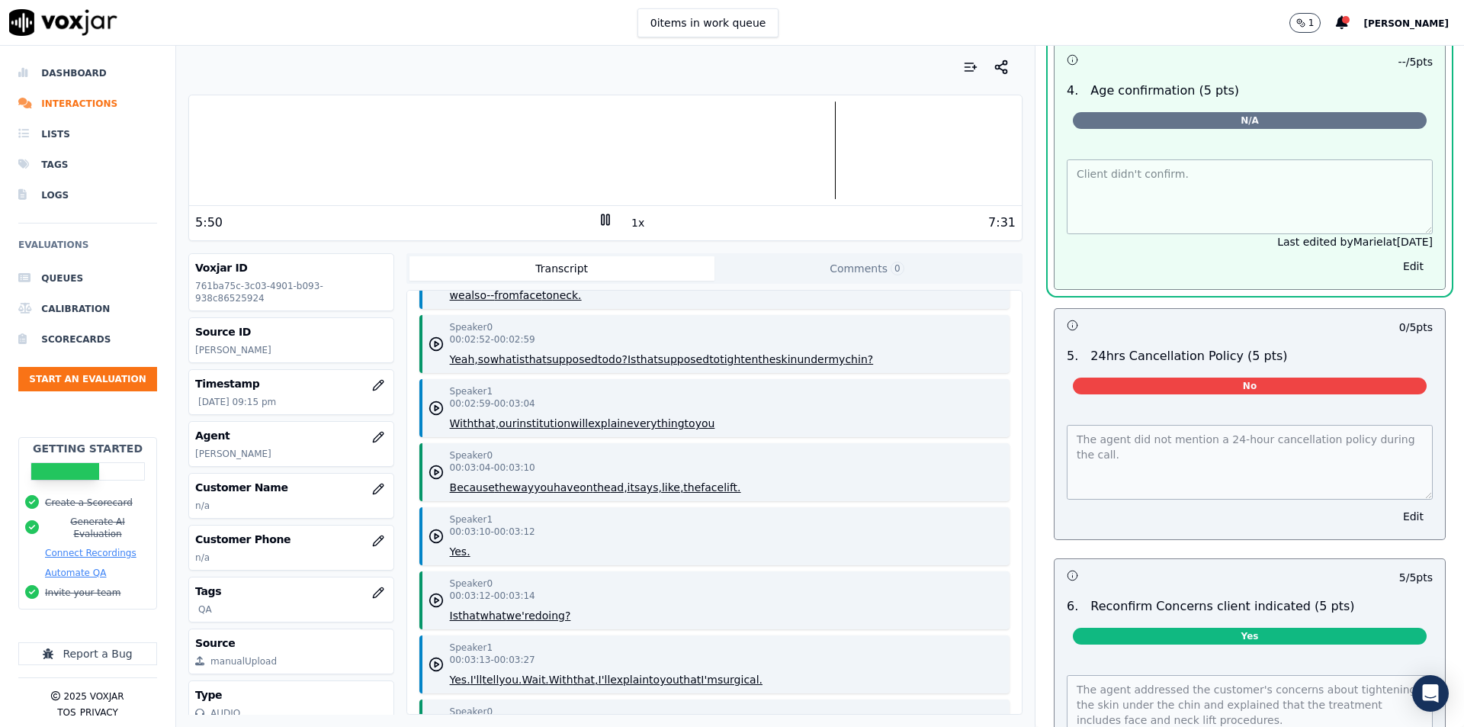
click at [1379, 535] on div "10 / 10 pts 1 . Confirmed appointment date & time accurately (10 pts) Yes The a…" at bounding box center [1250, 39] width 392 height 1502
click at [1394, 507] on button "Edit" at bounding box center [1413, 516] width 39 height 21
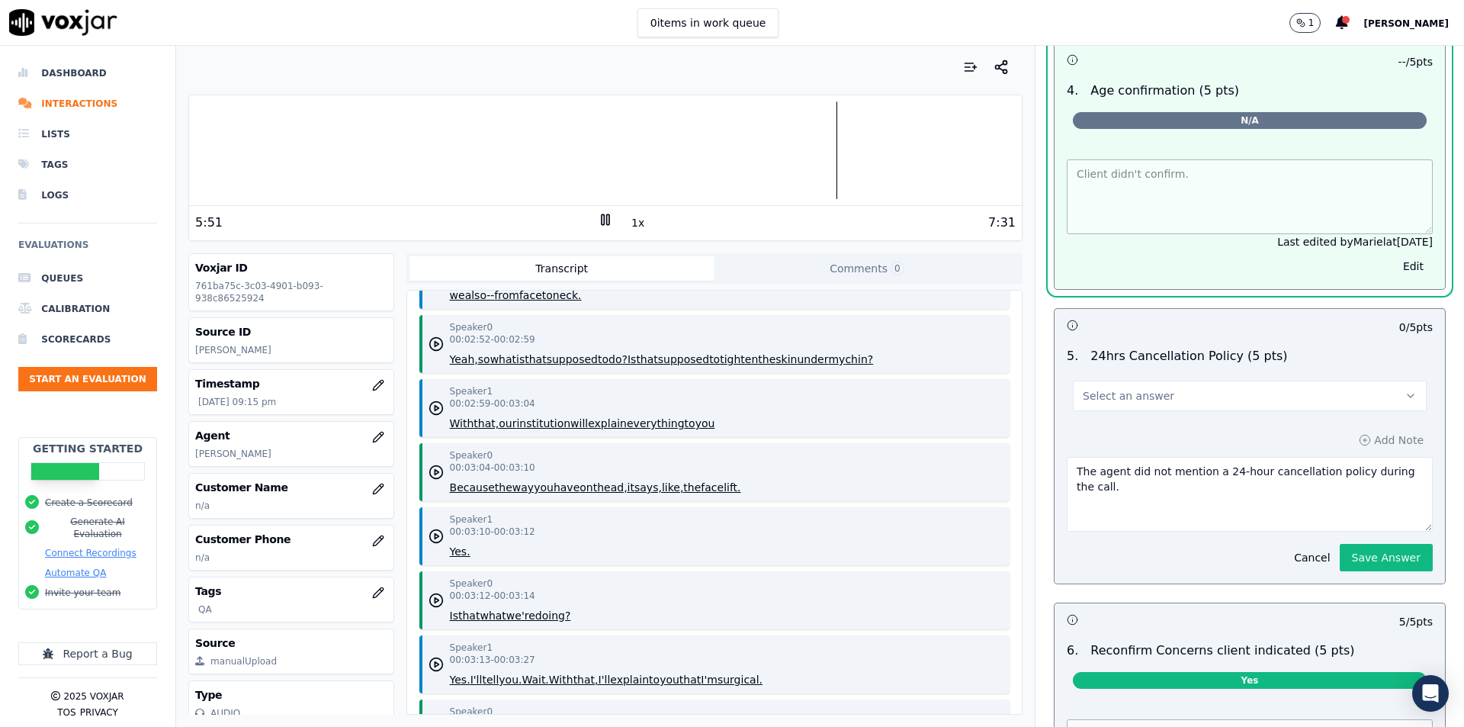
click at [1250, 390] on button "Select an answer" at bounding box center [1250, 395] width 354 height 30
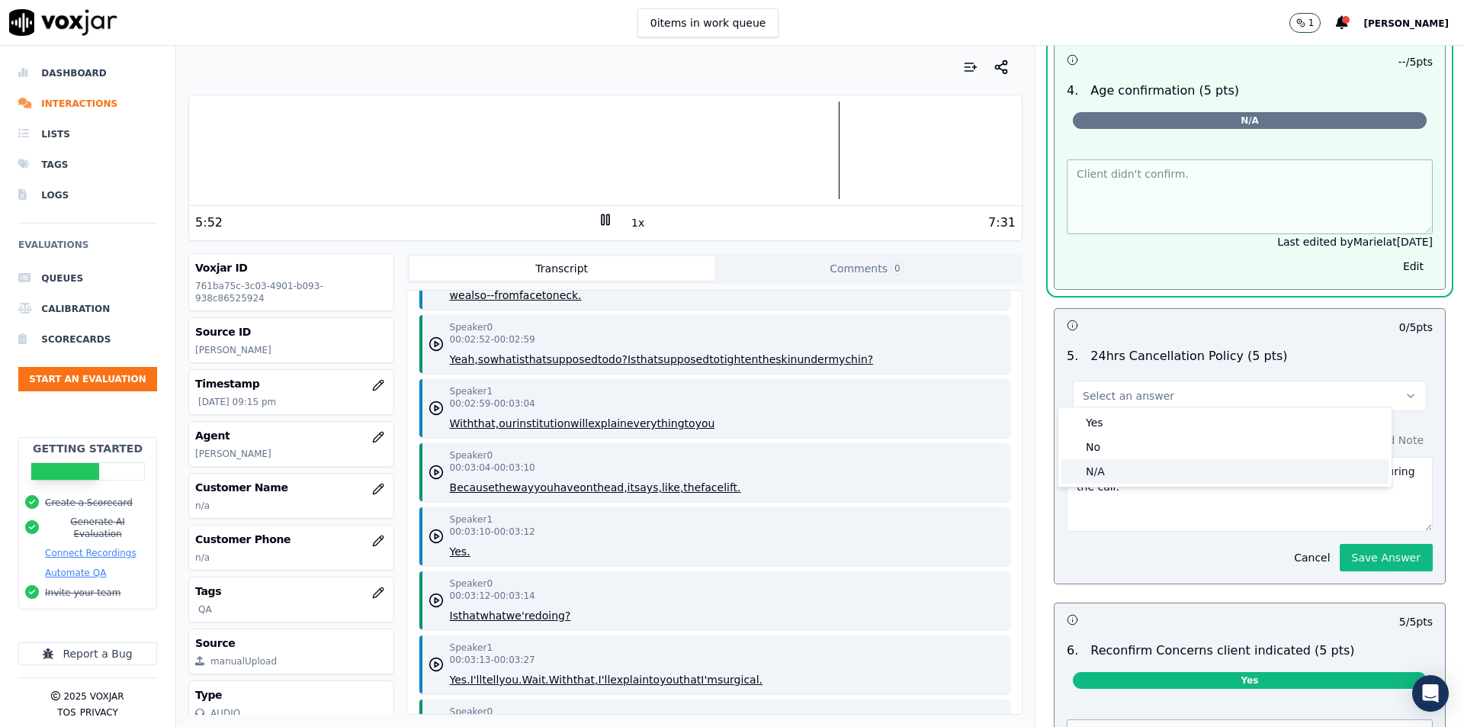
click at [1167, 476] on div "N/A" at bounding box center [1224, 471] width 327 height 24
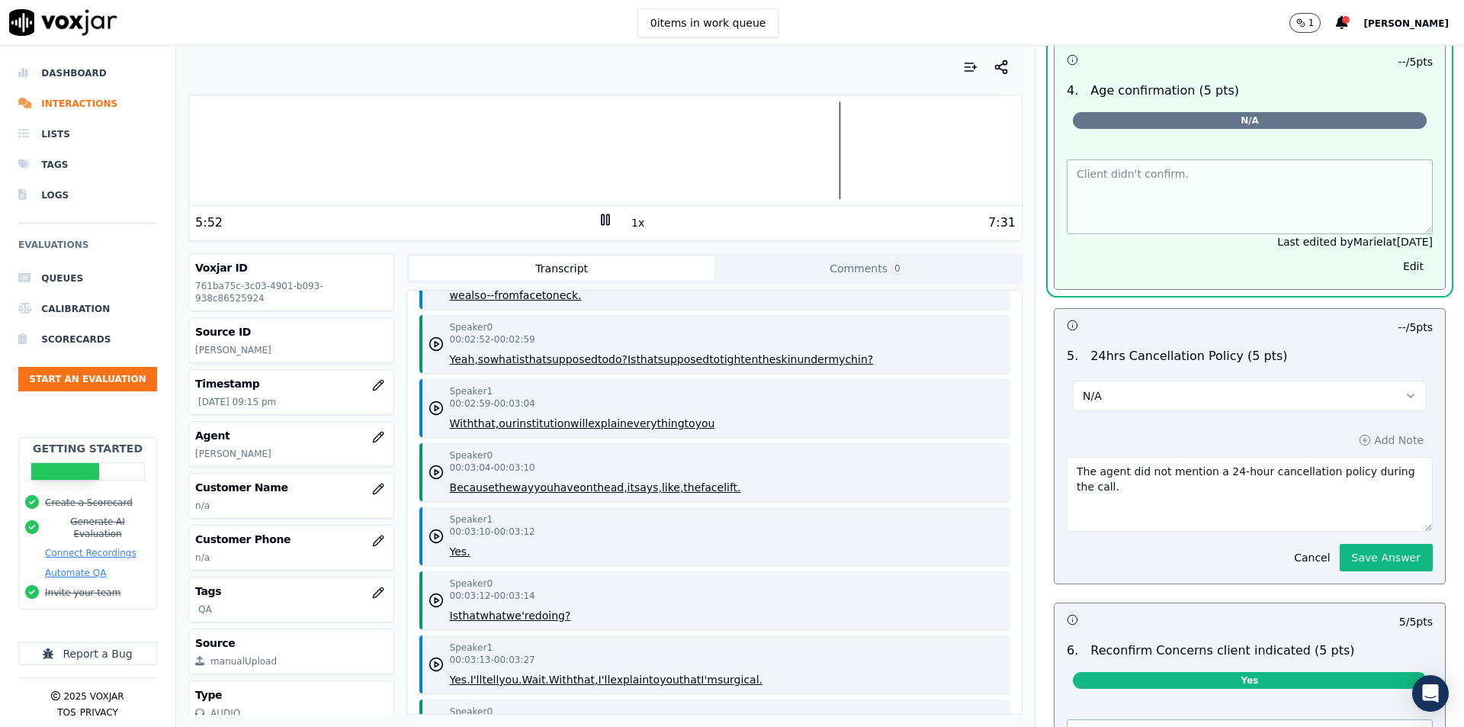
drag, startPoint x: 1187, startPoint y: 490, endPoint x: 1035, endPoint y: 454, distance: 156.7
click at [1042, 454] on div "Appointment Confirmation Process (40 pts) 40 pts 10 / 10 pts 1 . Confirmed appo…" at bounding box center [1250, 65] width 416 height 1600
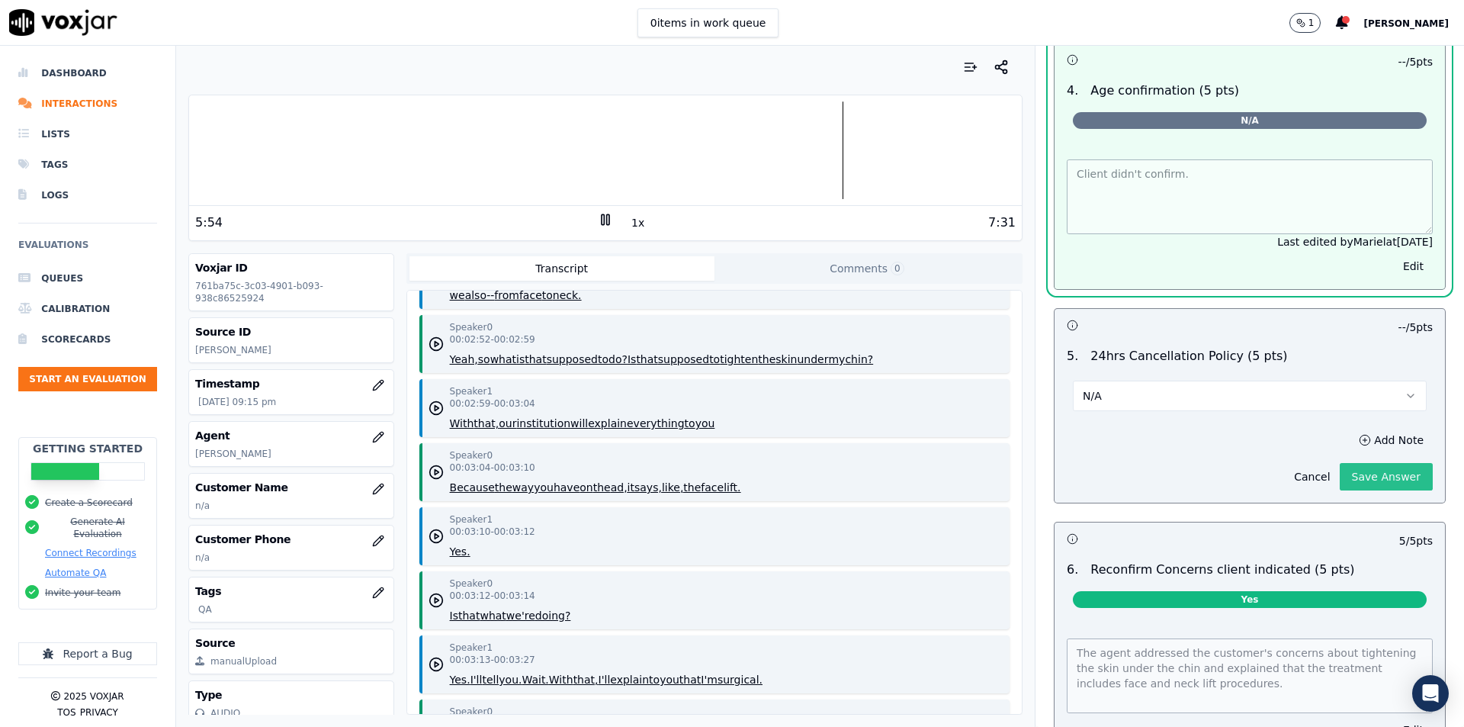
click at [1346, 548] on div "10 / 10 pts 1 . Confirmed appointment date & time accurately (10 pts) Yes The a…" at bounding box center [1250, 38] width 392 height 1430
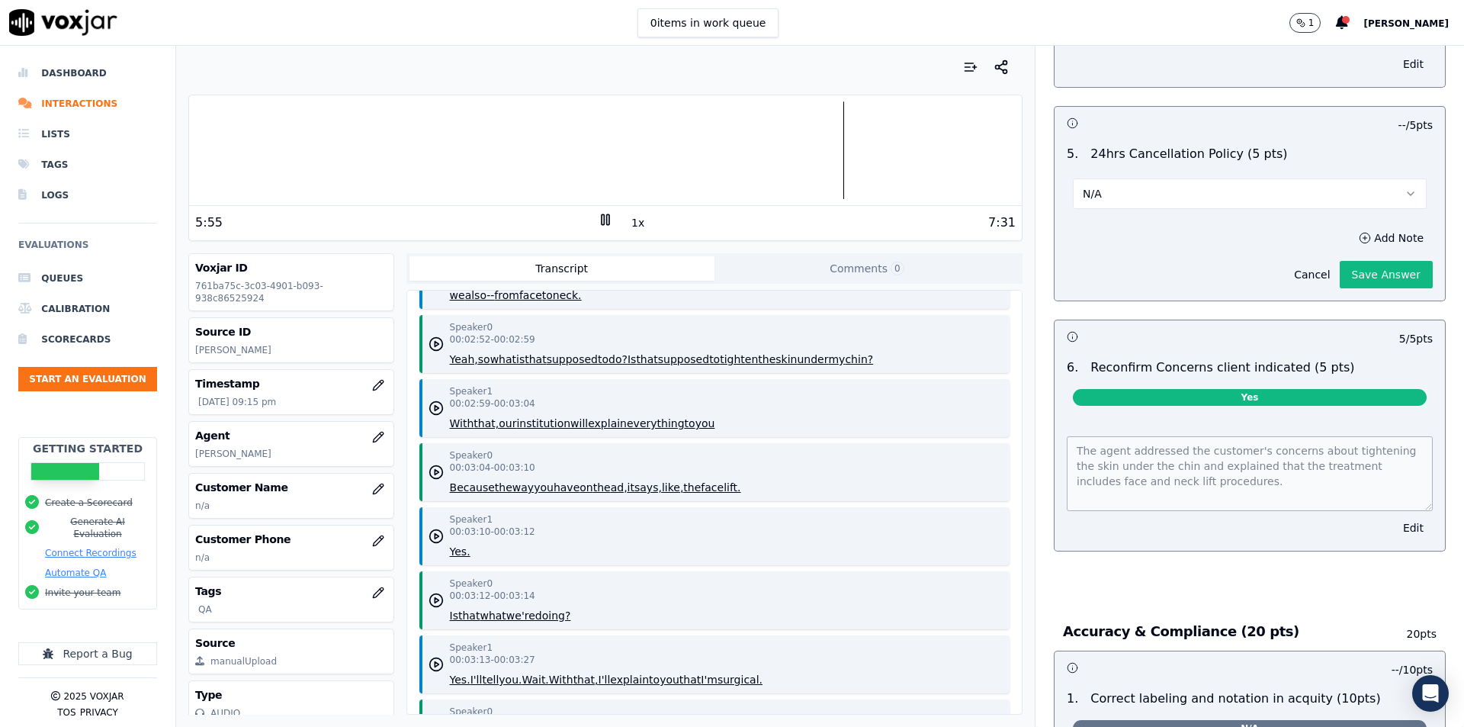
scroll to position [2201, 0]
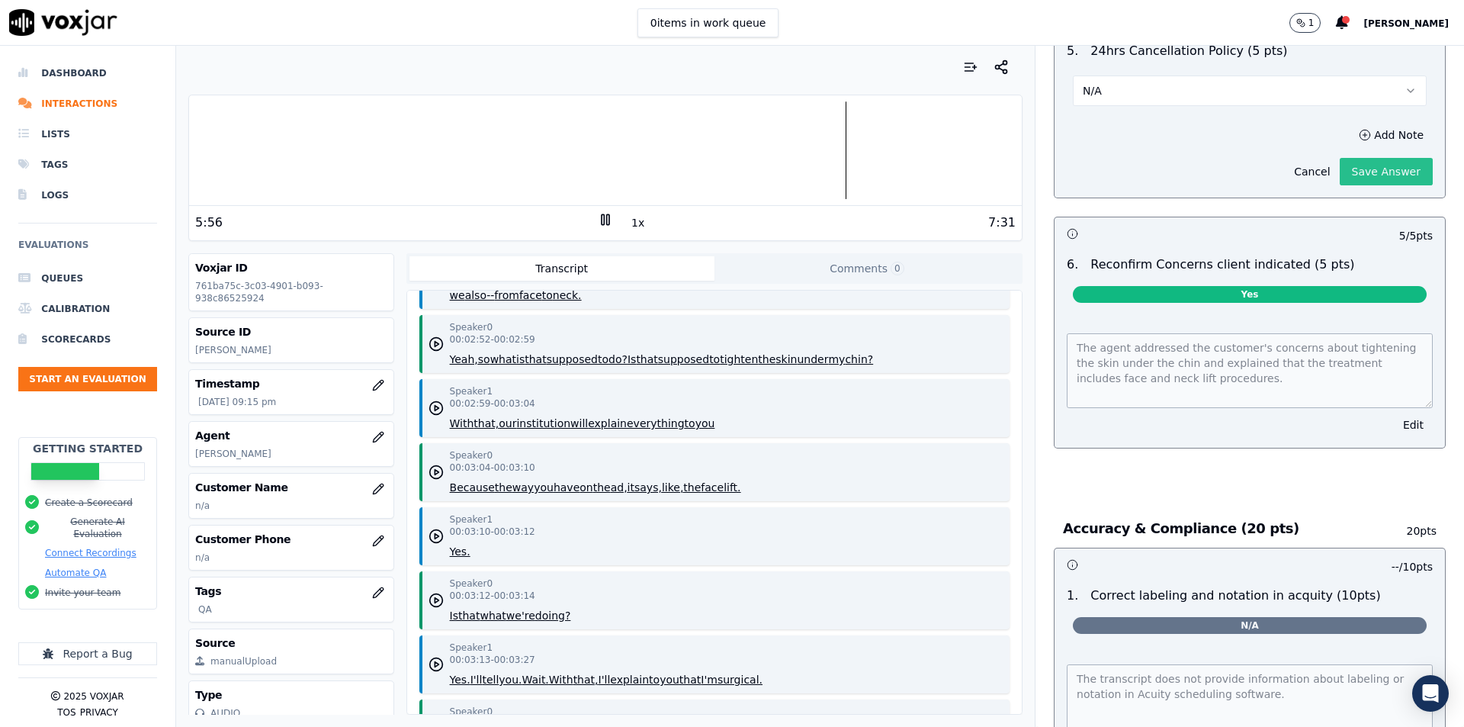
click at [1340, 162] on button "Save Answer" at bounding box center [1386, 171] width 93 height 27
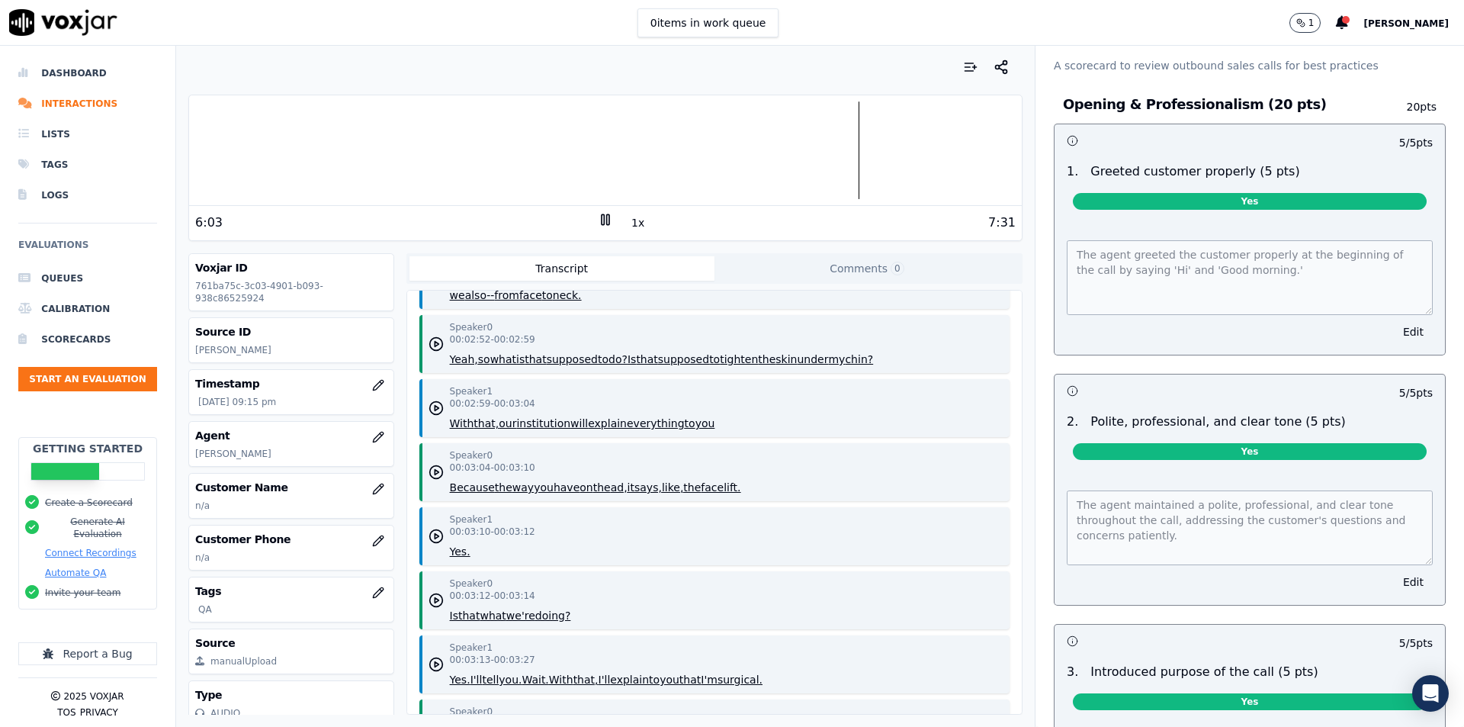
scroll to position [0, 0]
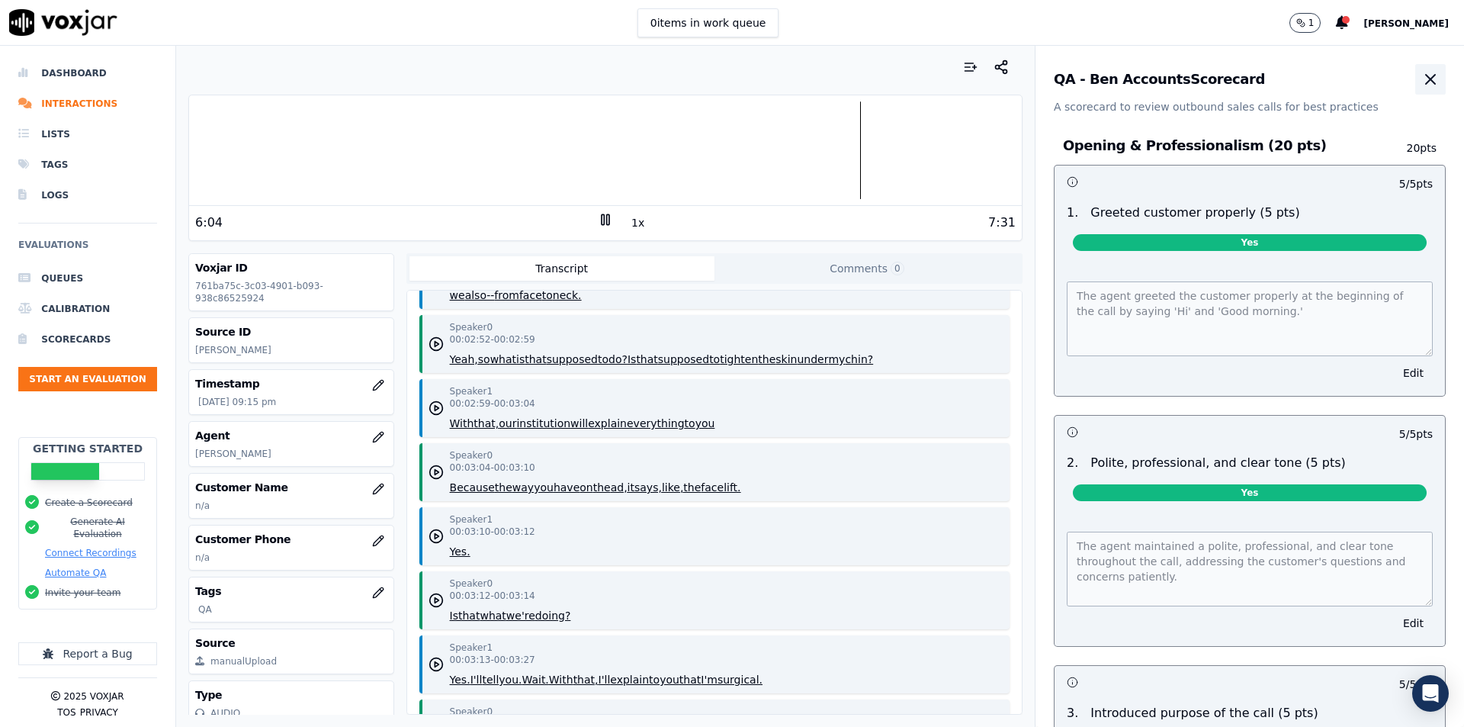
click at [1415, 73] on button "button" at bounding box center [1430, 79] width 30 height 30
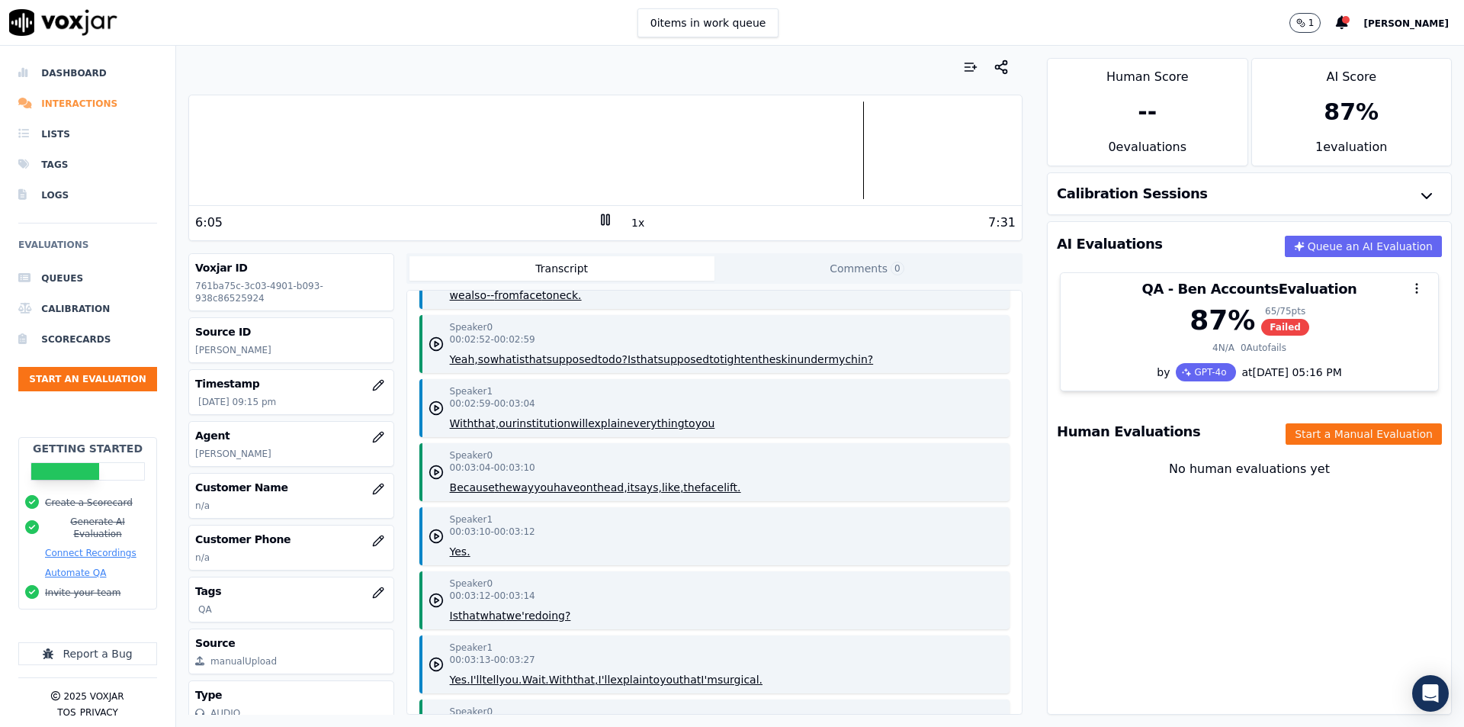
click at [102, 103] on li "Interactions" at bounding box center [87, 103] width 139 height 30
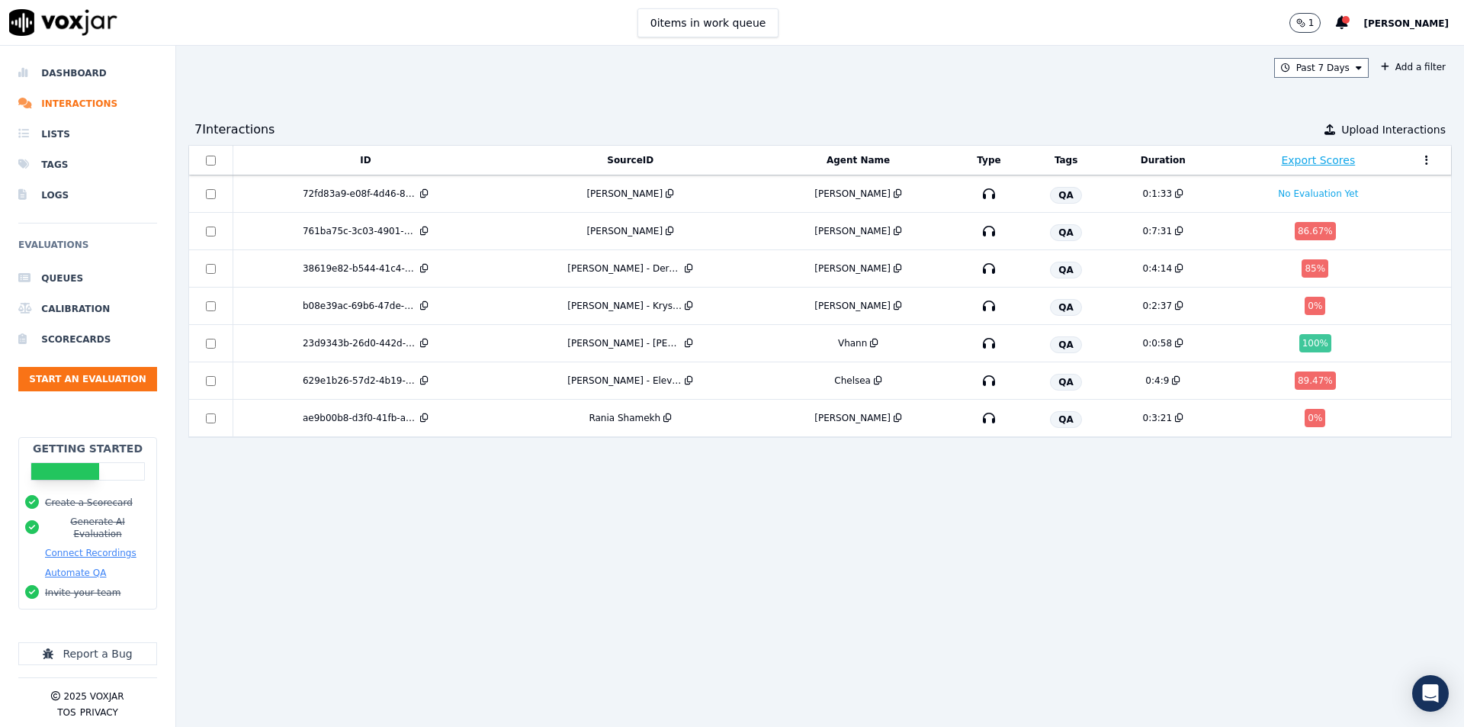
click at [878, 500] on div "ID SourceID Agent Name Type Tags Duration Export Scores 72fd83a9-e08f-4d46-8b88…" at bounding box center [819, 430] width 1263 height 570
click at [487, 229] on div "761ba75c-3c03-4901-b093-938c86525924" at bounding box center [365, 231] width 253 height 12
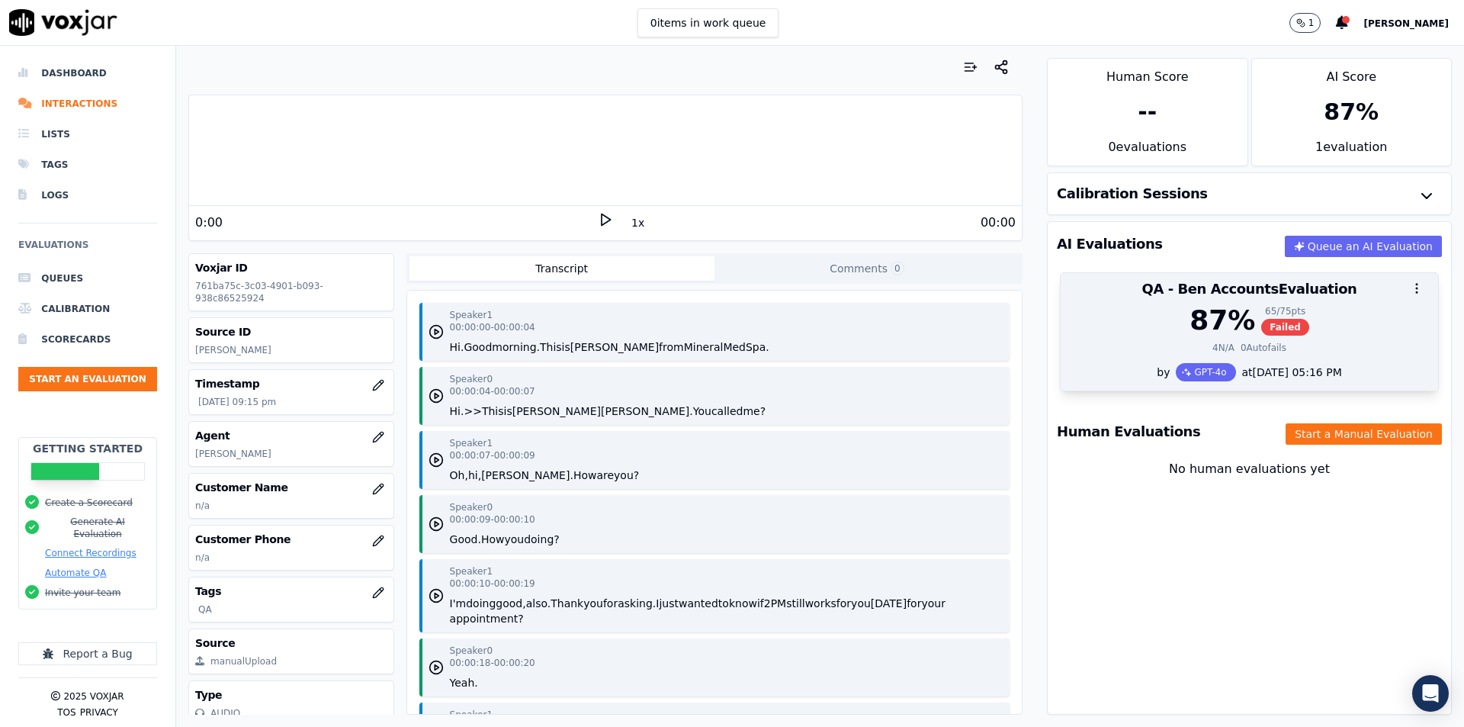
click at [1139, 328] on div "87 % 65 / 75 pts Failed" at bounding box center [1249, 320] width 359 height 30
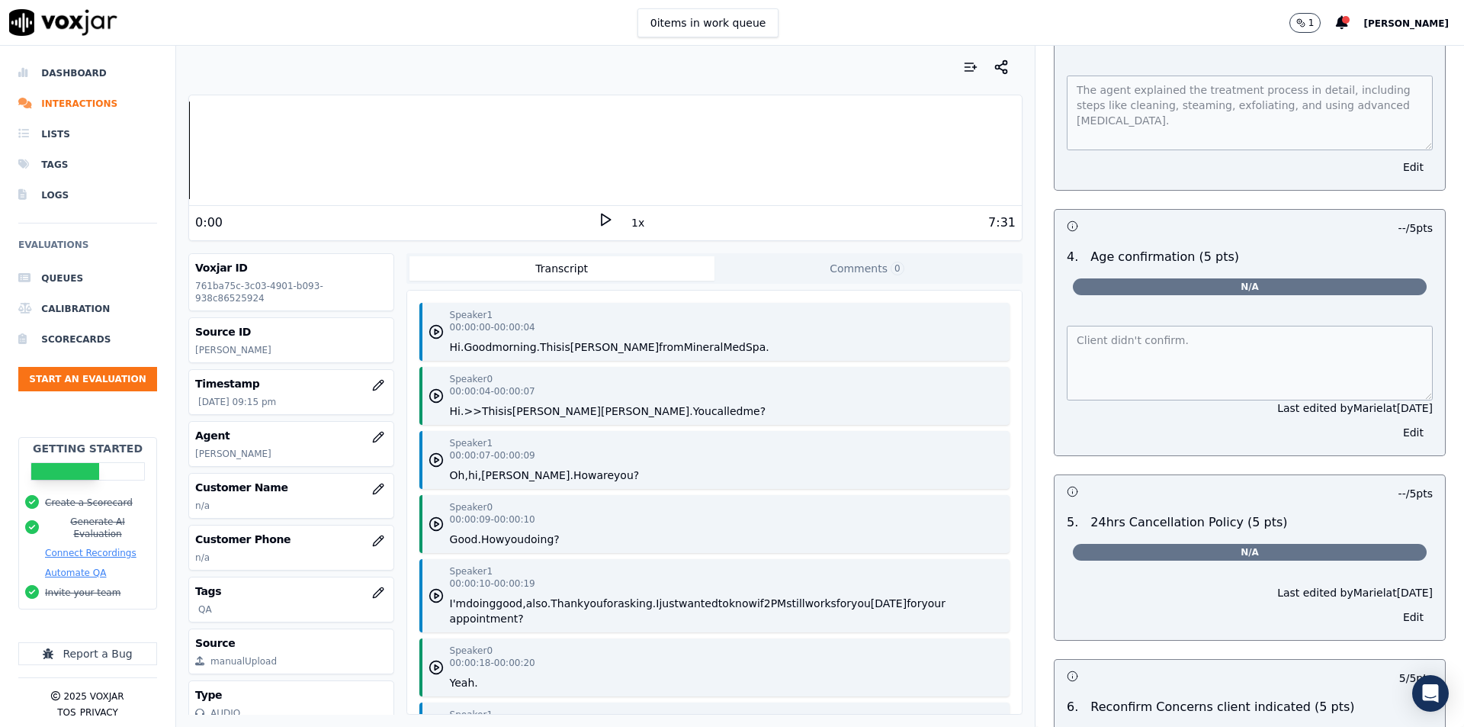
scroll to position [1501, 0]
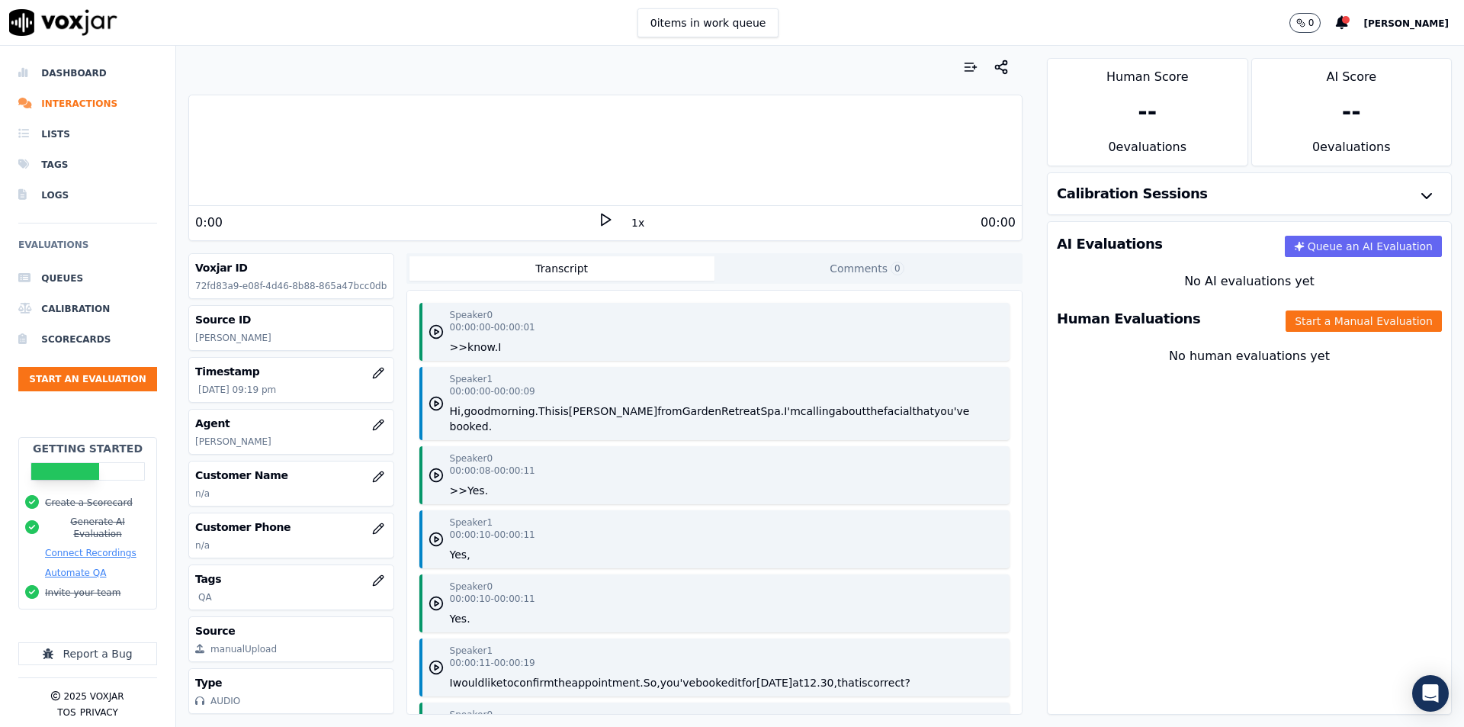
click at [613, 214] on div "00:00" at bounding box center [814, 222] width 403 height 18
click at [1341, 322] on button "Start a Manual Evaluation" at bounding box center [1364, 320] width 156 height 21
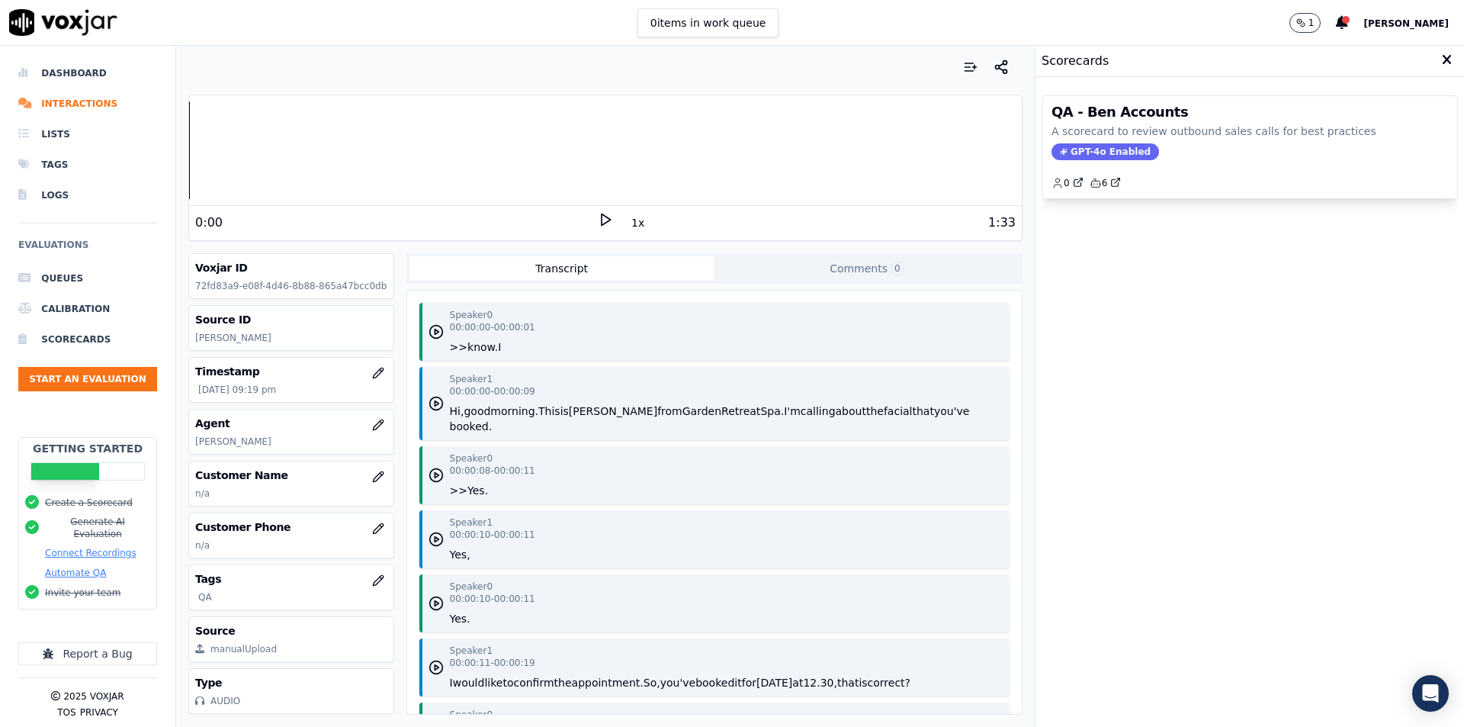
click at [598, 217] on icon at bounding box center [605, 219] width 15 height 15
click at [1442, 57] on icon at bounding box center [1447, 60] width 10 height 14
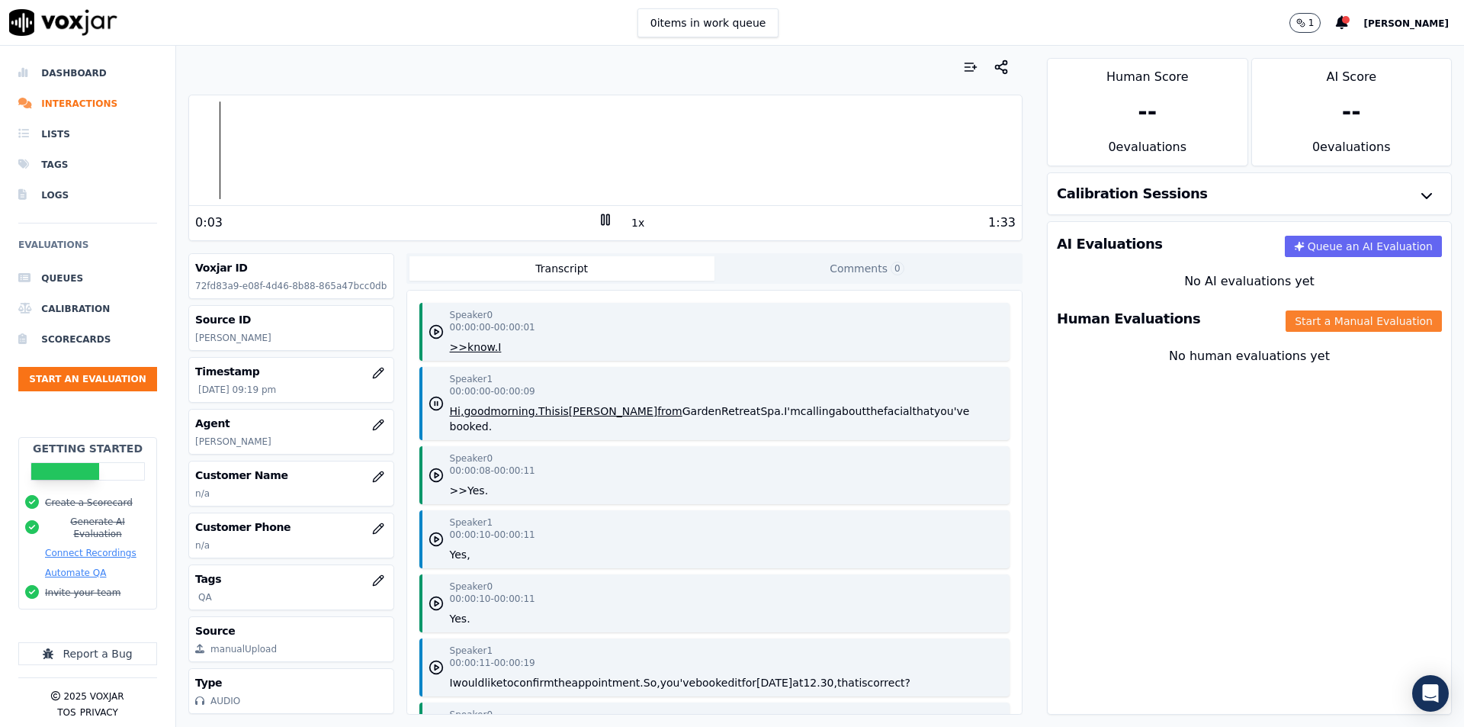
click at [1308, 317] on button "Start a Manual Evaluation" at bounding box center [1364, 320] width 156 height 21
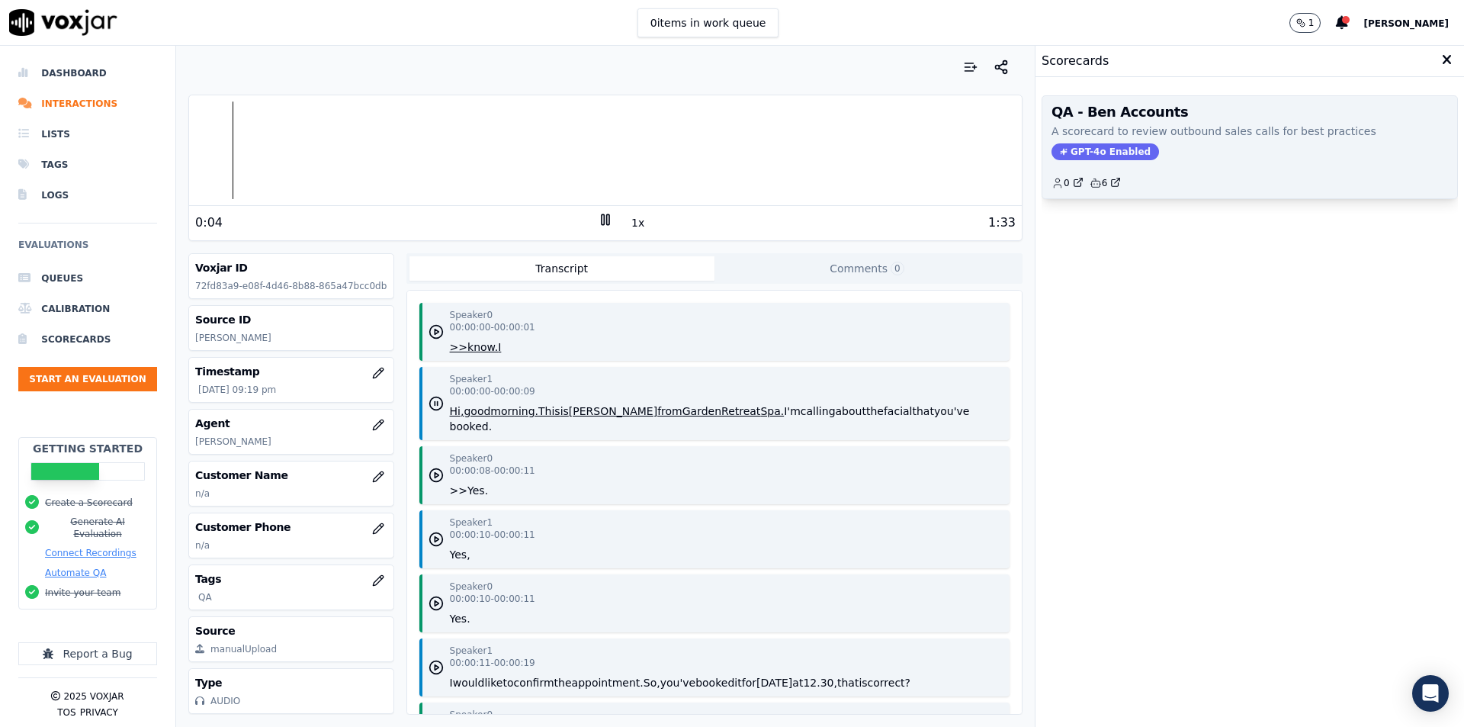
click at [1138, 169] on div "0 6" at bounding box center [1249, 177] width 396 height 24
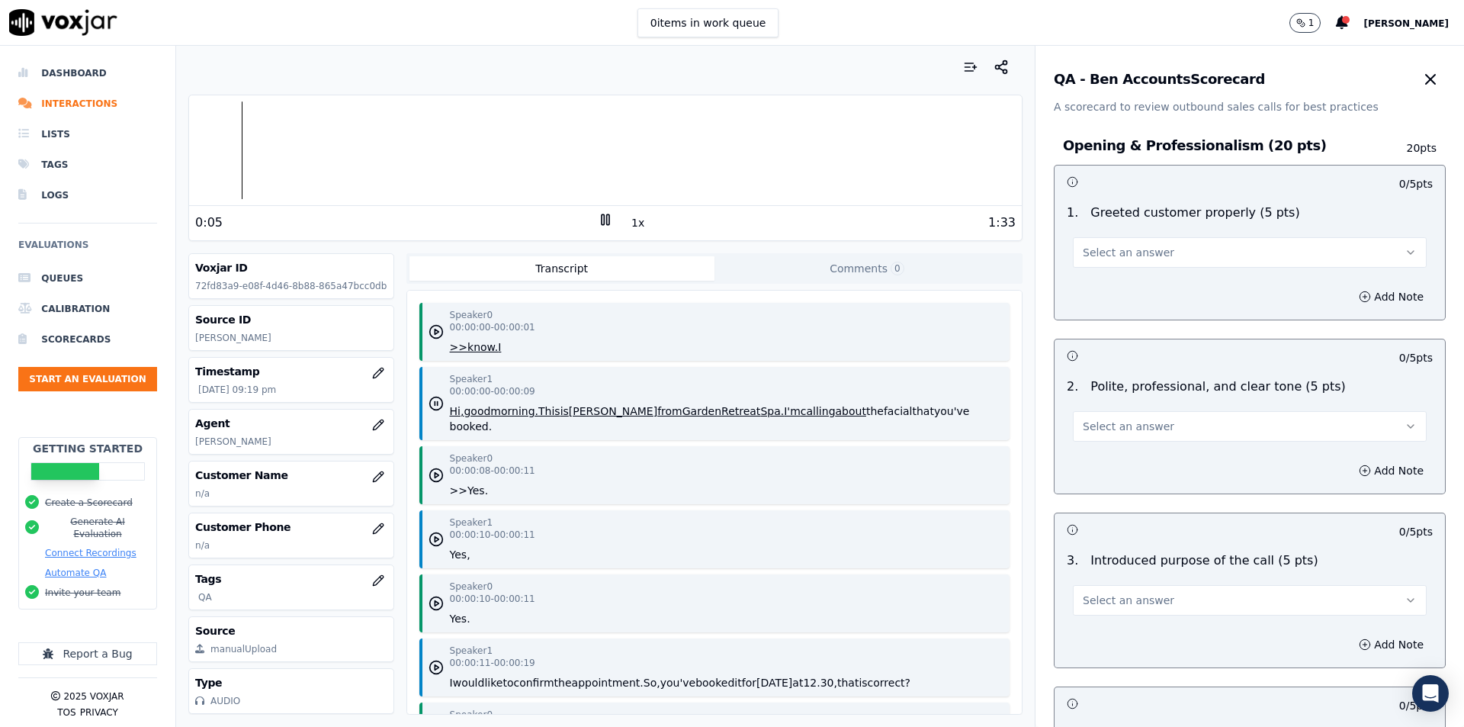
click at [1154, 251] on button "Select an answer" at bounding box center [1250, 252] width 354 height 30
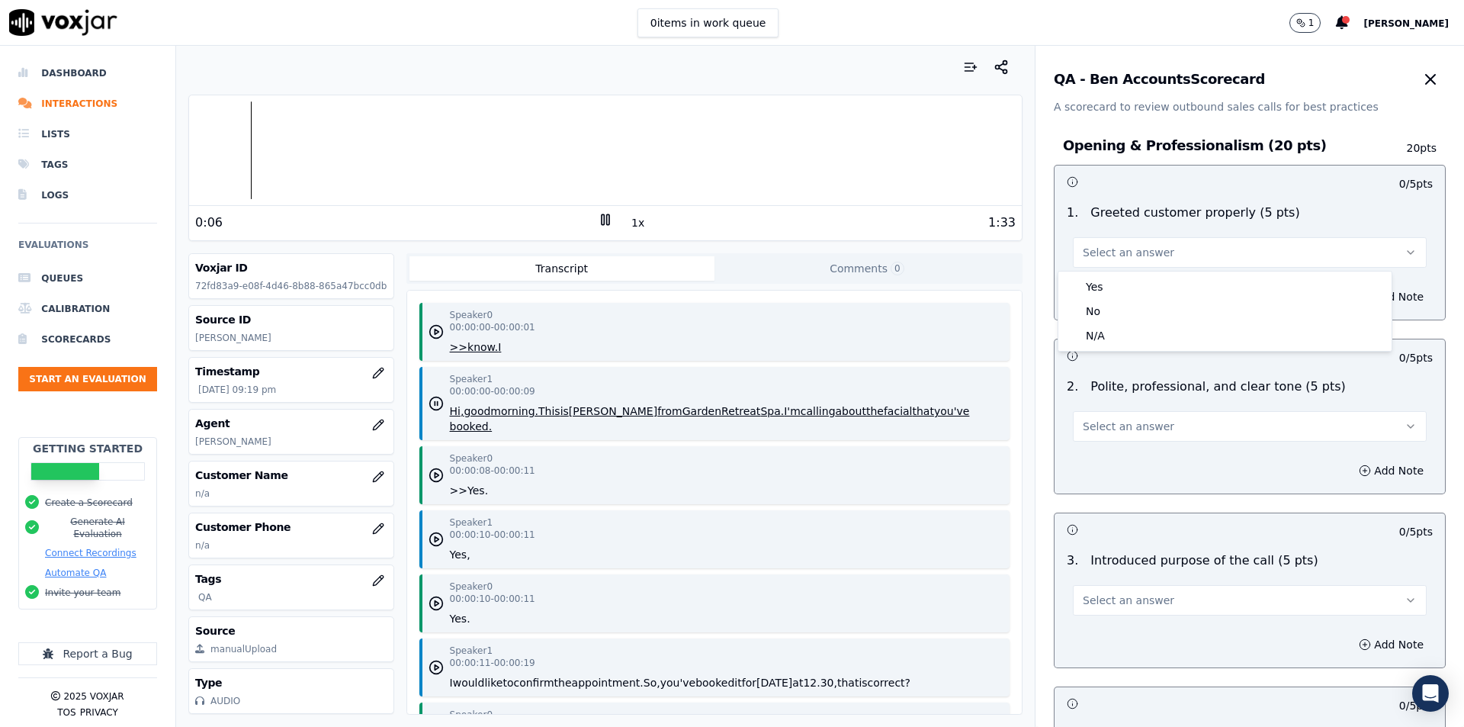
click at [1154, 252] on button "Select an answer" at bounding box center [1250, 252] width 354 height 30
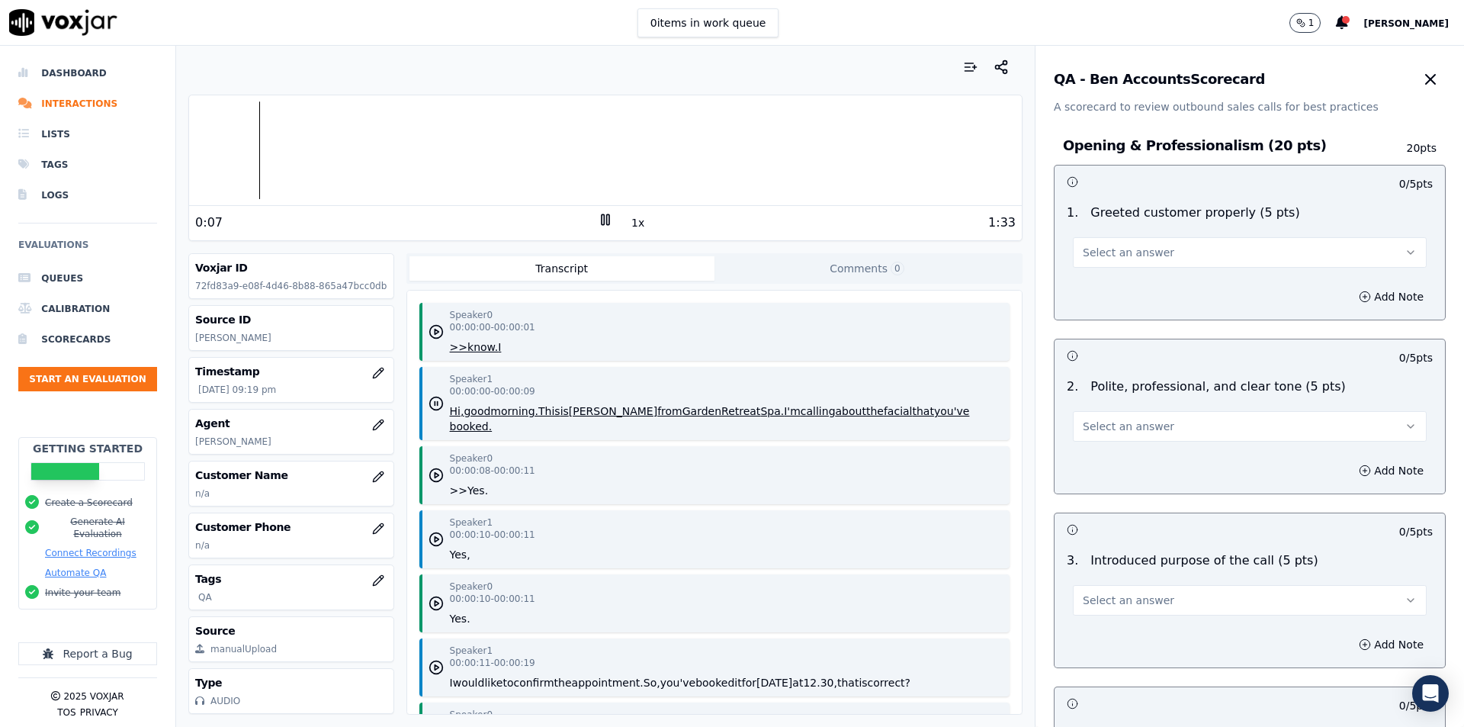
click at [1215, 241] on button "Select an answer" at bounding box center [1250, 252] width 354 height 30
click at [1141, 278] on div "Yes" at bounding box center [1224, 286] width 327 height 24
click at [1350, 297] on button "Add Note" at bounding box center [1391, 296] width 83 height 21
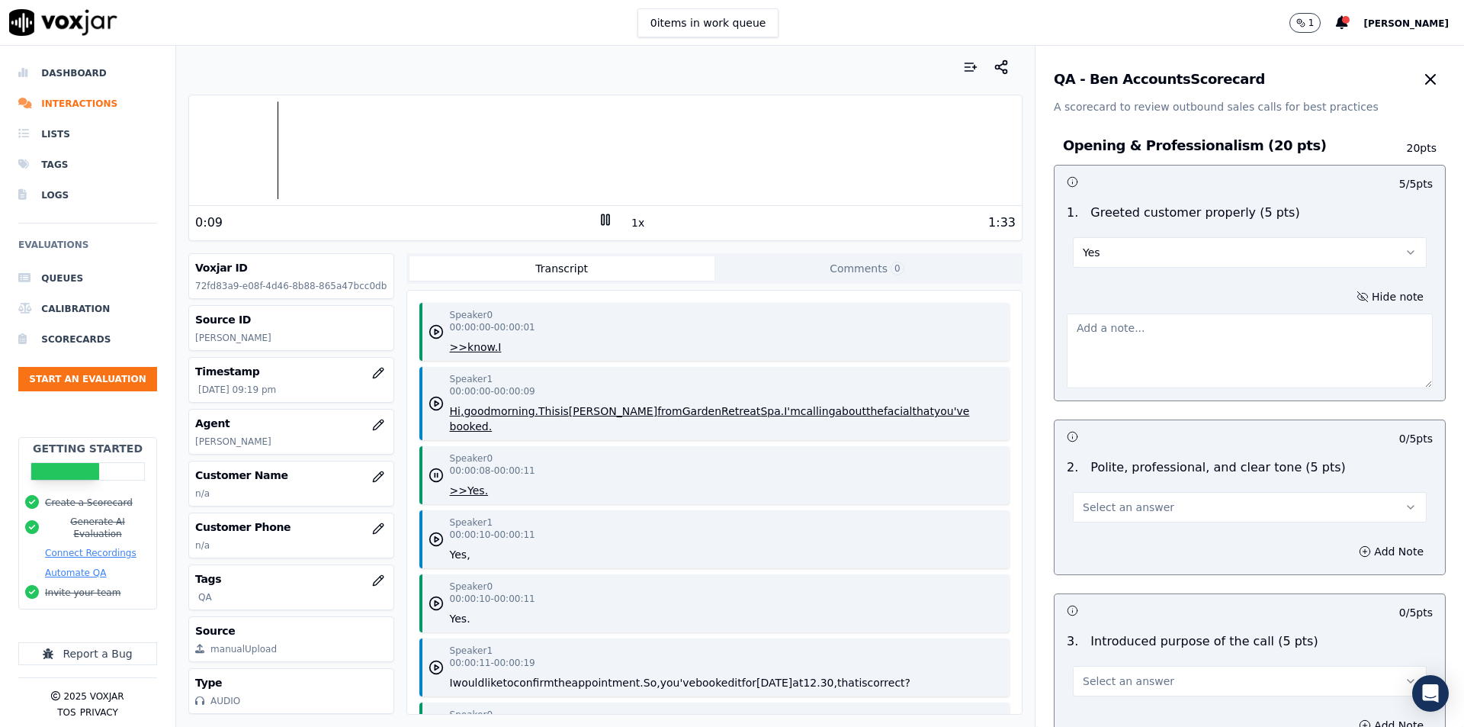
click at [1197, 310] on div at bounding box center [1250, 347] width 366 height 81
click at [1189, 324] on textarea at bounding box center [1250, 350] width 366 height 75
type textarea "A"
paste textarea "The agent greeted the customer properly at the beginning of the call"
type textarea "The agent greeted the customer properly at the beginning of the call."
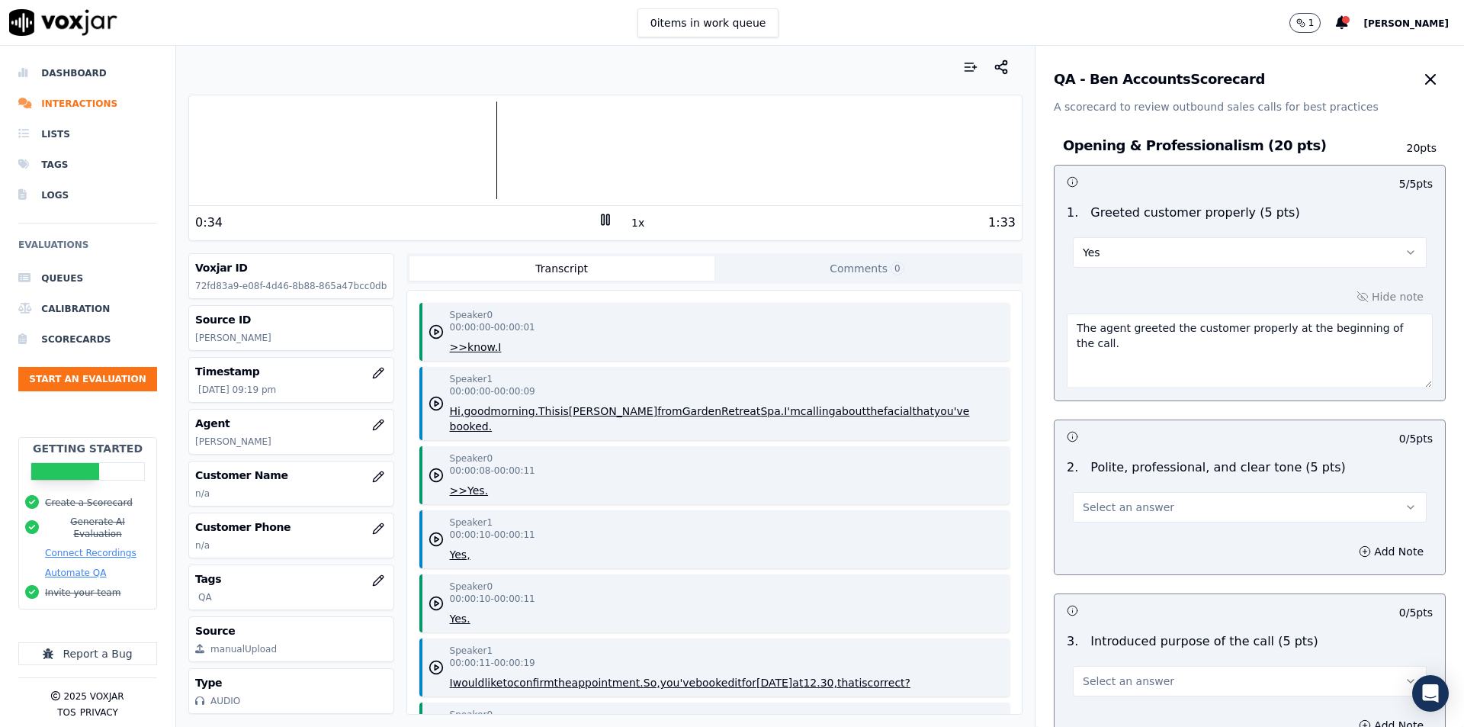
click at [1213, 509] on button "Select an answer" at bounding box center [1250, 507] width 354 height 30
click at [1168, 538] on div "Yes" at bounding box center [1224, 541] width 327 height 24
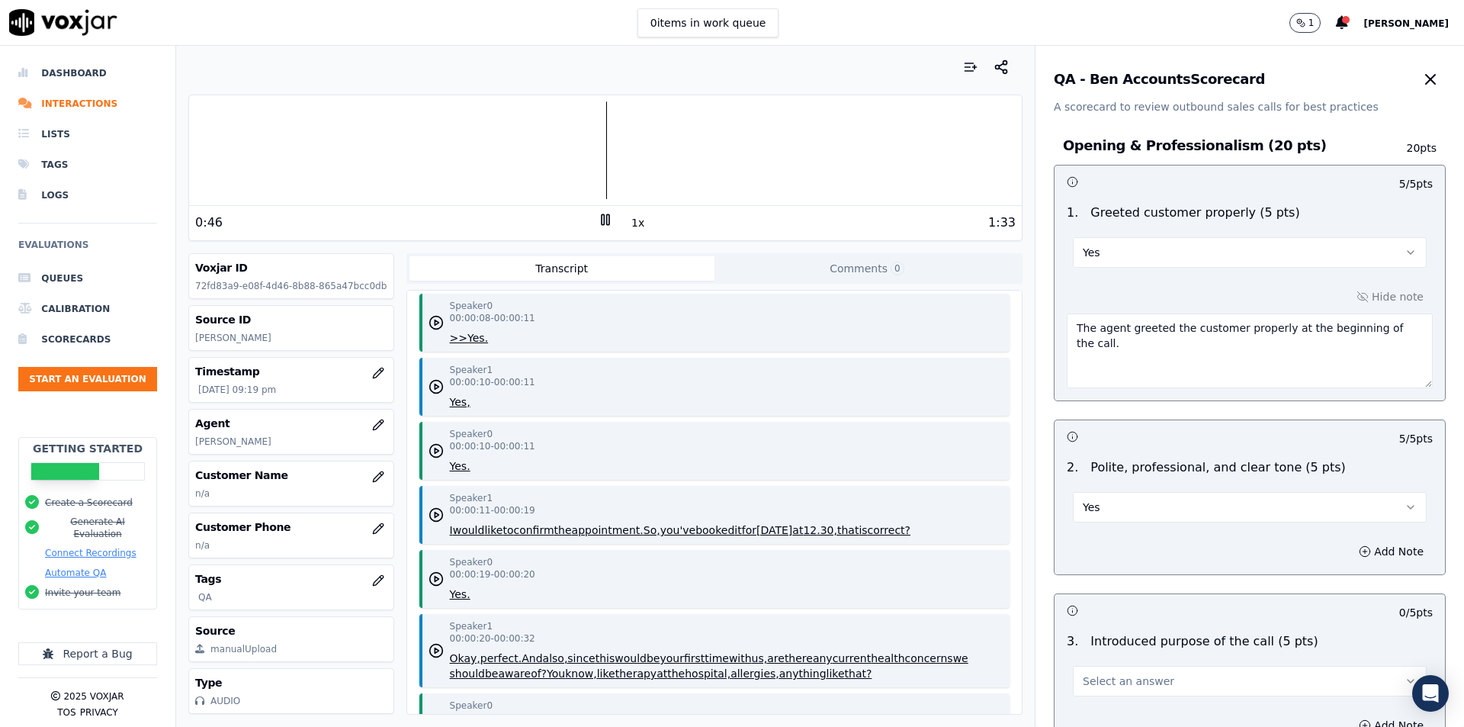
scroll to position [229, 0]
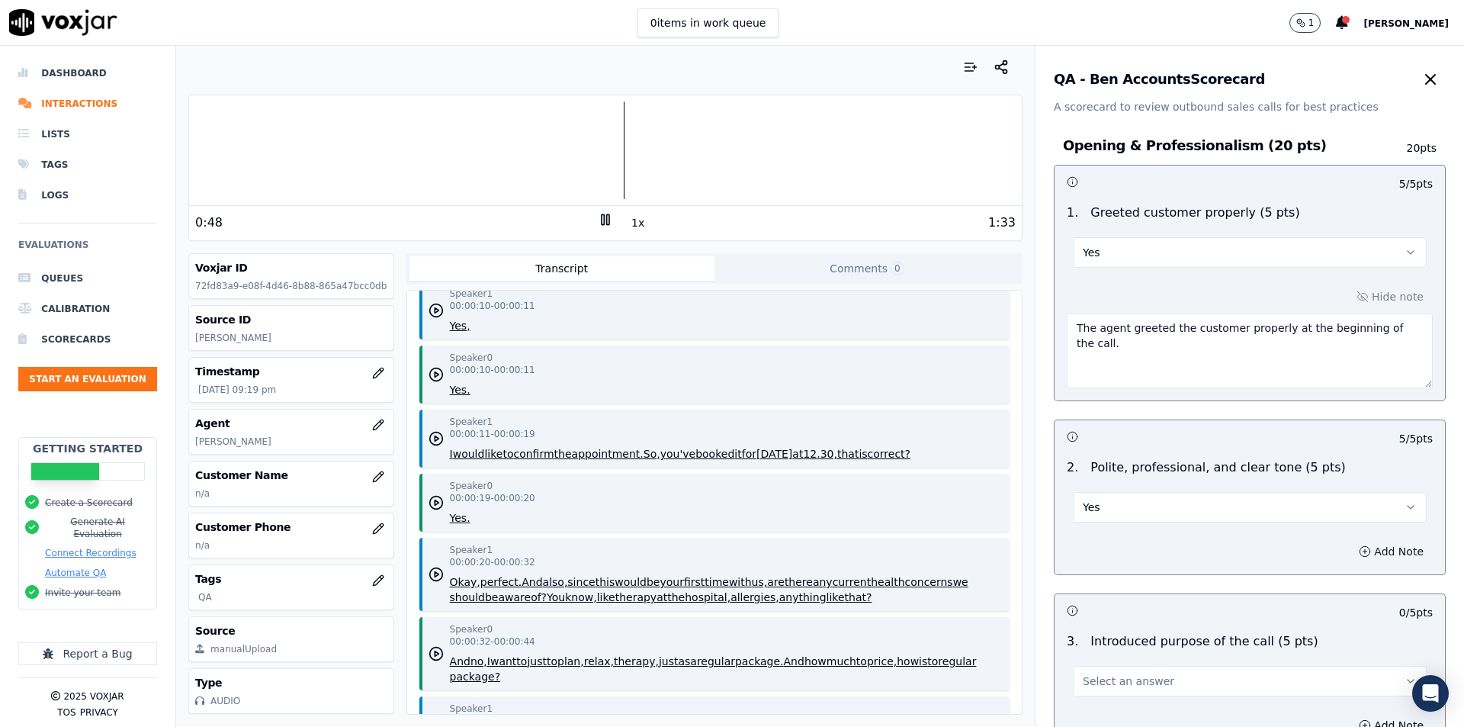
click at [1360, 549] on circle "button" at bounding box center [1365, 551] width 10 height 10
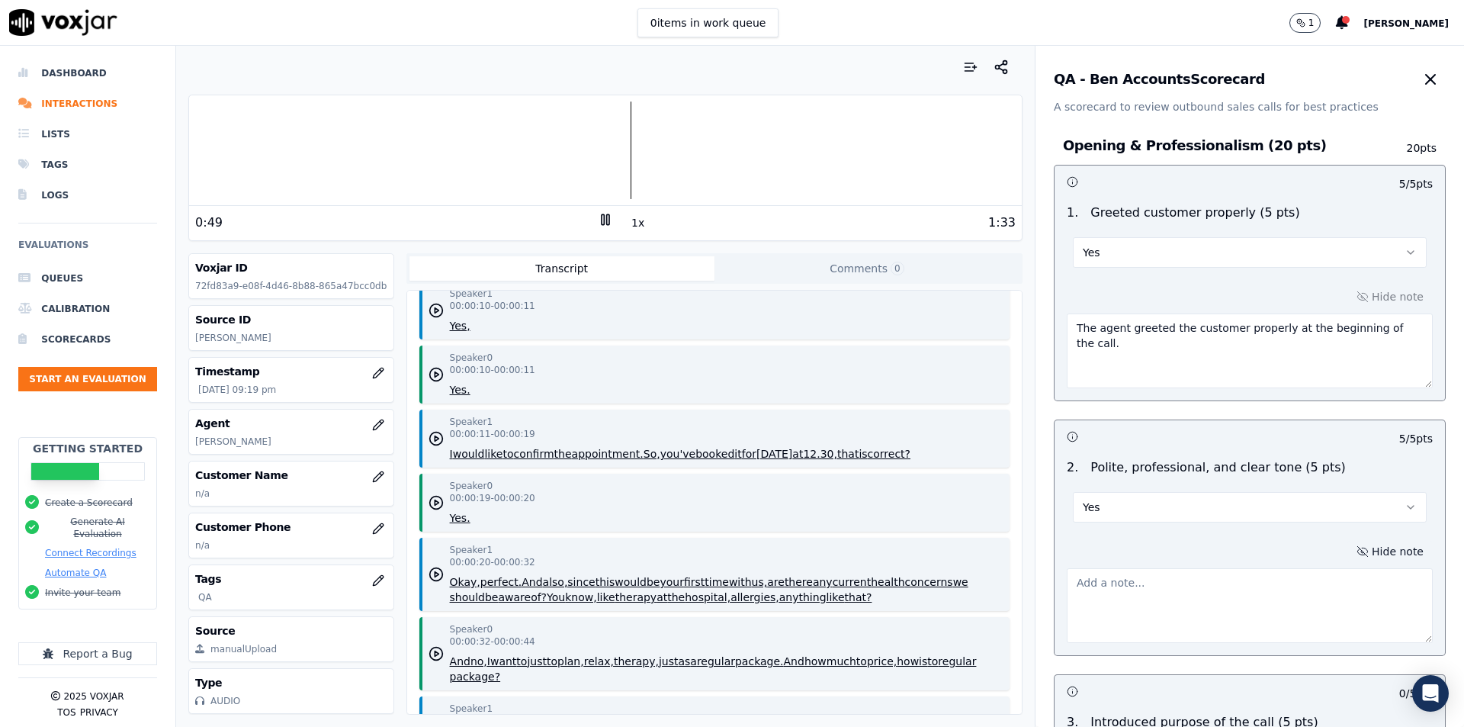
click at [1210, 596] on textarea at bounding box center [1250, 605] width 366 height 75
paste textarea "The agent maintained a polite, professional, and clear tone throughout the call…"
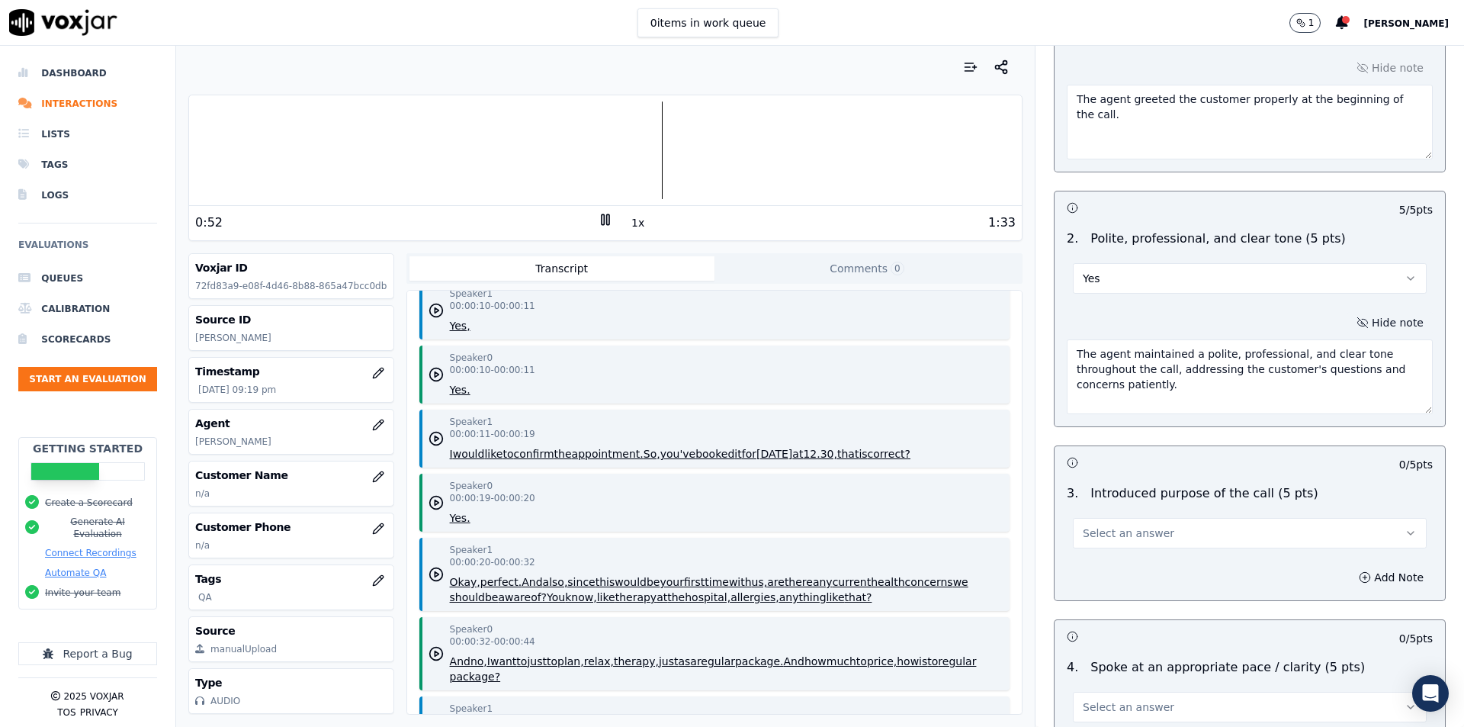
type textarea "The agent maintained a polite, professional, and clear tone throughout the call…"
click at [1199, 532] on button "Select an answer" at bounding box center [1250, 533] width 354 height 30
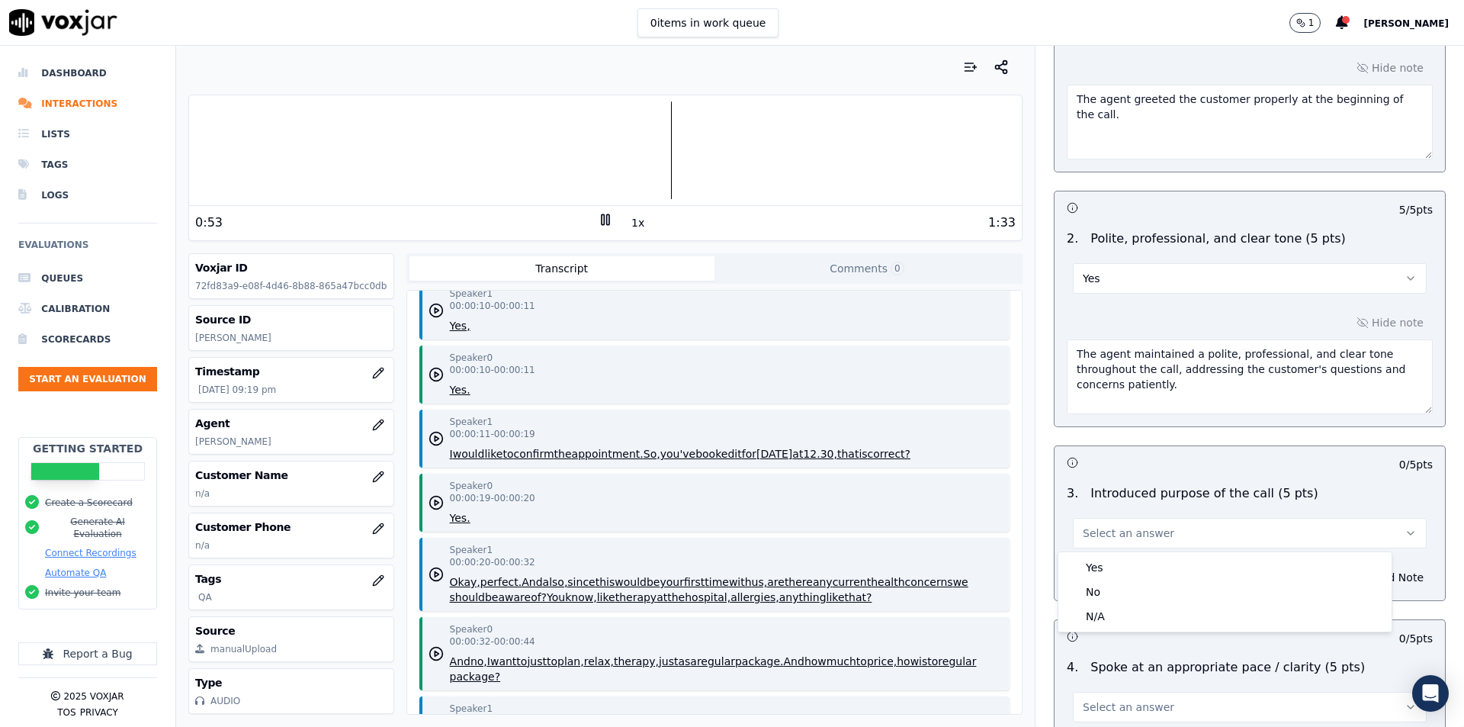
click at [1199, 532] on button "Select an answer" at bounding box center [1250, 533] width 354 height 30
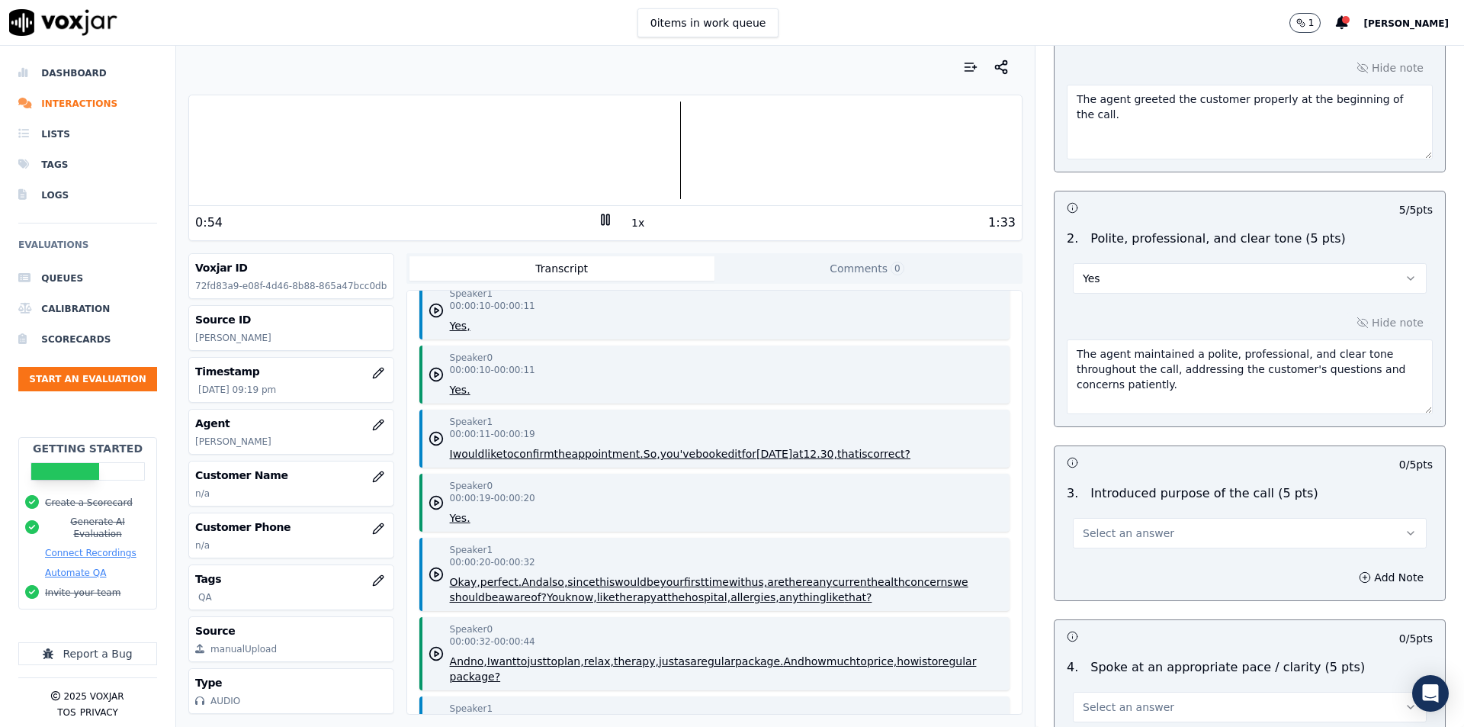
click at [1199, 532] on button "Select an answer" at bounding box center [1250, 533] width 354 height 30
click at [1125, 563] on div "Yes" at bounding box center [1224, 567] width 327 height 24
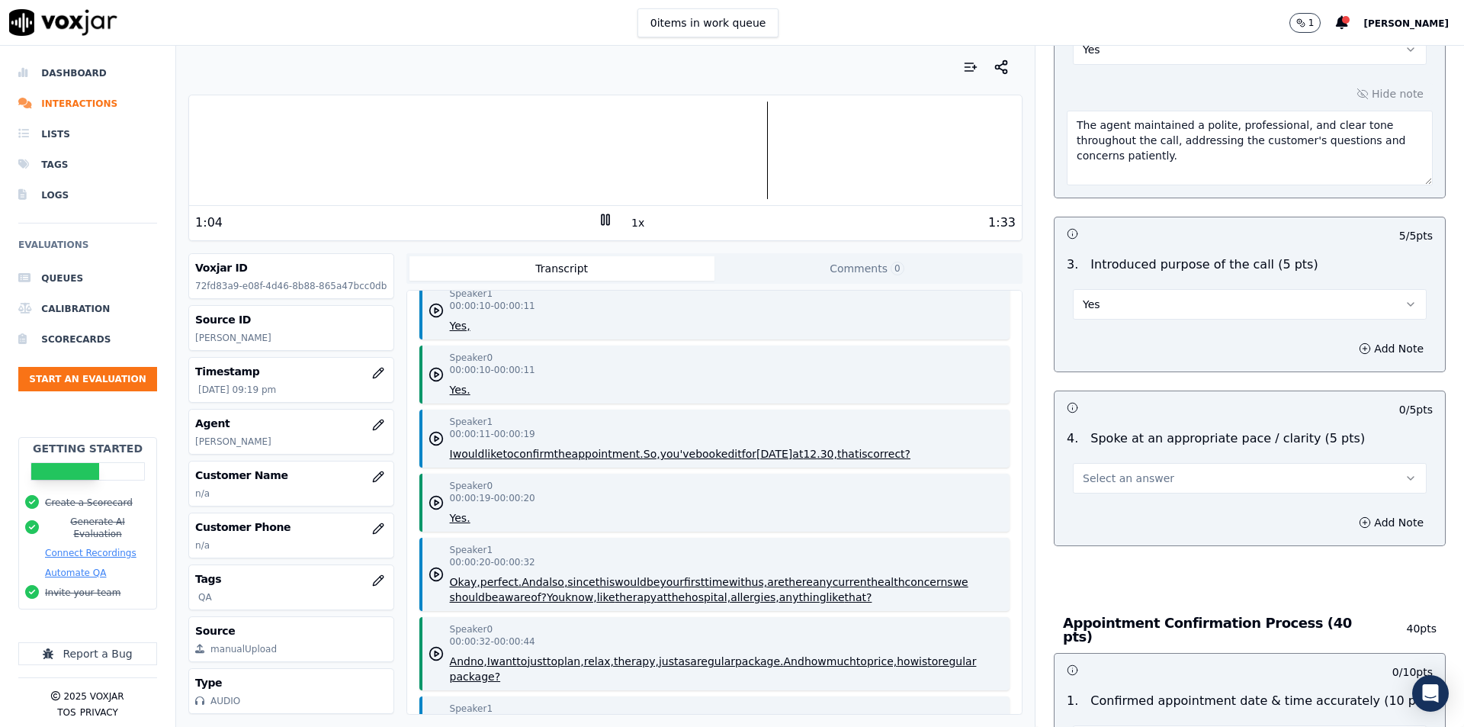
click at [1087, 479] on span "Select an answer" at bounding box center [1128, 477] width 91 height 15
click at [1350, 351] on button "Add Note" at bounding box center [1391, 348] width 83 height 21
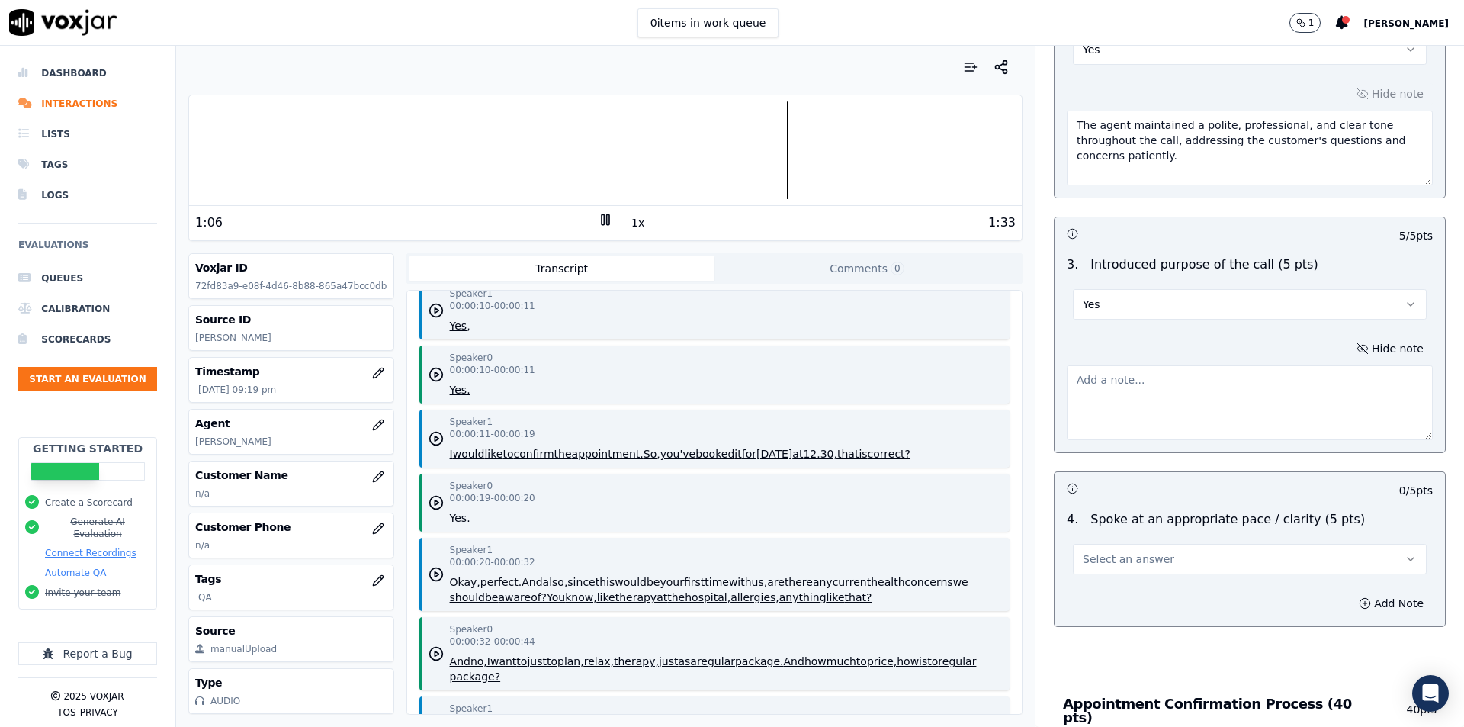
click at [1218, 377] on textarea at bounding box center [1250, 402] width 366 height 75
type textarea "Agent explicitly inform why she's calling."
click at [1103, 551] on span "Select an answer" at bounding box center [1128, 558] width 91 height 15
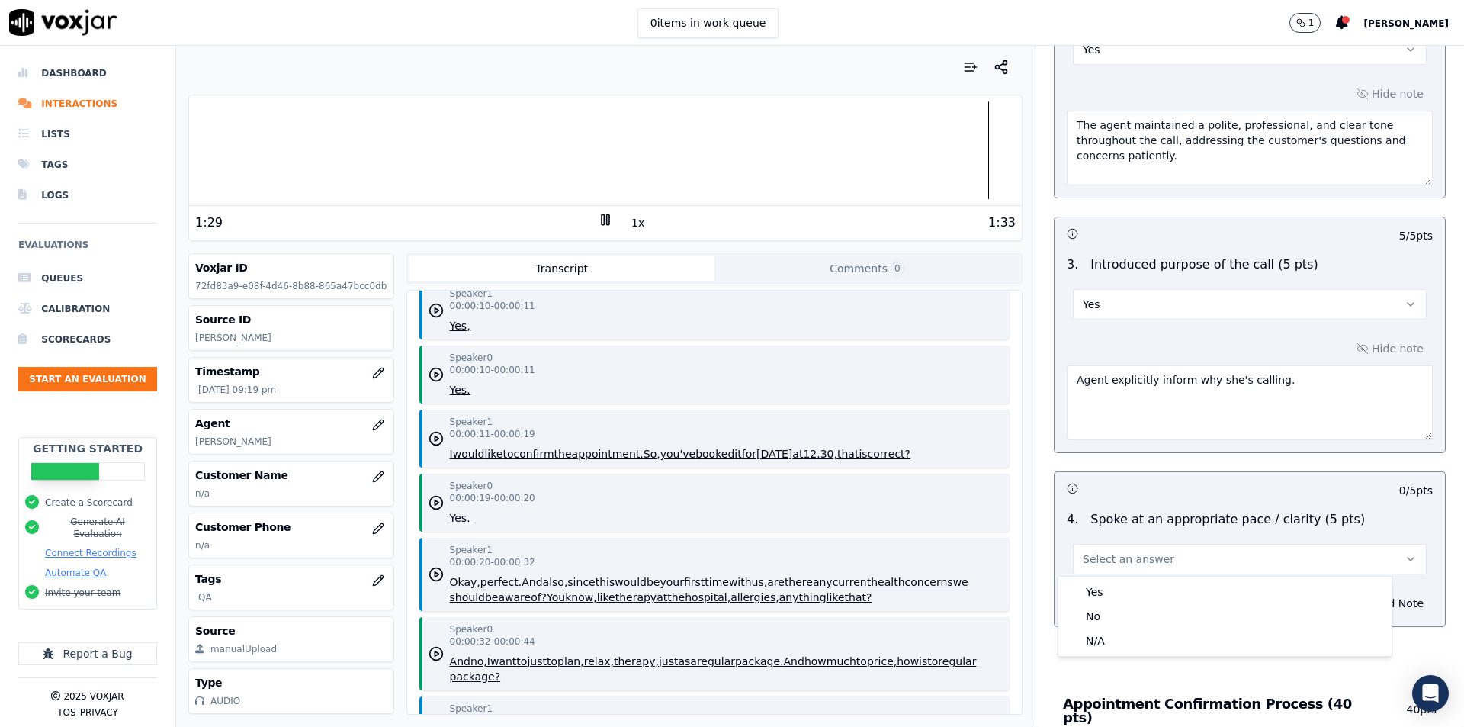
scroll to position [534, 0]
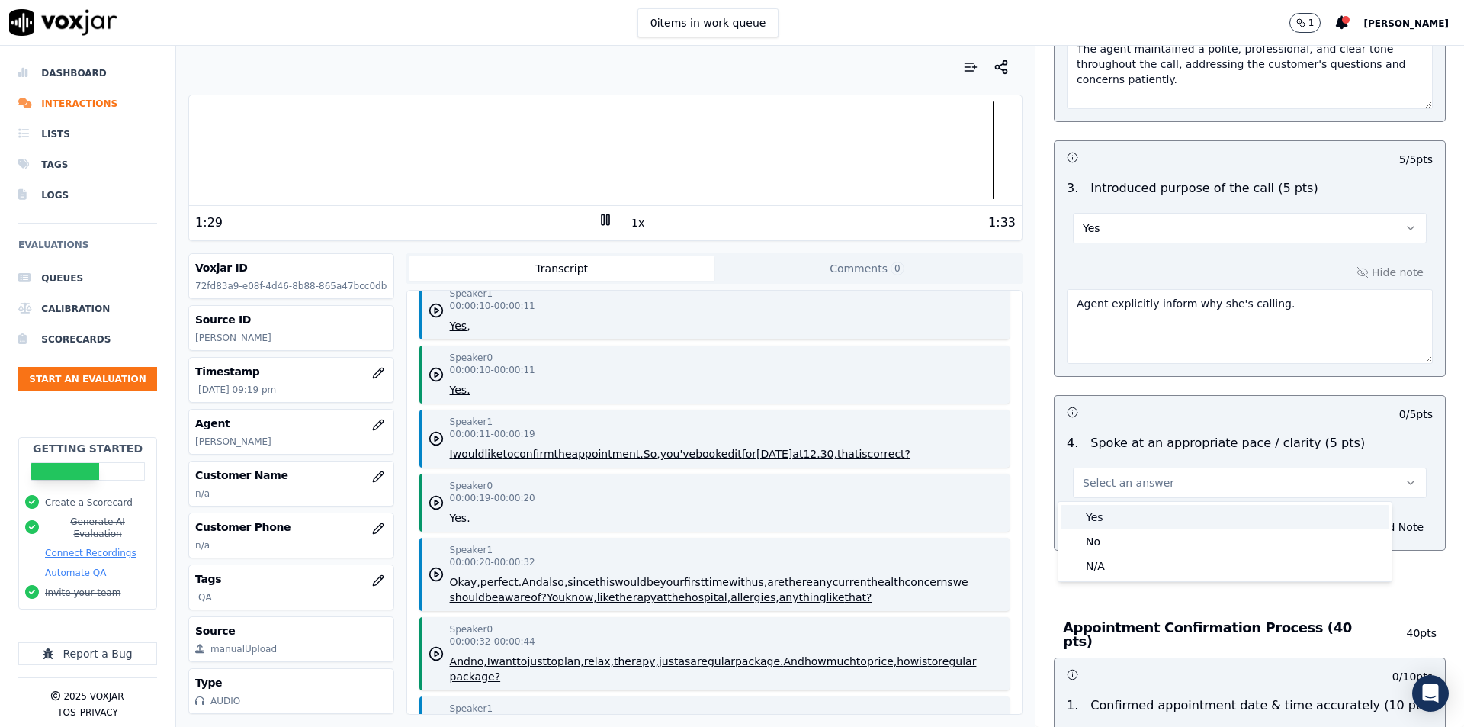
click at [1096, 517] on div "Yes" at bounding box center [1224, 517] width 327 height 24
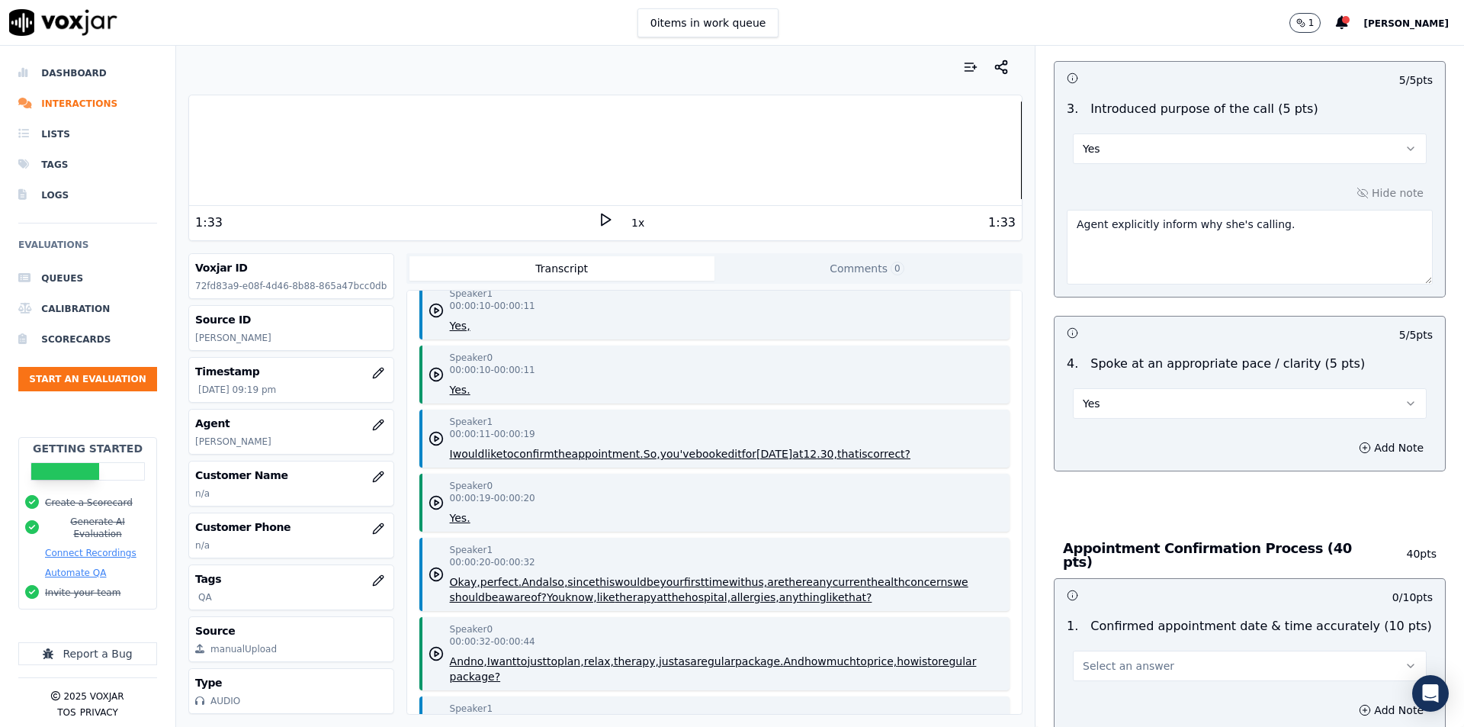
scroll to position [762, 0]
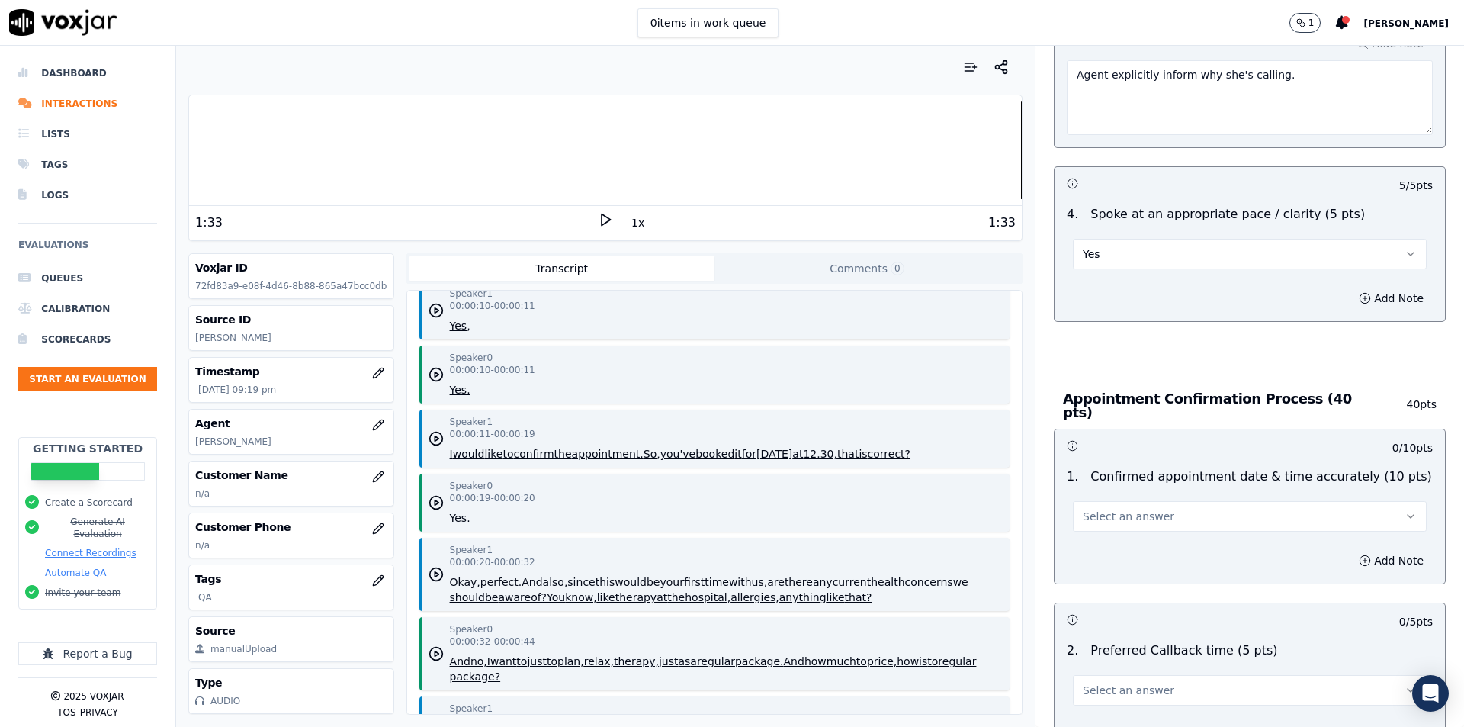
click at [1213, 515] on button "Select an answer" at bounding box center [1250, 516] width 354 height 30
click at [1169, 540] on div "Yes" at bounding box center [1224, 543] width 327 height 24
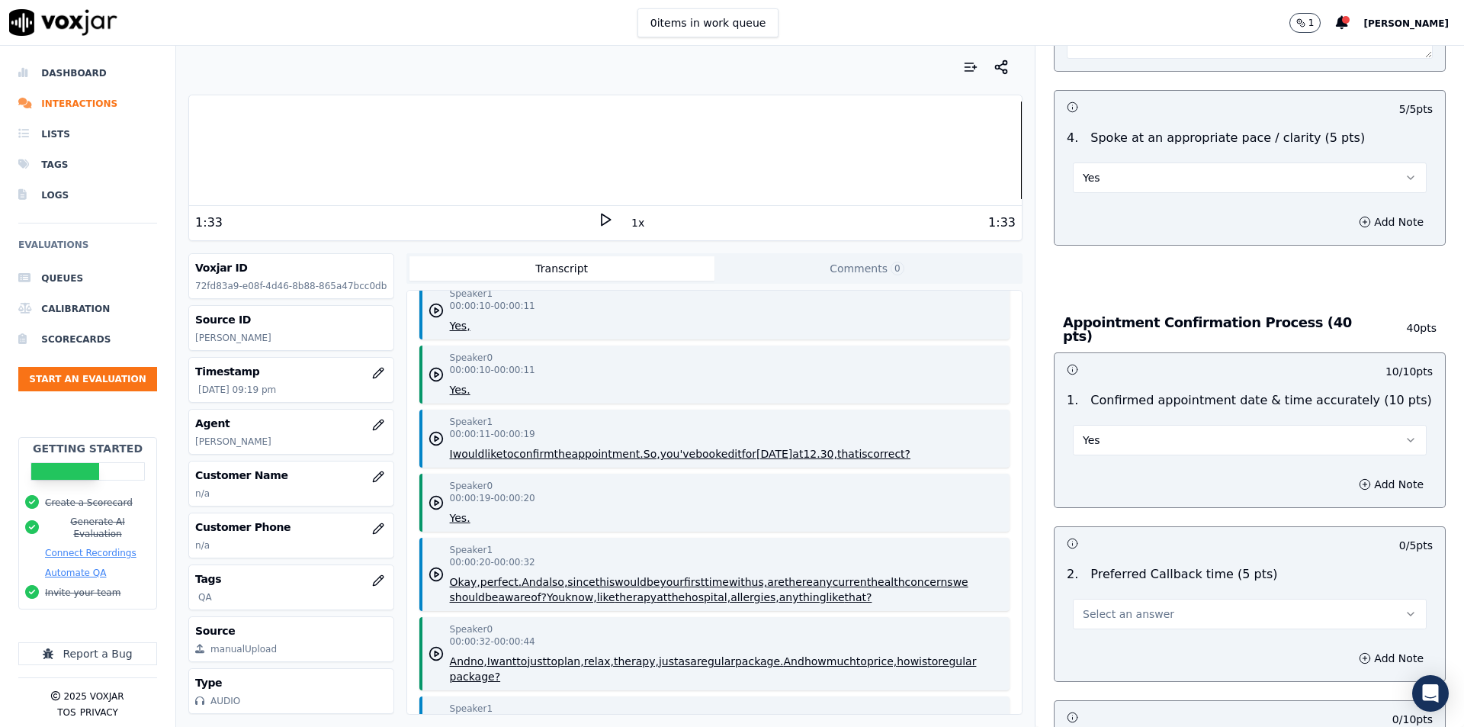
click at [602, 214] on polygon at bounding box center [606, 219] width 9 height 11
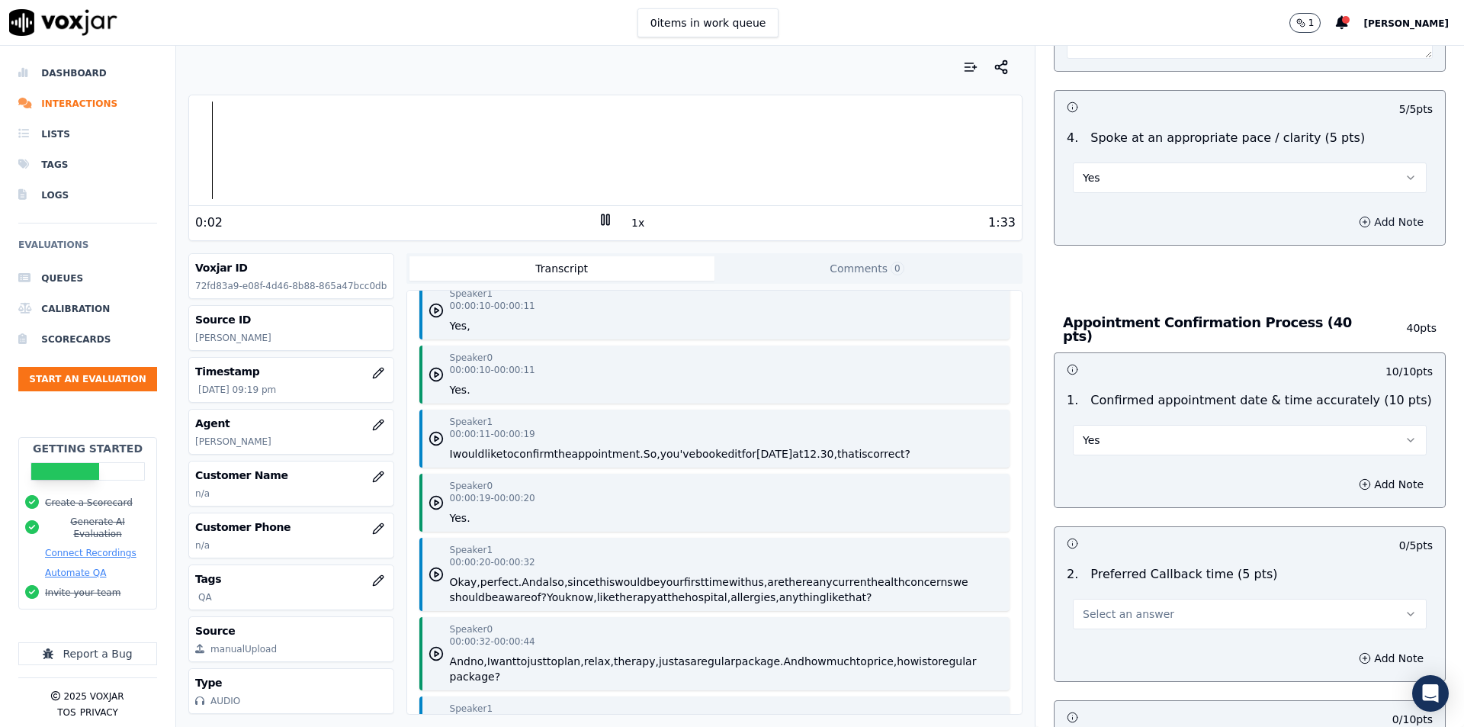
click at [1353, 219] on button "Add Note" at bounding box center [1391, 221] width 83 height 21
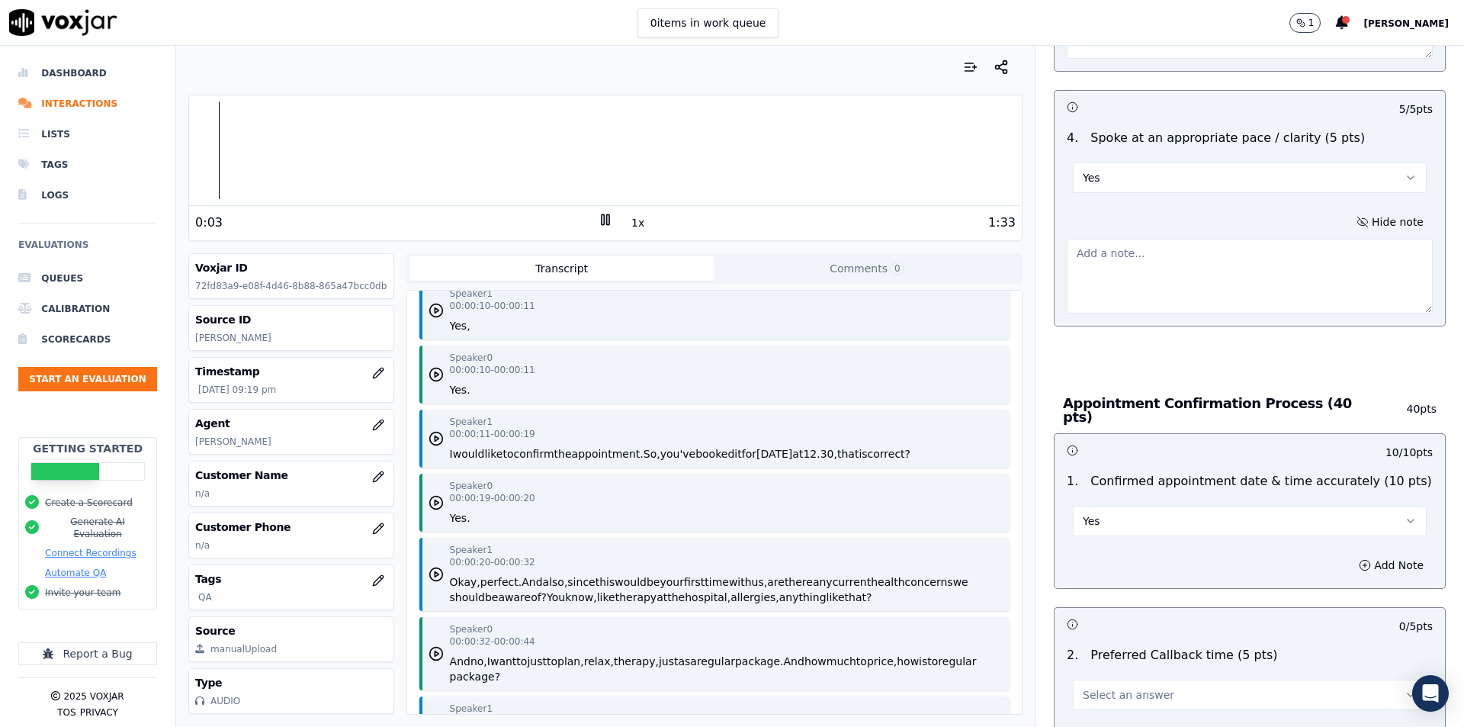
click at [1279, 271] on textarea at bounding box center [1250, 276] width 366 height 75
paste textarea "The agent communicated clearly and at a suitable pace, ensuring the customer gr…"
type textarea "The agent communicated clearly and at a suitable pace, ensuring the customer gr…"
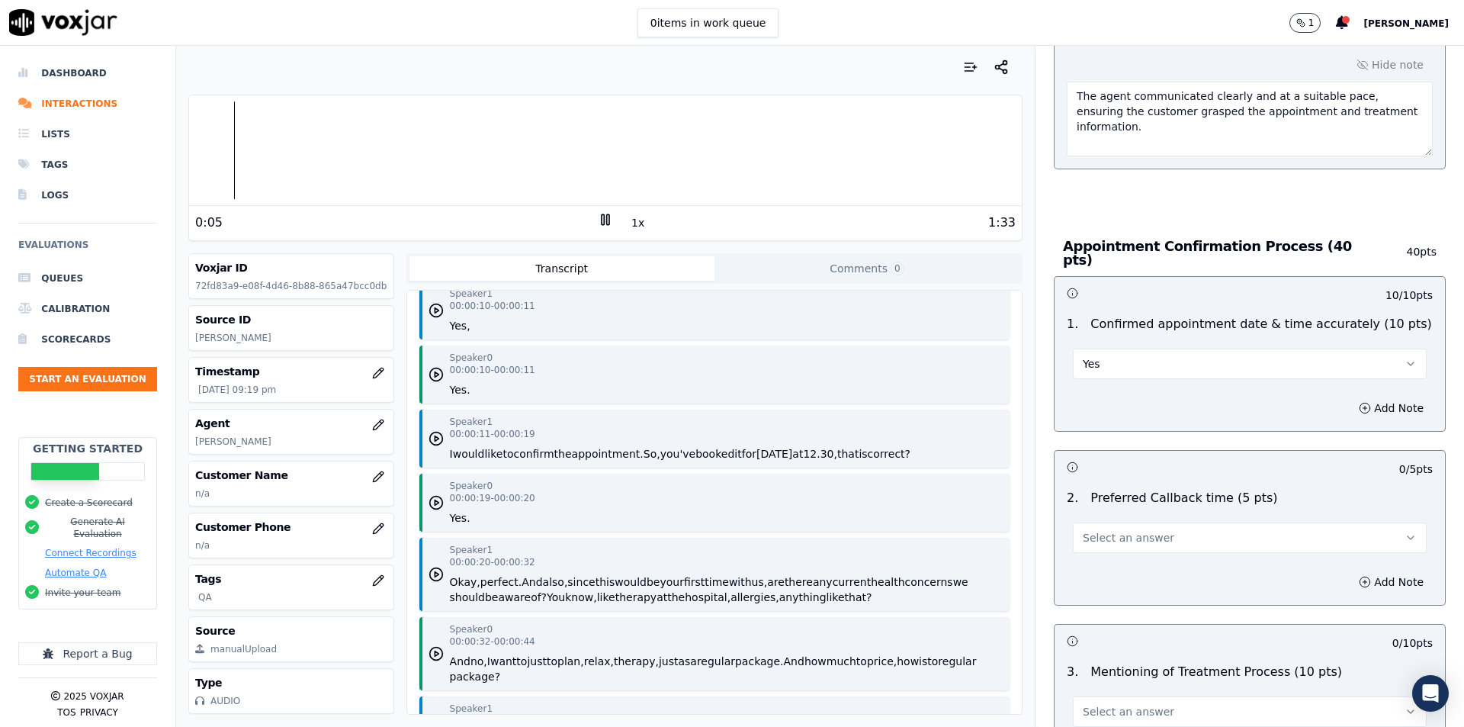
scroll to position [1067, 0]
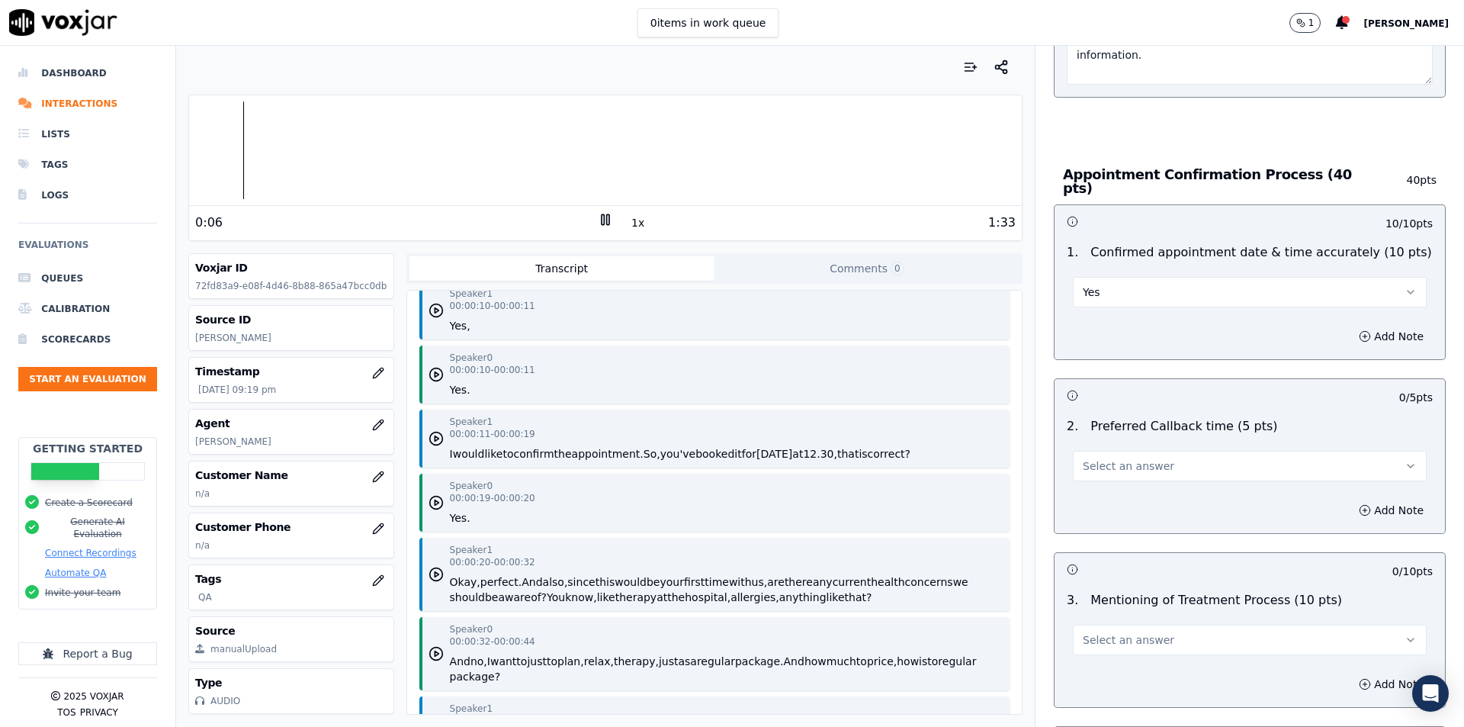
click at [1218, 454] on button "Select an answer" at bounding box center [1250, 466] width 354 height 30
click at [1153, 525] on div "No" at bounding box center [1224, 517] width 327 height 24
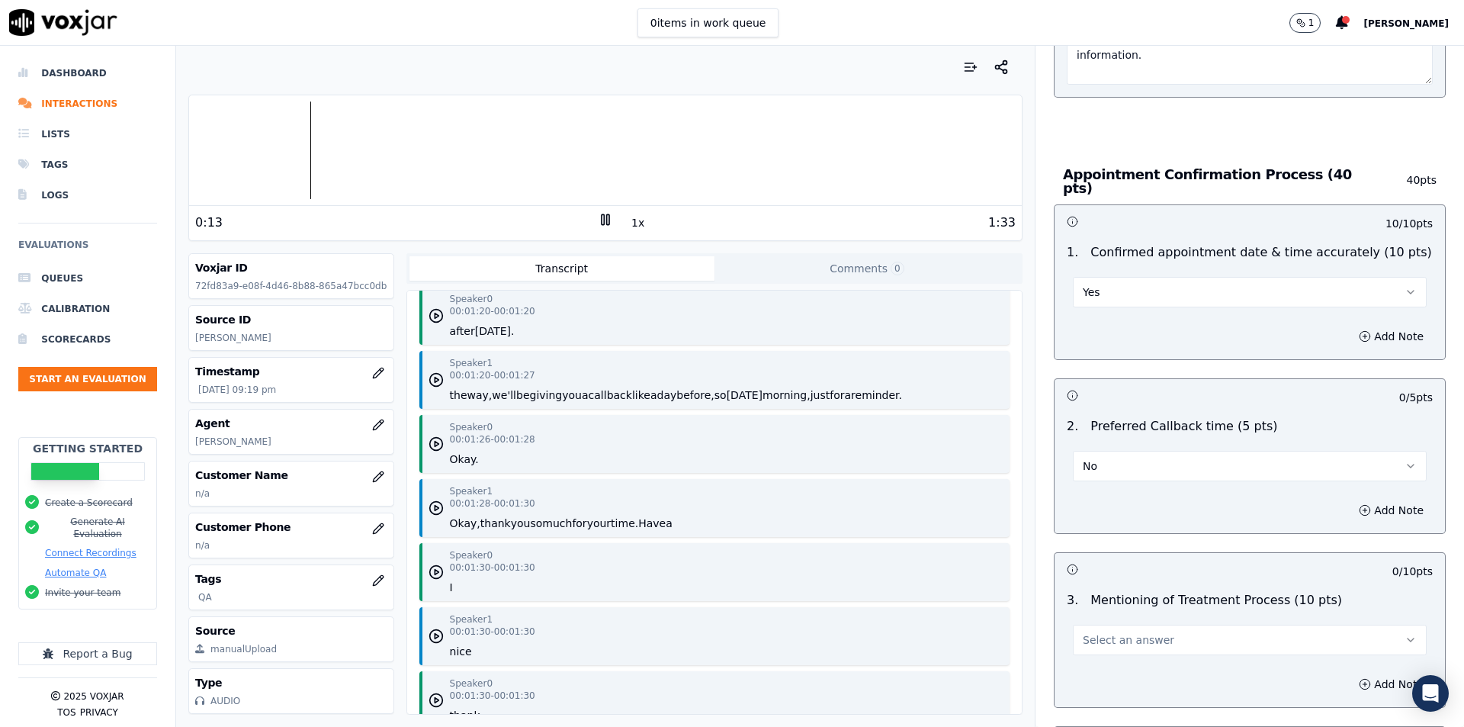
scroll to position [1982, 0]
click at [1311, 390] on div "0 / 5 pts" at bounding box center [1372, 397] width 122 height 15
click at [1384, 499] on button "Add Note" at bounding box center [1391, 509] width 83 height 21
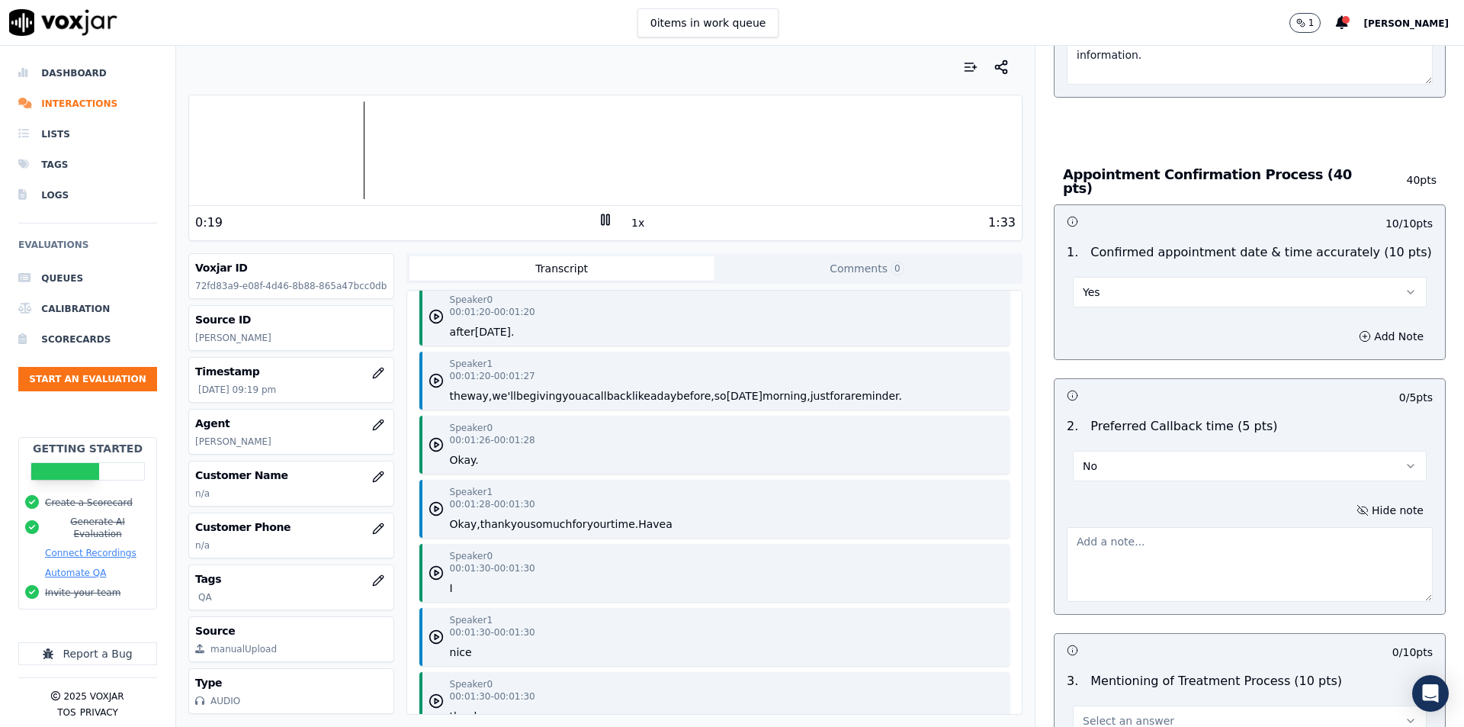
click at [1332, 534] on textarea at bounding box center [1250, 564] width 366 height 75
type textarea "D"
type textarea "C"
drag, startPoint x: 1122, startPoint y: 551, endPoint x: 1039, endPoint y: 551, distance: 82.4
click at [1055, 551] on div "Hide note Informed client but didn't give client an option when she is availabl…" at bounding box center [1250, 550] width 390 height 127
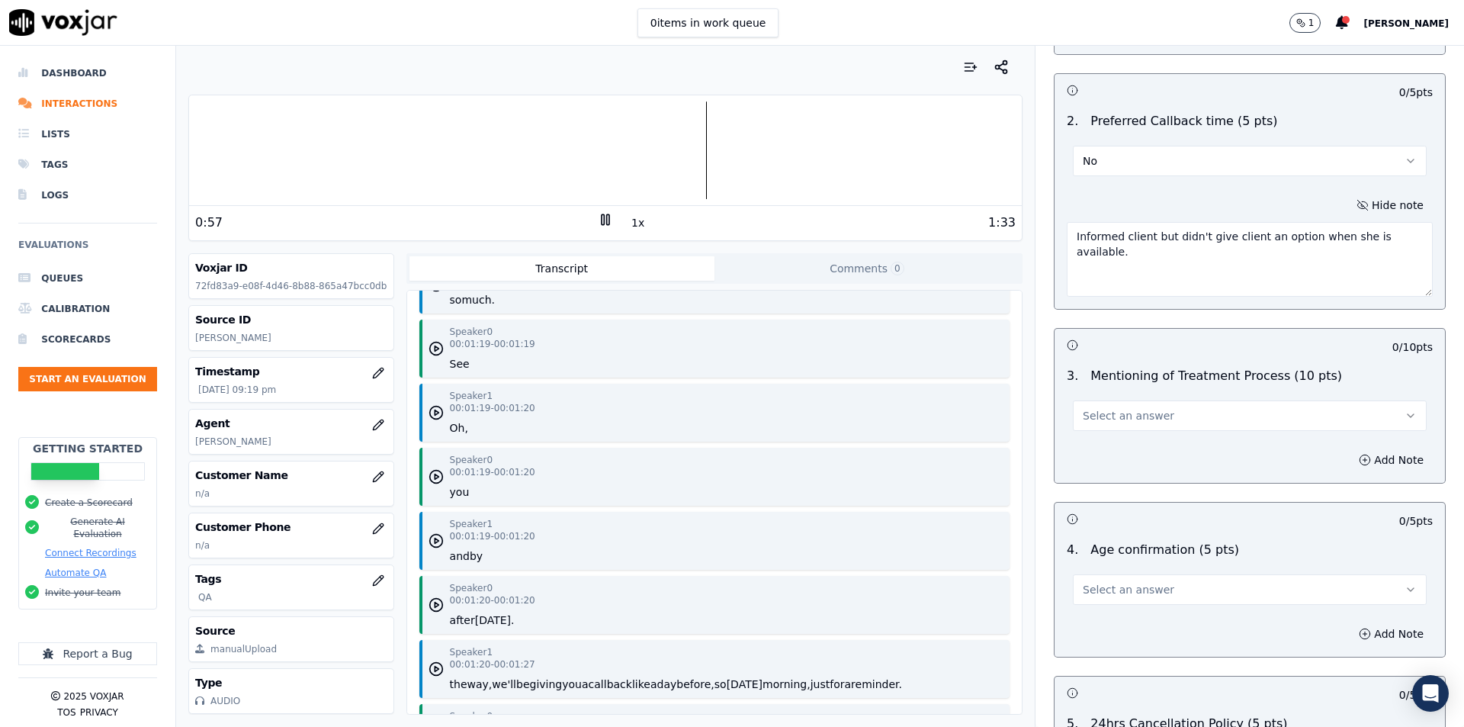
scroll to position [1587, 0]
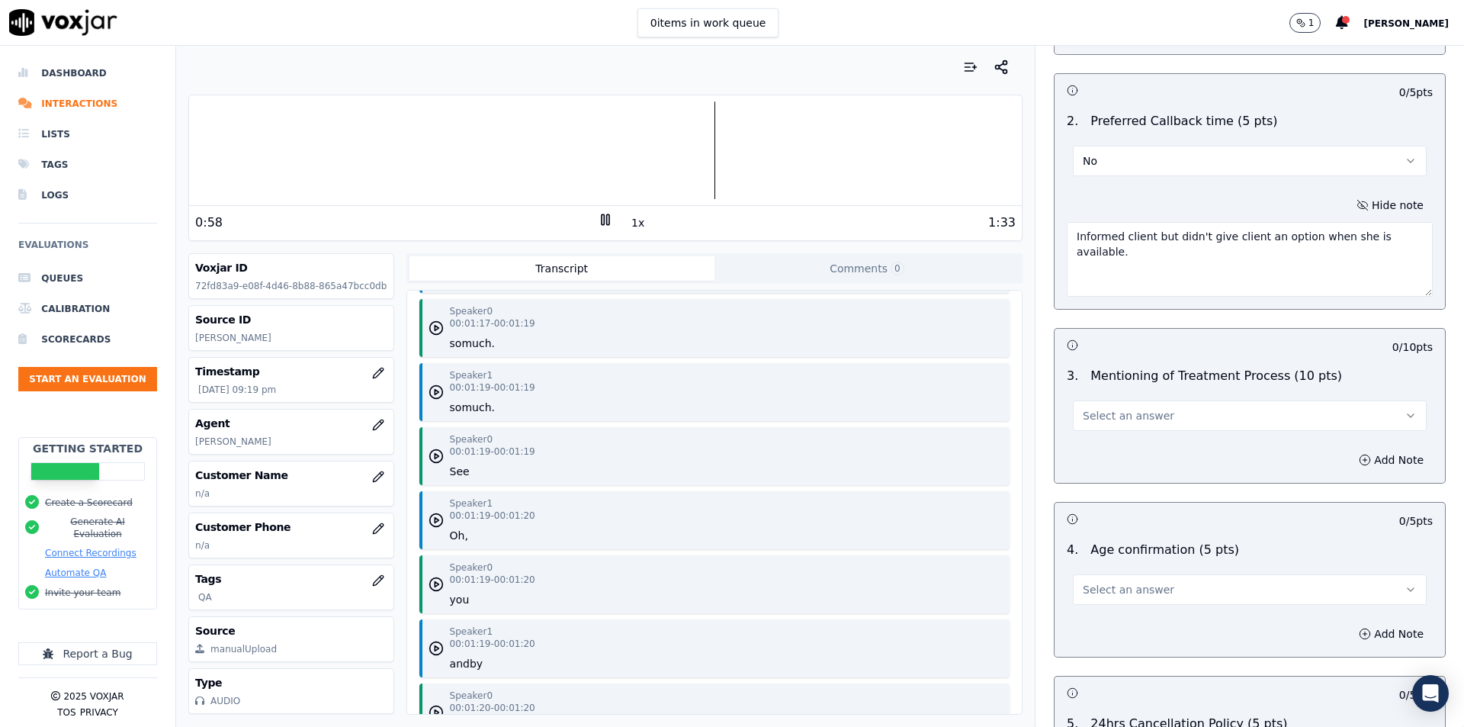
type textarea "Informed client but didn't give client an option when she is available."
click at [1217, 416] on button "Select an answer" at bounding box center [1250, 415] width 354 height 30
click at [1145, 474] on div "No" at bounding box center [1224, 466] width 327 height 24
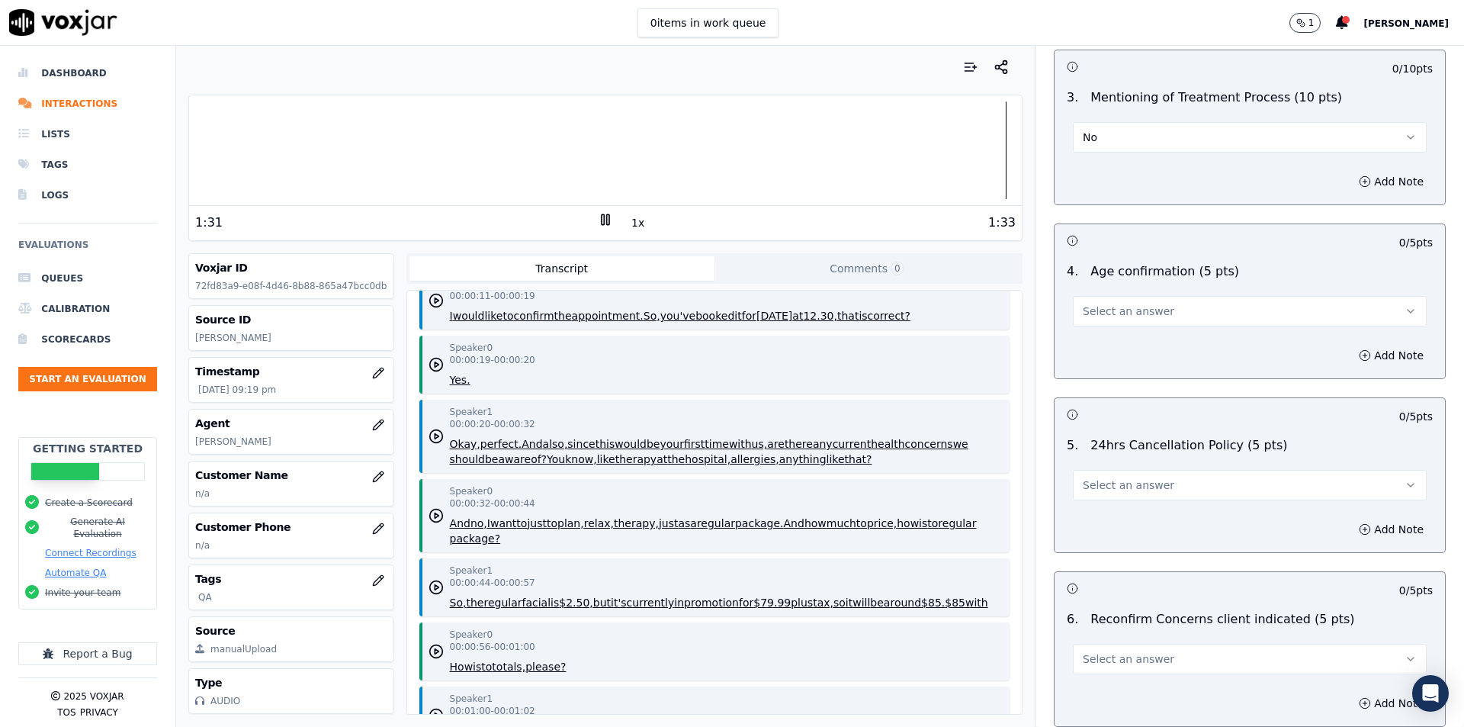
scroll to position [1677, 0]
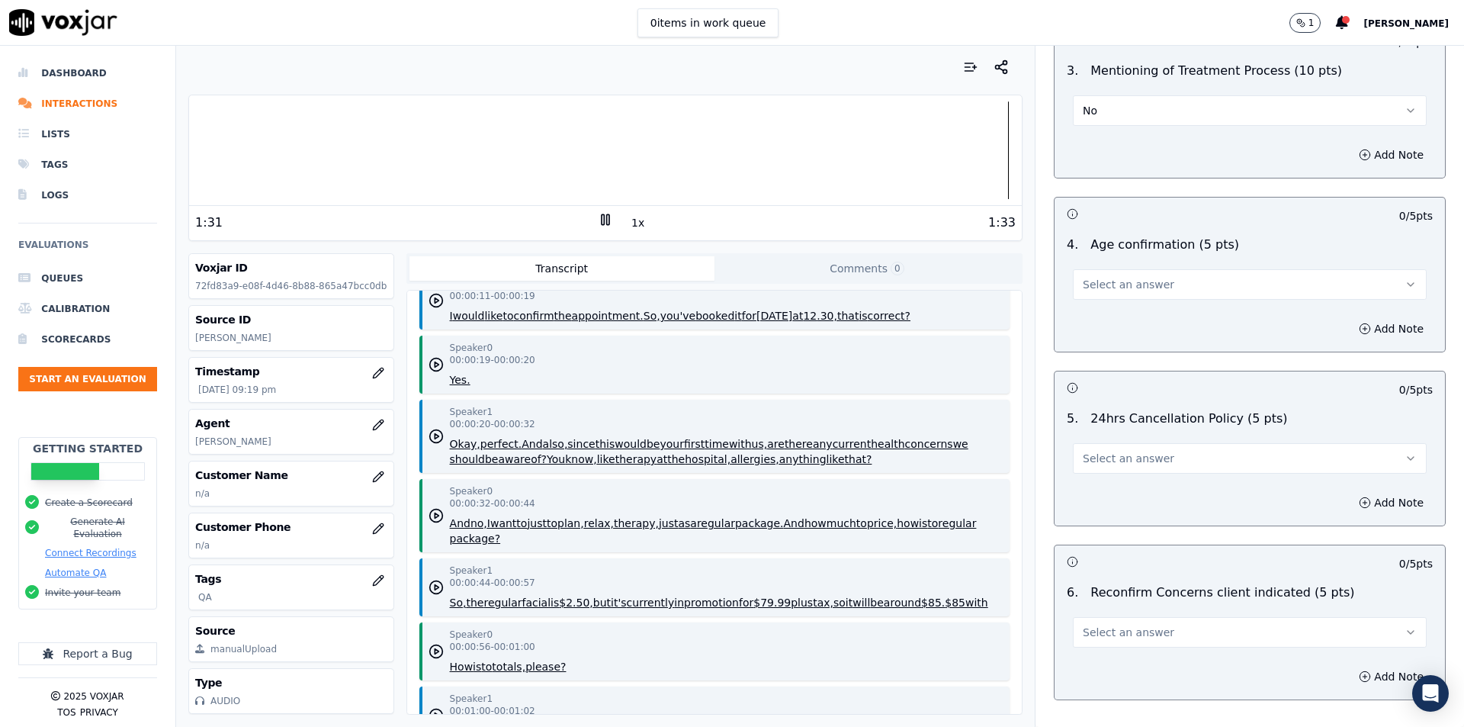
click at [1142, 624] on span "Select an answer" at bounding box center [1128, 631] width 91 height 15
click at [1103, 659] on div "Yes" at bounding box center [1224, 659] width 327 height 24
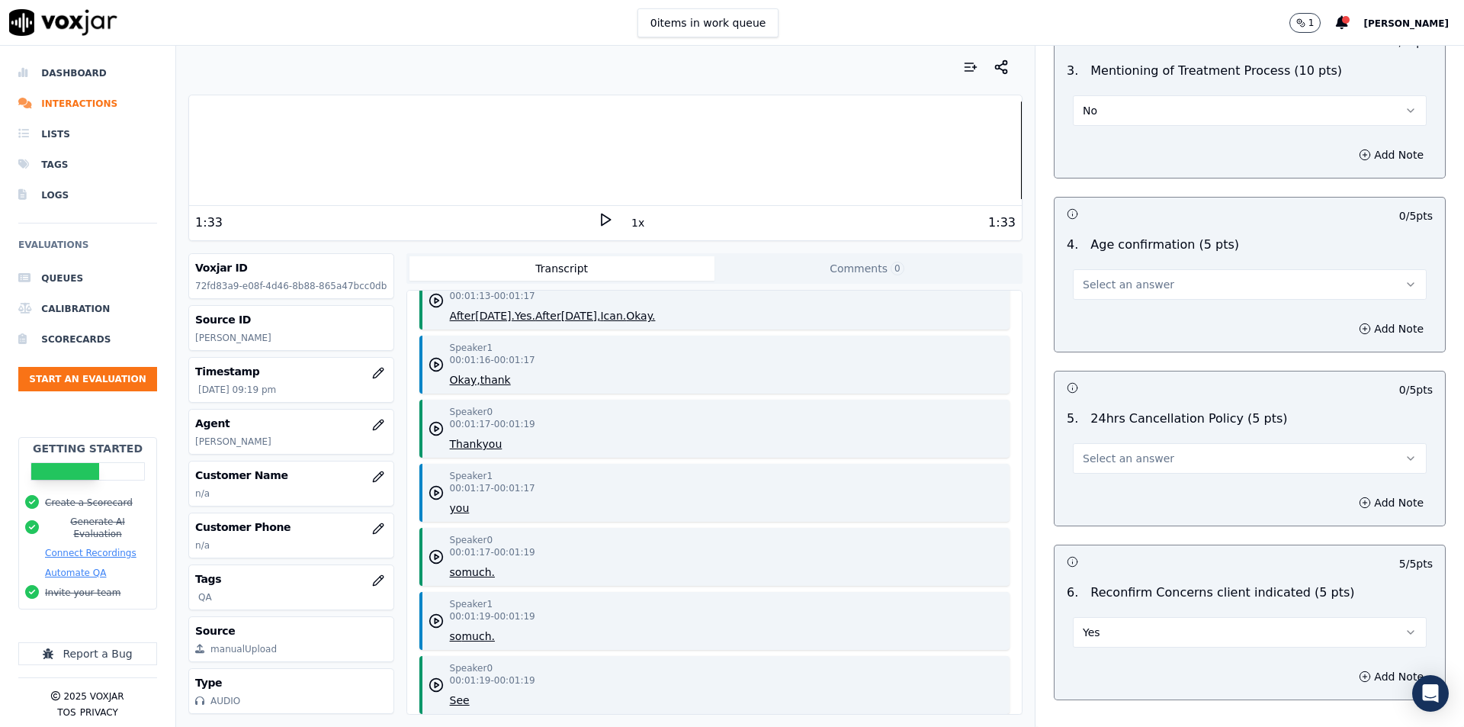
scroll to position [1510, 0]
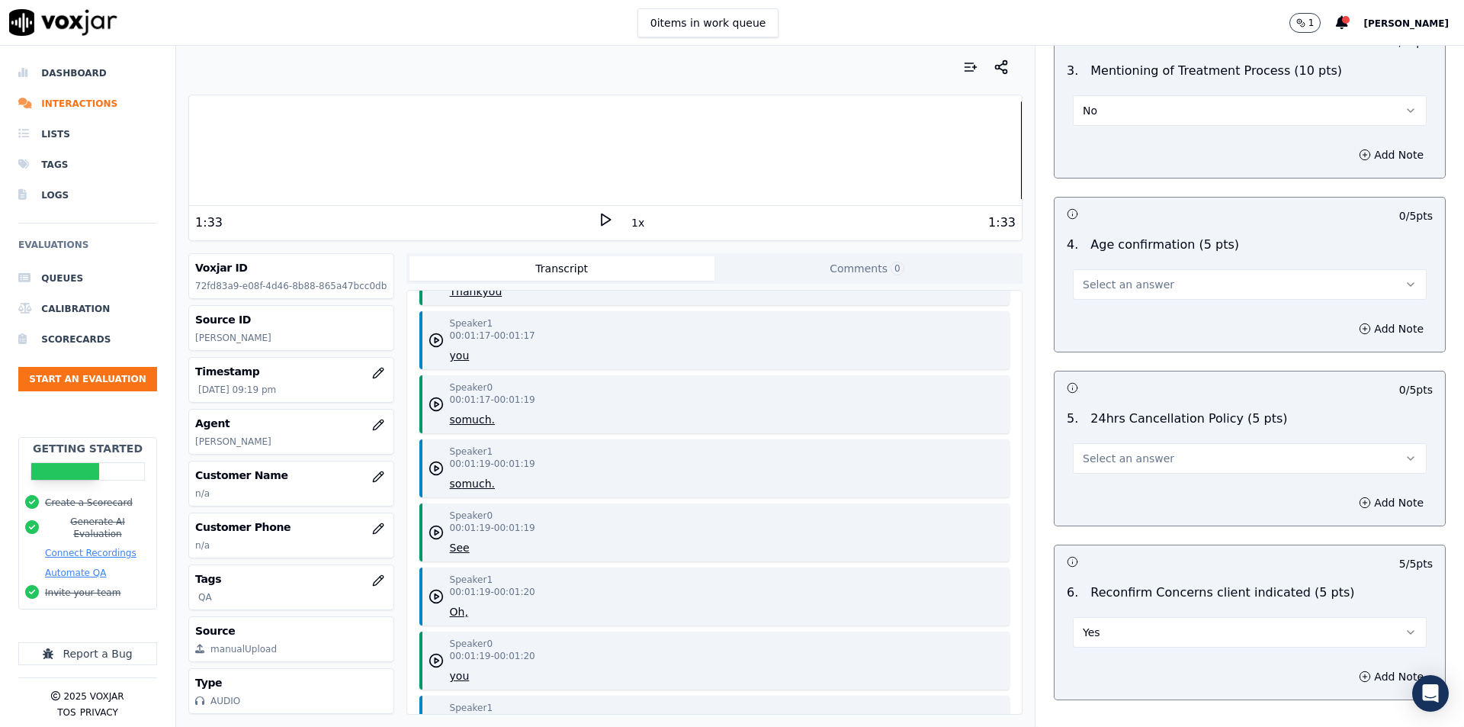
click at [1083, 451] on span "Select an answer" at bounding box center [1128, 458] width 91 height 15
click at [1098, 513] on div "No" at bounding box center [1224, 509] width 327 height 24
click at [1129, 279] on span "Select an answer" at bounding box center [1128, 284] width 91 height 15
click at [1123, 338] on div "No" at bounding box center [1224, 335] width 327 height 24
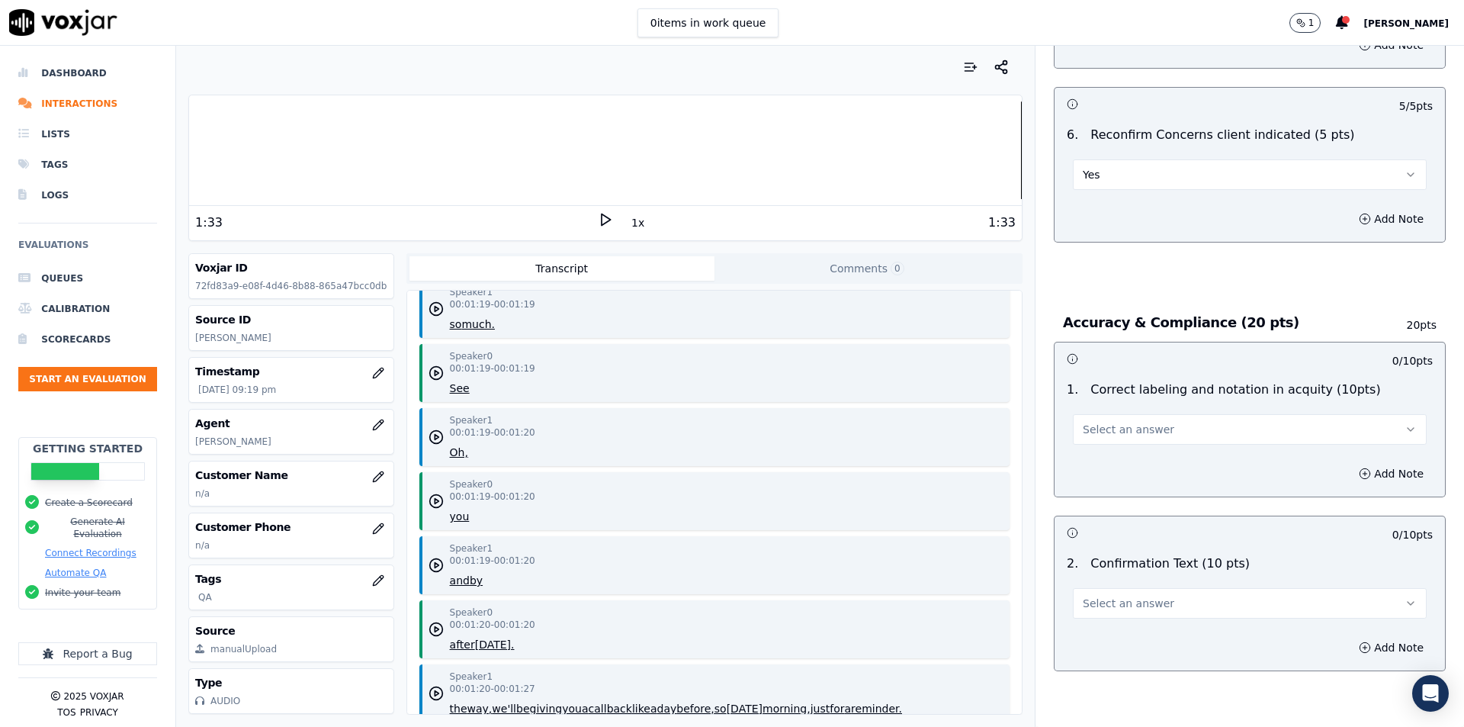
scroll to position [1739, 0]
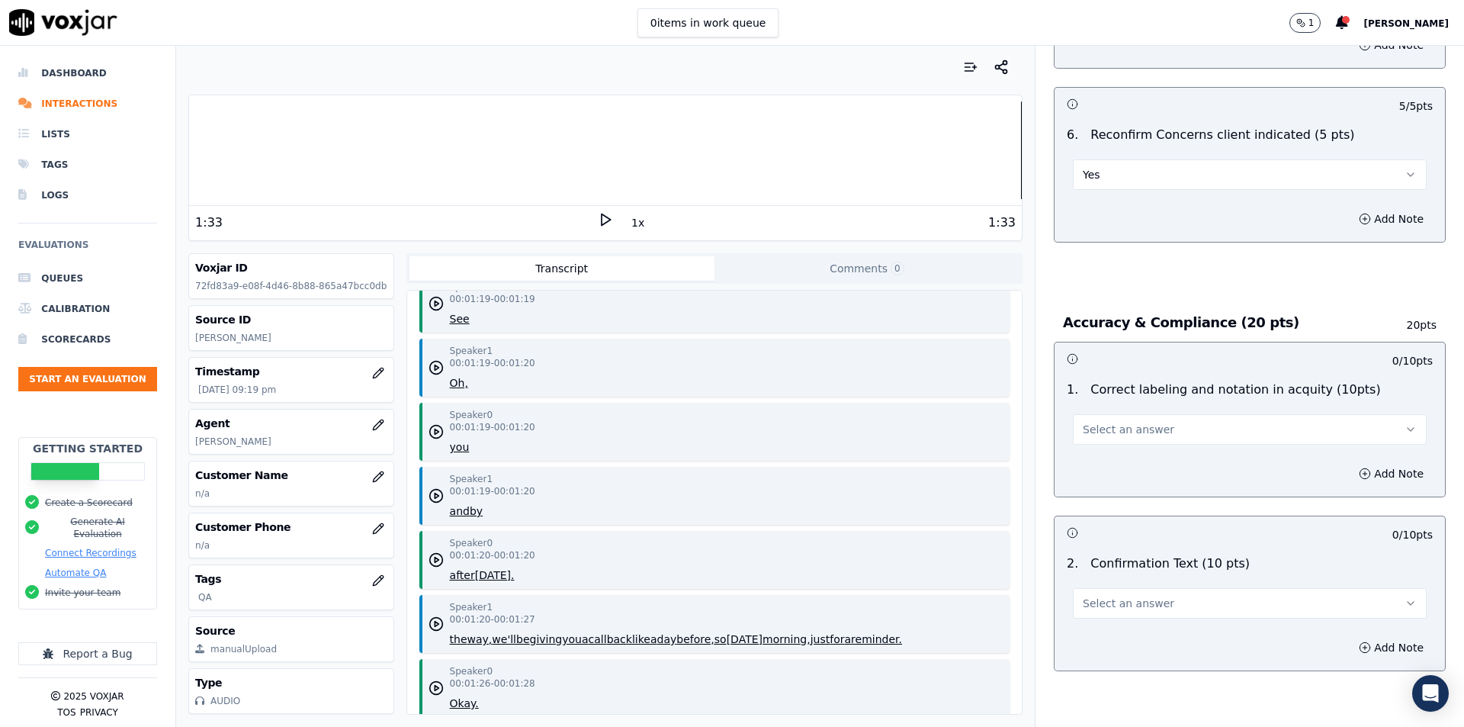
click at [1197, 421] on button "Select an answer" at bounding box center [1250, 429] width 354 height 30
click at [1170, 448] on div "Yes" at bounding box center [1224, 456] width 327 height 24
click at [1213, 594] on button "Select an answer" at bounding box center [1250, 603] width 354 height 30
drag, startPoint x: 1108, startPoint y: 633, endPoint x: 1115, endPoint y: 624, distance: 11.4
click at [1108, 633] on div "Yes" at bounding box center [1224, 630] width 327 height 24
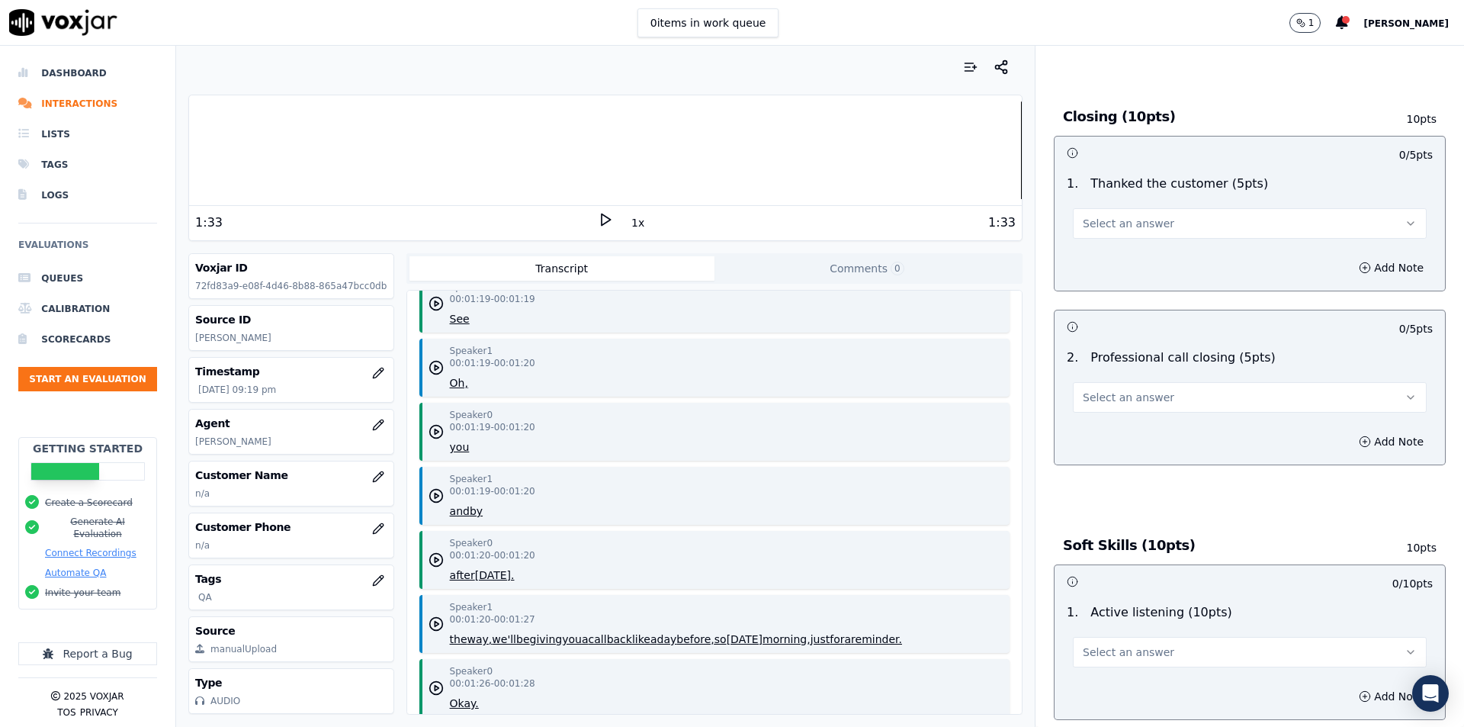
scroll to position [2669, 0]
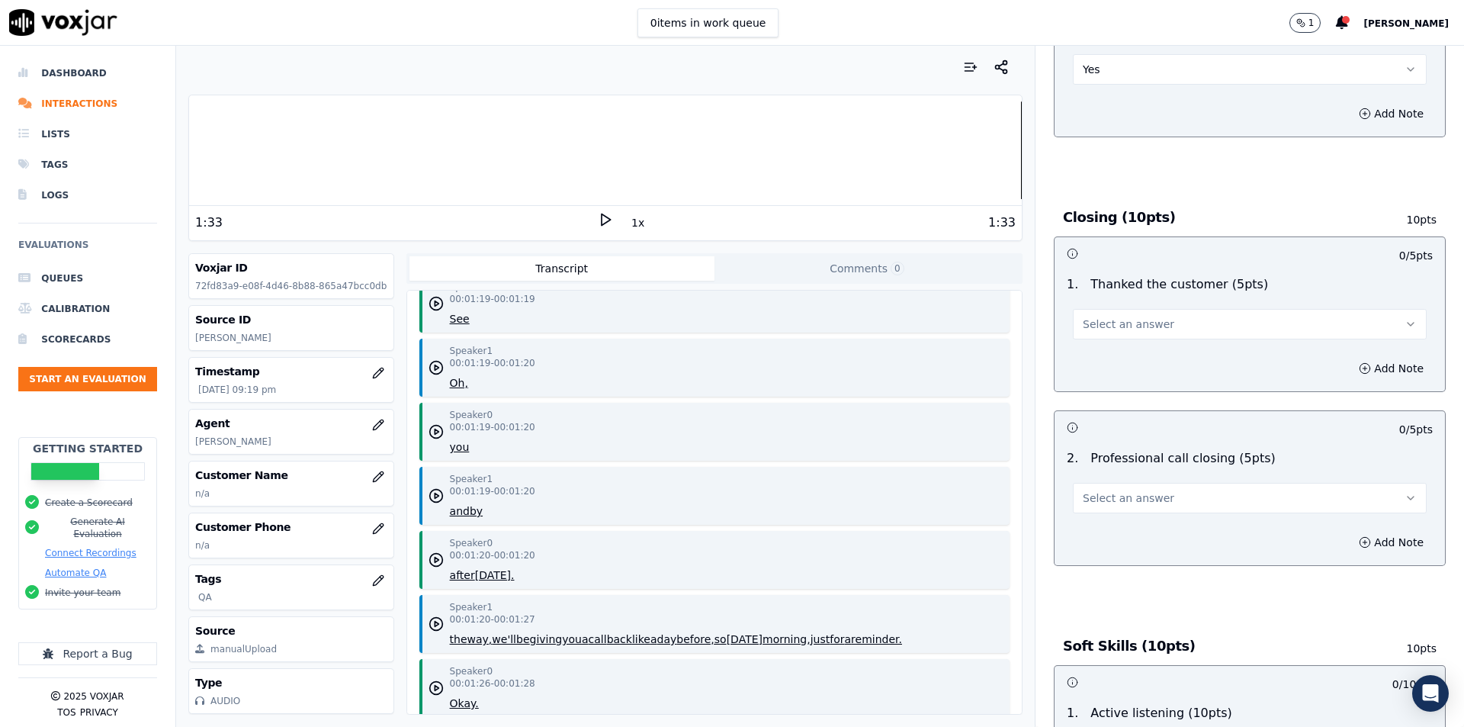
click at [1180, 309] on button "Select an answer" at bounding box center [1250, 324] width 354 height 30
click at [1142, 344] on div "Yes" at bounding box center [1224, 351] width 327 height 24
click at [1160, 486] on button "Select an answer" at bounding box center [1250, 498] width 354 height 30
click at [1142, 518] on div "Yes" at bounding box center [1224, 524] width 327 height 24
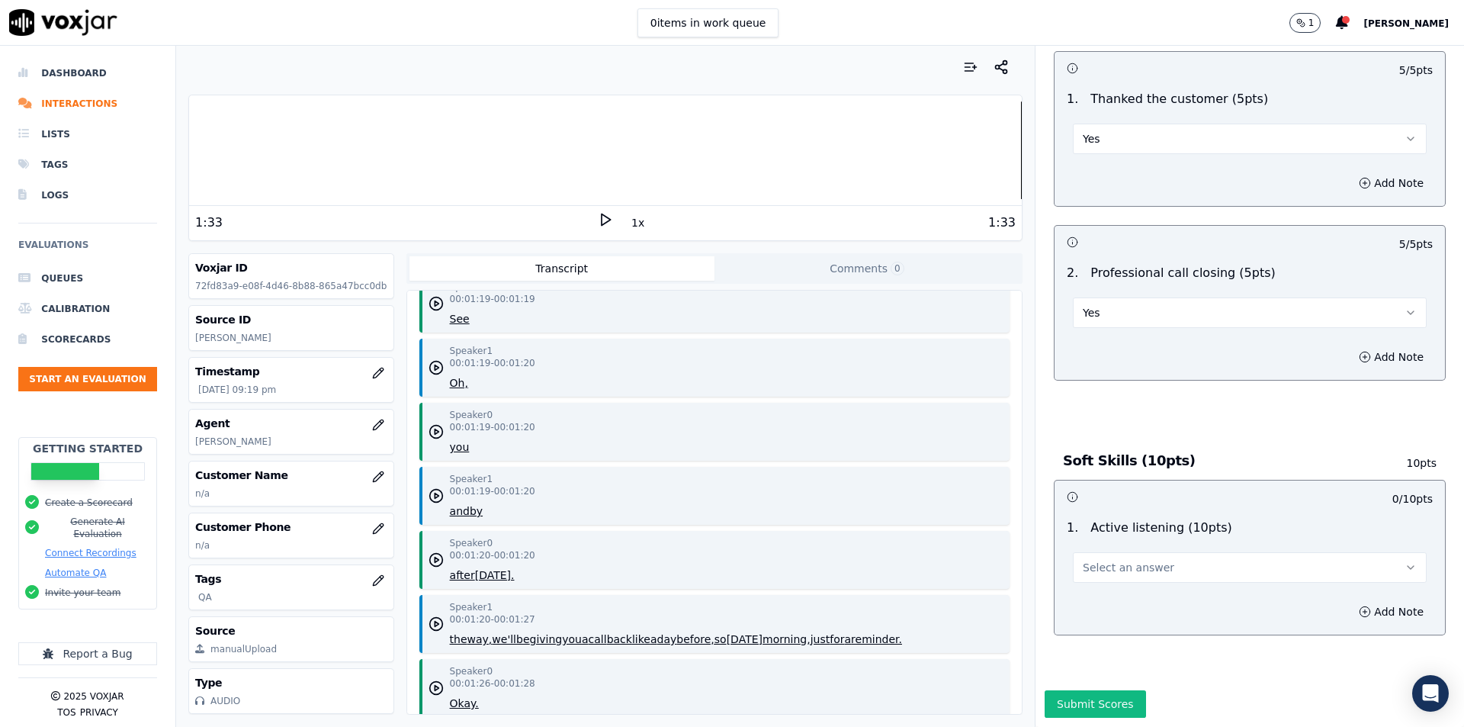
scroll to position [2881, 0]
click at [1162, 552] on button "Select an answer" at bounding box center [1250, 567] width 354 height 30
click at [1123, 562] on div "Yes" at bounding box center [1224, 567] width 327 height 24
click at [1058, 690] on button "Submit Scores" at bounding box center [1095, 703] width 101 height 27
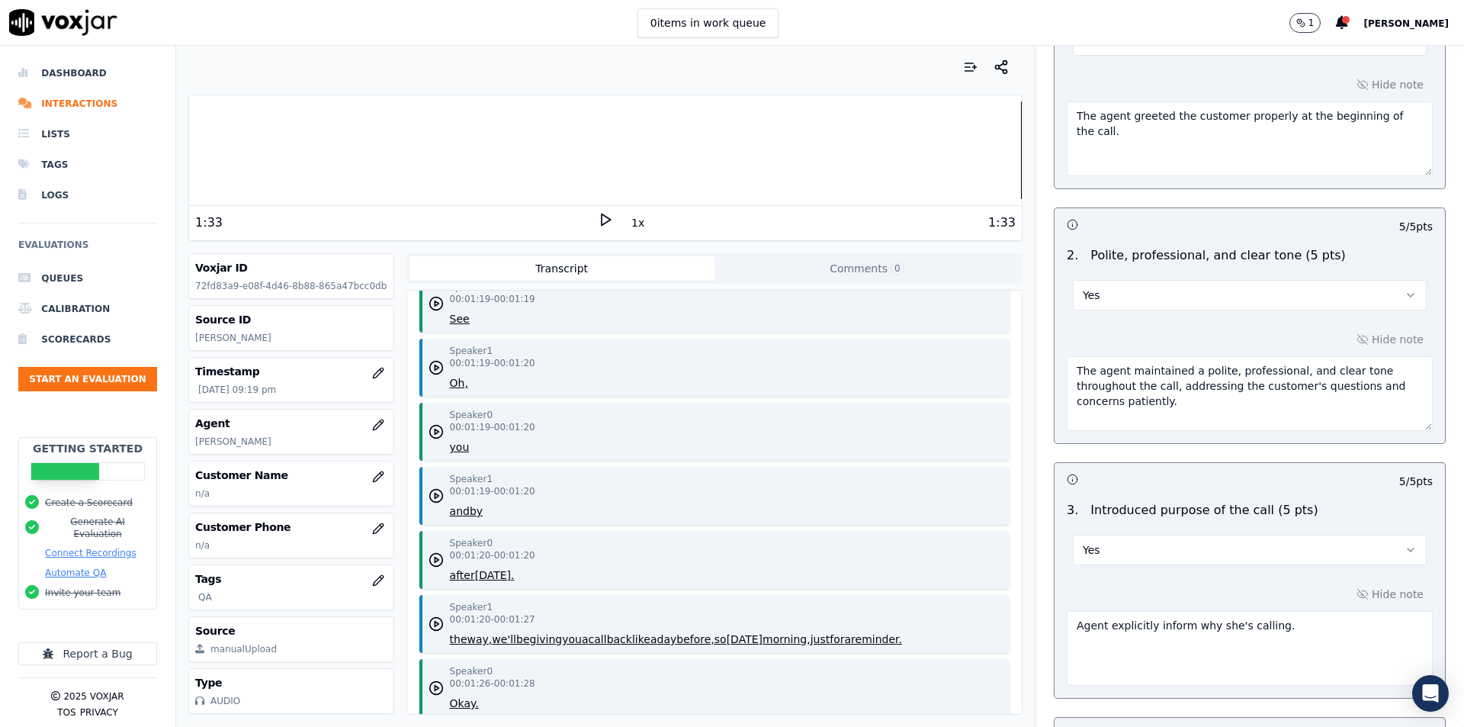
scroll to position [0, 0]
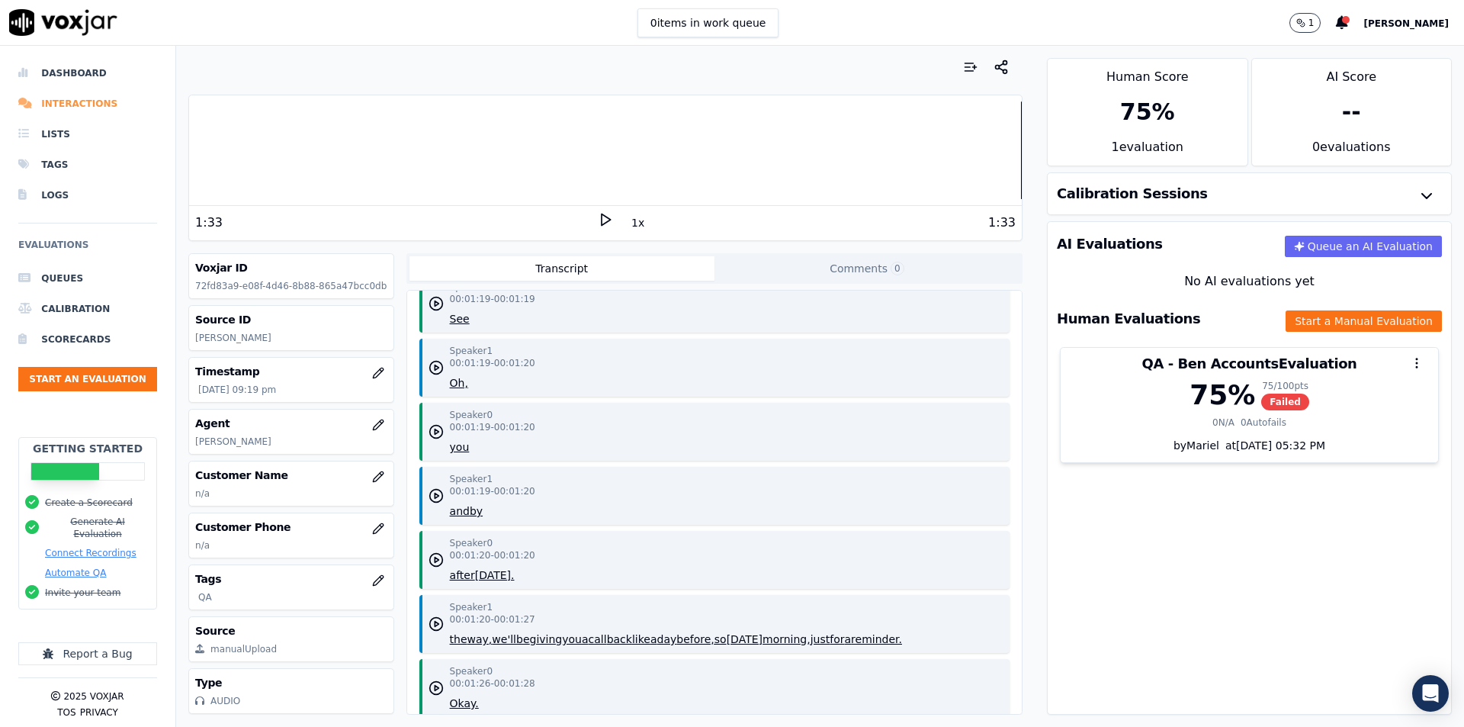
click at [87, 110] on li "Interactions" at bounding box center [87, 103] width 139 height 30
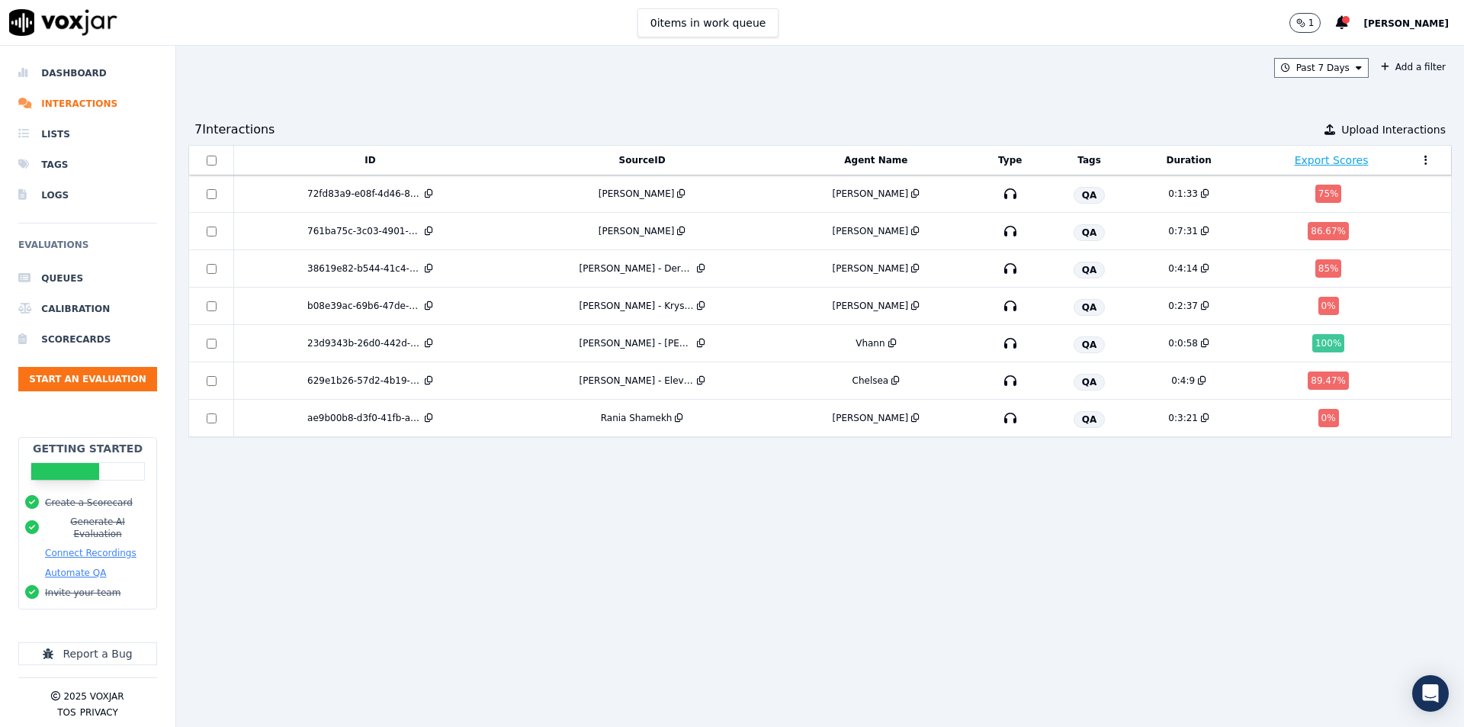
click at [968, 519] on div "ID SourceID Agent Name Type Tags Duration Export Scores 72fd83a9-e08f-4d46-8b88…" at bounding box center [819, 430] width 1263 height 570
click at [538, 188] on div "[PERSON_NAME]" at bounding box center [641, 194] width 259 height 12
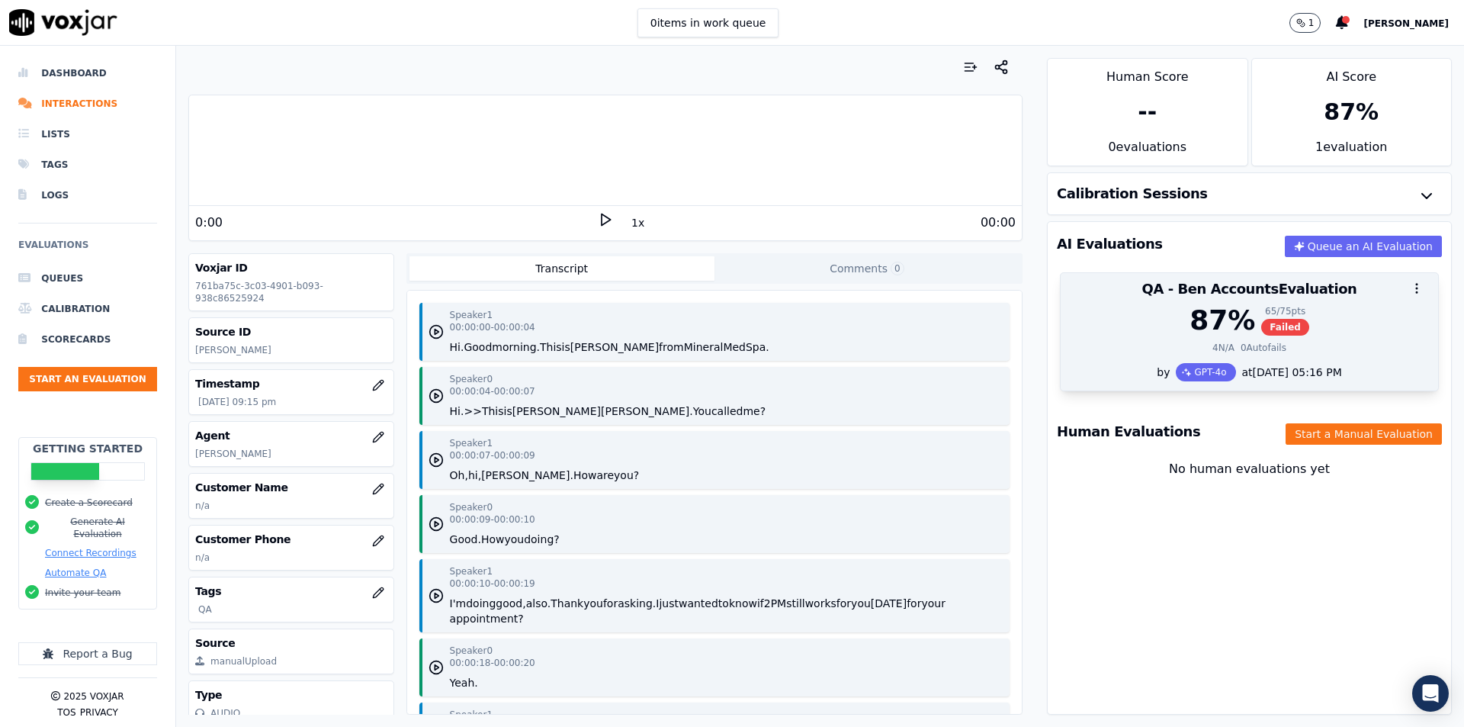
click at [1270, 304] on div "QA - Ben Accounts Evaluation" at bounding box center [1249, 289] width 377 height 32
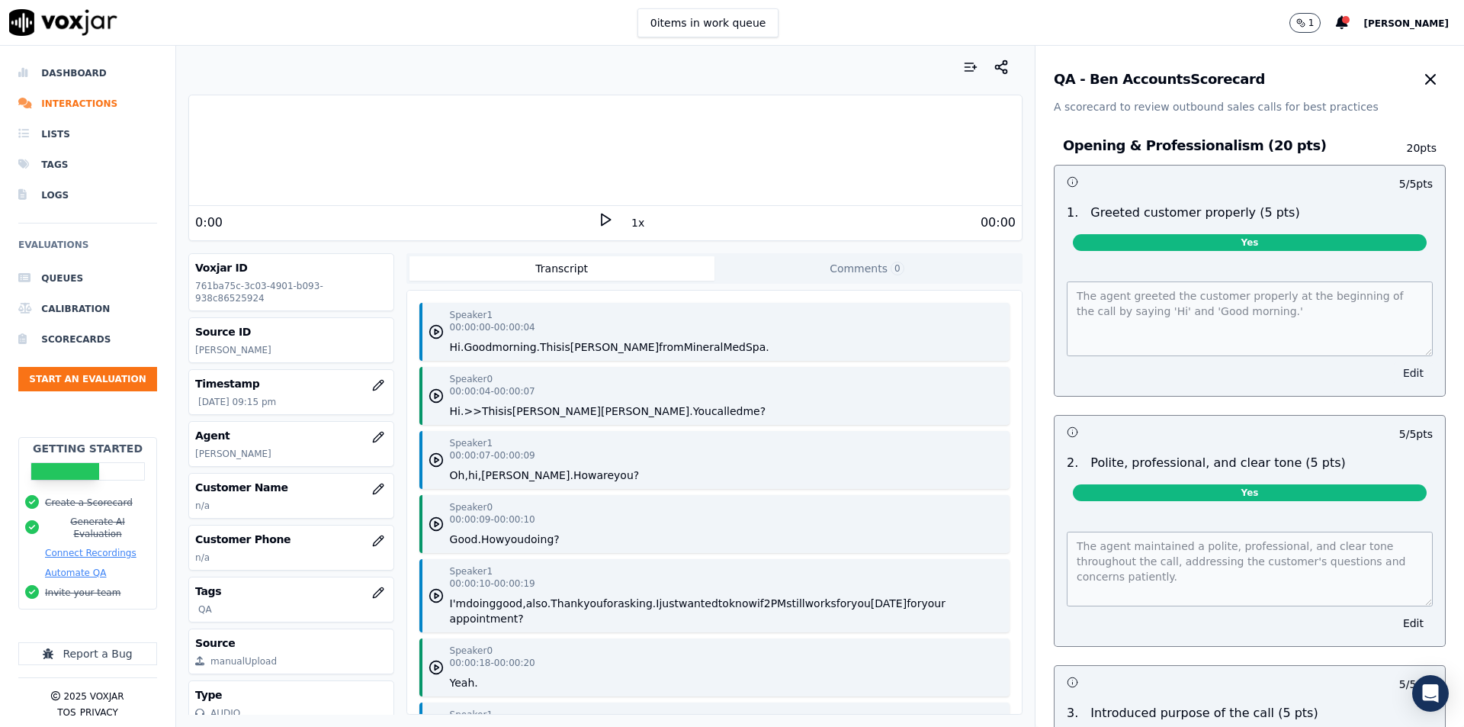
click at [1394, 370] on button "Edit" at bounding box center [1413, 372] width 39 height 21
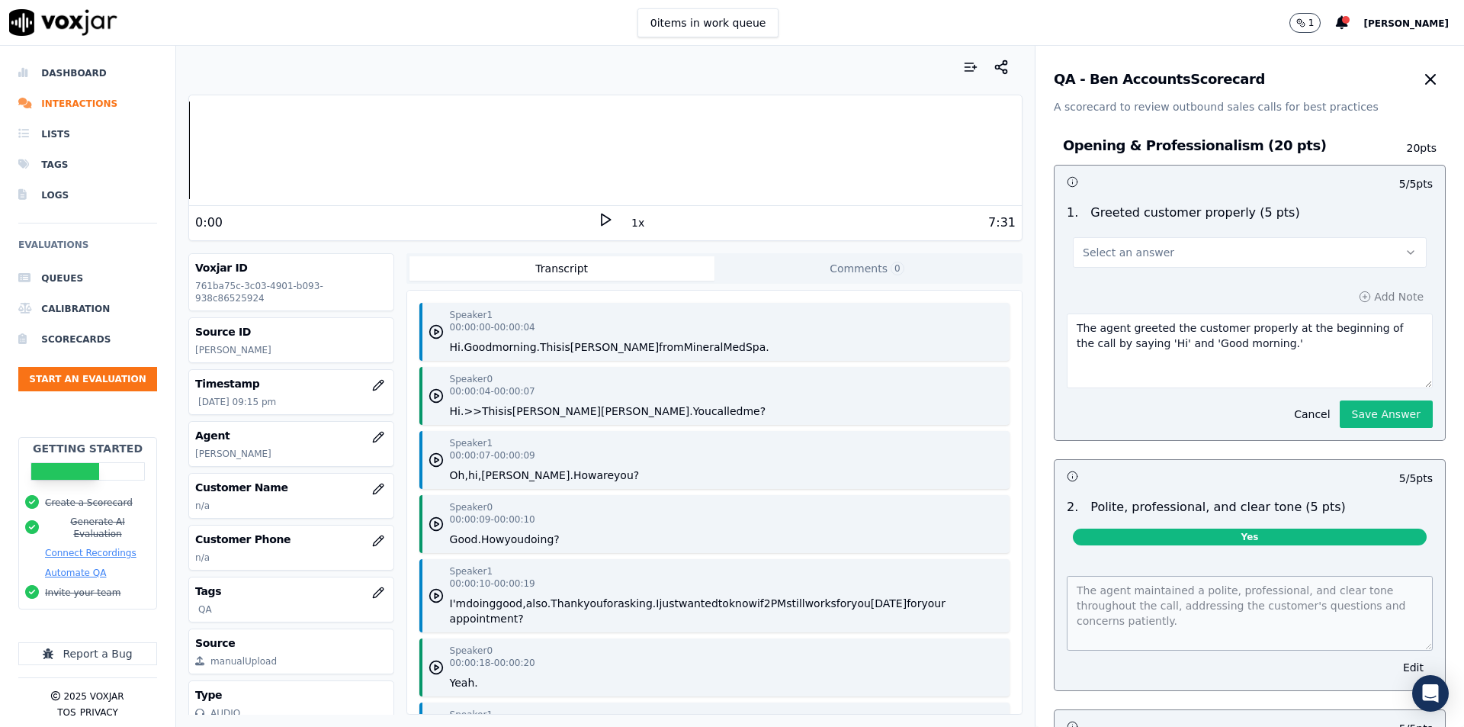
drag, startPoint x: 1061, startPoint y: 326, endPoint x: 1391, endPoint y: 328, distance: 329.4
click at [1391, 328] on textarea "The agent greeted the customer properly at the beginning of the call by saying …" at bounding box center [1250, 350] width 366 height 75
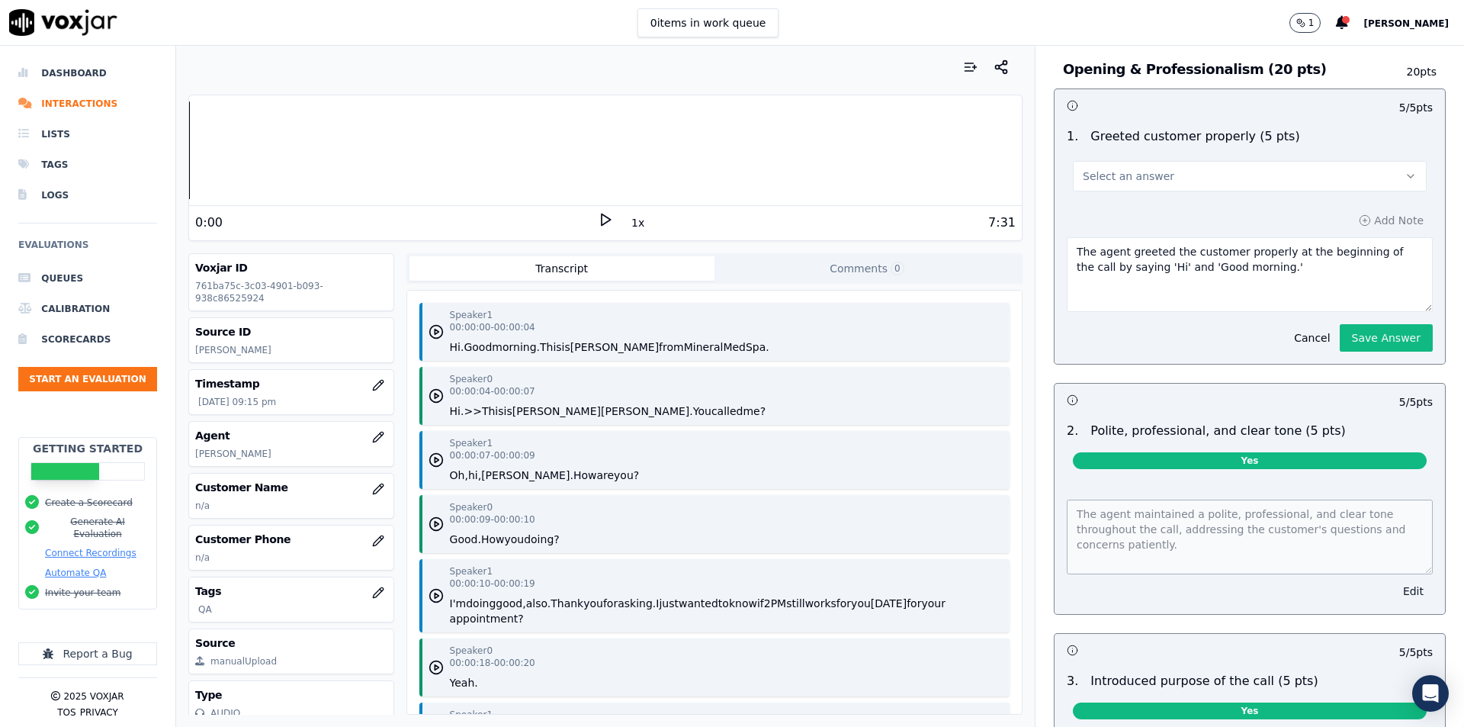
click at [1394, 590] on button "Edit" at bounding box center [1413, 590] width 39 height 21
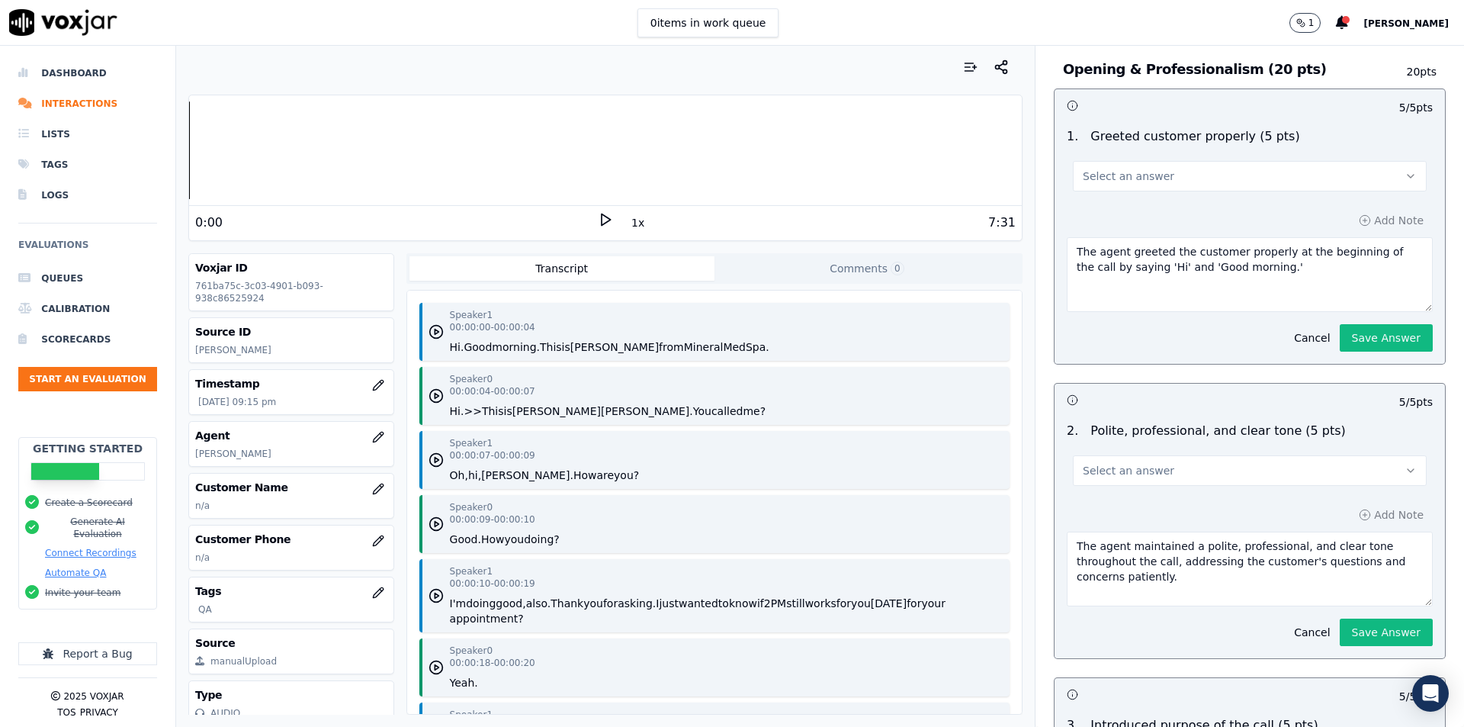
drag, startPoint x: 1060, startPoint y: 547, endPoint x: 1162, endPoint y: 573, distance: 105.2
click at [1162, 573] on textarea "The agent maintained a polite, professional, and clear tone throughout the call…" at bounding box center [1250, 568] width 366 height 75
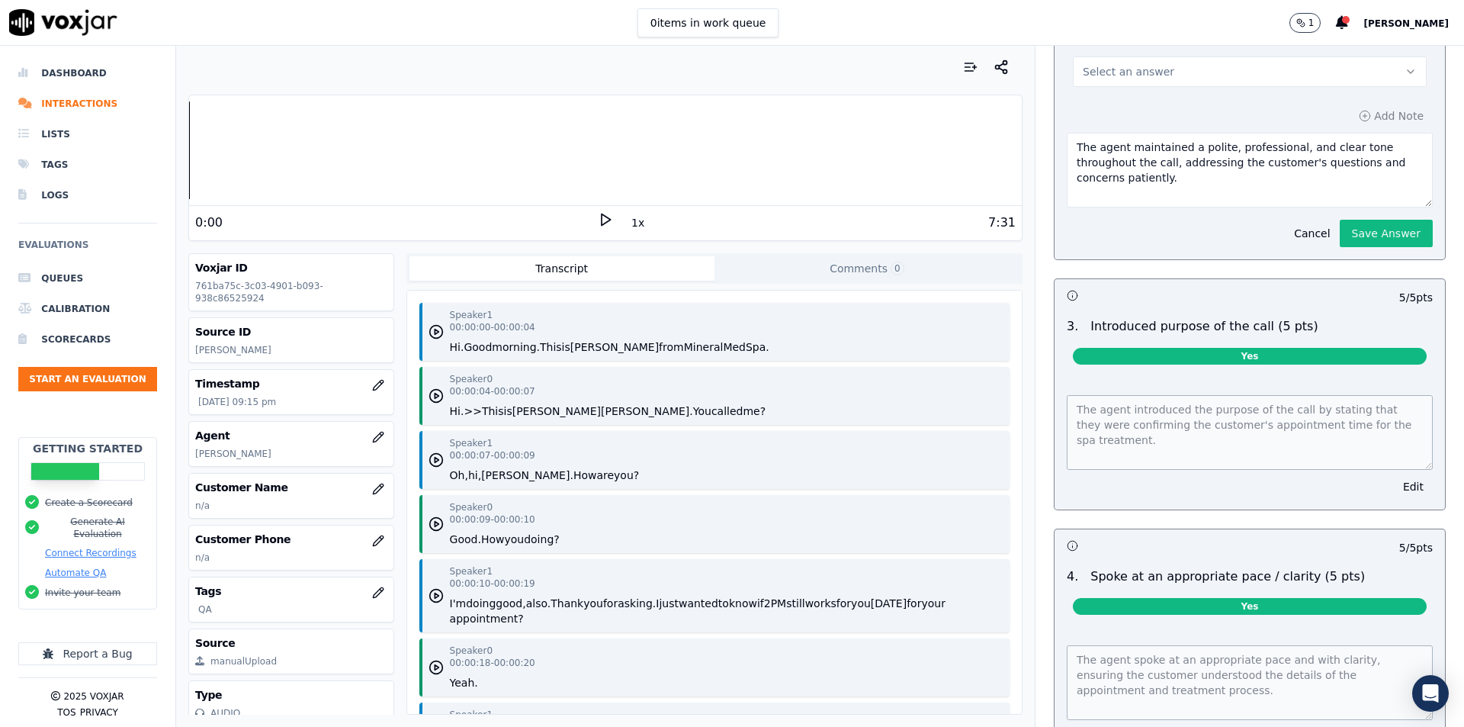
scroll to position [610, 0]
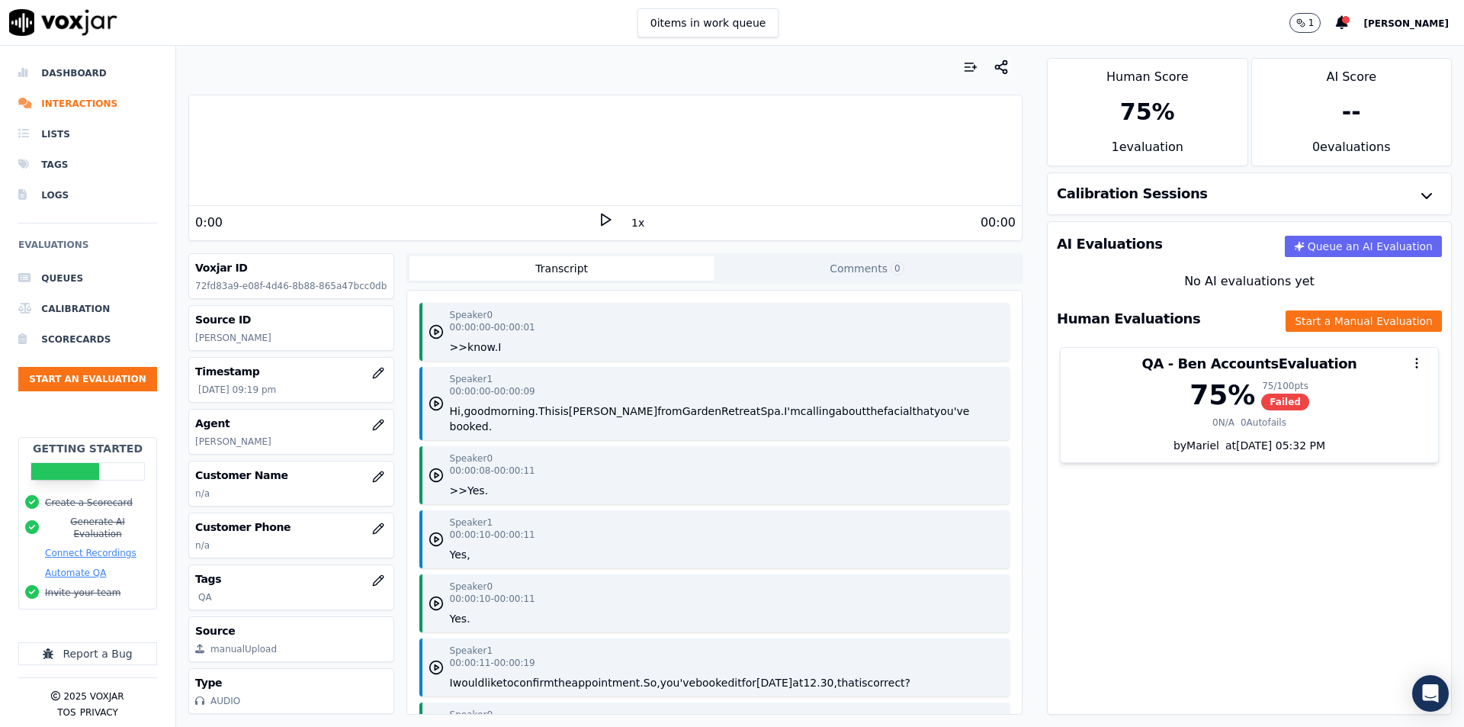
click at [294, 345] on div "Source ID [PERSON_NAME]" at bounding box center [291, 328] width 204 height 44
click at [237, 341] on p "[PERSON_NAME]" at bounding box center [290, 338] width 191 height 12
click at [257, 335] on p "[PERSON_NAME]" at bounding box center [290, 338] width 191 height 12
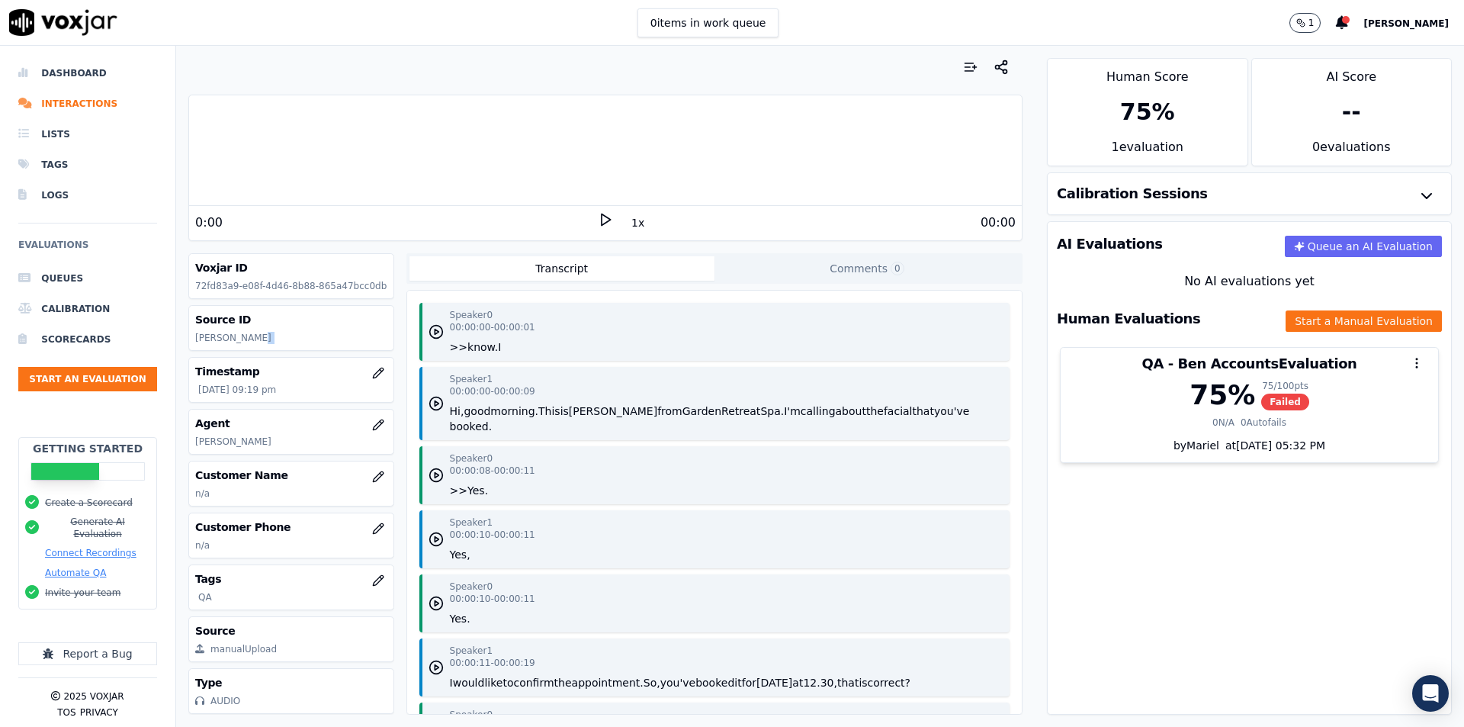
click at [257, 335] on p "[PERSON_NAME]" at bounding box center [290, 338] width 191 height 12
click at [258, 335] on p "[PERSON_NAME]" at bounding box center [290, 338] width 191 height 12
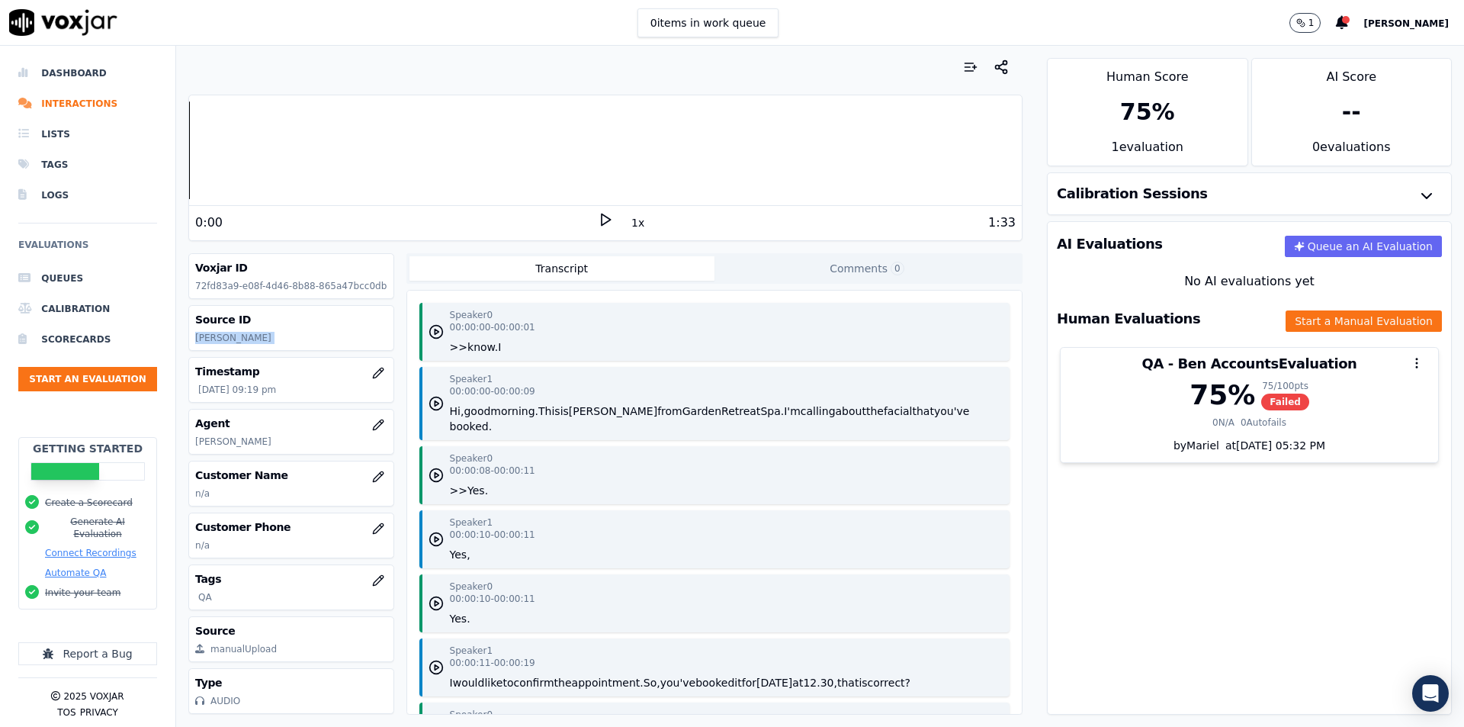
click at [258, 335] on p "[PERSON_NAME]" at bounding box center [290, 338] width 191 height 12
click at [610, 72] on div at bounding box center [605, 67] width 834 height 30
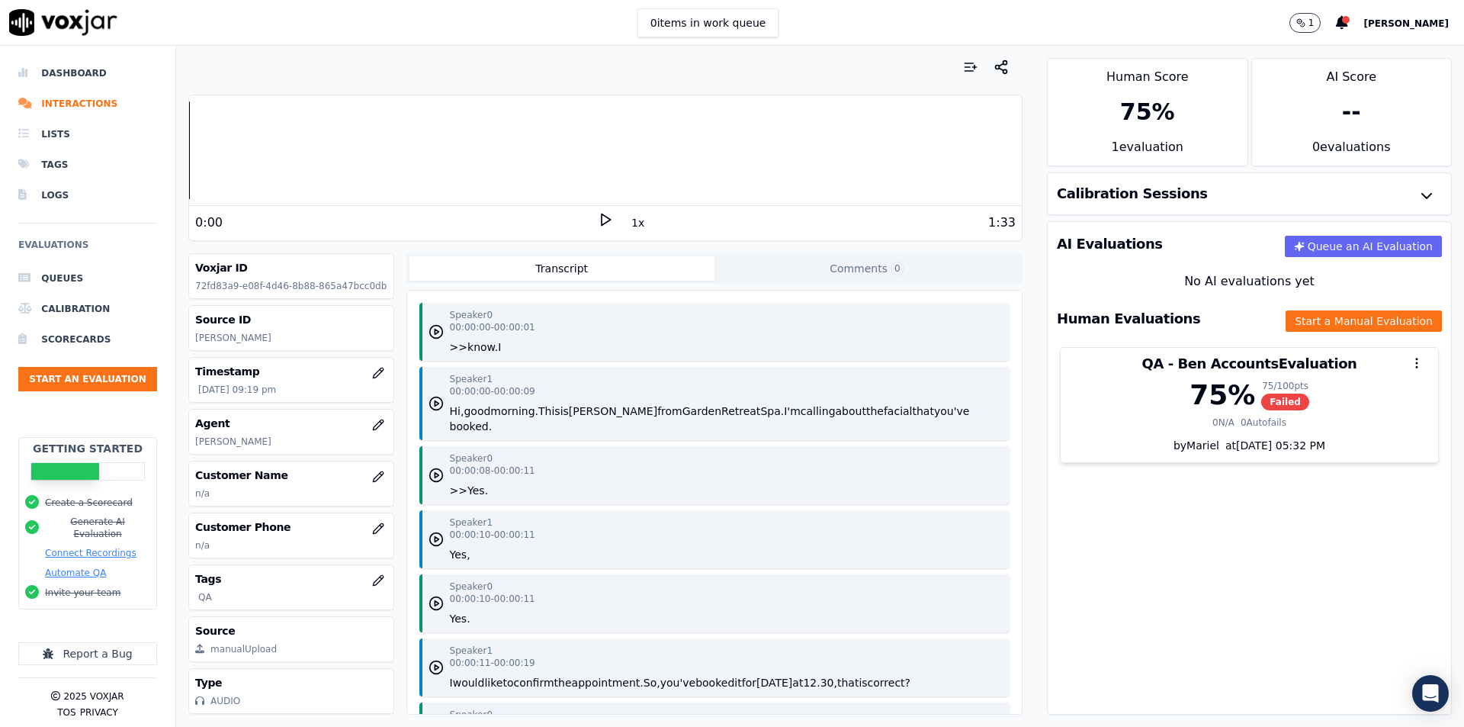
scroll to position [34, 0]
